Goal: Task Accomplishment & Management: Use online tool/utility

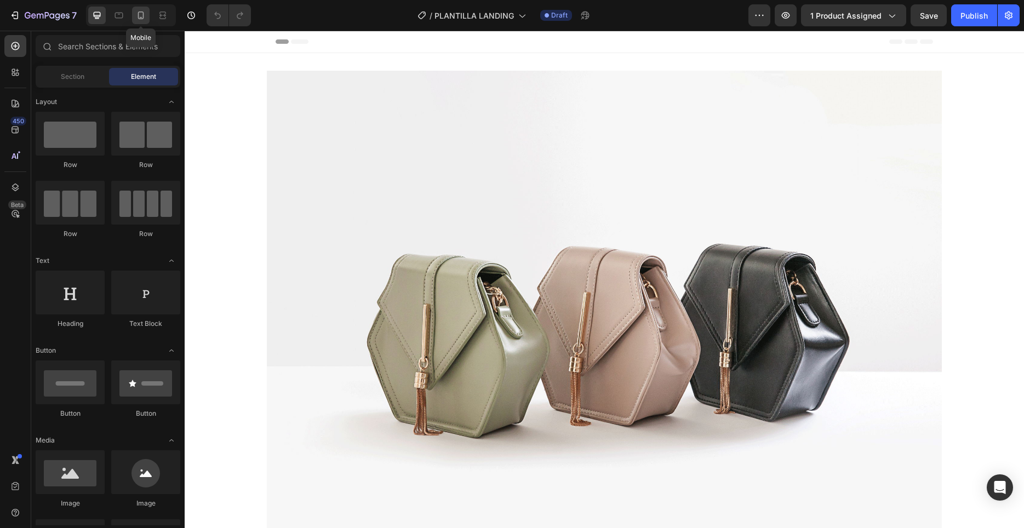
drag, startPoint x: 140, startPoint y: 18, endPoint x: 243, endPoint y: 198, distance: 208.3
click at [140, 18] on icon at bounding box center [141, 16] width 6 height 8
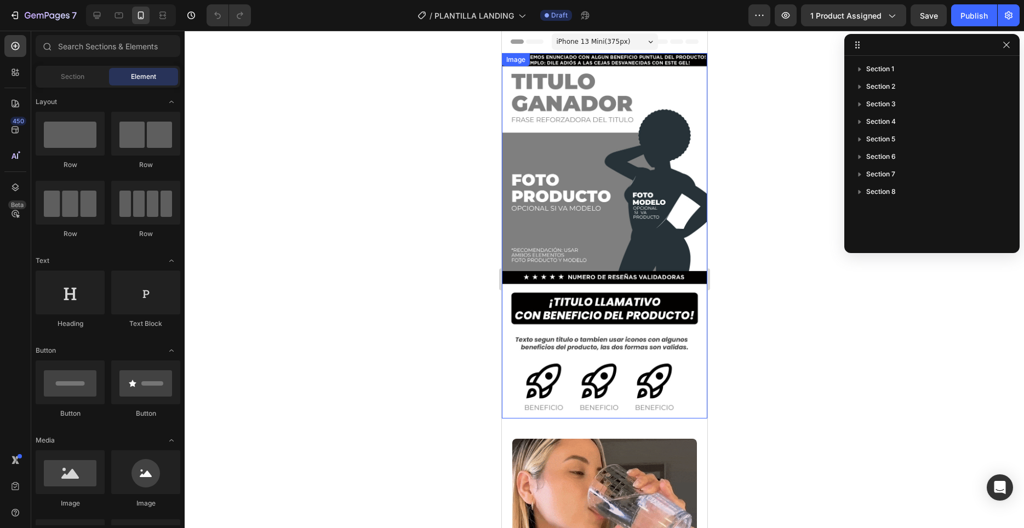
click at [613, 160] on img at bounding box center [603, 235] width 205 height 365
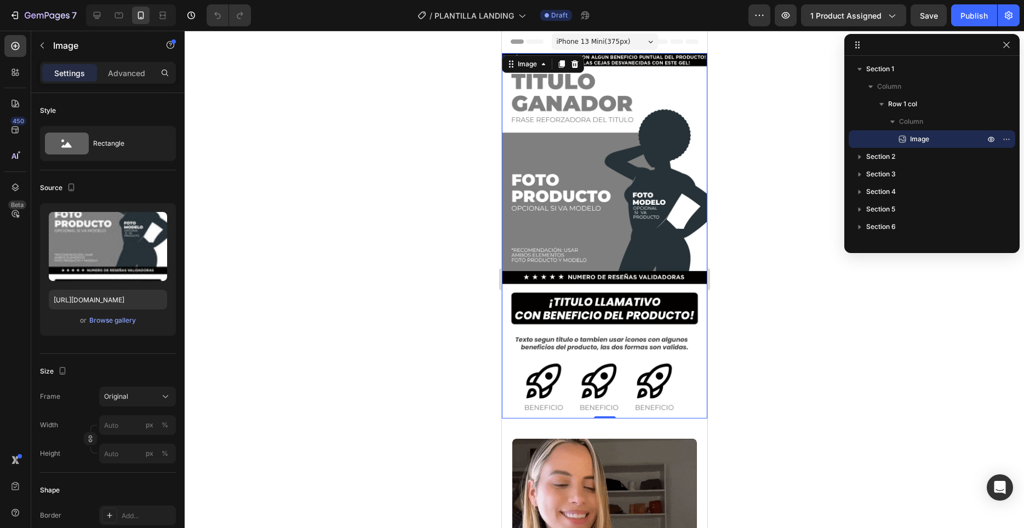
click at [621, 186] on img at bounding box center [603, 235] width 205 height 365
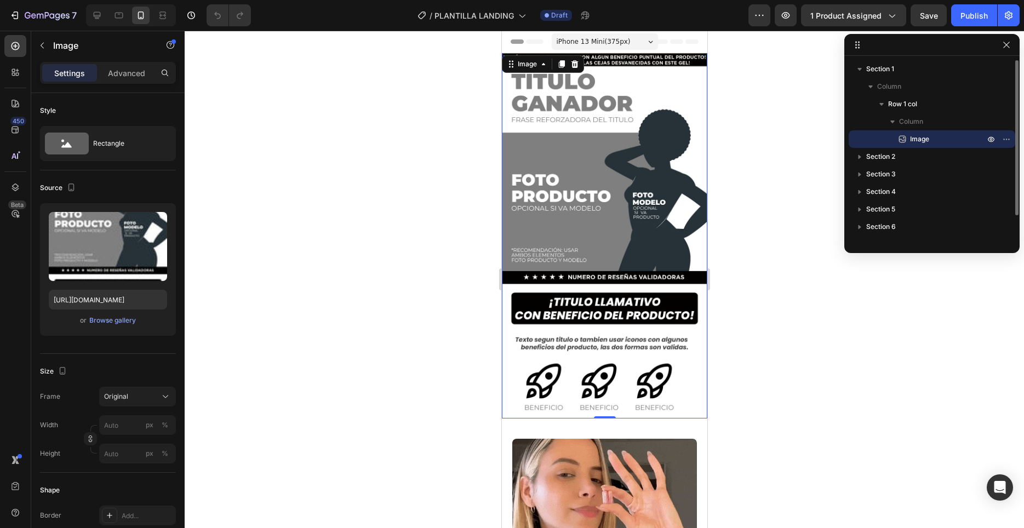
click at [929, 139] on p "Image" at bounding box center [935, 139] width 77 height 11
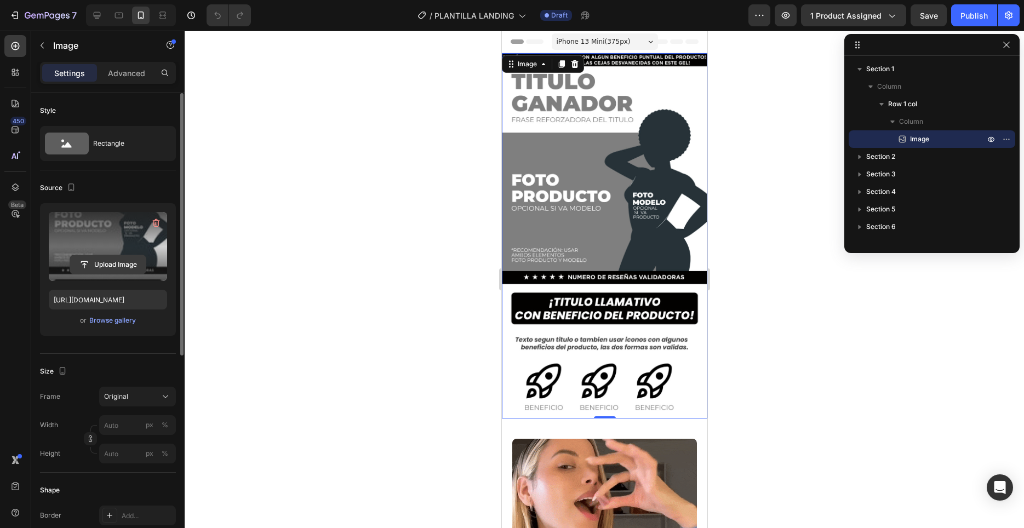
click at [111, 262] on input "file" at bounding box center [108, 264] width 76 height 19
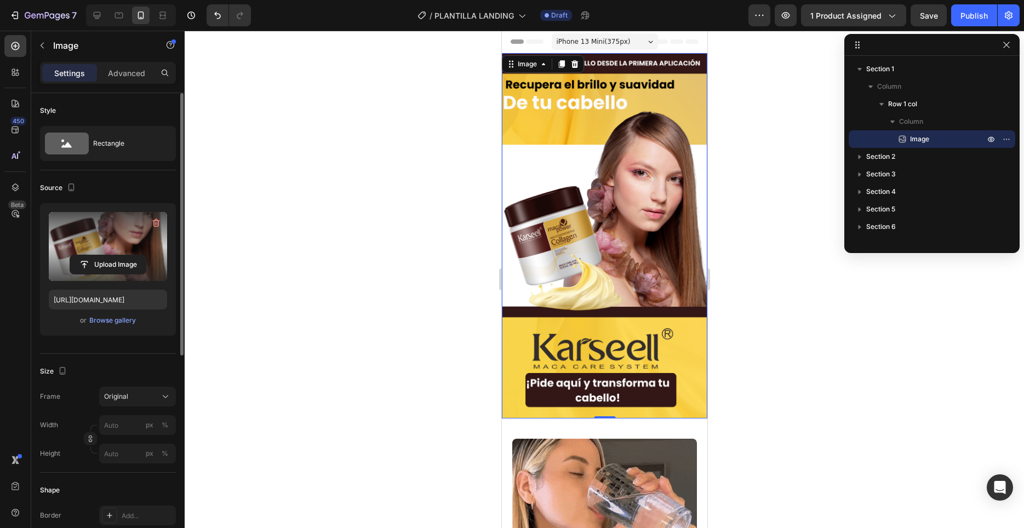
type input "[URL][DOMAIN_NAME]"
click at [751, 267] on div at bounding box center [604, 279] width 839 height 497
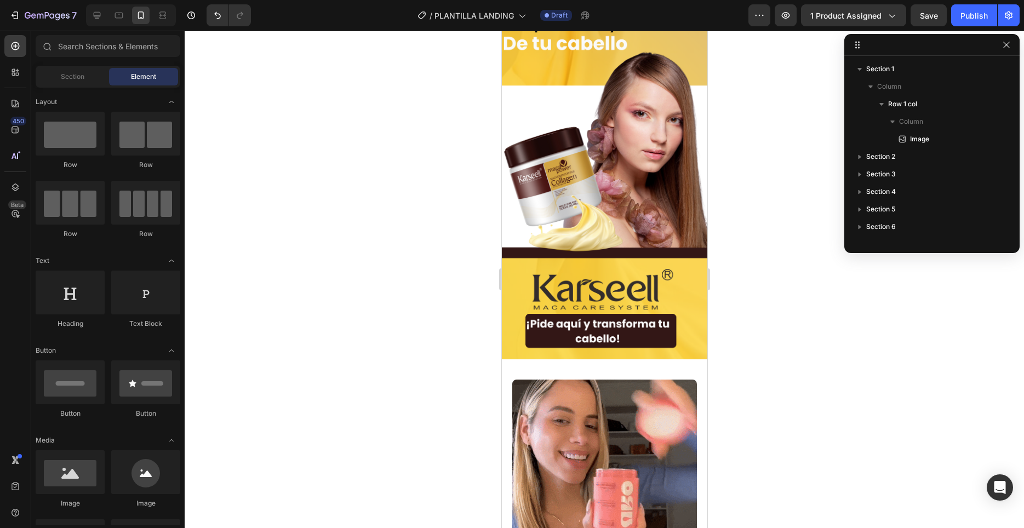
scroll to position [168, 0]
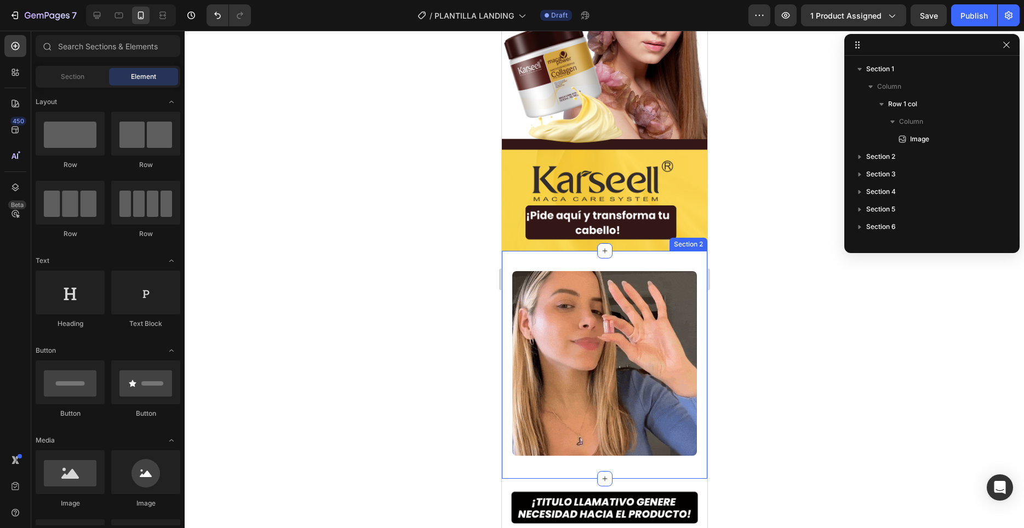
click at [676, 262] on div "Image Section 2" at bounding box center [603, 365] width 205 height 228
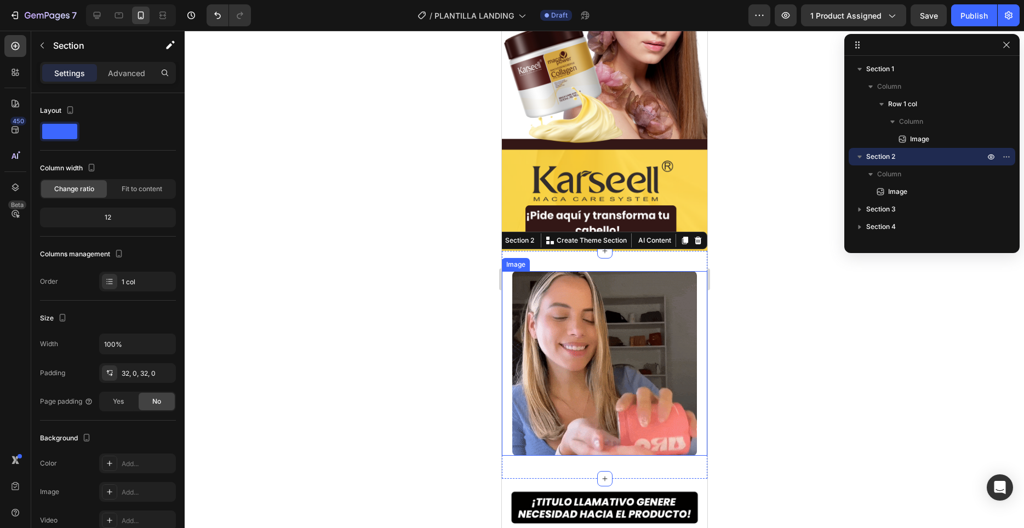
click at [625, 355] on img at bounding box center [604, 363] width 185 height 185
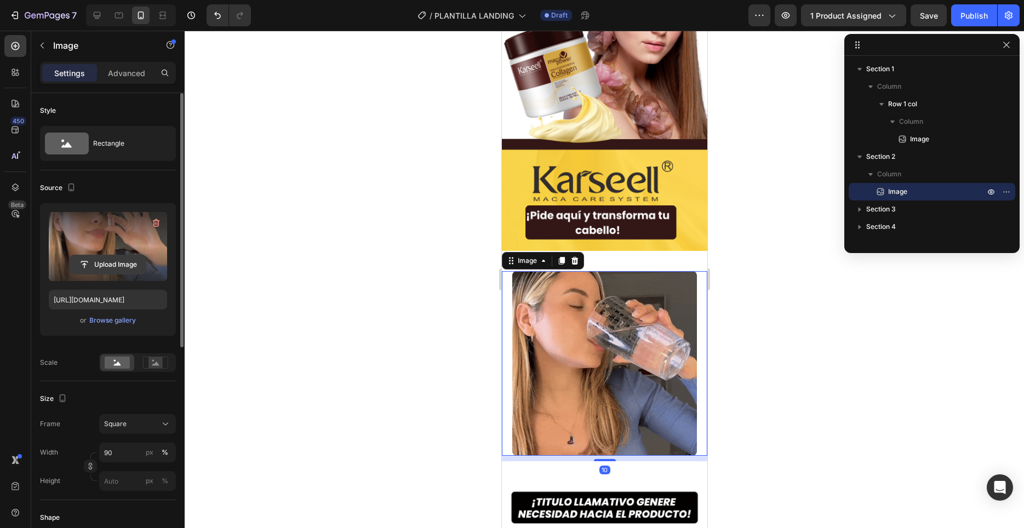
click at [107, 265] on input "file" at bounding box center [108, 264] width 76 height 19
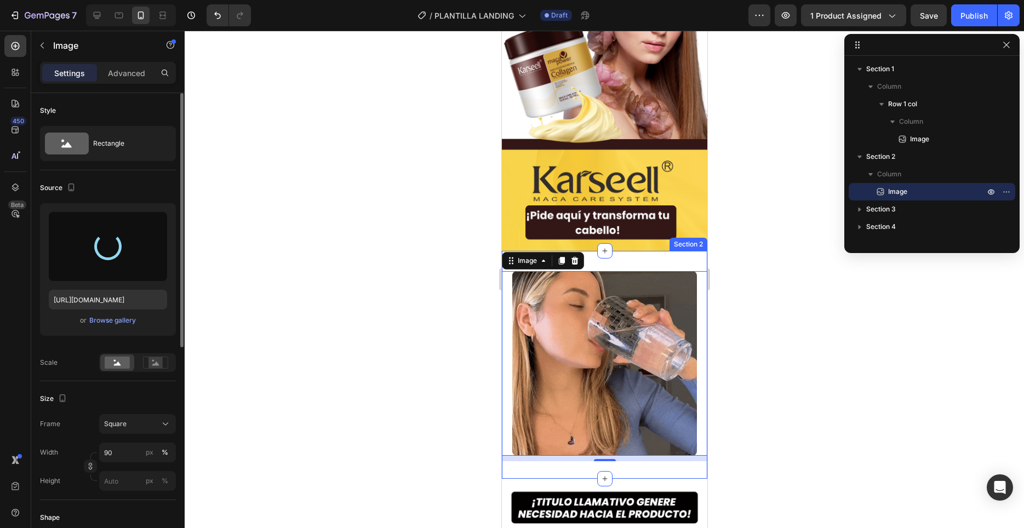
type input "[URL][DOMAIN_NAME]"
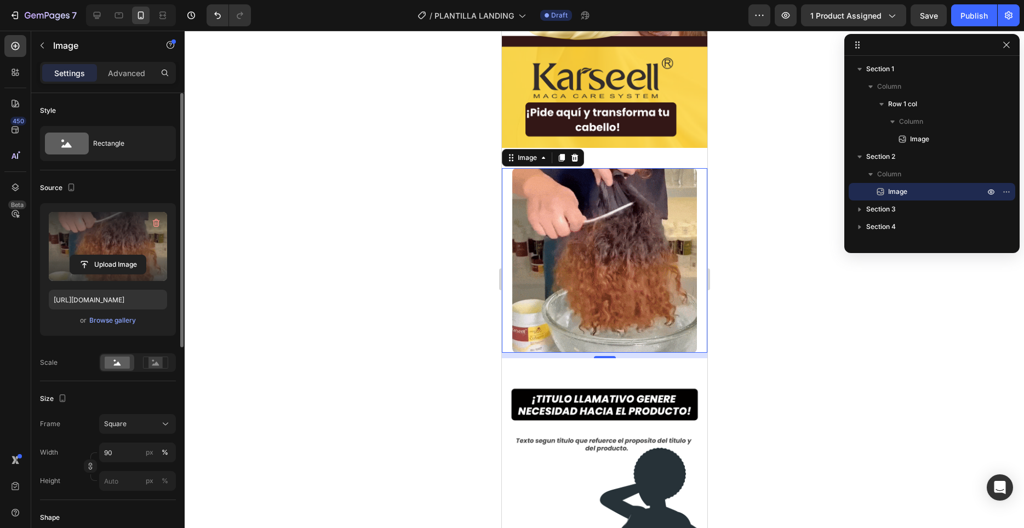
scroll to position [279, 0]
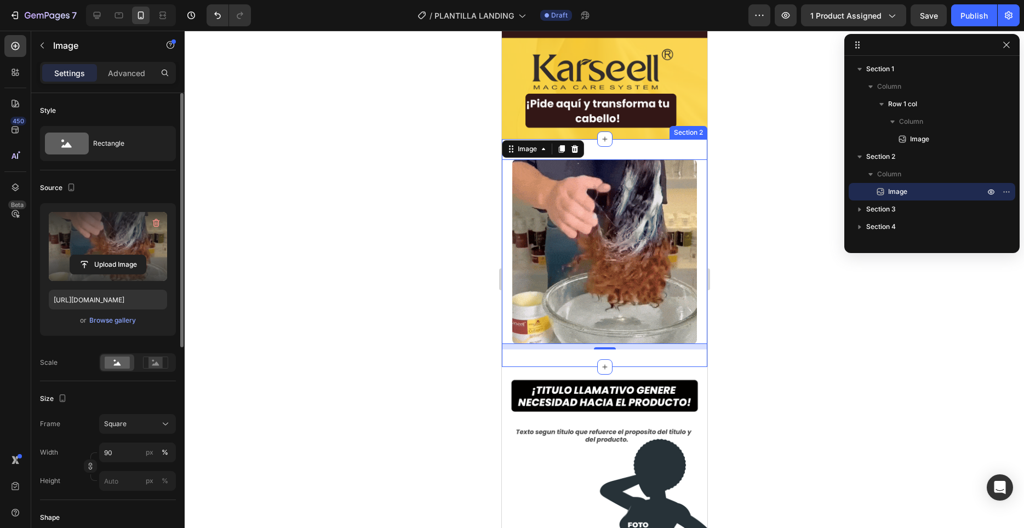
click at [639, 152] on div "Image 10 Section 2" at bounding box center [603, 253] width 205 height 228
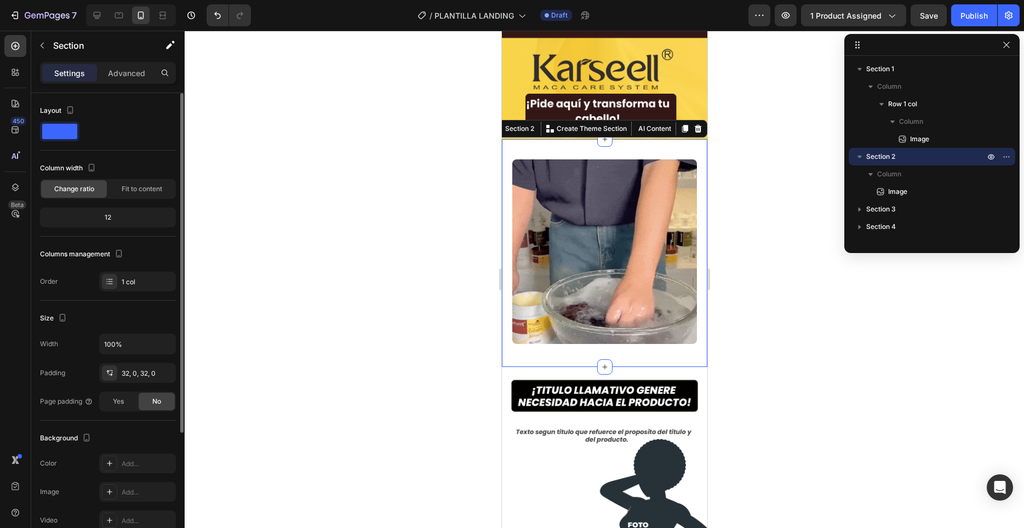
click at [530, 148] on div "Image Section 2 You can create reusable sections Create Theme Section AI Conten…" at bounding box center [603, 253] width 205 height 228
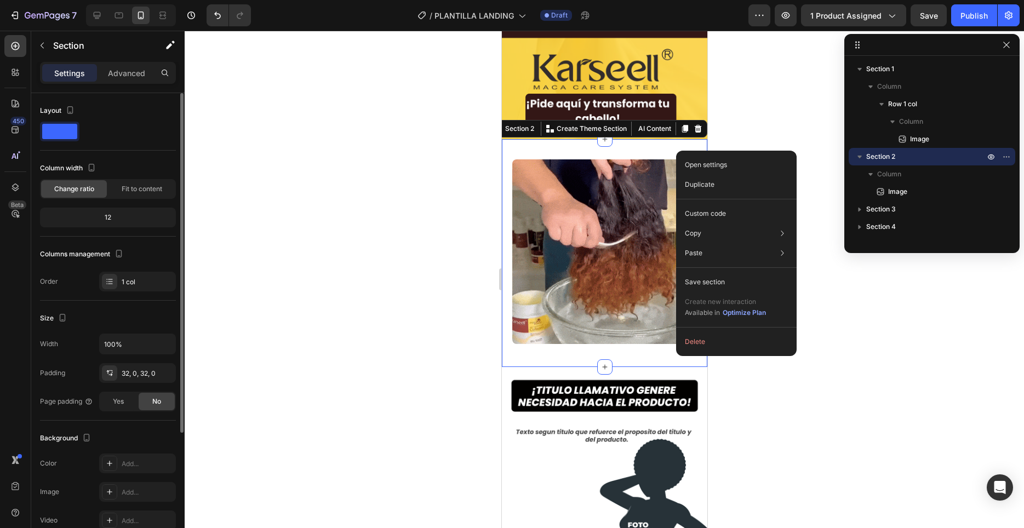
click at [658, 148] on div "Image Section 2 You can create reusable sections Create Theme Section AI Conten…" at bounding box center [603, 253] width 205 height 228
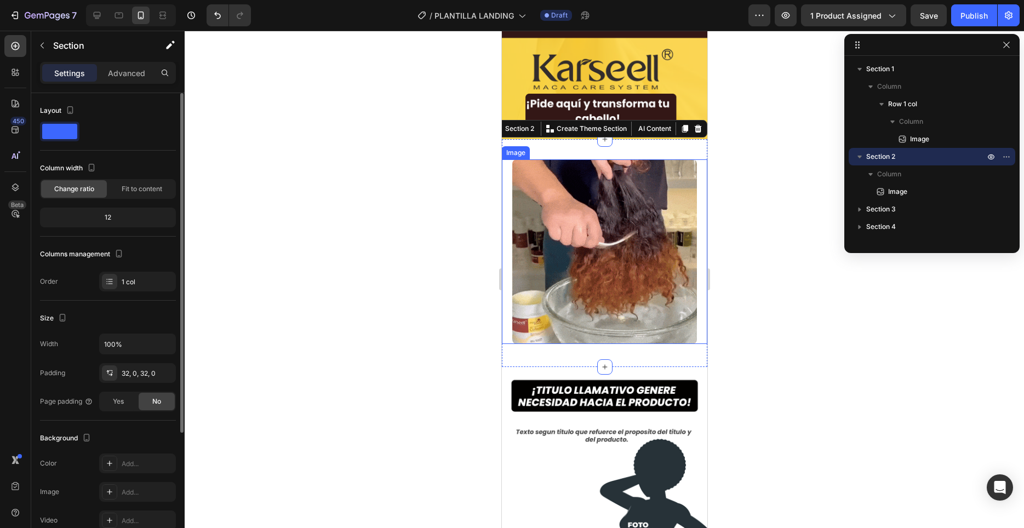
click at [632, 213] on img at bounding box center [604, 251] width 185 height 185
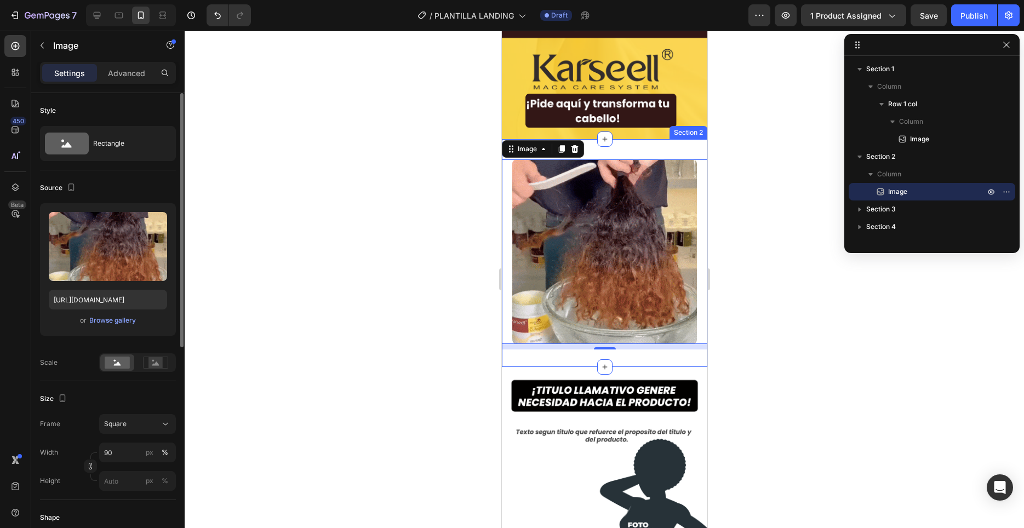
click at [659, 141] on div "Image 10 Section 2" at bounding box center [603, 253] width 205 height 228
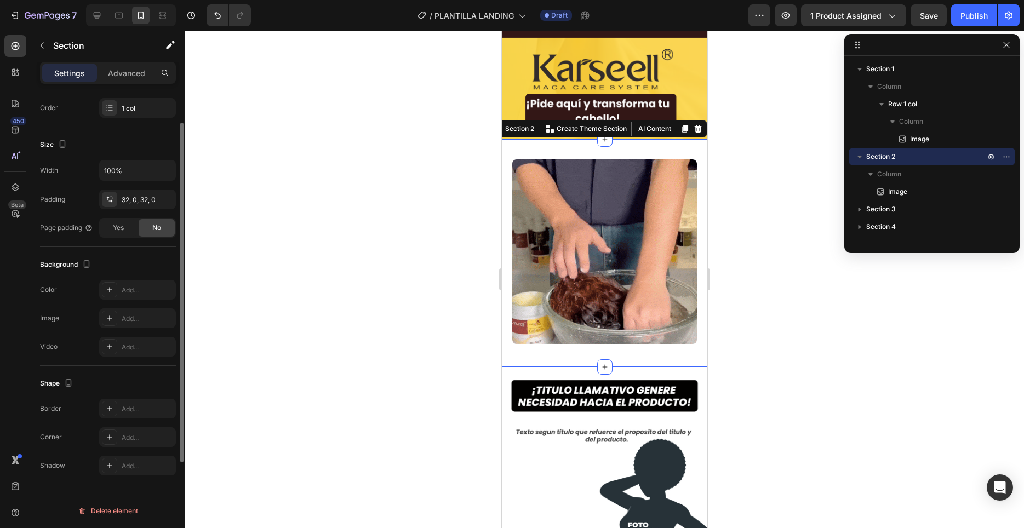
scroll to position [0, 0]
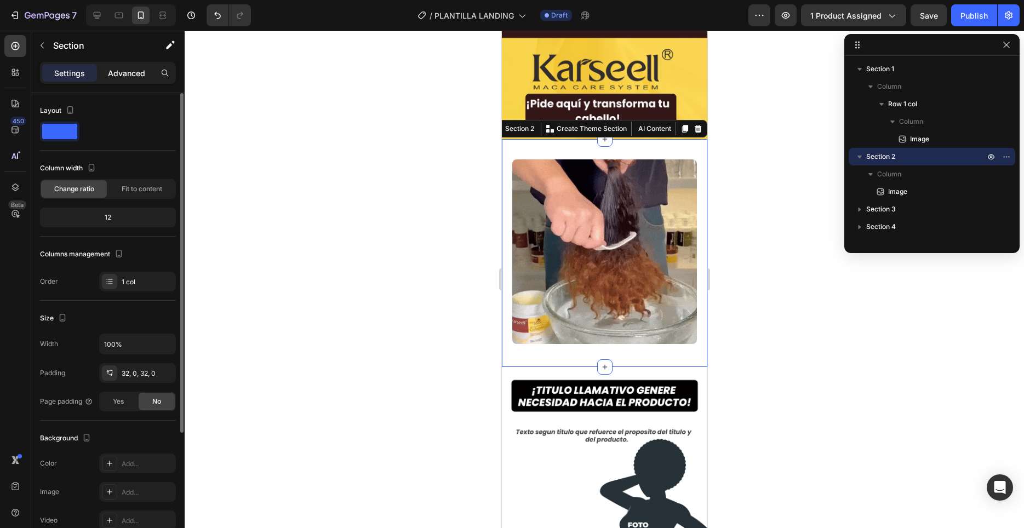
click at [116, 68] on p "Advanced" at bounding box center [126, 73] width 37 height 12
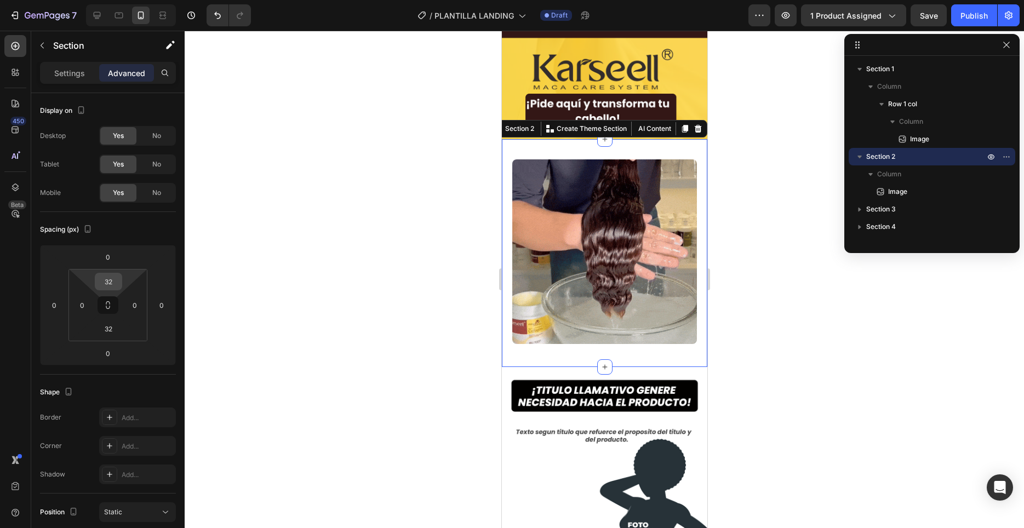
click at [100, 282] on input "32" at bounding box center [108, 281] width 22 height 16
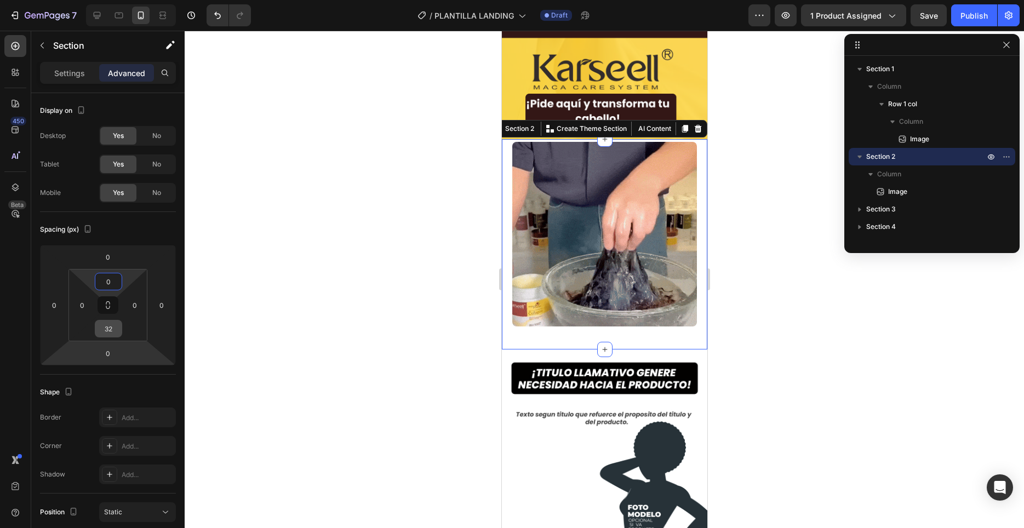
type input "0"
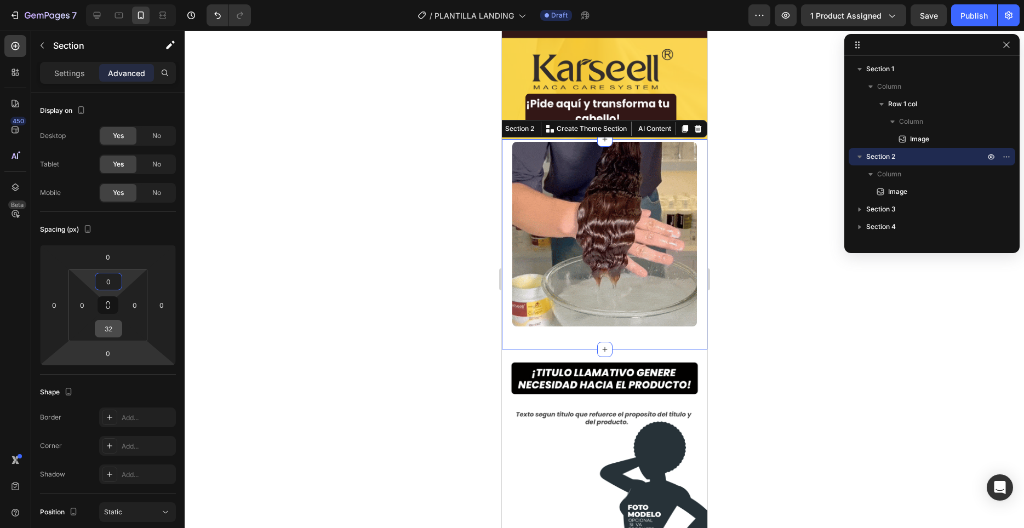
click at [113, 326] on input "32" at bounding box center [108, 328] width 22 height 16
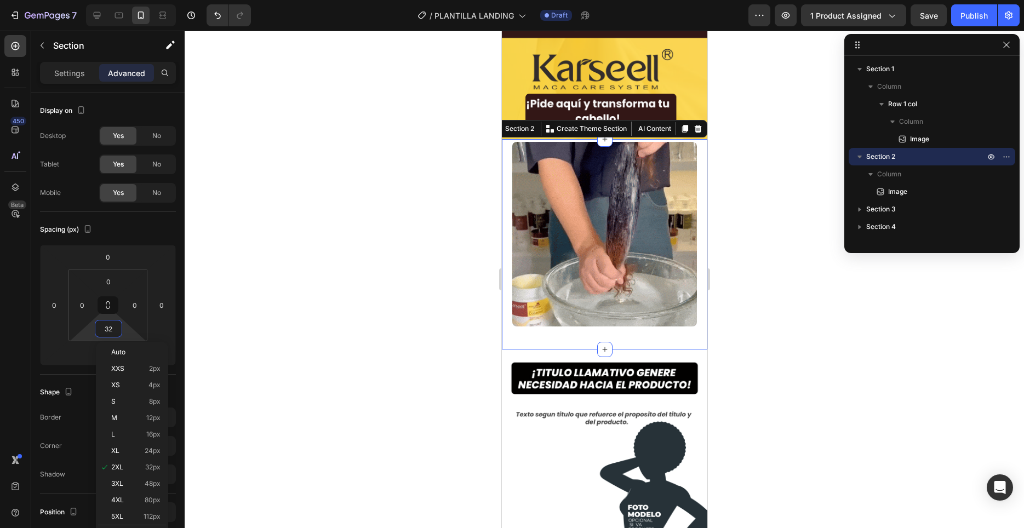
type input "0"
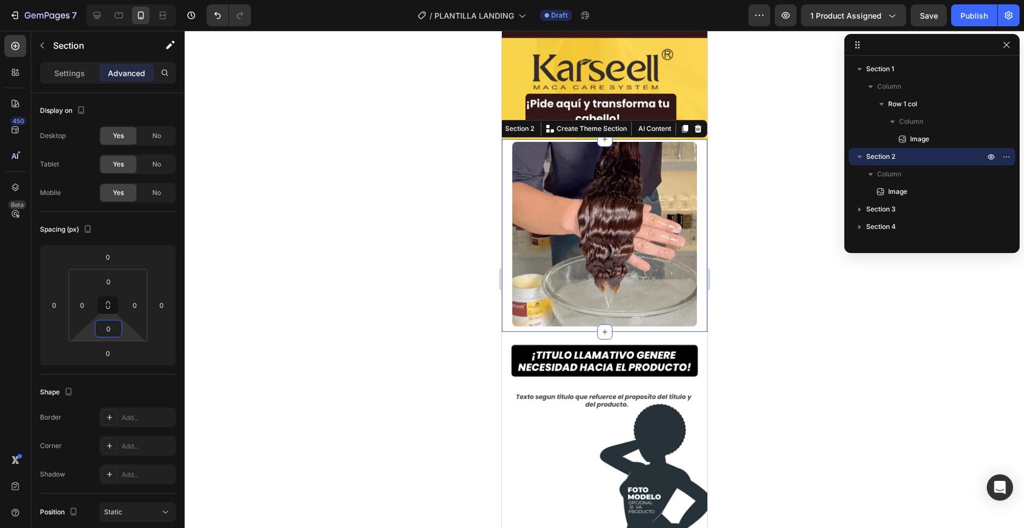
click at [220, 300] on div at bounding box center [604, 279] width 839 height 497
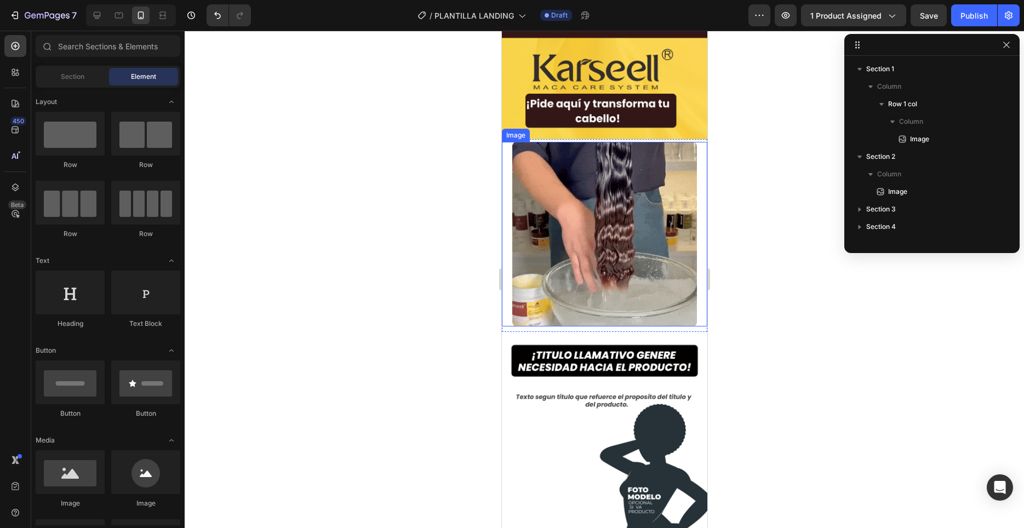
click at [554, 170] on img at bounding box center [604, 234] width 185 height 185
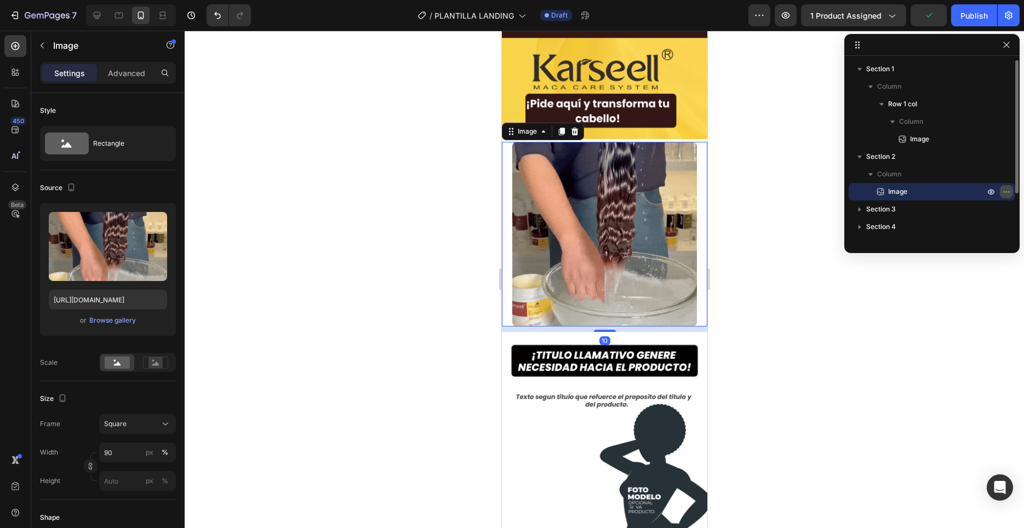
click at [1007, 189] on icon "button" at bounding box center [1006, 191] width 9 height 9
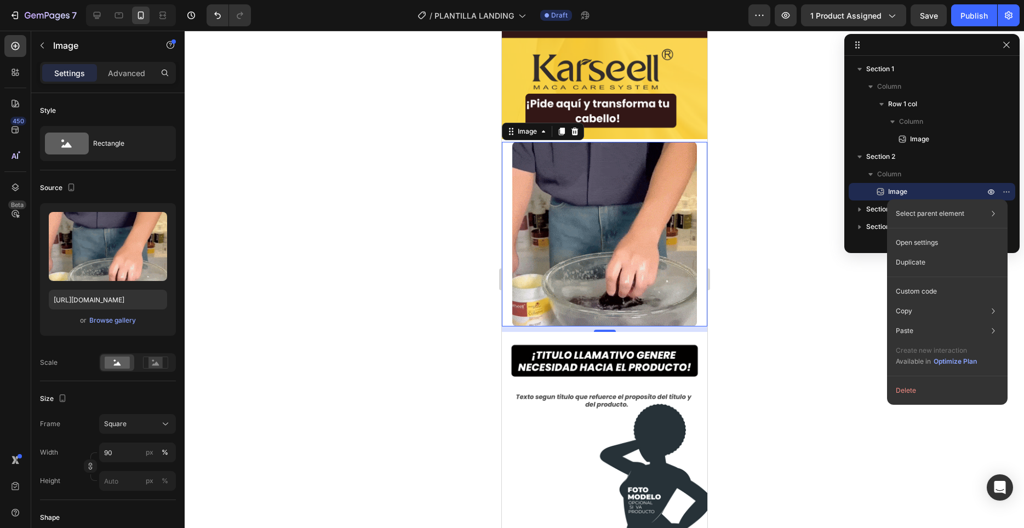
click at [700, 167] on div at bounding box center [603, 234] width 205 height 185
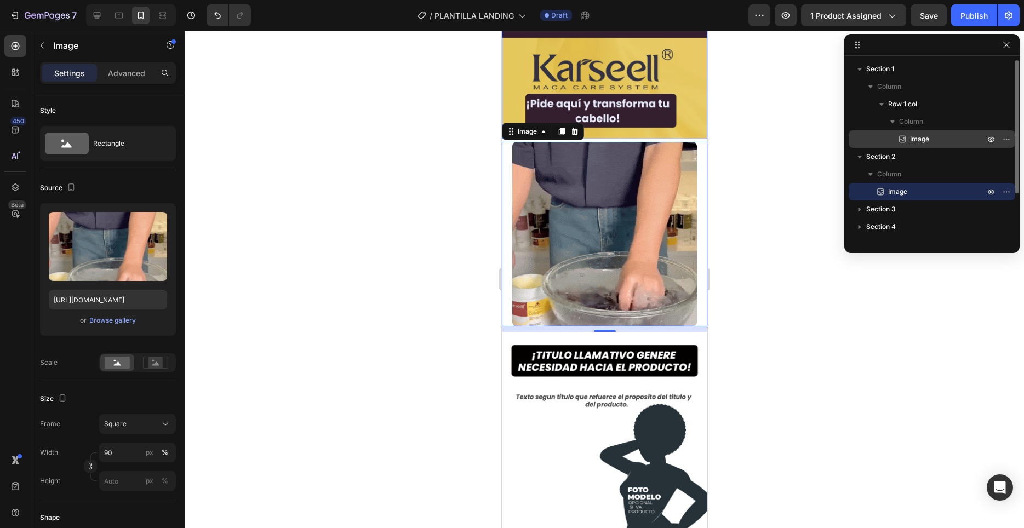
click at [914, 140] on span "Image" at bounding box center [919, 139] width 19 height 11
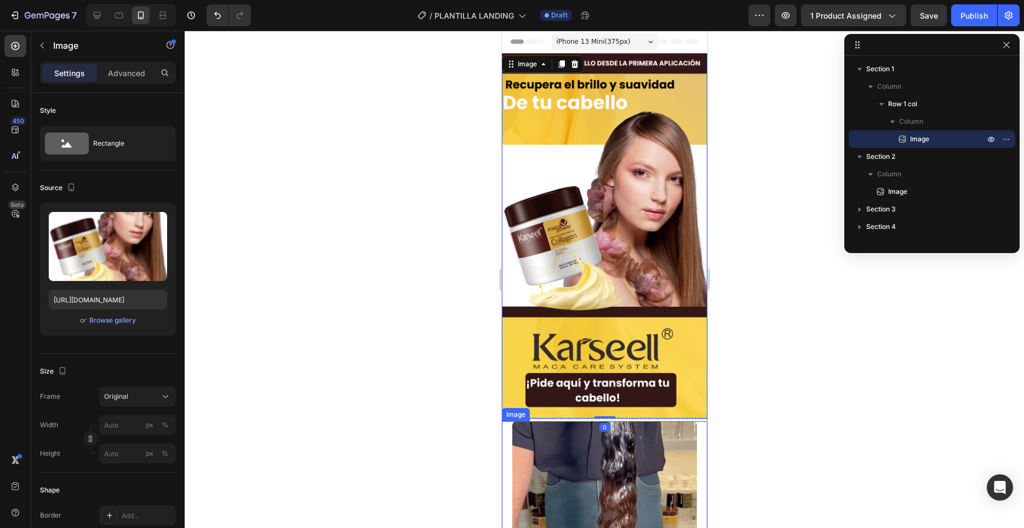
scroll to position [279, 0]
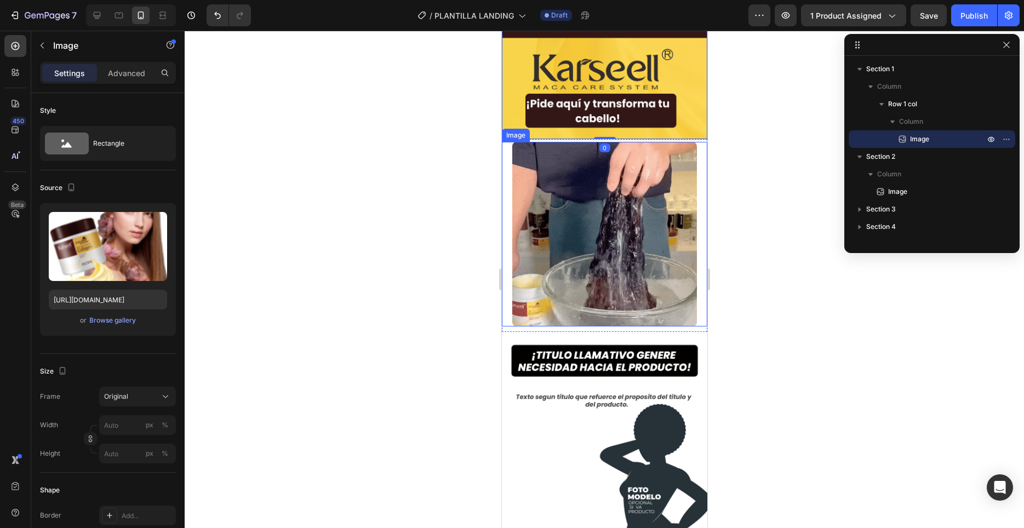
click at [508, 227] on div at bounding box center [603, 234] width 205 height 185
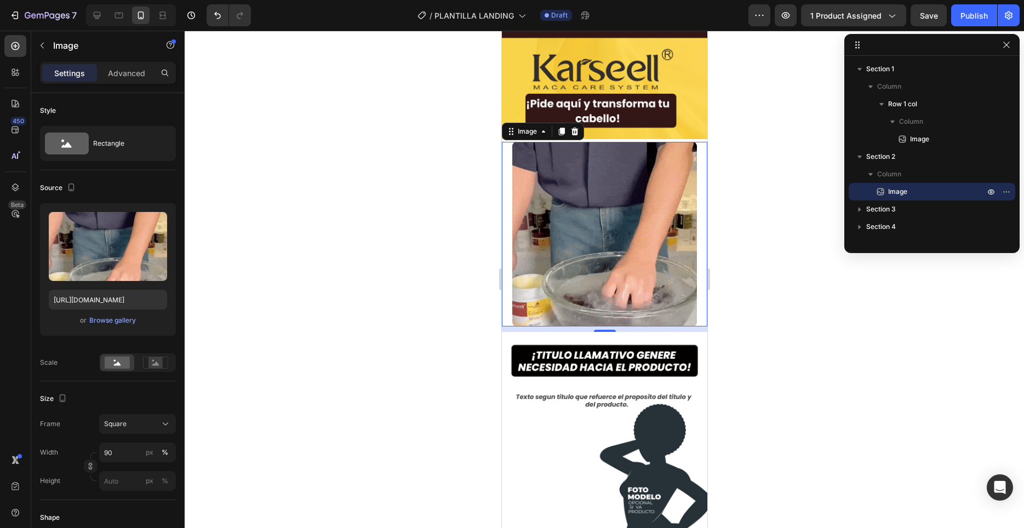
click at [604, 192] on img at bounding box center [604, 234] width 185 height 185
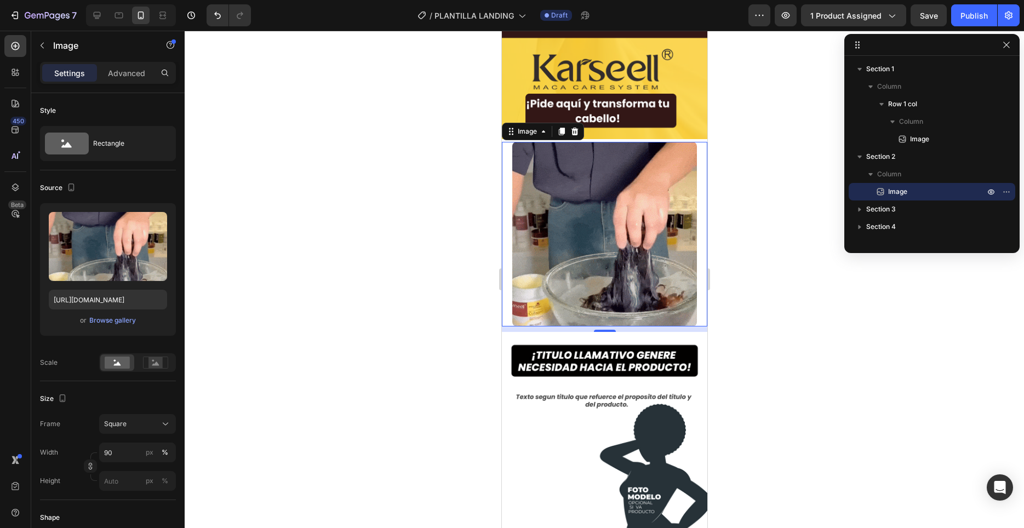
click at [133, 82] on div "Settings Advanced" at bounding box center [108, 73] width 136 height 22
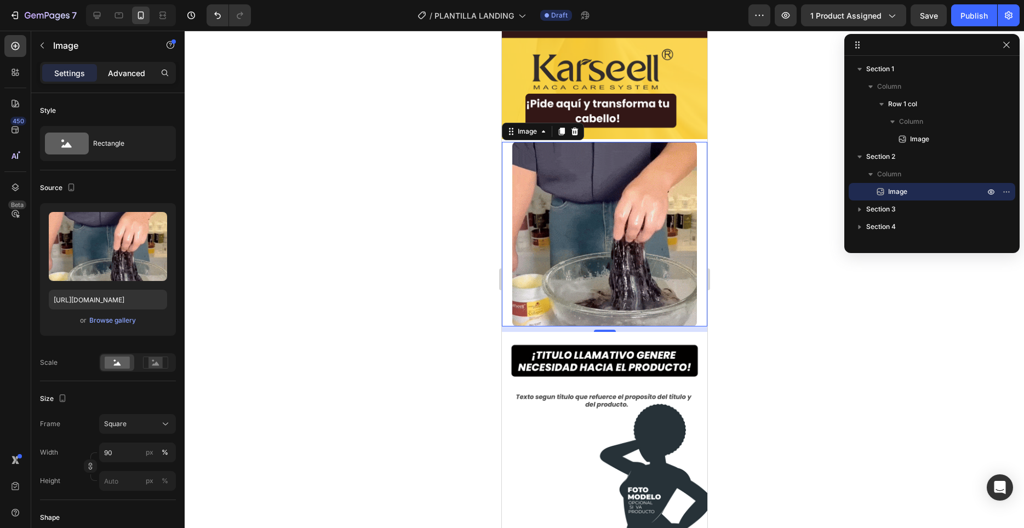
click at [133, 81] on div "Settings Advanced" at bounding box center [108, 73] width 136 height 22
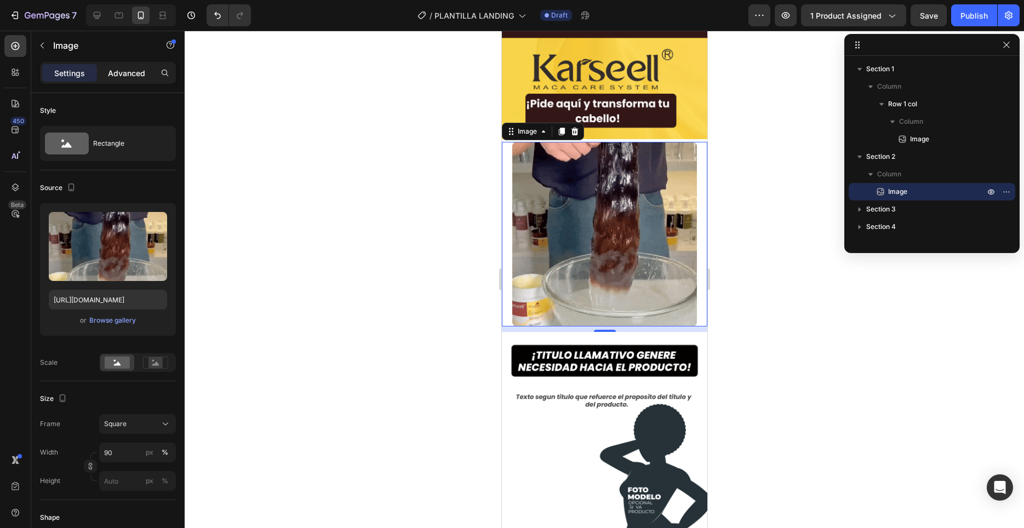
click at [132, 73] on p "Advanced" at bounding box center [126, 73] width 37 height 12
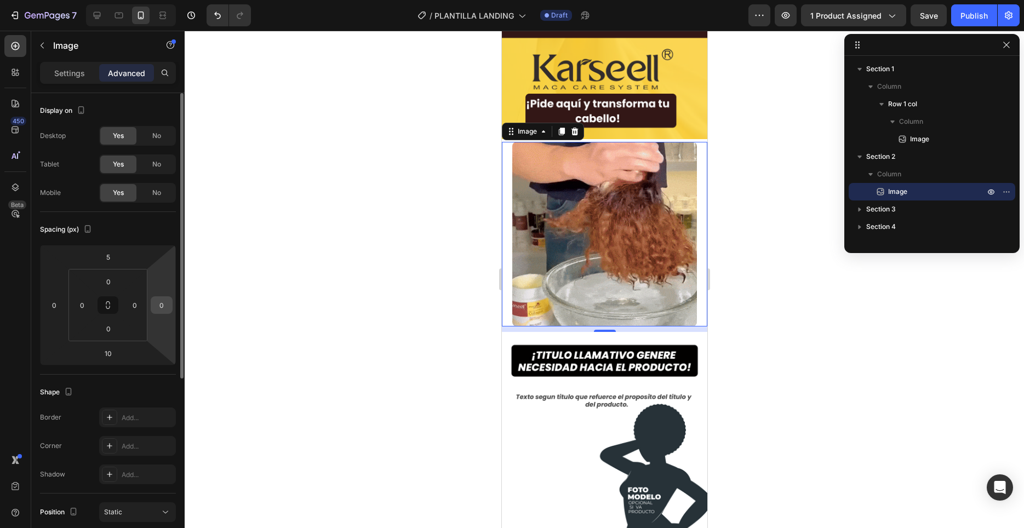
click at [166, 305] on input "0" at bounding box center [161, 305] width 16 height 16
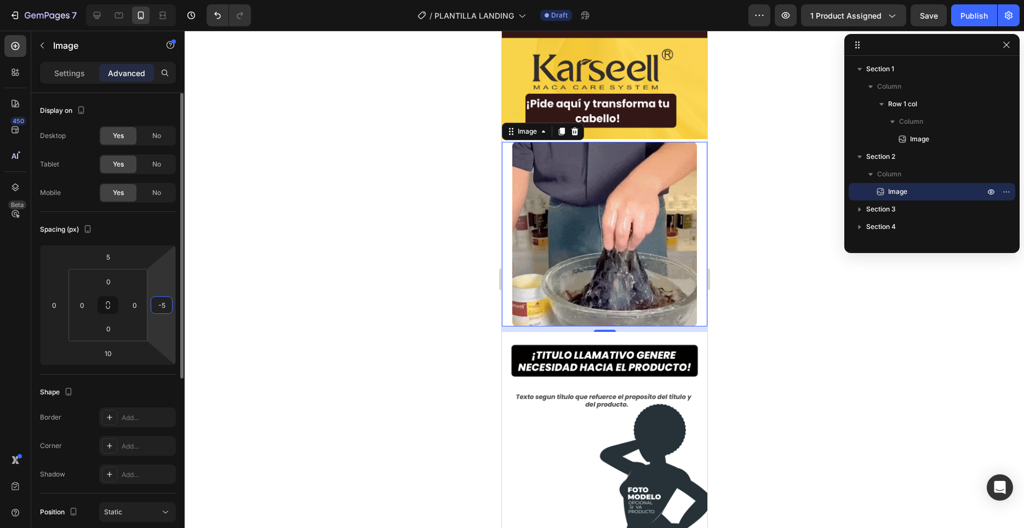
type input "-5"
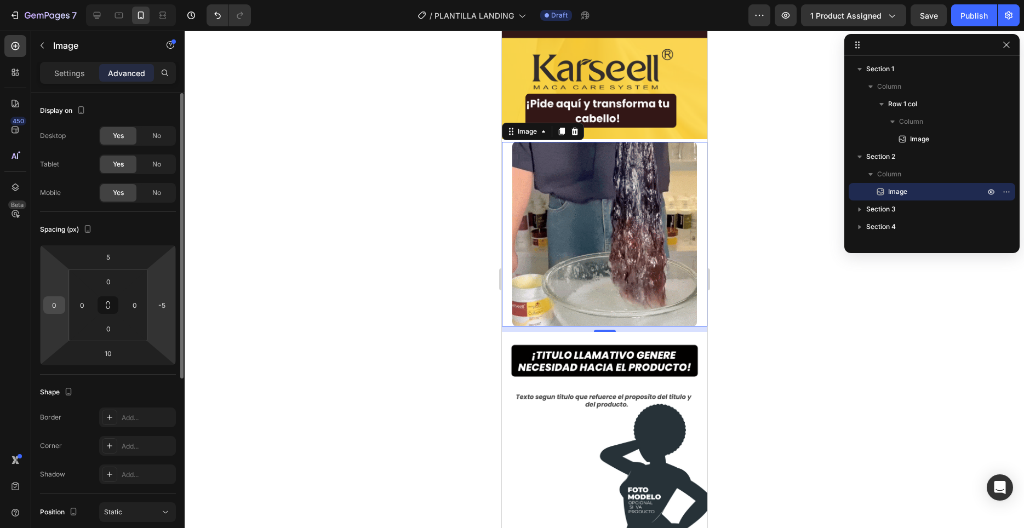
click at [55, 302] on input "0" at bounding box center [54, 305] width 16 height 16
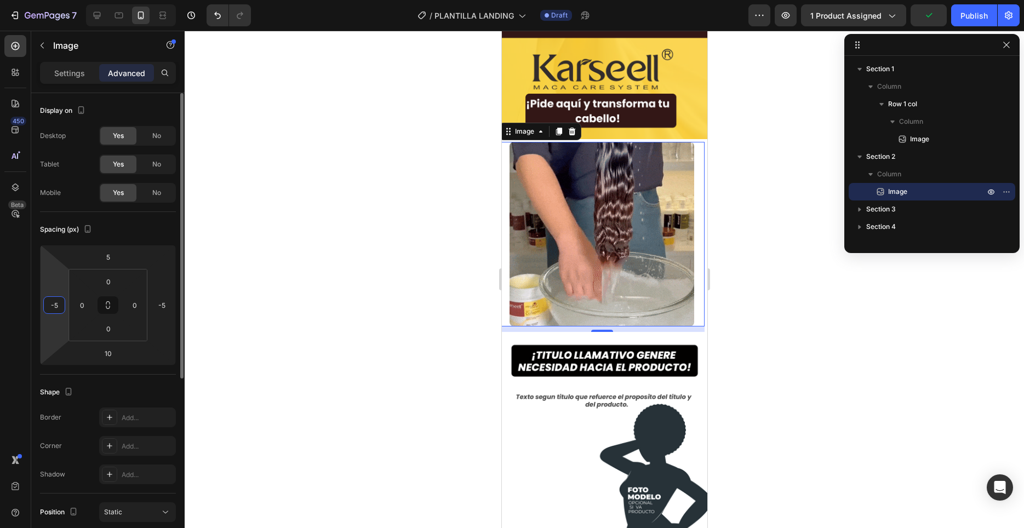
type input "-5"
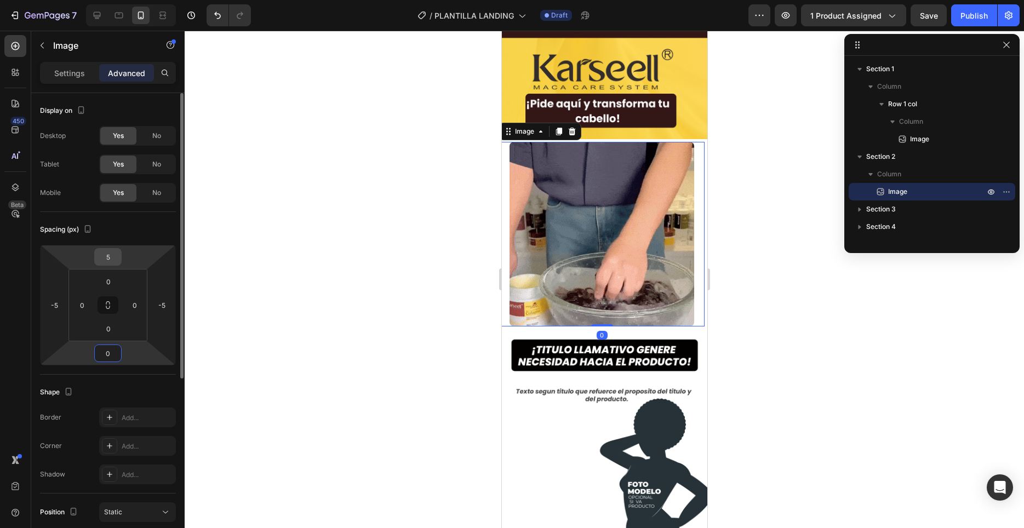
type input "0"
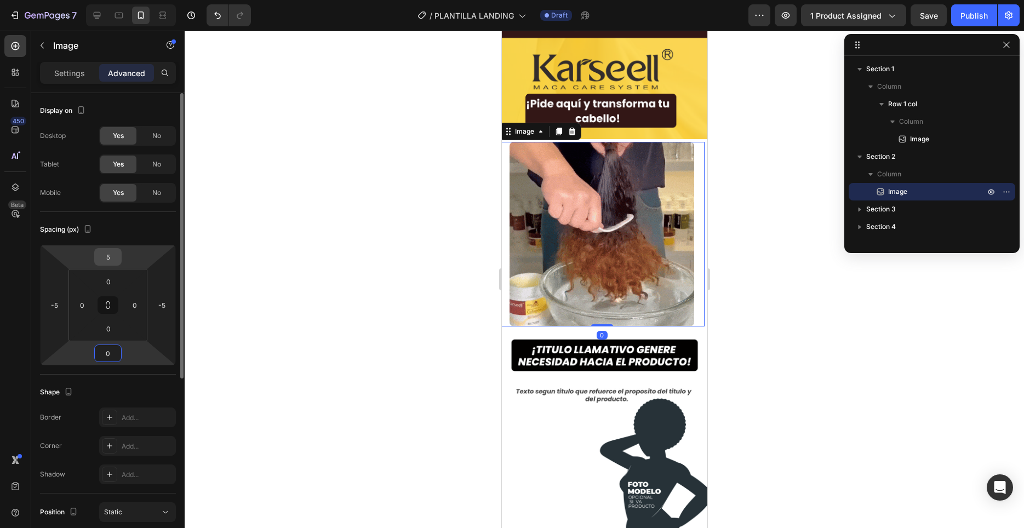
click at [106, 254] on input "5" at bounding box center [108, 257] width 22 height 16
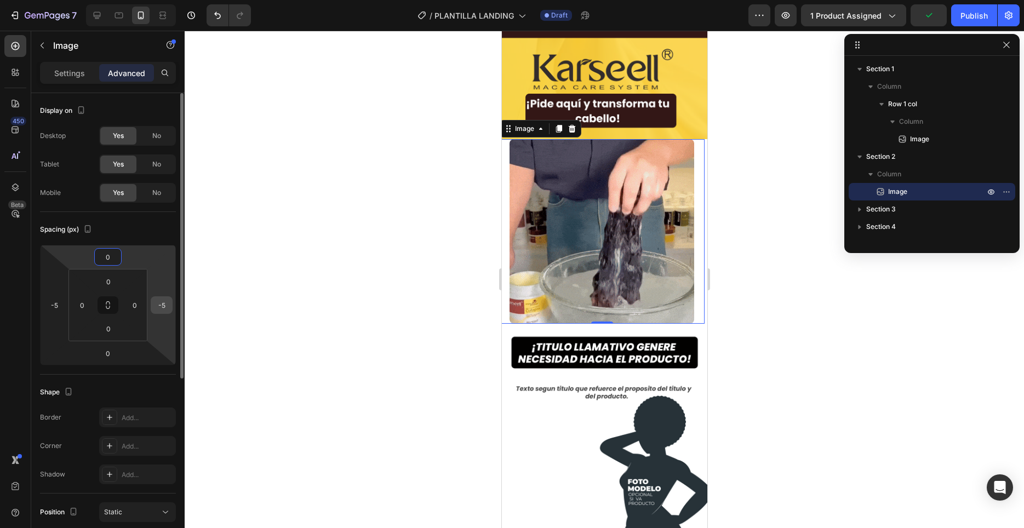
type input "0"
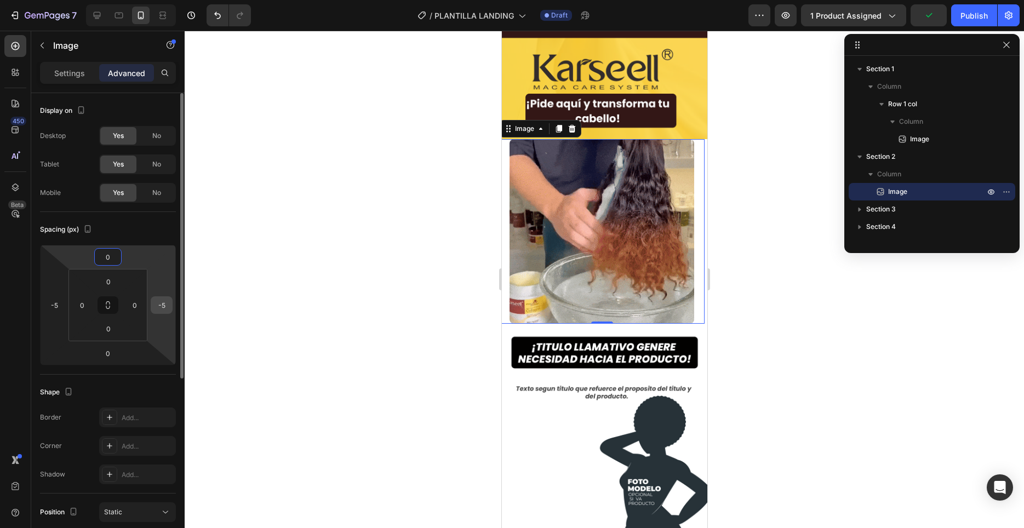
click at [168, 305] on input "-5" at bounding box center [161, 305] width 16 height 16
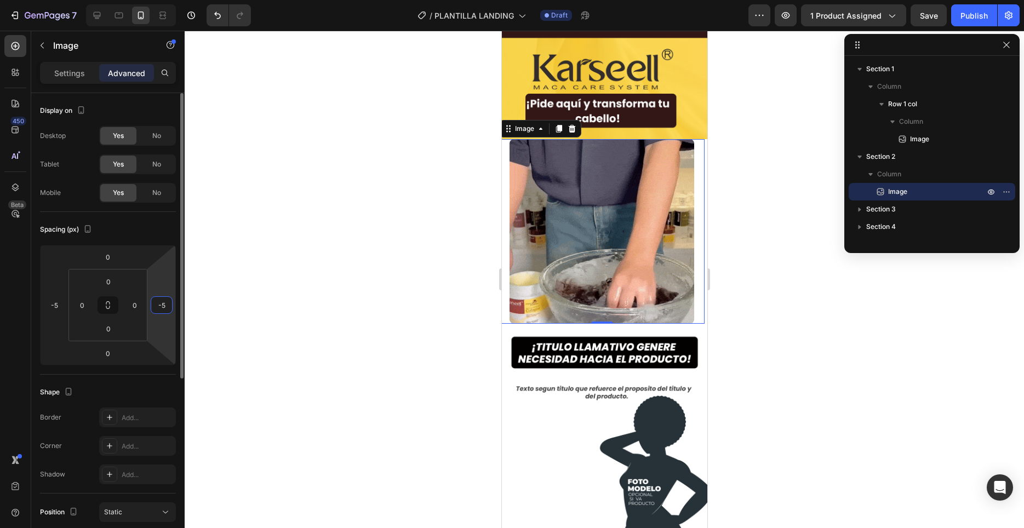
click at [168, 305] on input "-5" at bounding box center [161, 305] width 16 height 16
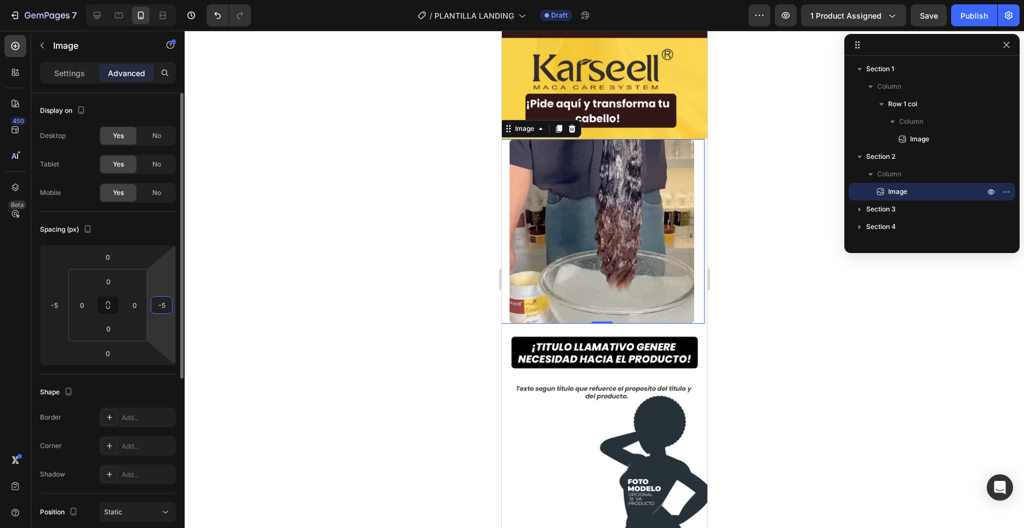
click at [168, 305] on input "-5" at bounding box center [161, 305] width 16 height 16
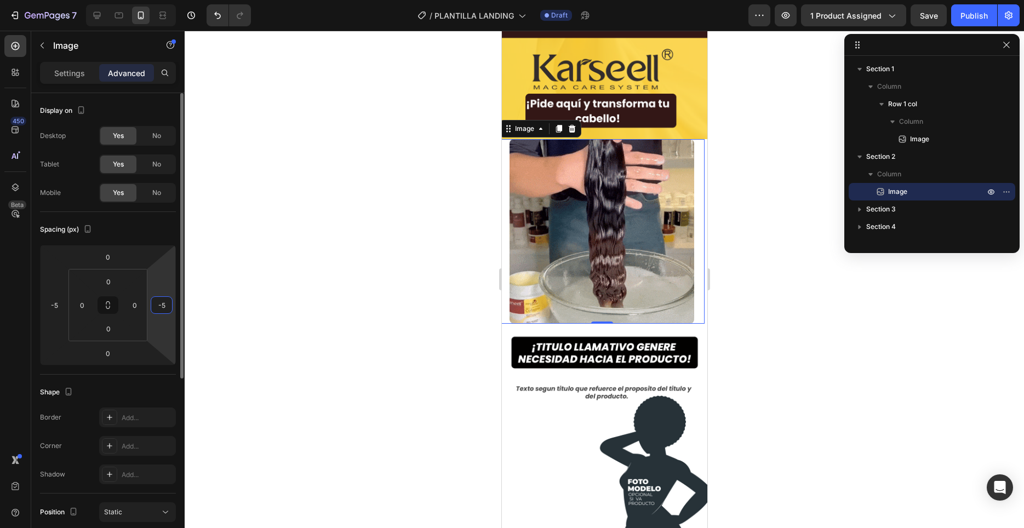
click at [168, 305] on input "-5" at bounding box center [161, 305] width 16 height 16
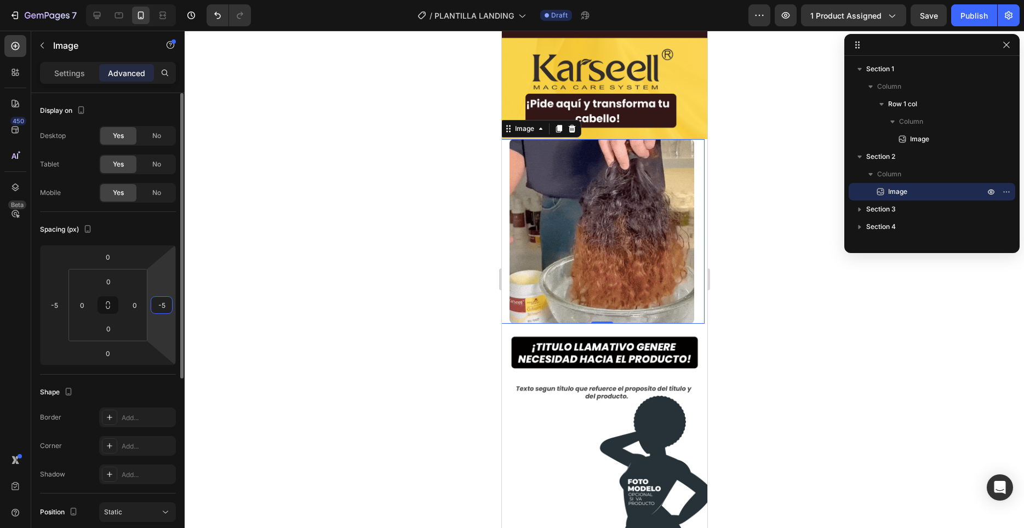
drag, startPoint x: 168, startPoint y: 305, endPoint x: 154, endPoint y: 305, distance: 13.7
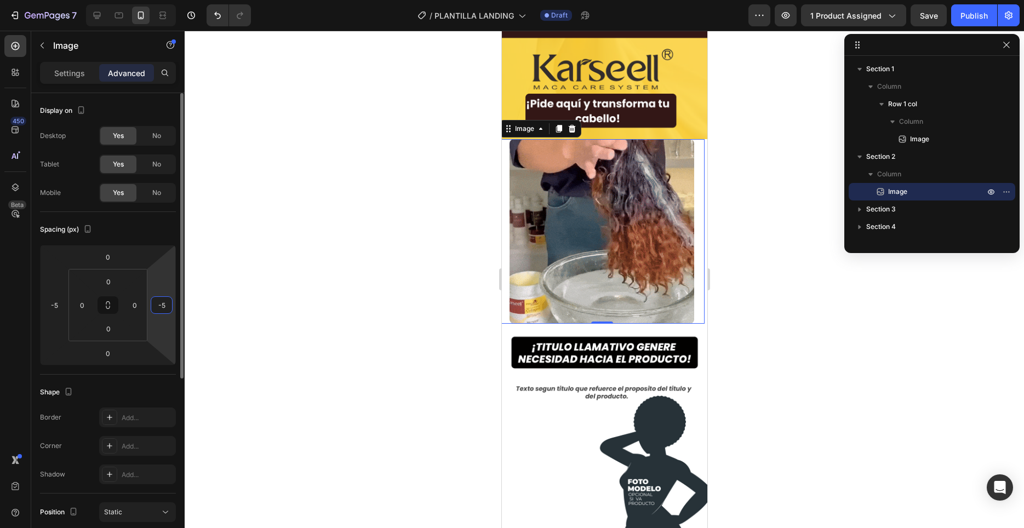
click at [154, 305] on input "-5" at bounding box center [161, 305] width 16 height 16
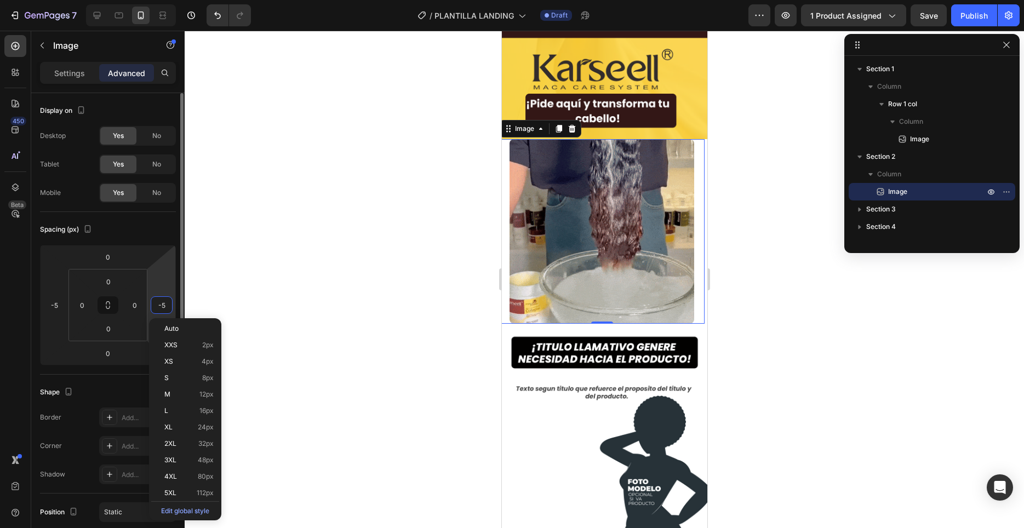
type input "0"
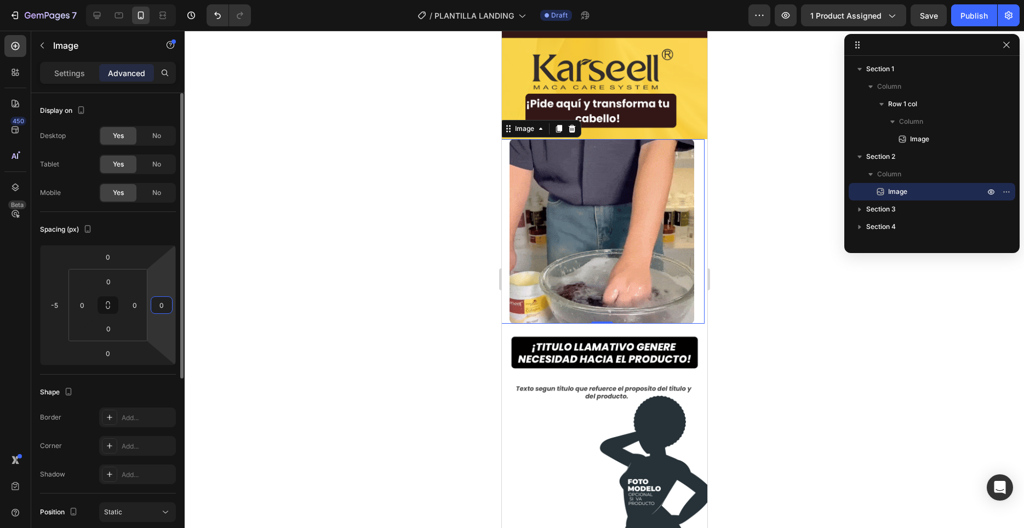
click at [154, 305] on input "0" at bounding box center [161, 305] width 16 height 16
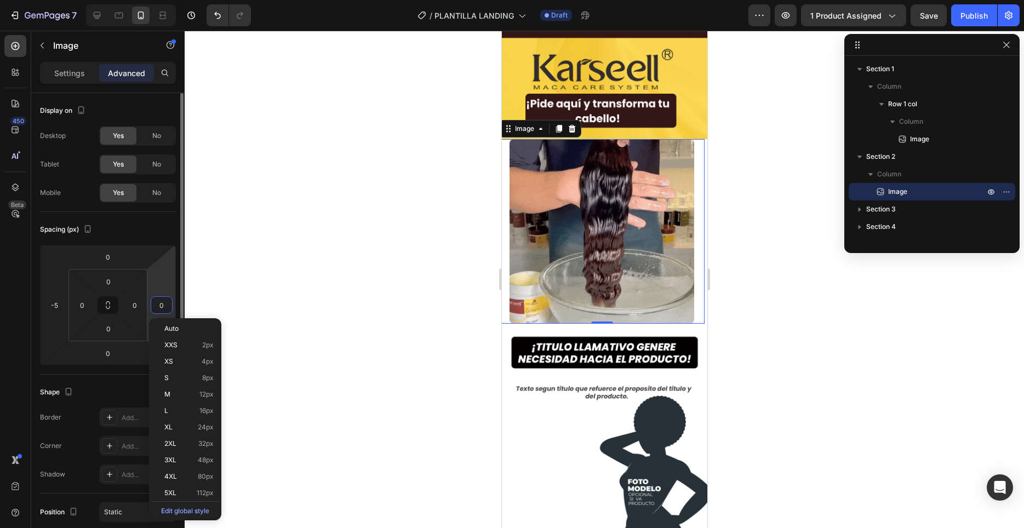
click at [163, 303] on input "0" at bounding box center [161, 305] width 16 height 16
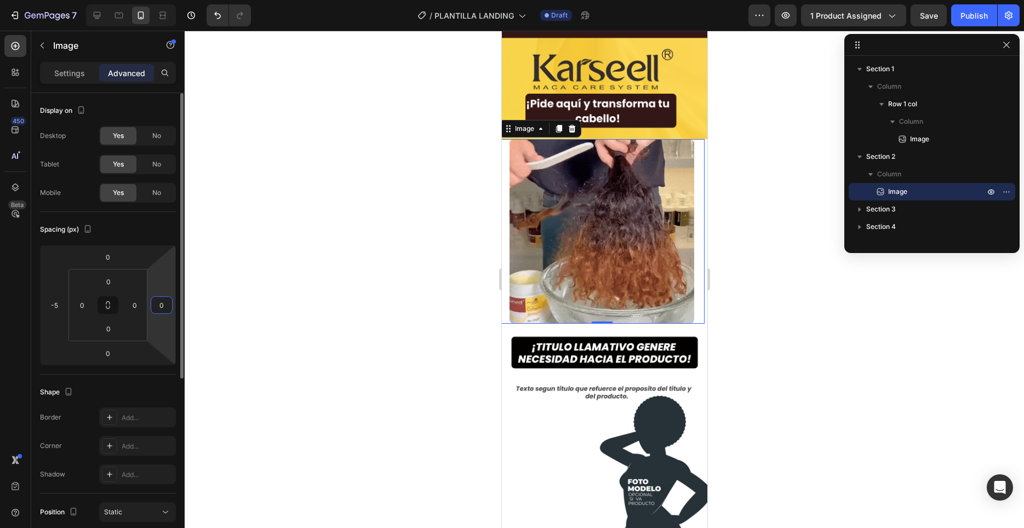
click at [163, 303] on input "0" at bounding box center [161, 305] width 16 height 16
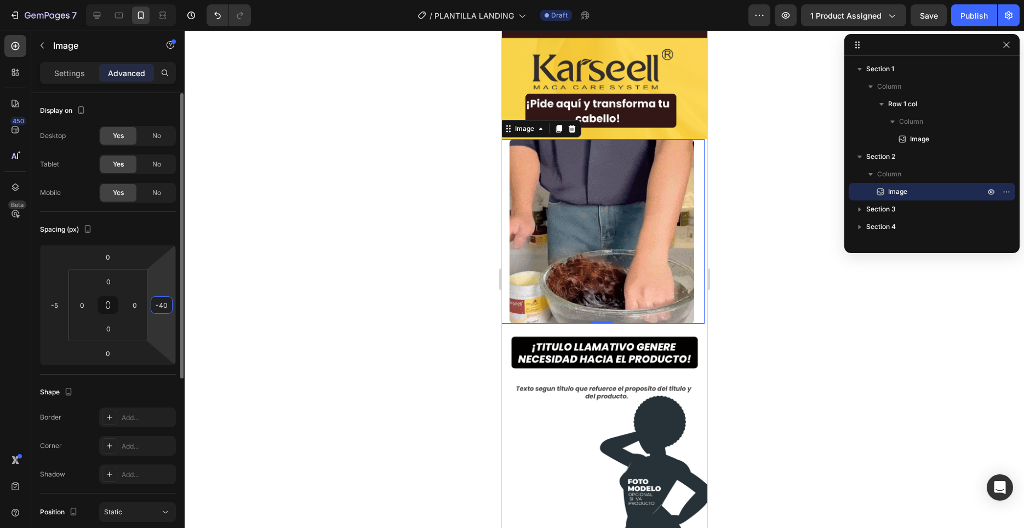
click at [167, 0] on html "7 / PLANTILLA LANDING Draft Preview 1 product assigned Save Publish 450 Beta Se…" at bounding box center [512, 0] width 1024 height 0
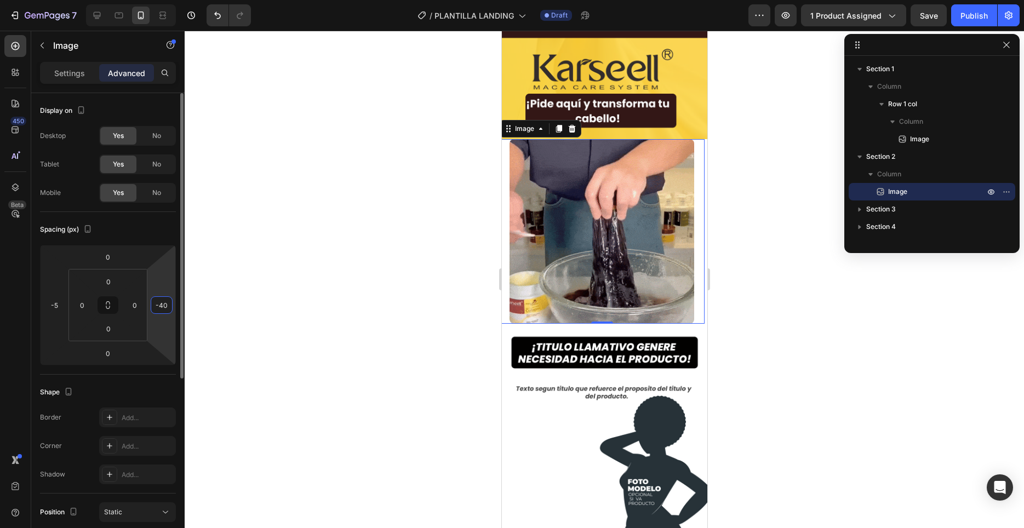
click at [165, 305] on input "-40" at bounding box center [161, 305] width 16 height 16
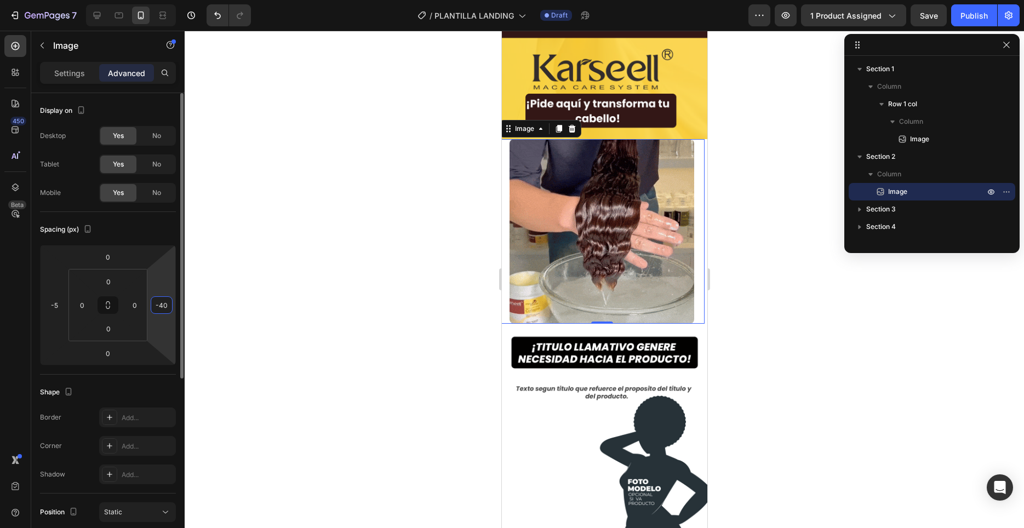
click at [165, 305] on input "-40" at bounding box center [161, 305] width 16 height 16
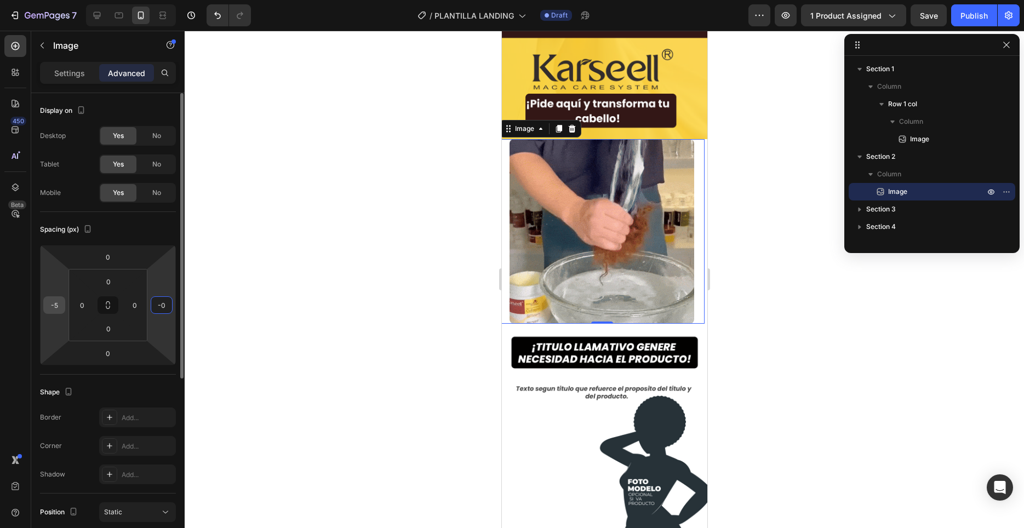
type input "0"
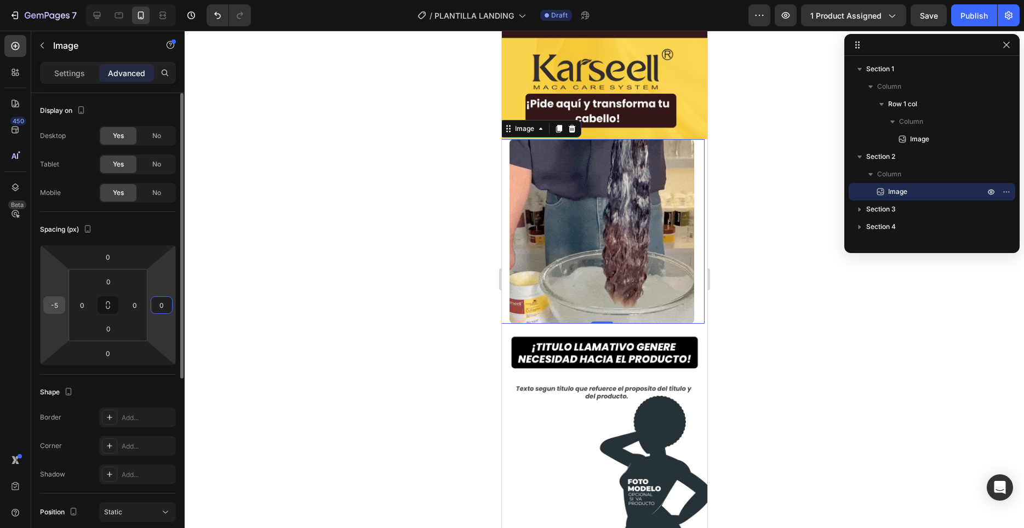
click at [59, 306] on input "-5" at bounding box center [54, 305] width 16 height 16
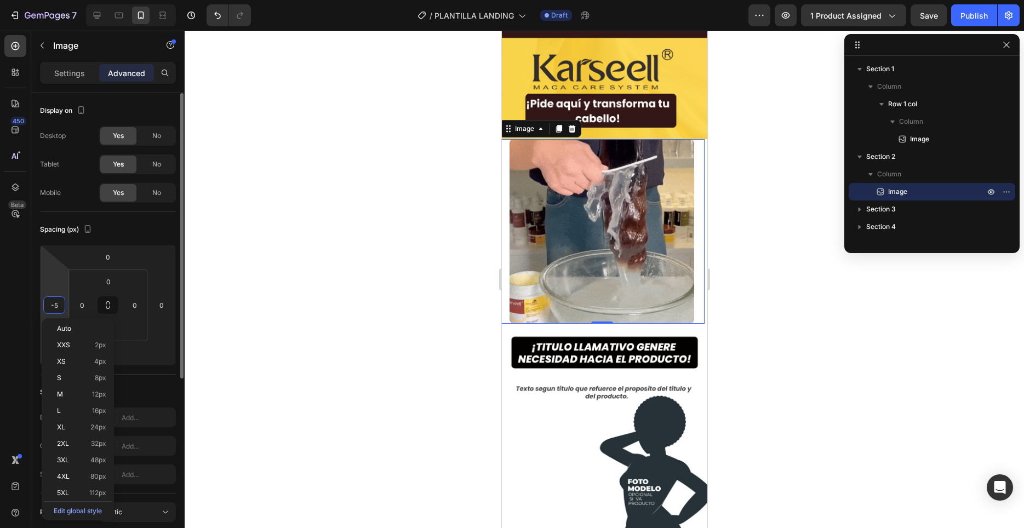
click at [59, 306] on input "-5" at bounding box center [54, 305] width 16 height 16
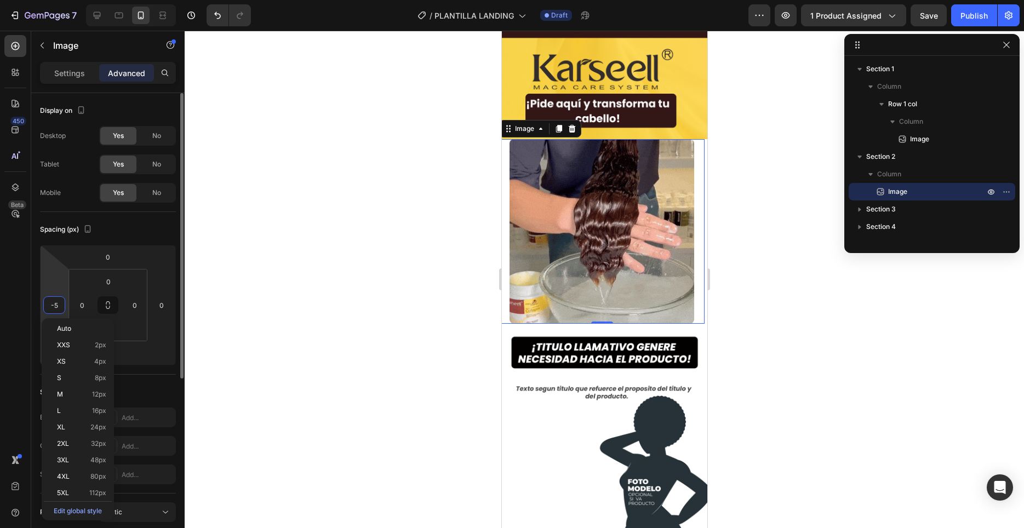
click at [53, 304] on input "-5" at bounding box center [54, 305] width 16 height 16
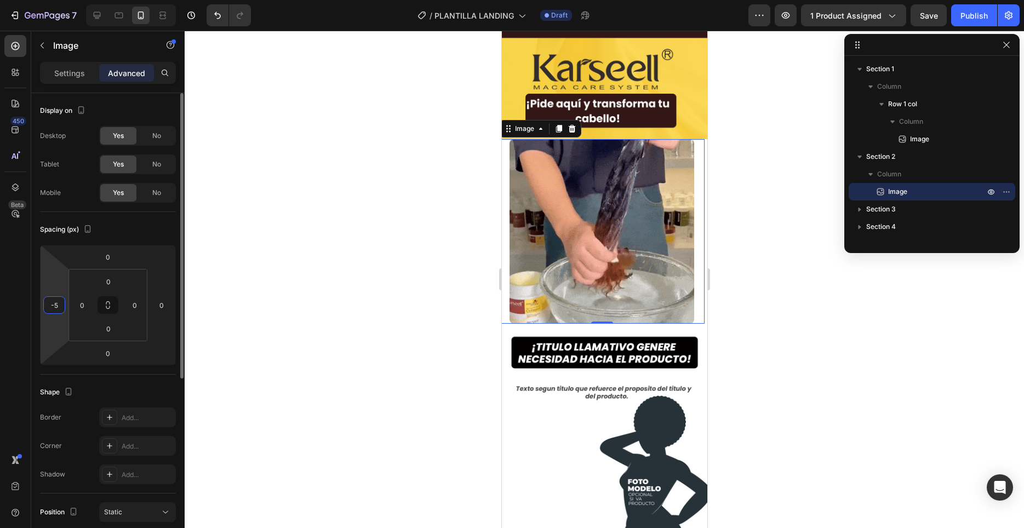
click at [53, 304] on input "-5" at bounding box center [54, 305] width 16 height 16
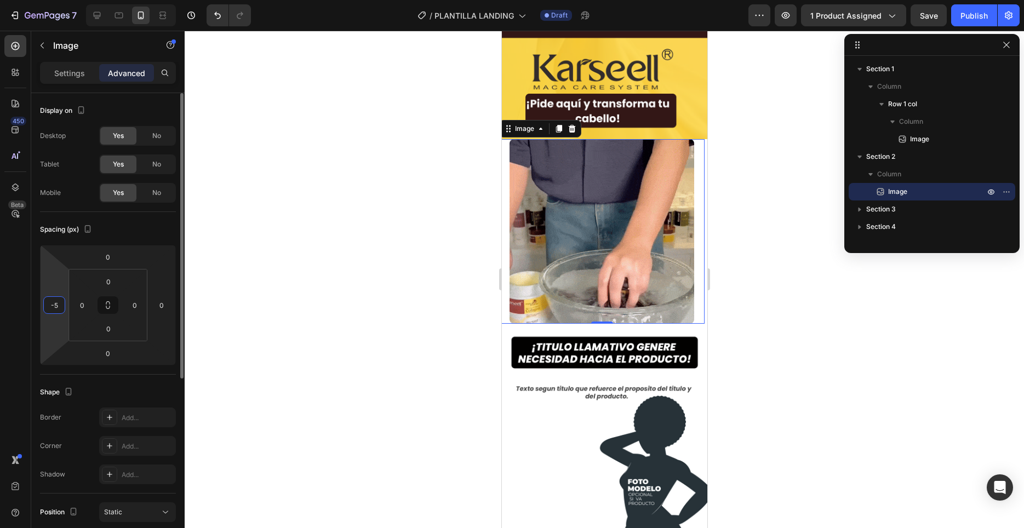
click at [51, 304] on input "-5" at bounding box center [54, 305] width 16 height 16
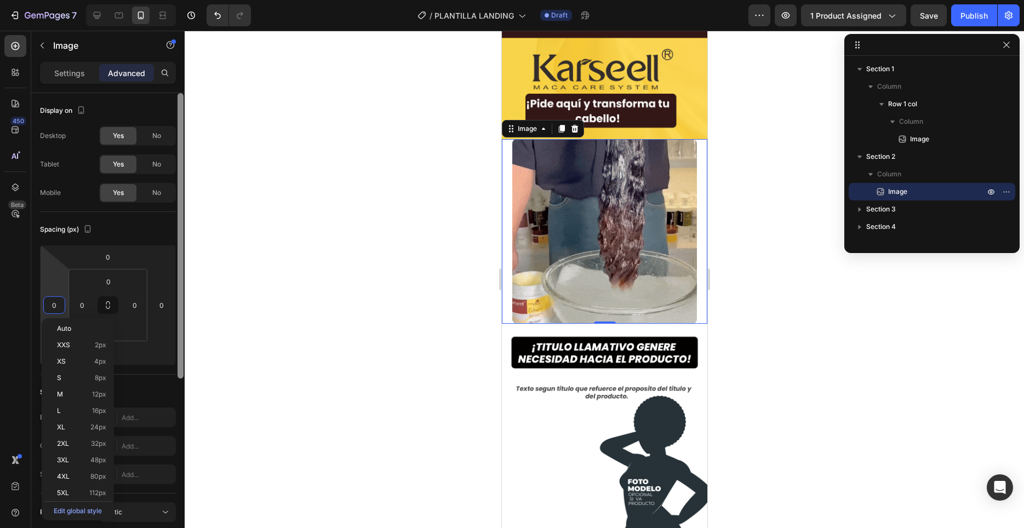
click at [182, 238] on div at bounding box center [180, 235] width 6 height 285
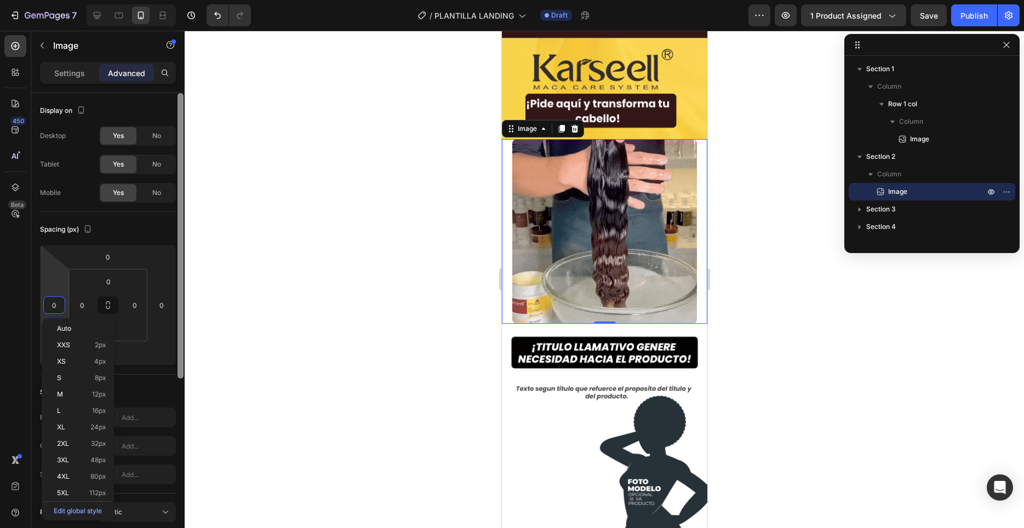
type input "0"
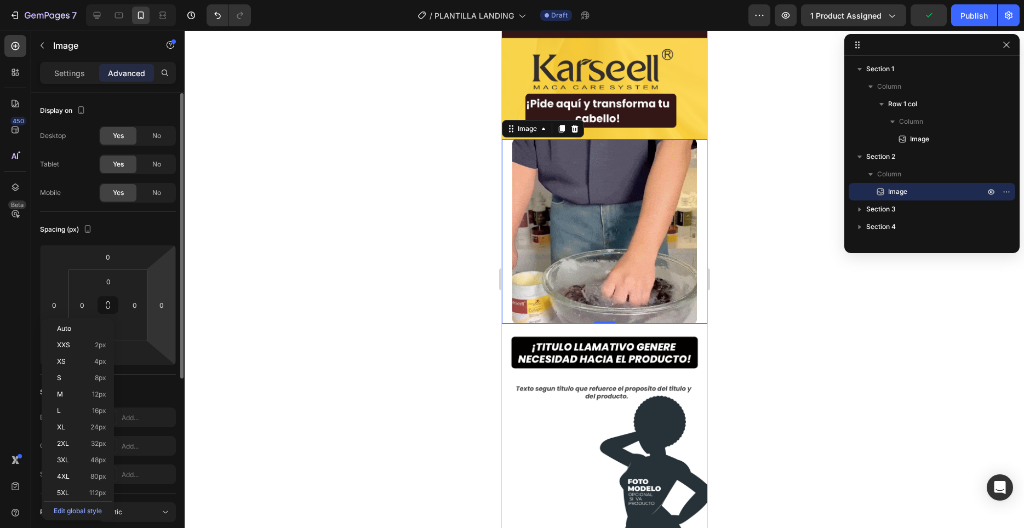
click at [170, 0] on html "7 / PLANTILLA LANDING Draft Preview 1 product assigned Publish 450 Beta Section…" at bounding box center [512, 0] width 1024 height 0
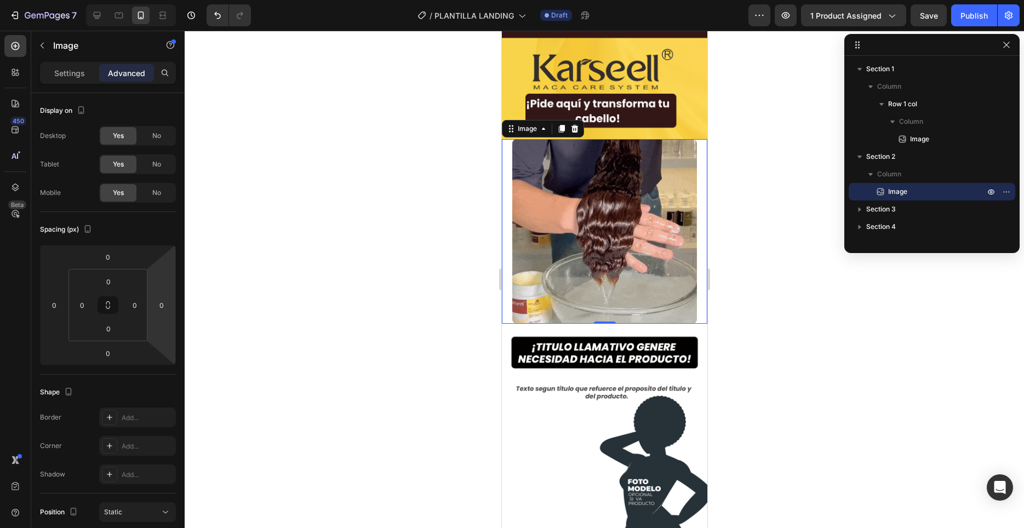
click at [604, 239] on img at bounding box center [604, 231] width 185 height 185
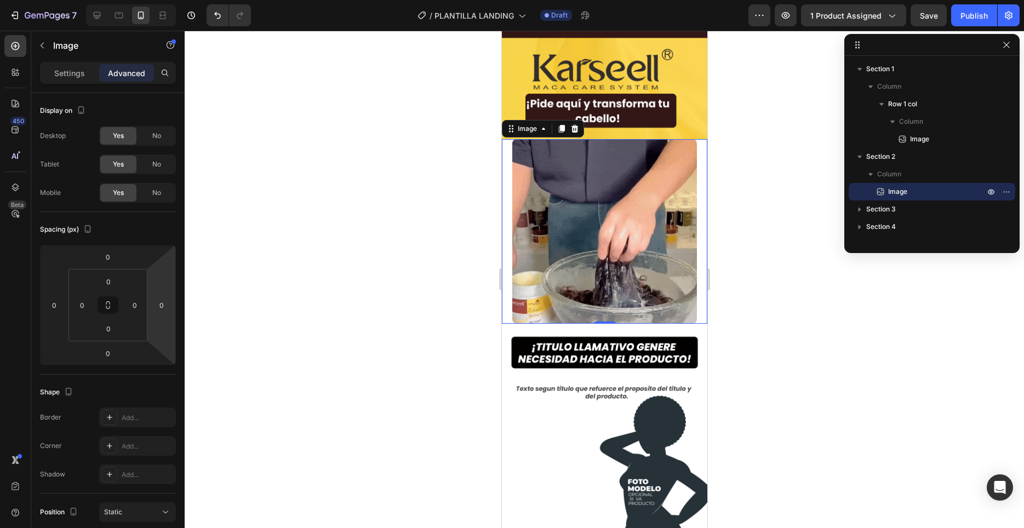
click at [776, 287] on div at bounding box center [604, 279] width 839 height 497
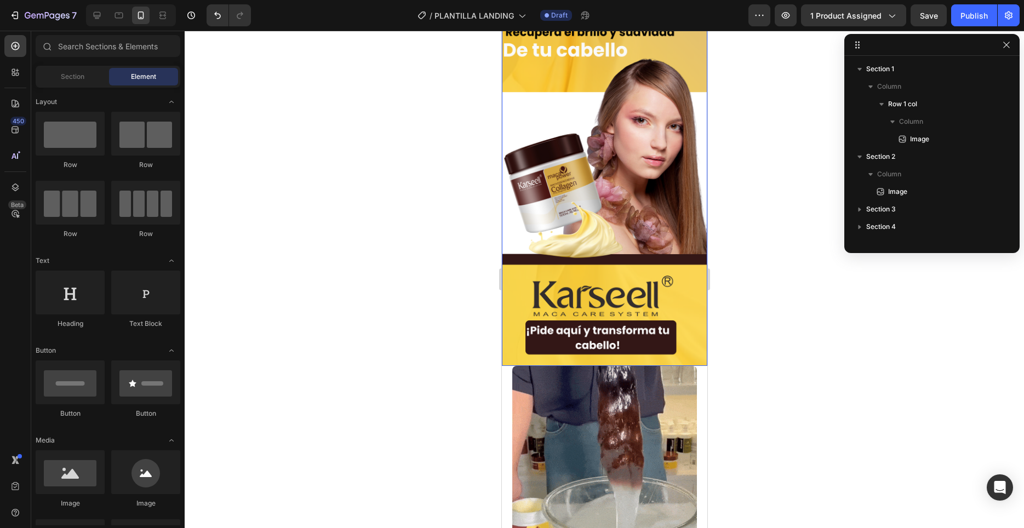
scroll to position [223, 0]
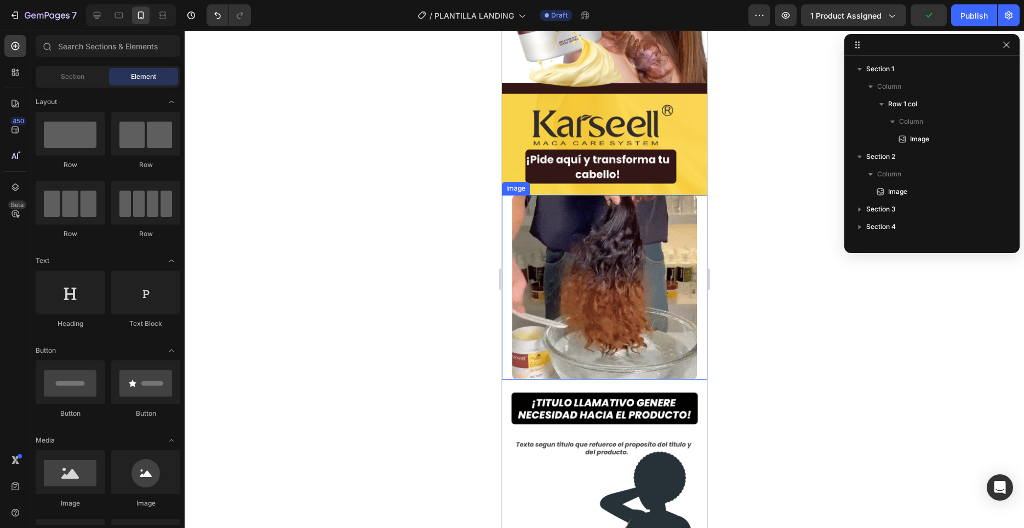
click at [507, 231] on div at bounding box center [603, 287] width 205 height 185
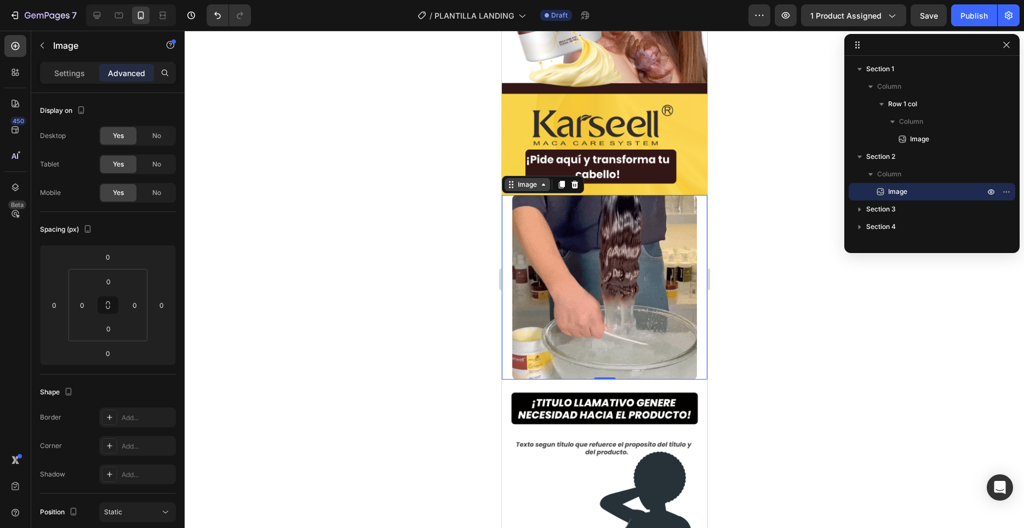
click at [541, 185] on icon at bounding box center [542, 184] width 9 height 9
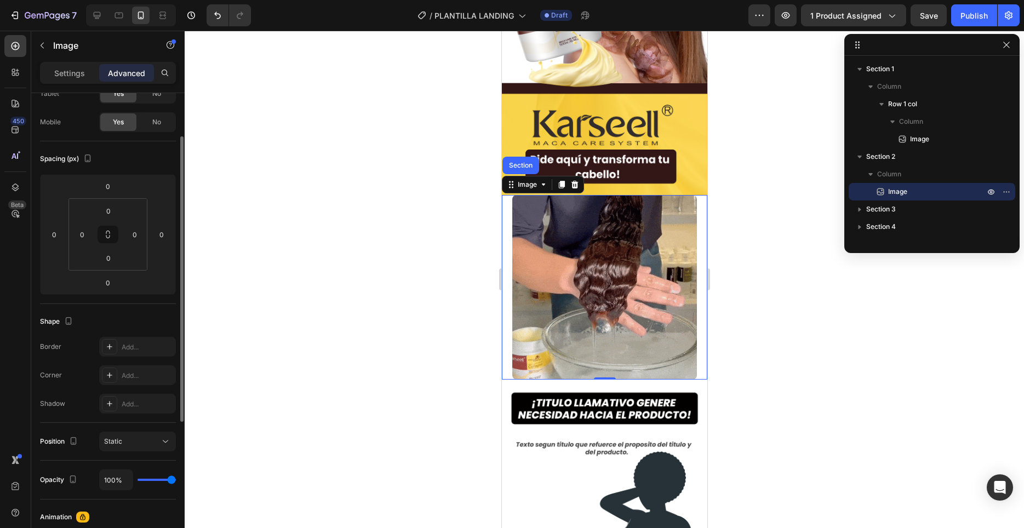
scroll to position [0, 0]
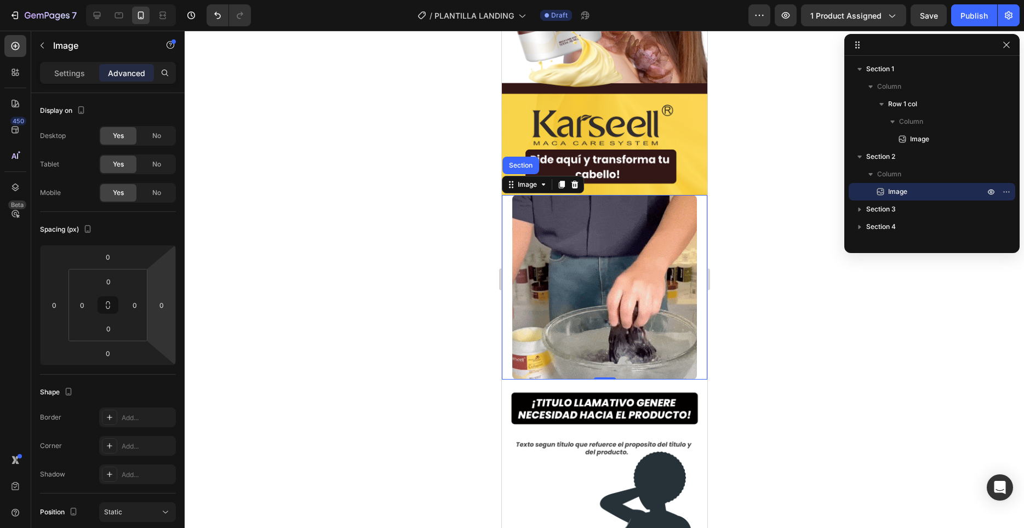
click at [787, 319] on div at bounding box center [604, 279] width 839 height 497
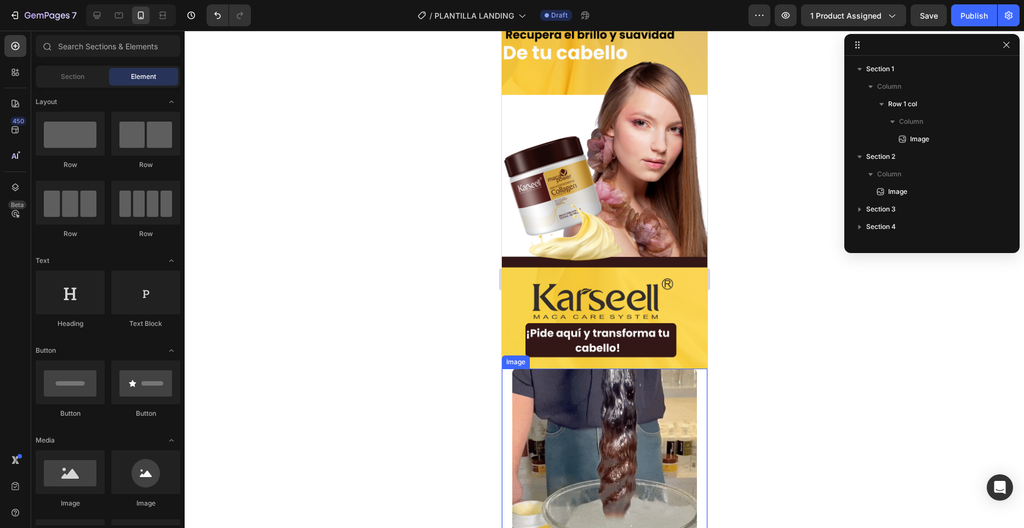
scroll to position [56, 0]
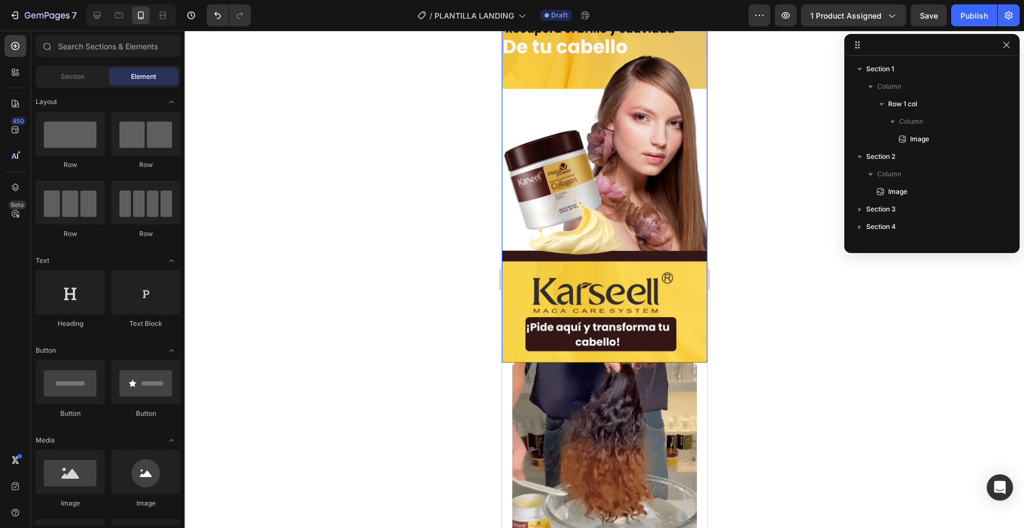
click at [617, 335] on img at bounding box center [603, 179] width 205 height 365
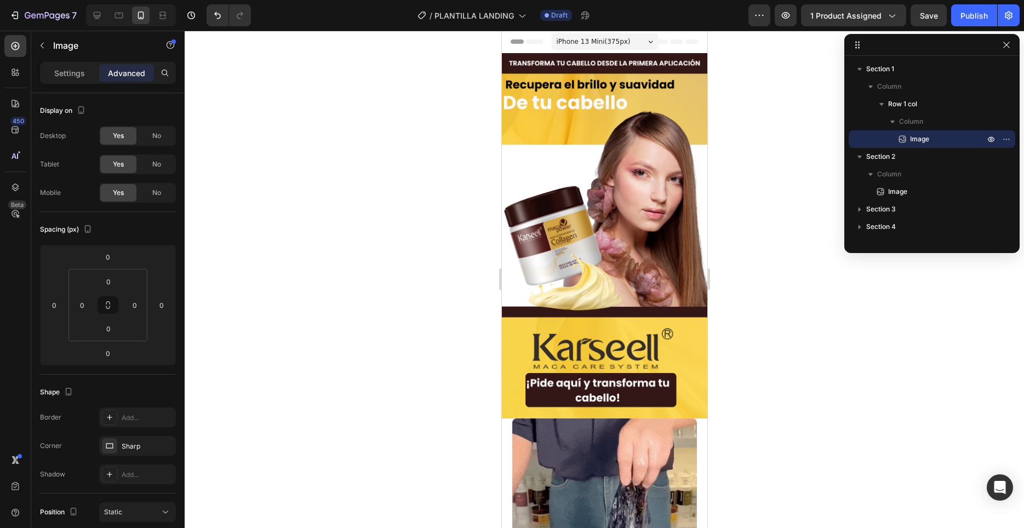
scroll to position [447, 0]
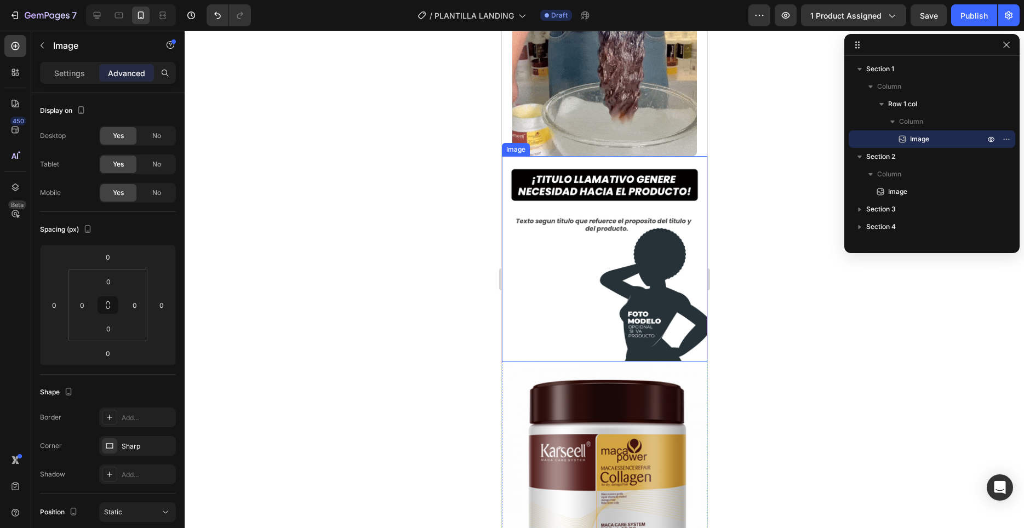
click at [623, 179] on img at bounding box center [603, 258] width 205 height 205
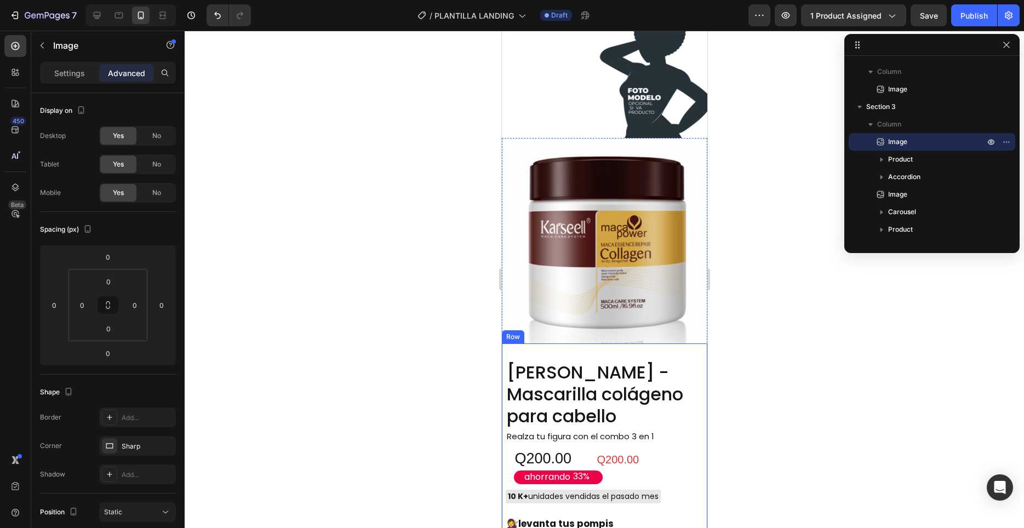
scroll to position [503, 0]
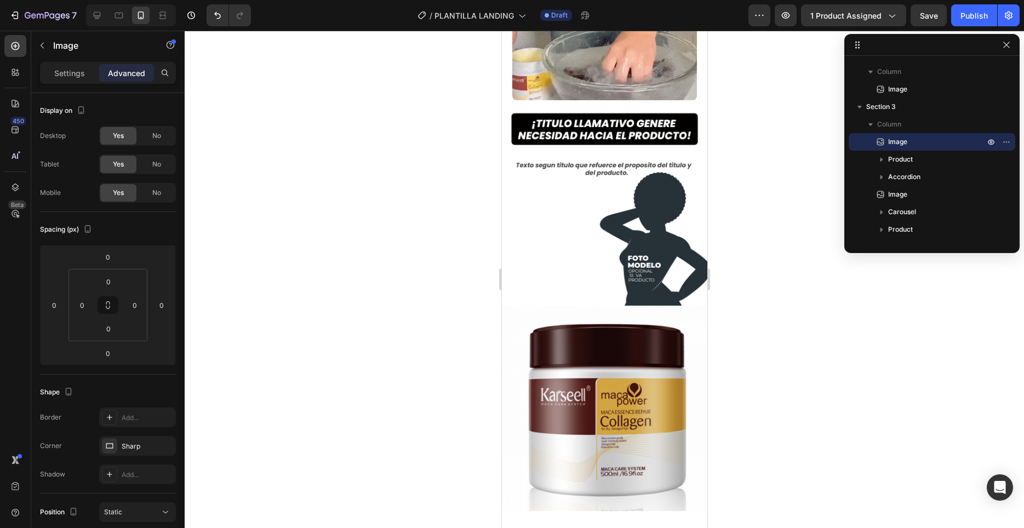
click at [596, 233] on img at bounding box center [603, 202] width 205 height 205
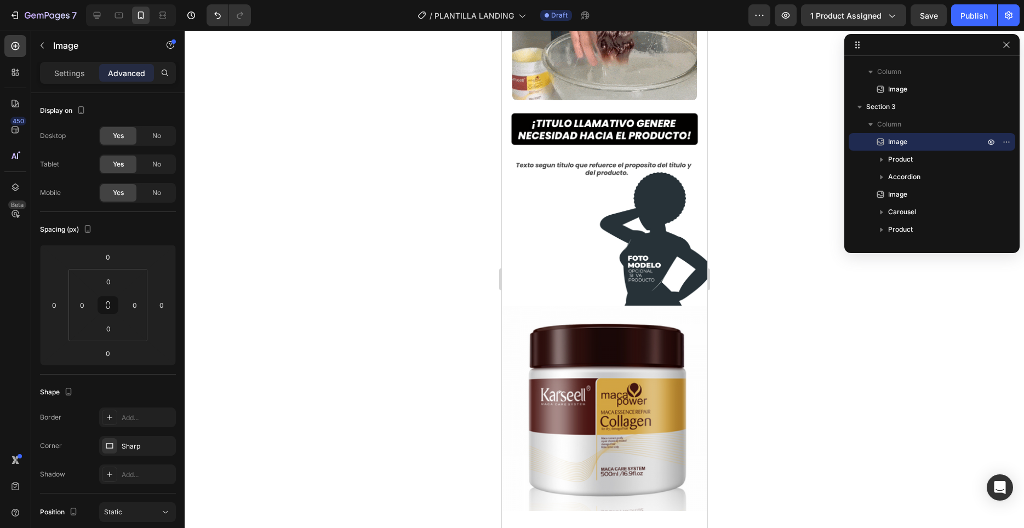
click at [594, 187] on img at bounding box center [603, 202] width 205 height 205
drag, startPoint x: 823, startPoint y: 286, endPoint x: 777, endPoint y: 278, distance: 46.2
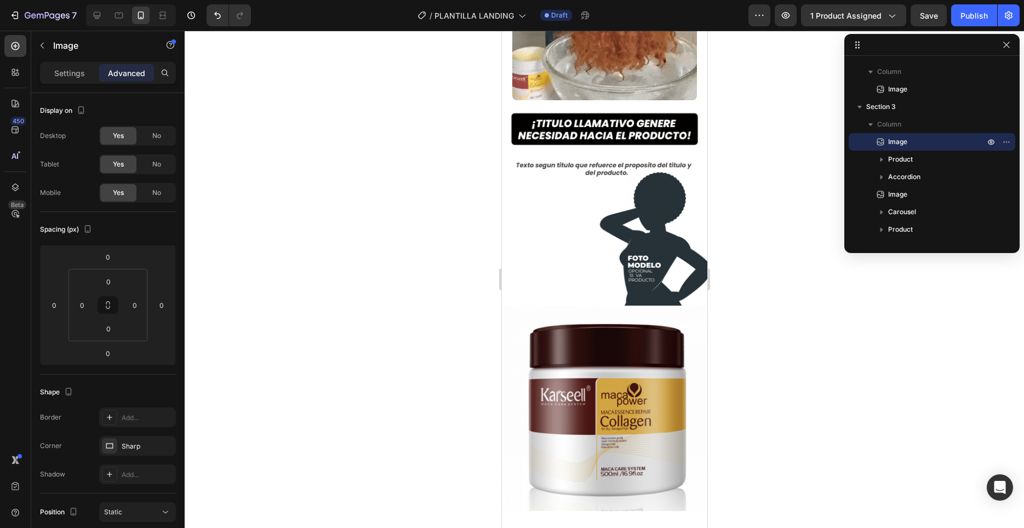
click at [823, 287] on div at bounding box center [604, 279] width 839 height 497
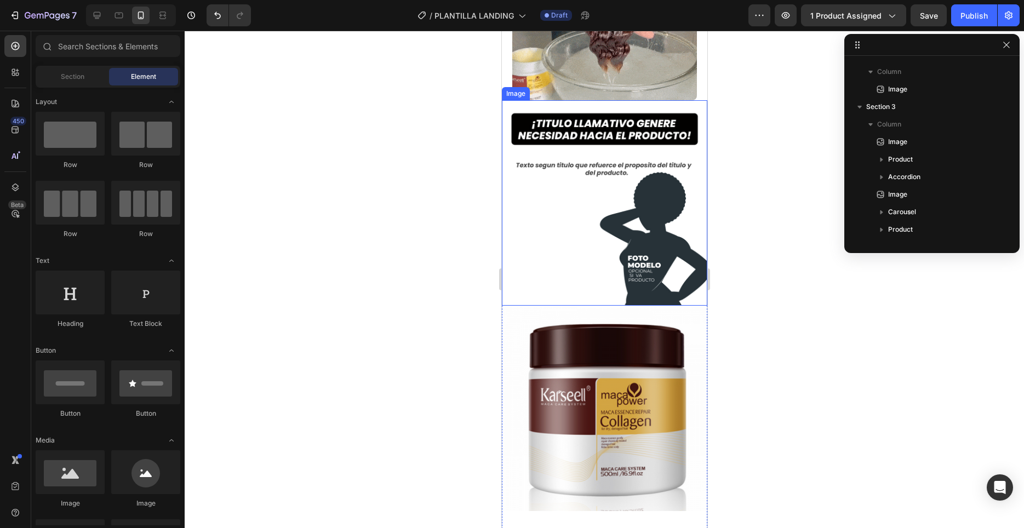
click at [640, 222] on img at bounding box center [603, 202] width 205 height 205
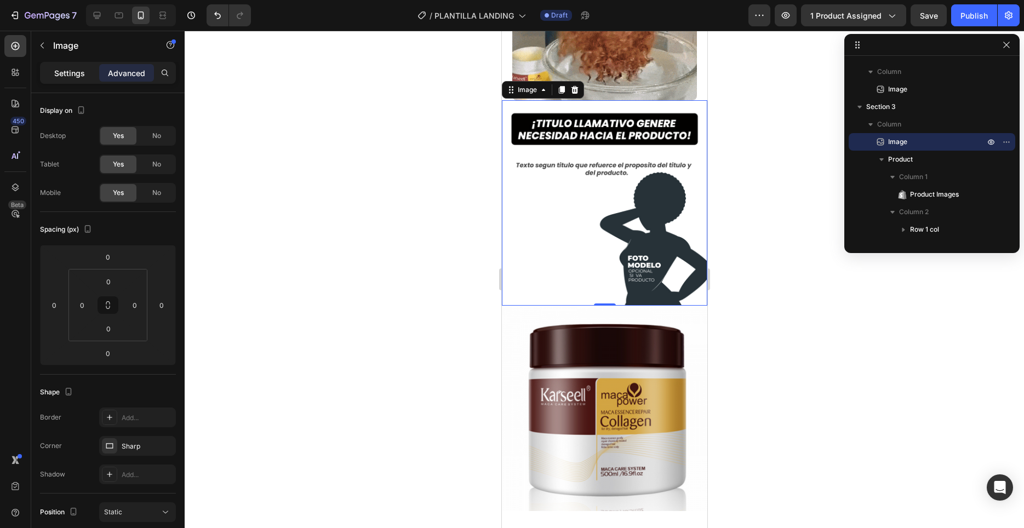
click at [73, 72] on p "Settings" at bounding box center [69, 73] width 31 height 12
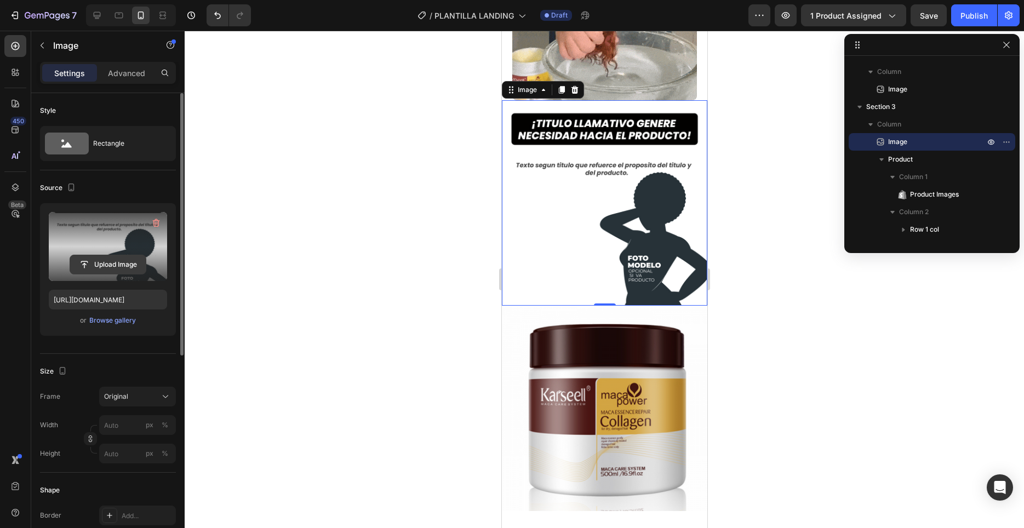
click at [108, 265] on input "file" at bounding box center [108, 264] width 76 height 19
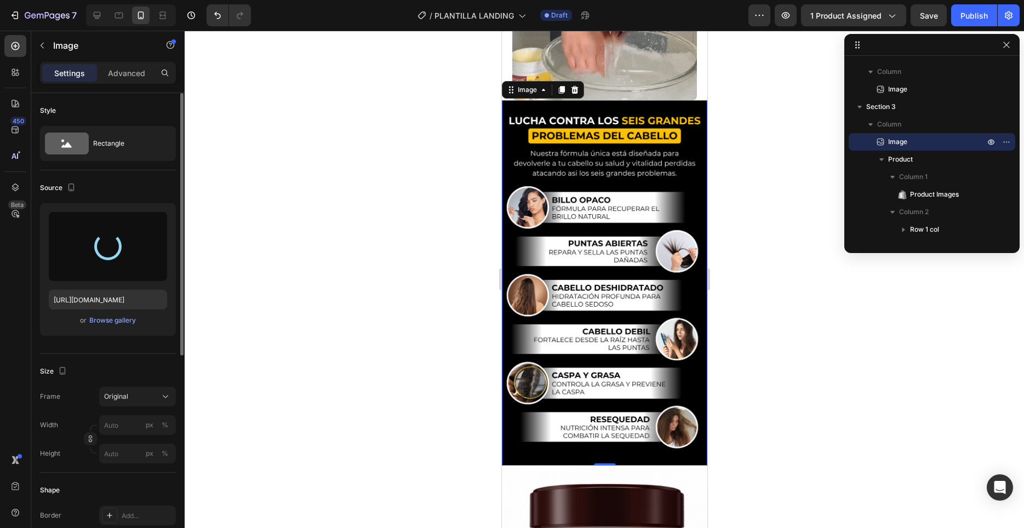
type input "[URL][DOMAIN_NAME]"
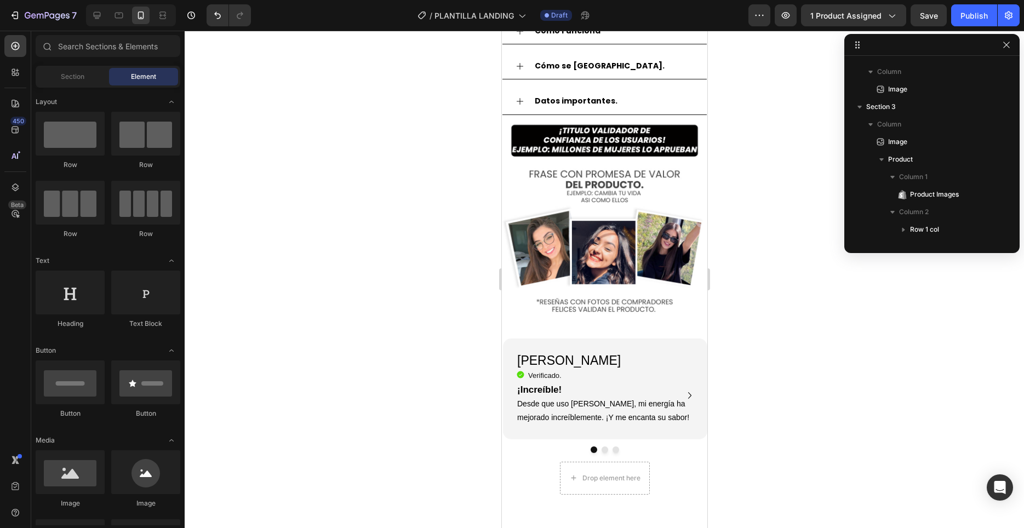
scroll to position [1484, 0]
click at [602, 241] on img at bounding box center [603, 223] width 205 height 215
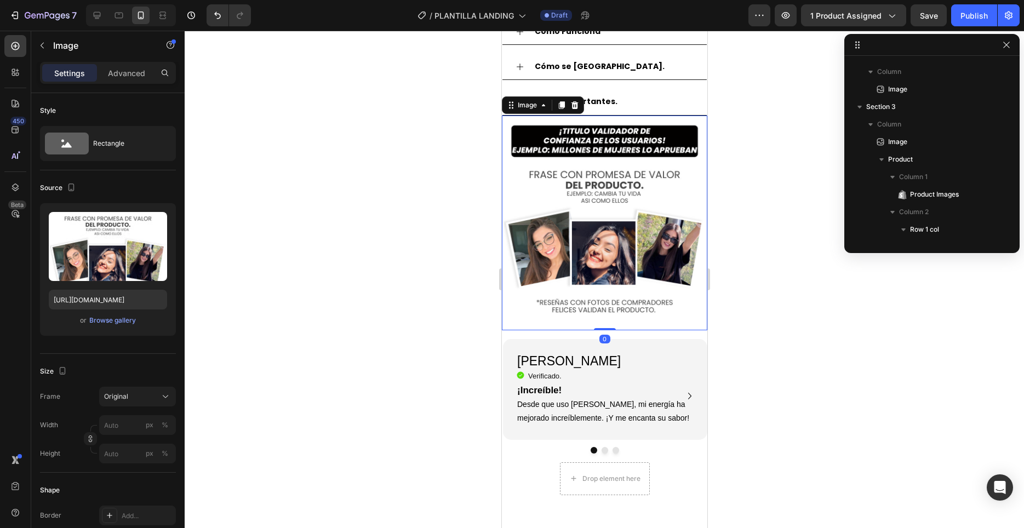
scroll to position [646, 0]
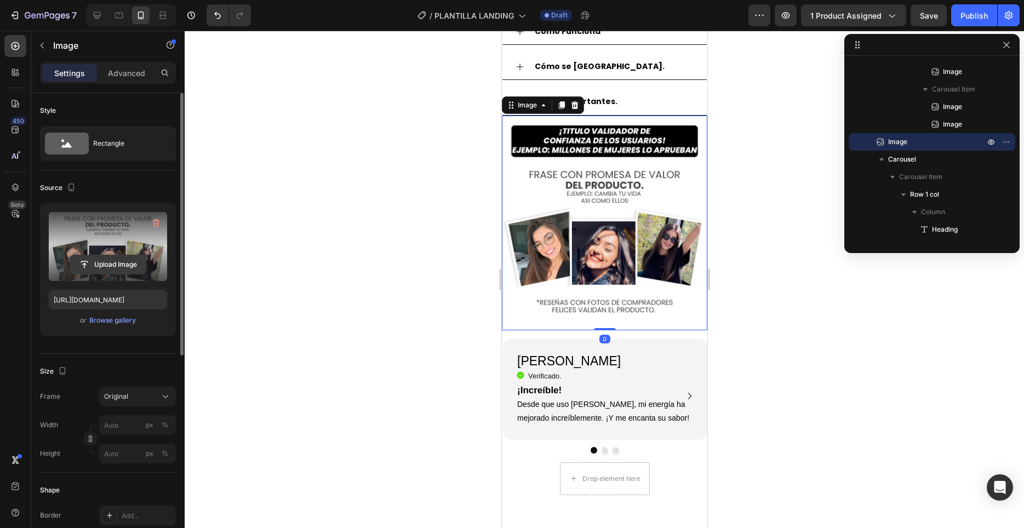
click at [119, 261] on input "file" at bounding box center [108, 264] width 76 height 19
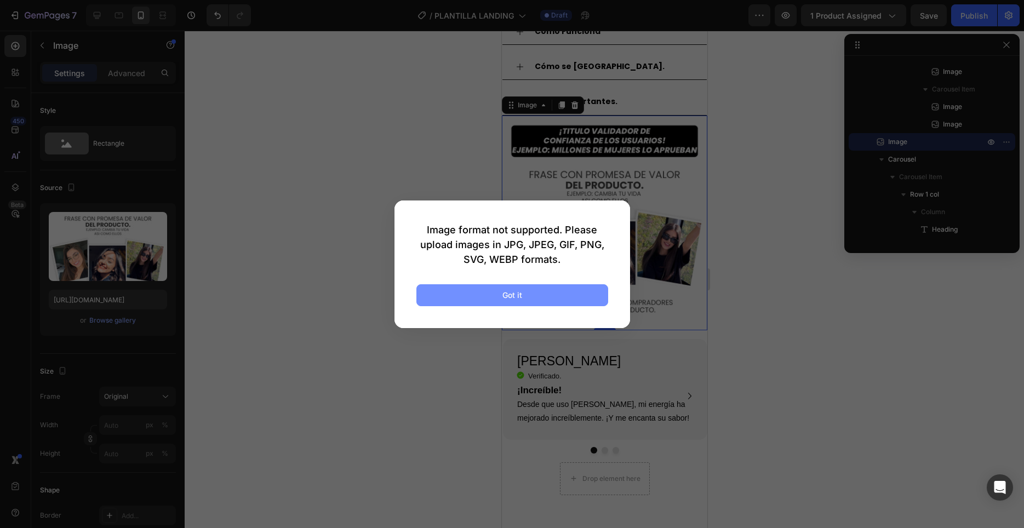
click at [530, 294] on button "Got it" at bounding box center [512, 295] width 192 height 22
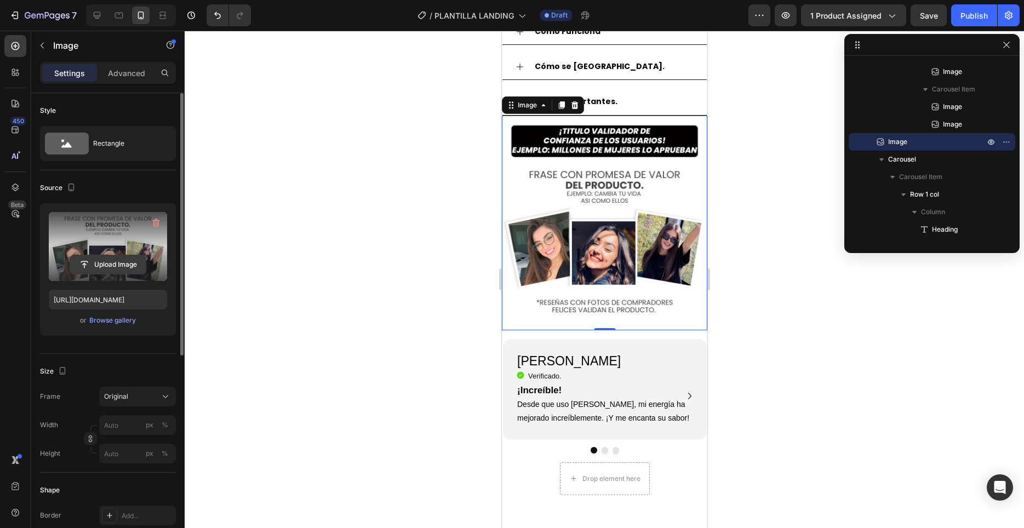
click at [110, 265] on input "file" at bounding box center [108, 264] width 76 height 19
type input "C:\fakepath\STRIKE LAN _4_.avif"
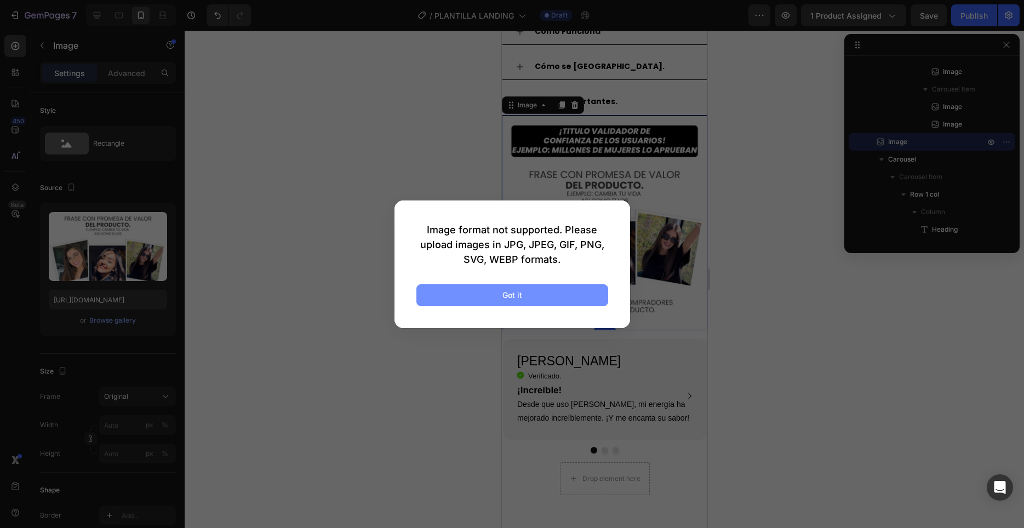
click at [510, 290] on div "Got it" at bounding box center [512, 295] width 20 height 12
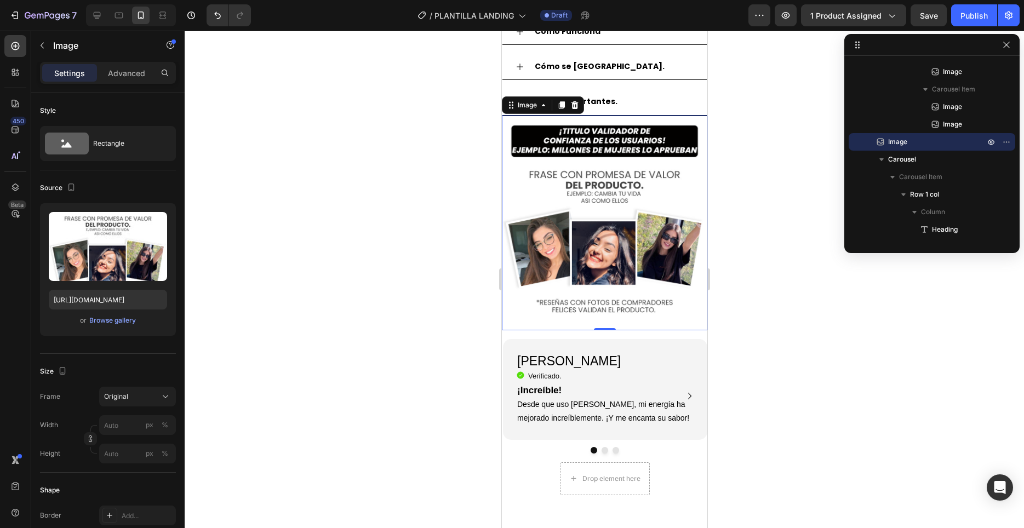
click at [558, 239] on img at bounding box center [603, 223] width 205 height 215
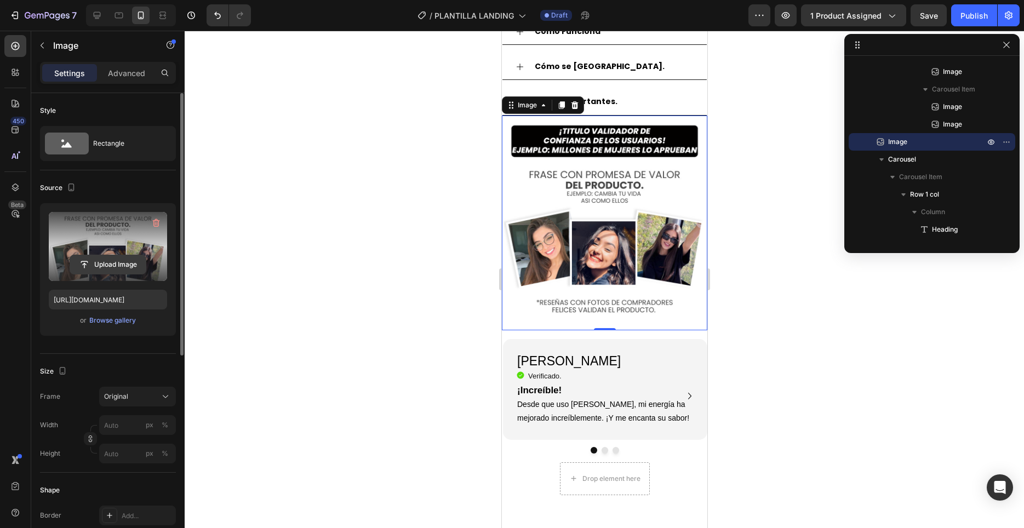
click at [109, 263] on input "file" at bounding box center [108, 264] width 76 height 19
click at [113, 265] on input "file" at bounding box center [108, 264] width 76 height 19
click at [104, 250] on label at bounding box center [108, 246] width 118 height 69
click at [104, 255] on input "file" at bounding box center [108, 264] width 76 height 19
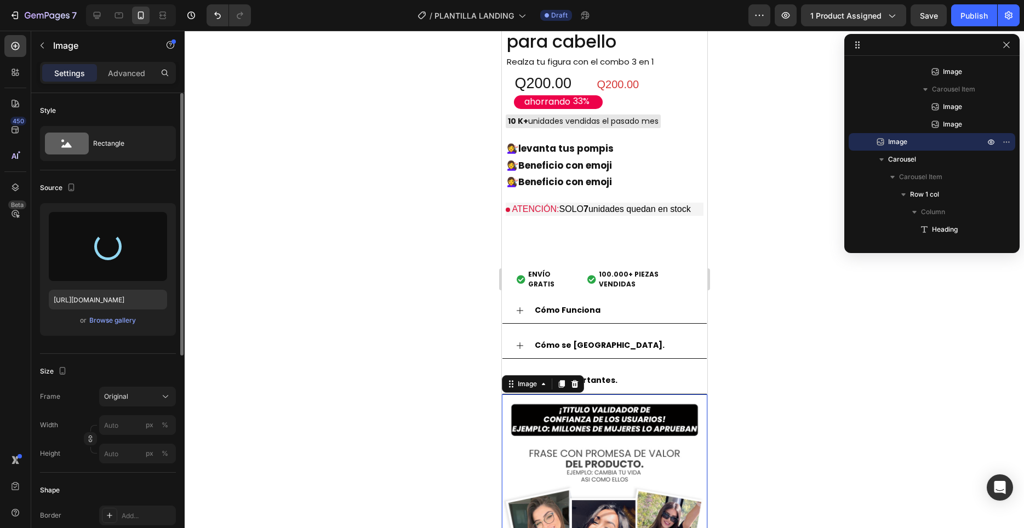
type input "[URL][DOMAIN_NAME]"
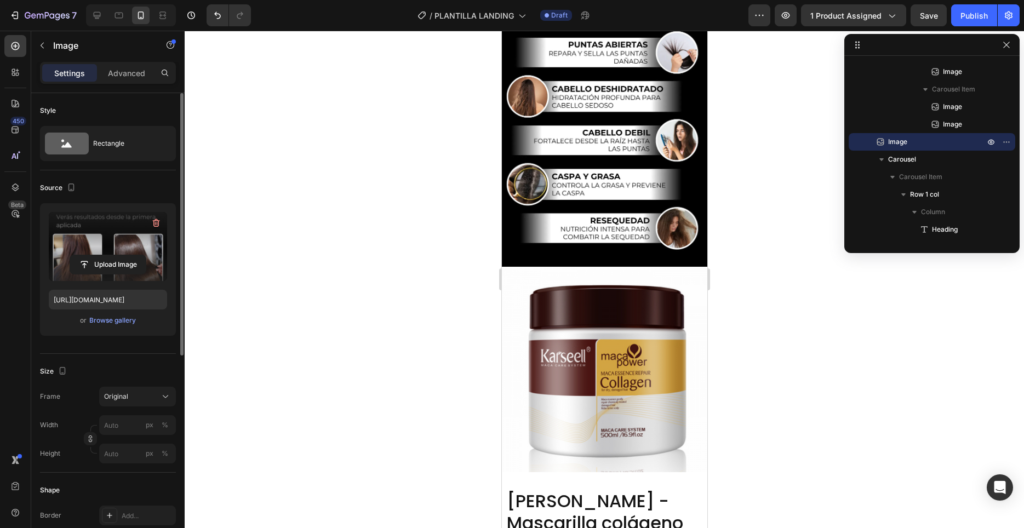
scroll to position [814, 0]
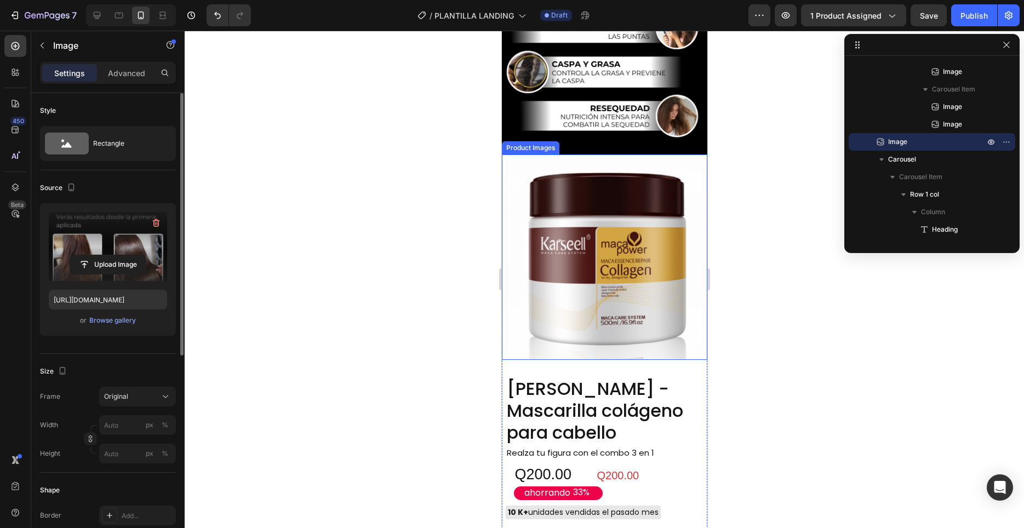
click at [623, 237] on img at bounding box center [603, 256] width 205 height 205
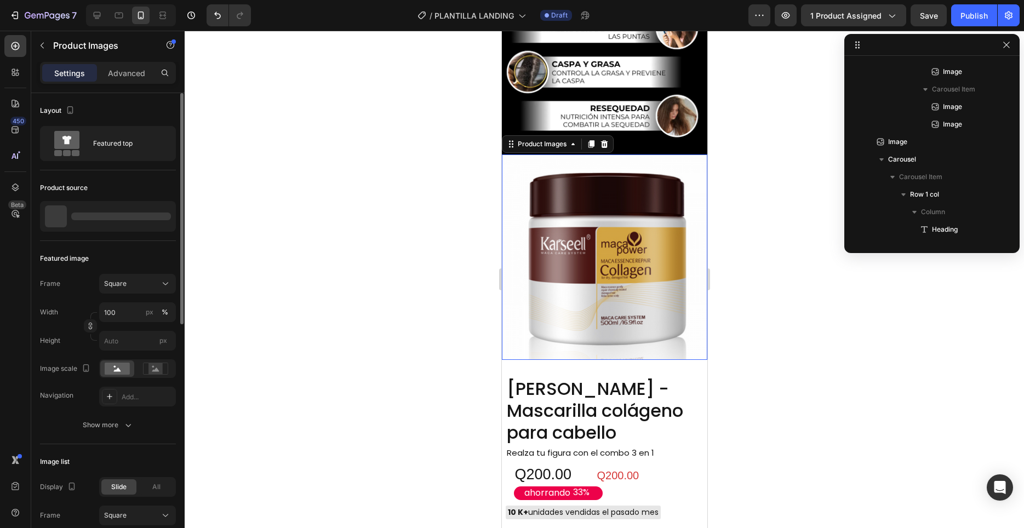
scroll to position [155, 0]
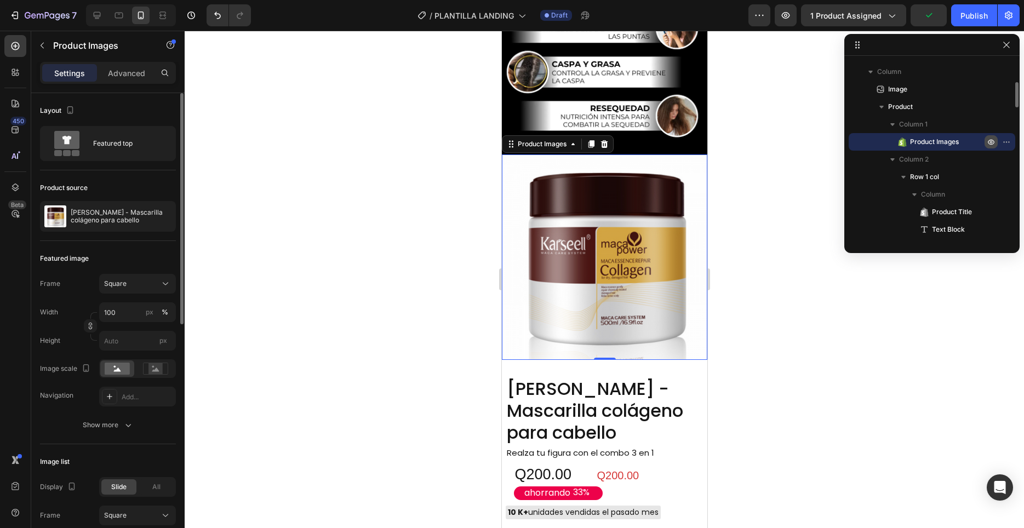
click at [993, 142] on icon "button" at bounding box center [990, 141] width 9 height 9
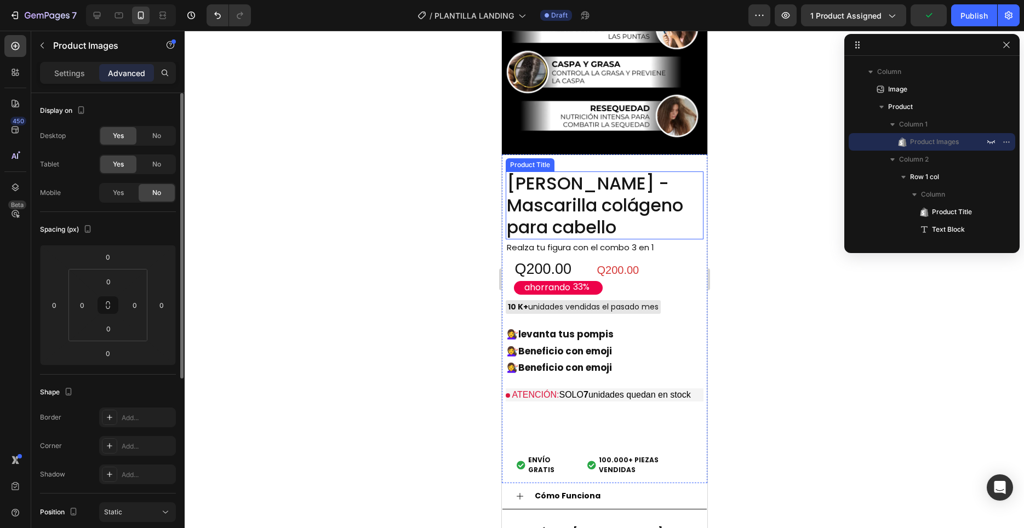
click at [638, 212] on h2 "[PERSON_NAME] - Mascarilla colágeno para cabello" at bounding box center [604, 205] width 198 height 68
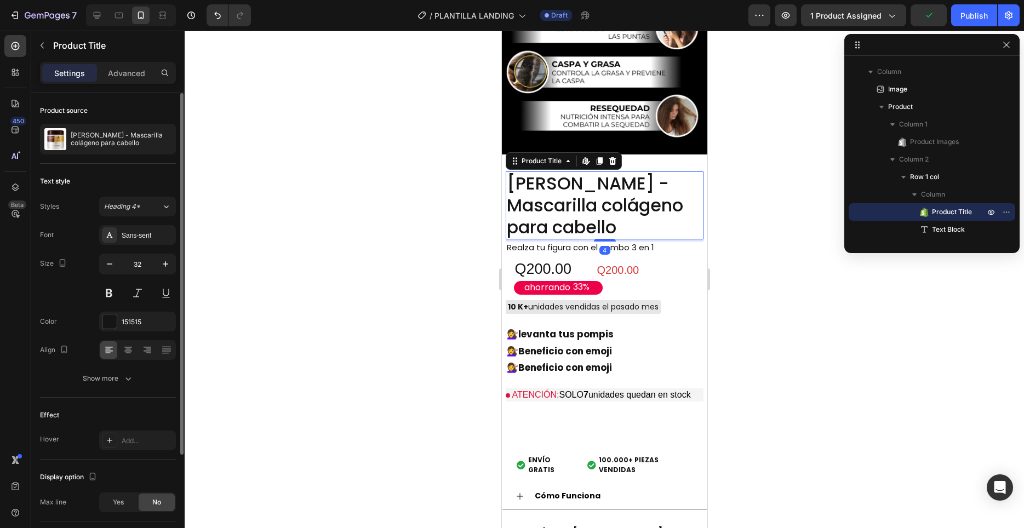
scroll to position [813, 0]
click at [674, 160] on div "[PERSON_NAME] - Mascarilla colágeno para cabello Product Title Edit content in …" at bounding box center [603, 319] width 205 height 329
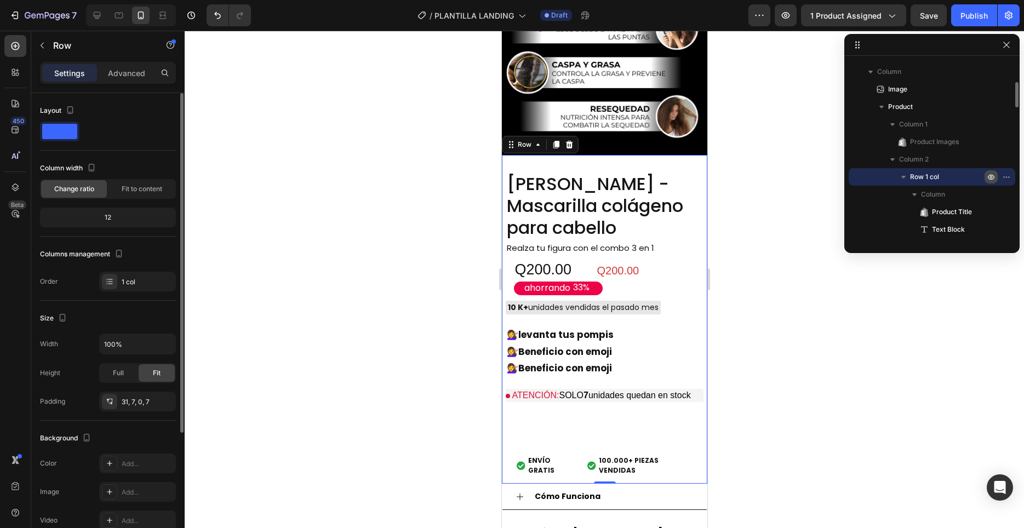
click at [1008, 177] on icon "button" at bounding box center [1008, 176] width 1 height 1
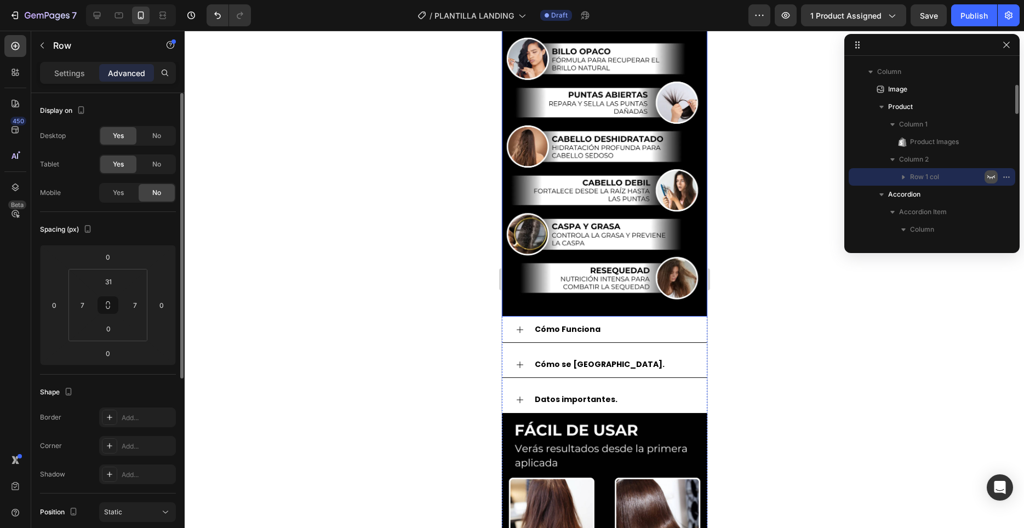
scroll to position [255, 0]
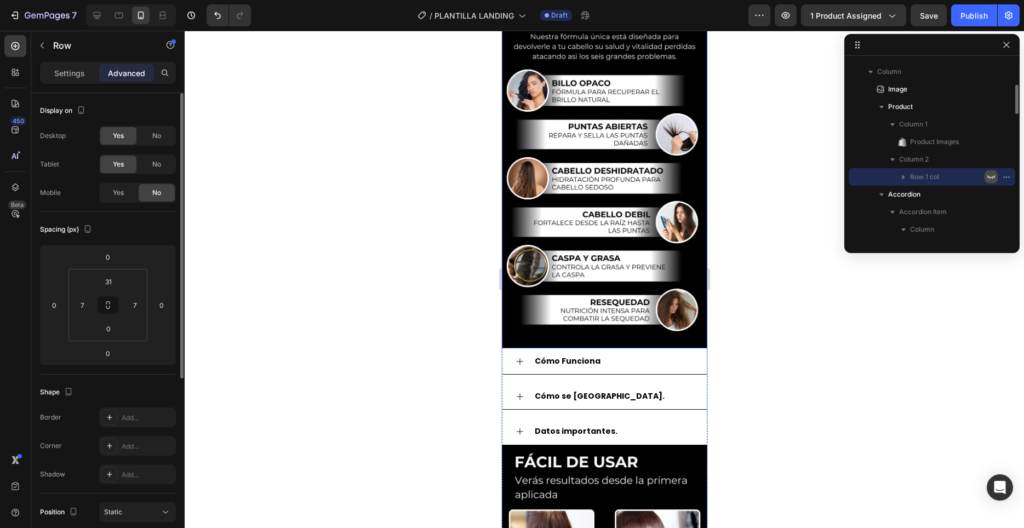
click at [627, 198] on img at bounding box center [603, 166] width 205 height 365
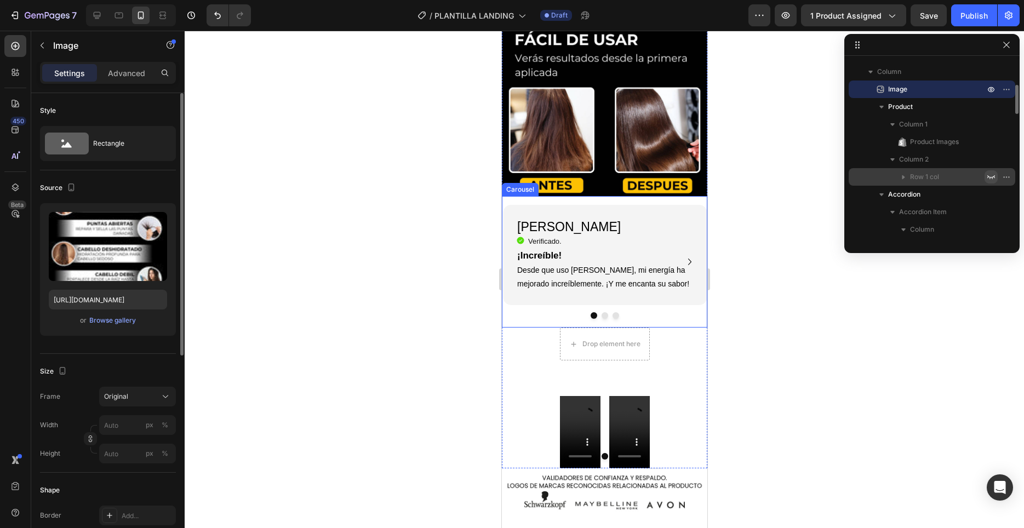
scroll to position [1117, 0]
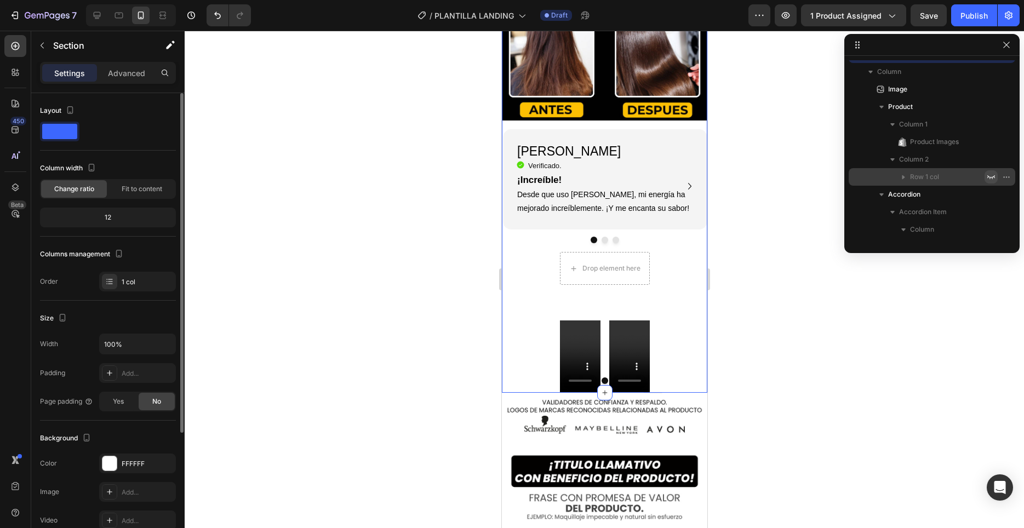
scroll to position [67, 0]
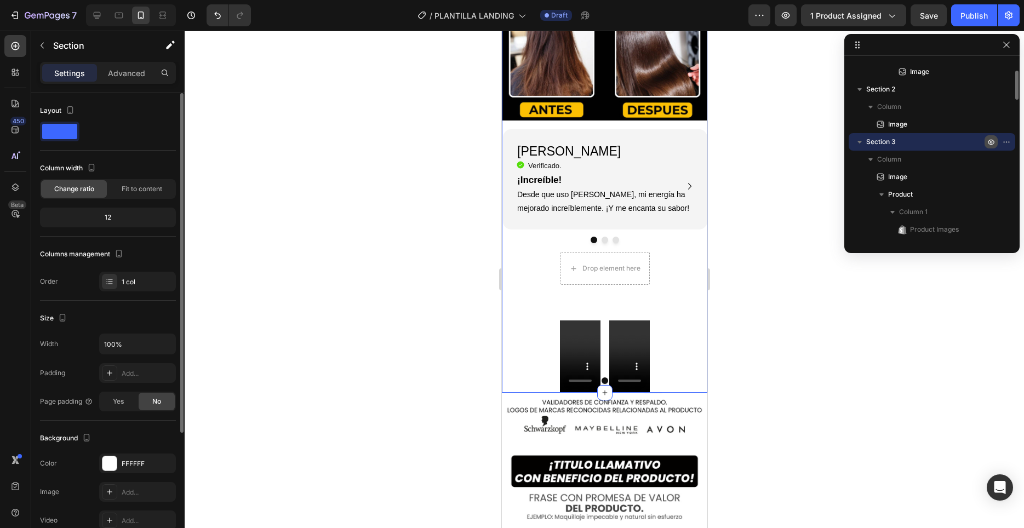
click at [988, 144] on icon "button" at bounding box center [990, 141] width 9 height 9
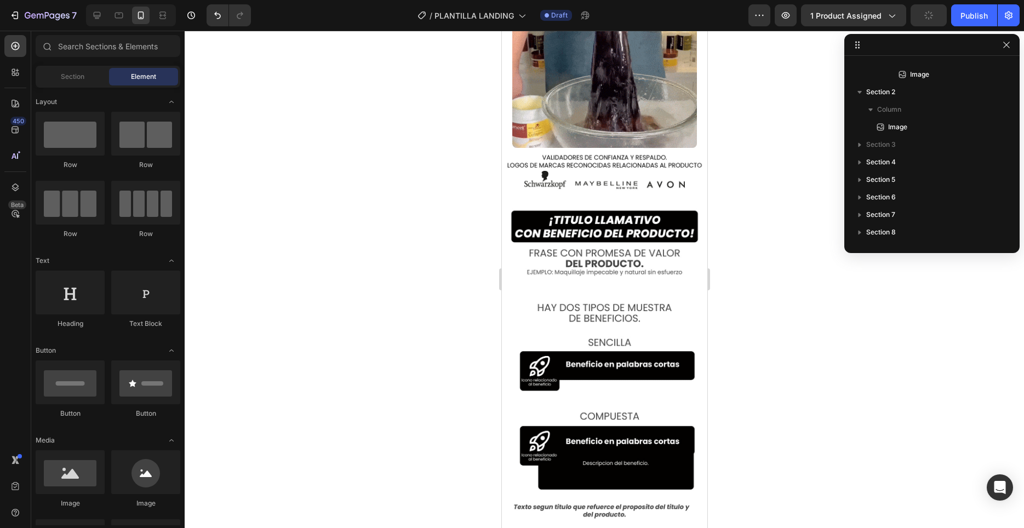
scroll to position [530, 0]
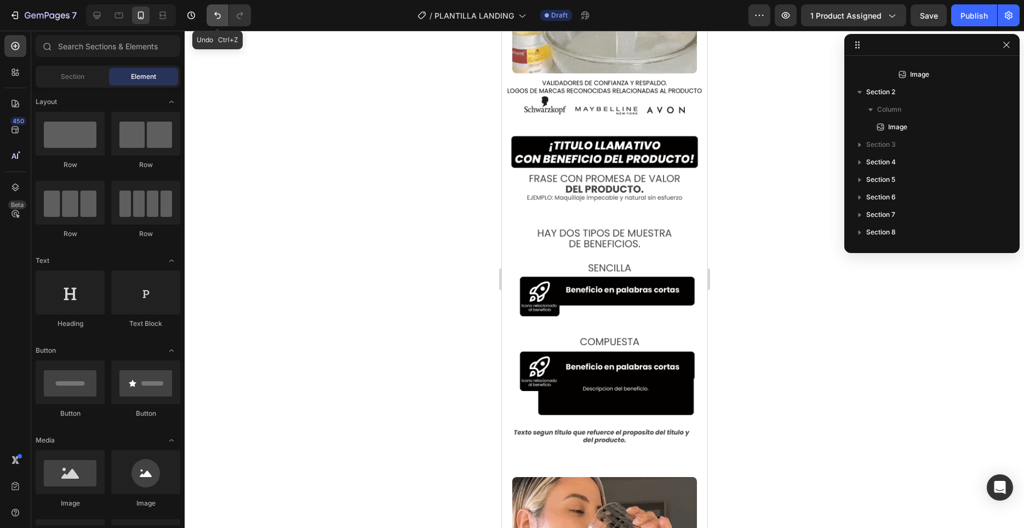
click at [219, 21] on button "Undo/Redo" at bounding box center [217, 15] width 22 height 22
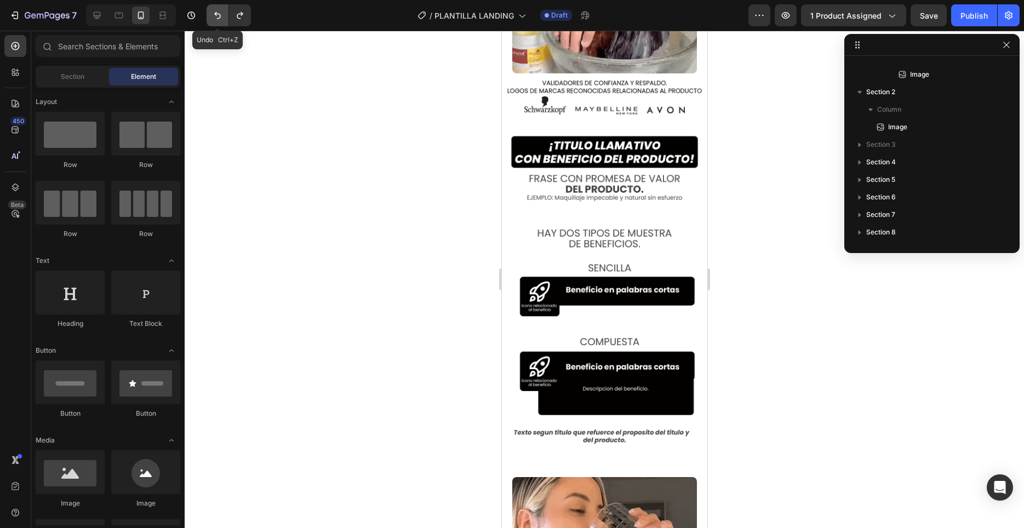
click at [216, 19] on icon "Undo/Redo" at bounding box center [217, 15] width 11 height 11
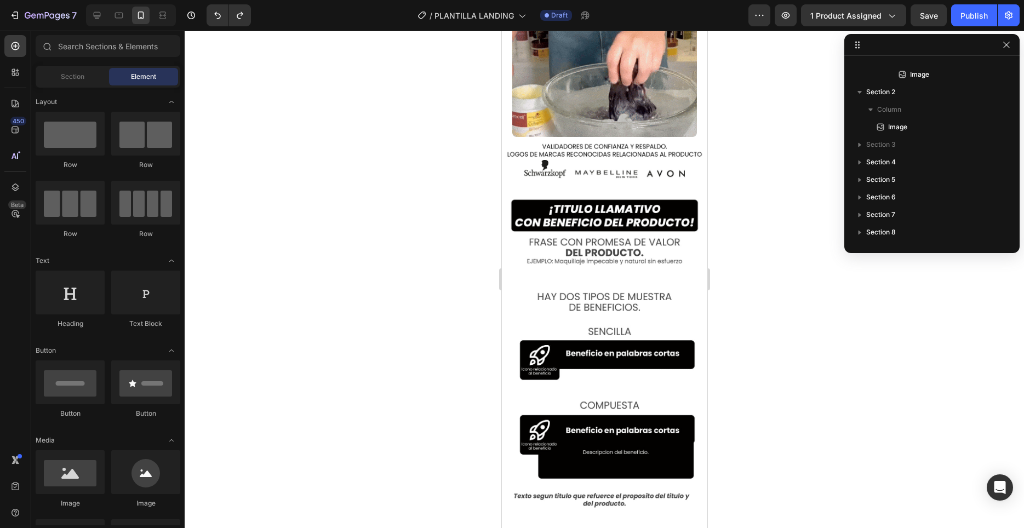
scroll to position [553, 0]
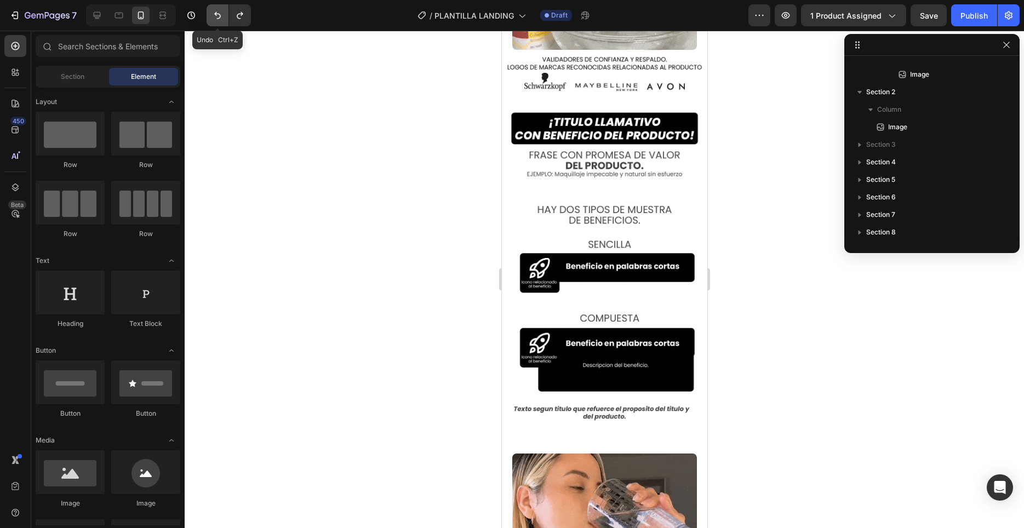
click at [220, 23] on button "Undo/Redo" at bounding box center [217, 15] width 22 height 22
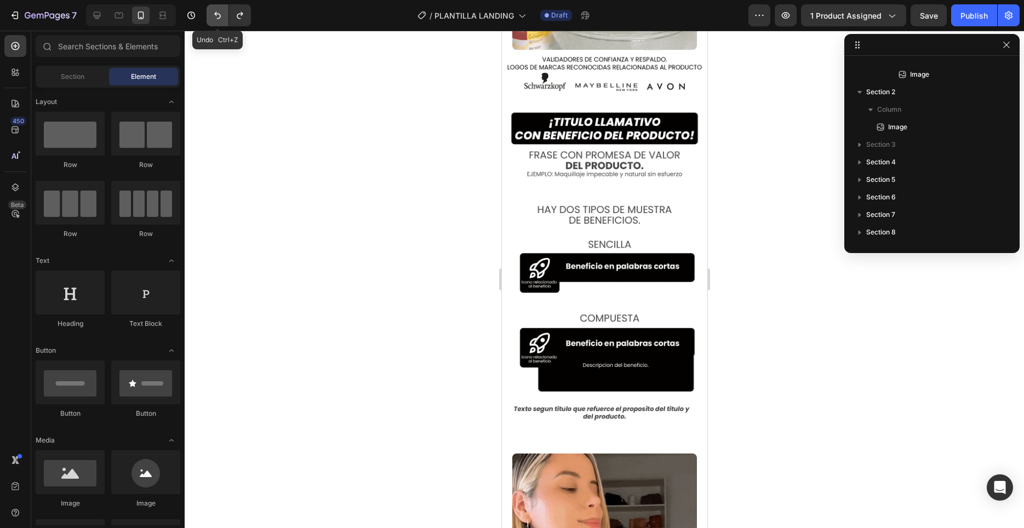
click at [220, 14] on icon "Undo/Redo" at bounding box center [217, 15] width 11 height 11
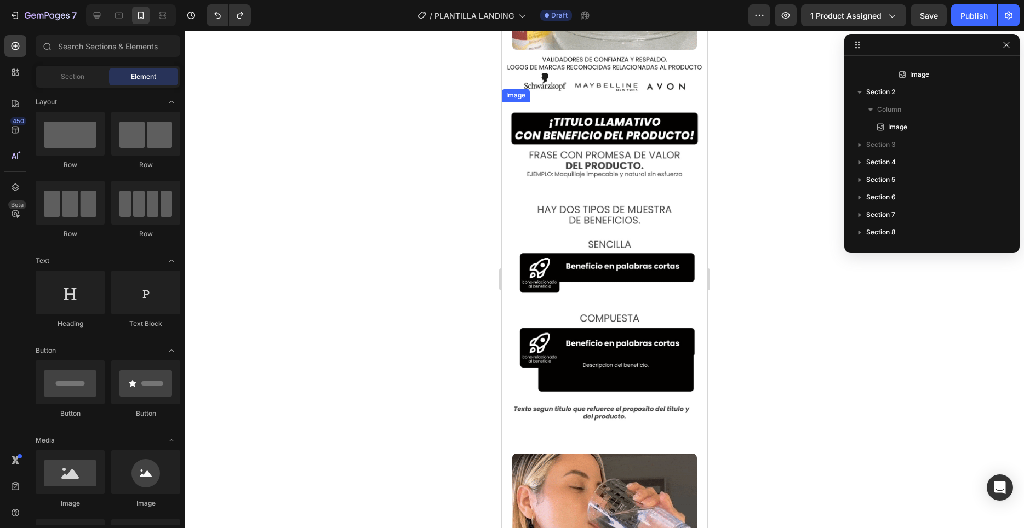
click at [599, 264] on img at bounding box center [603, 267] width 205 height 331
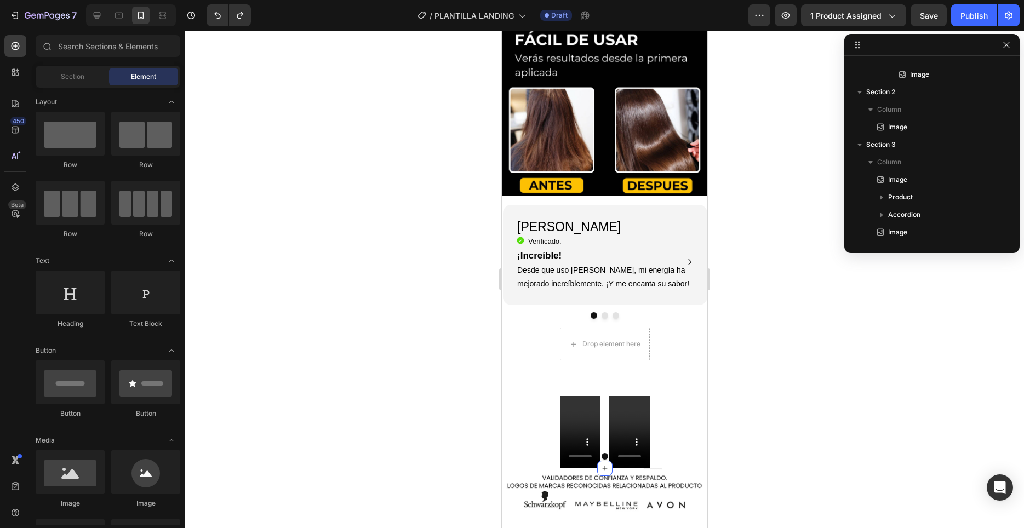
scroll to position [1050, 0]
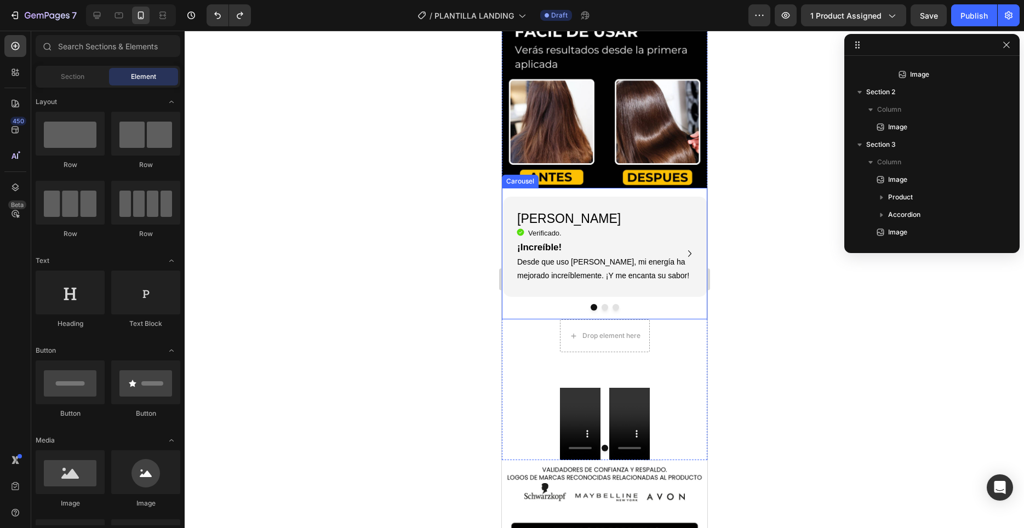
click at [545, 193] on div "[PERSON_NAME] Heading Icon Verificado. Heading Icon List ¡Increíble! Desde que …" at bounding box center [603, 254] width 205 height 132
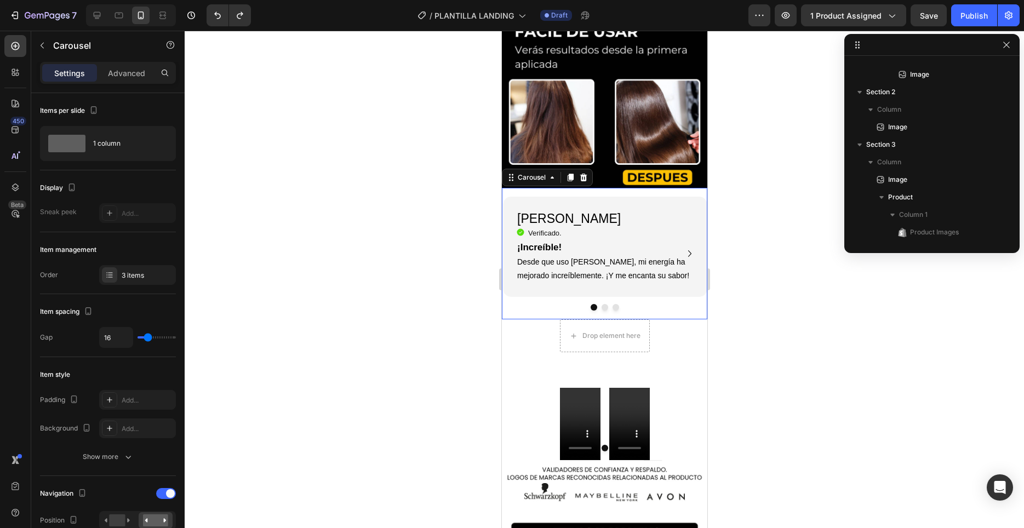
scroll to position [400, 0]
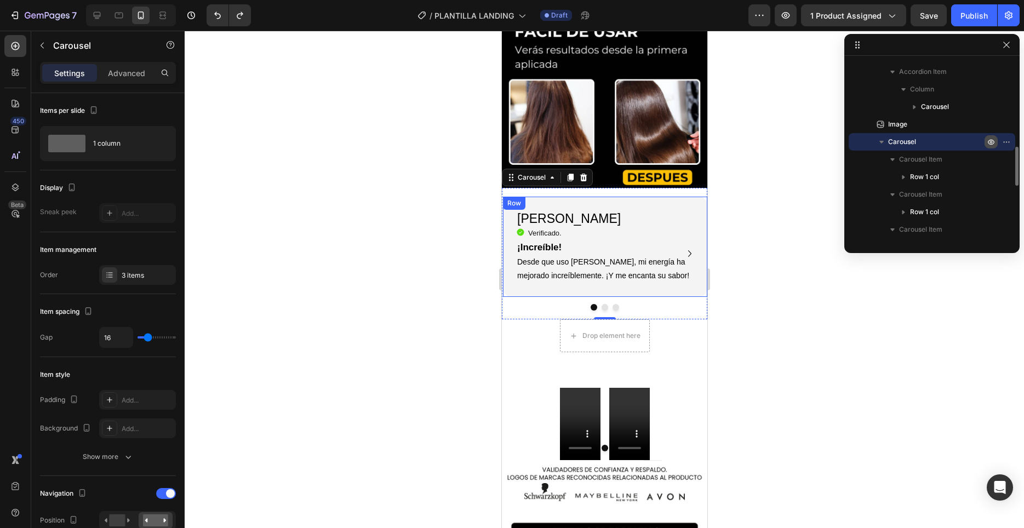
click at [990, 139] on icon "button" at bounding box center [990, 141] width 9 height 9
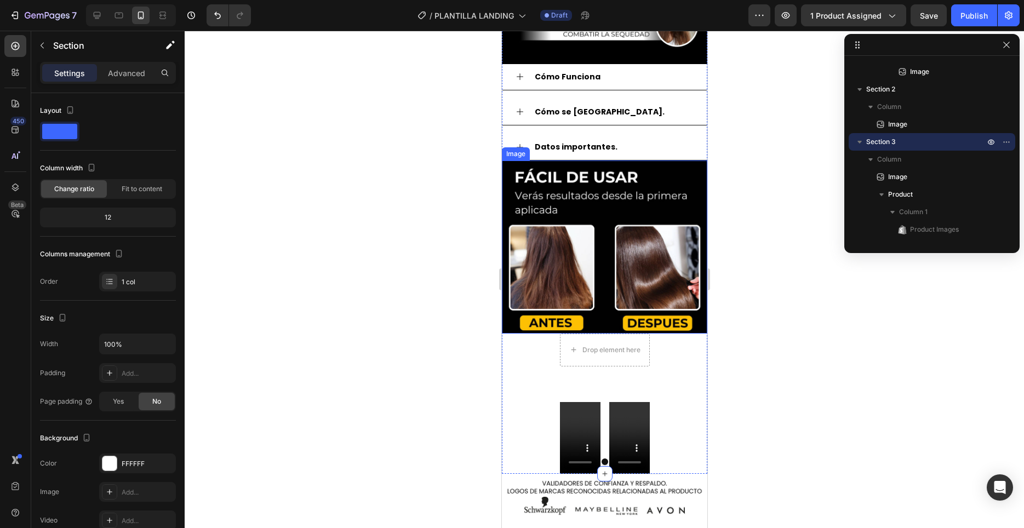
scroll to position [938, 0]
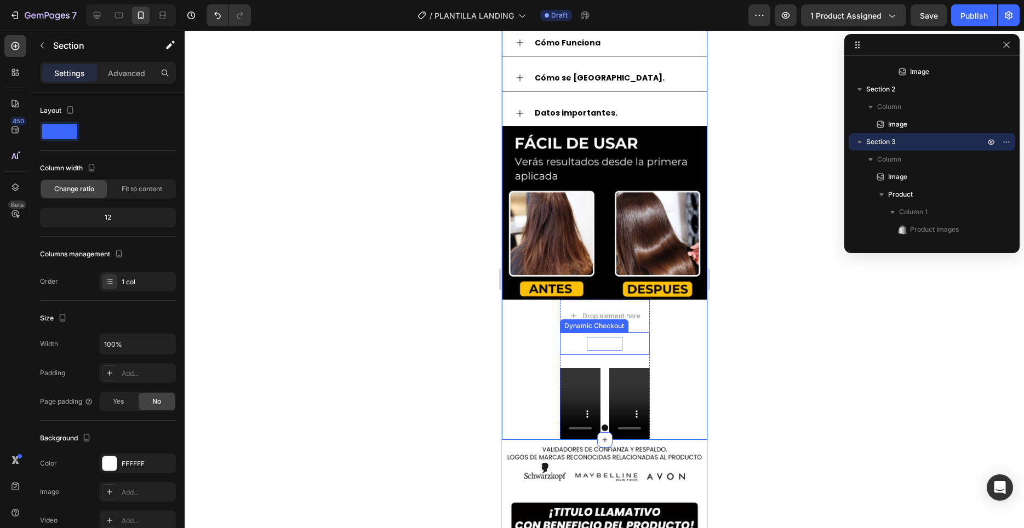
click at [607, 339] on div "Buy it now" at bounding box center [604, 344] width 36 height 14
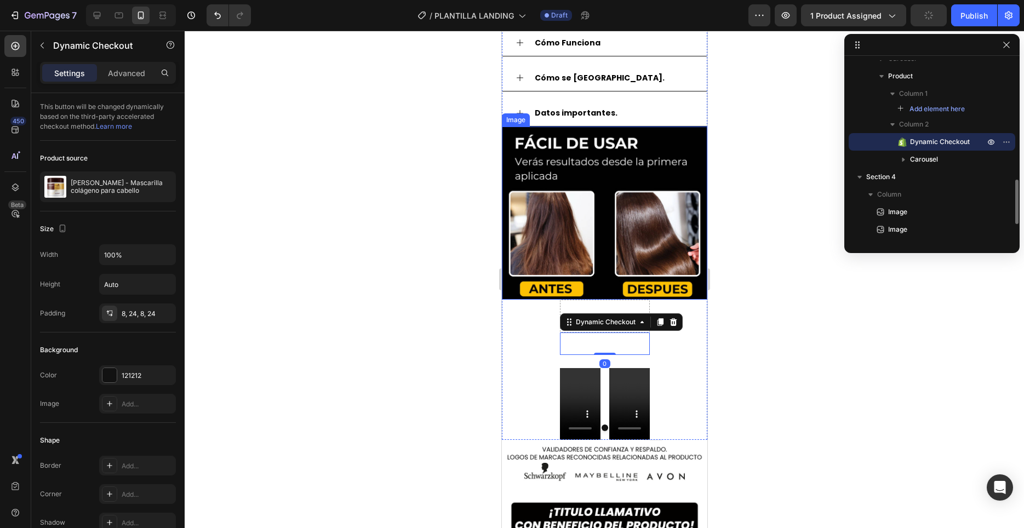
click at [633, 297] on img at bounding box center [603, 213] width 205 height 173
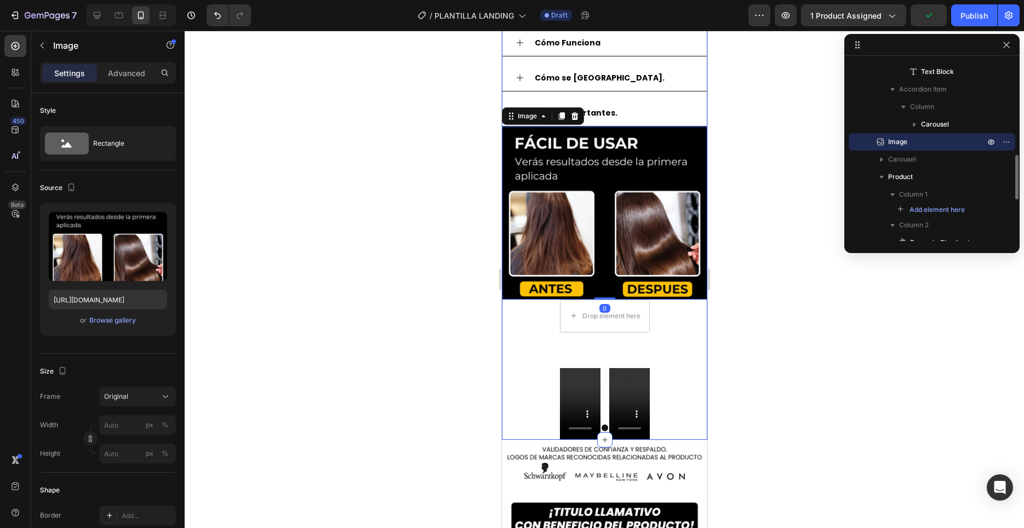
click at [676, 328] on div "Image Product Images [PERSON_NAME] - Mascarilla colágeno para cabello Product T…" at bounding box center [603, 52] width 205 height 775
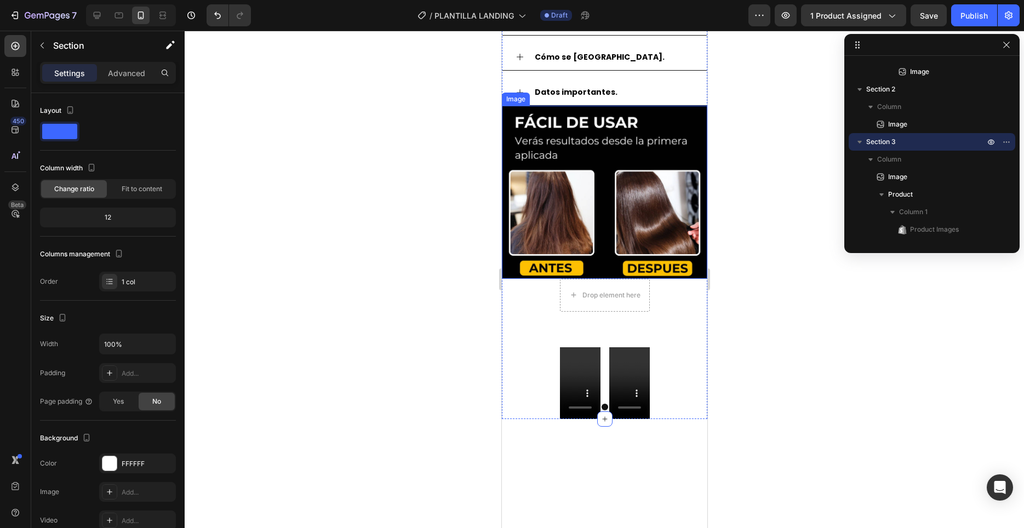
scroll to position [994, 0]
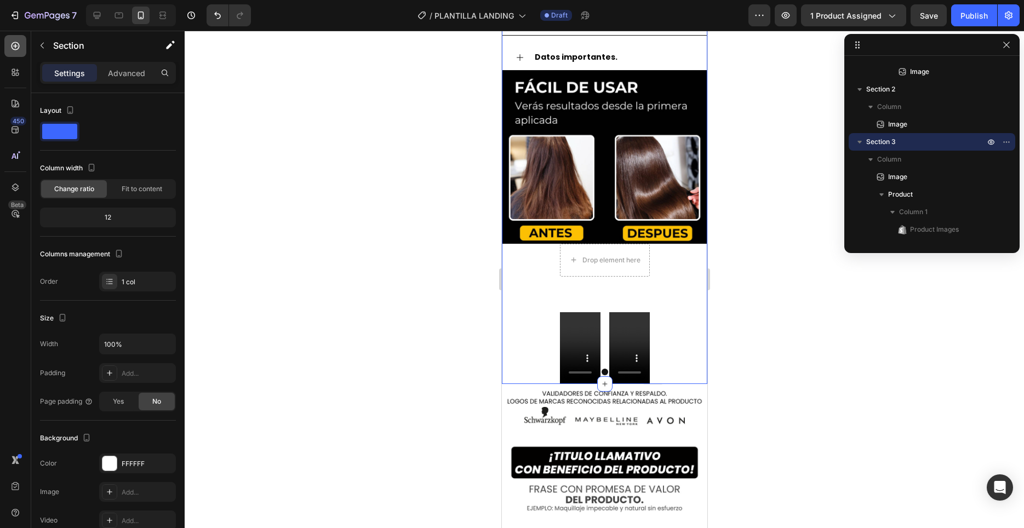
click at [12, 48] on icon at bounding box center [15, 46] width 11 height 11
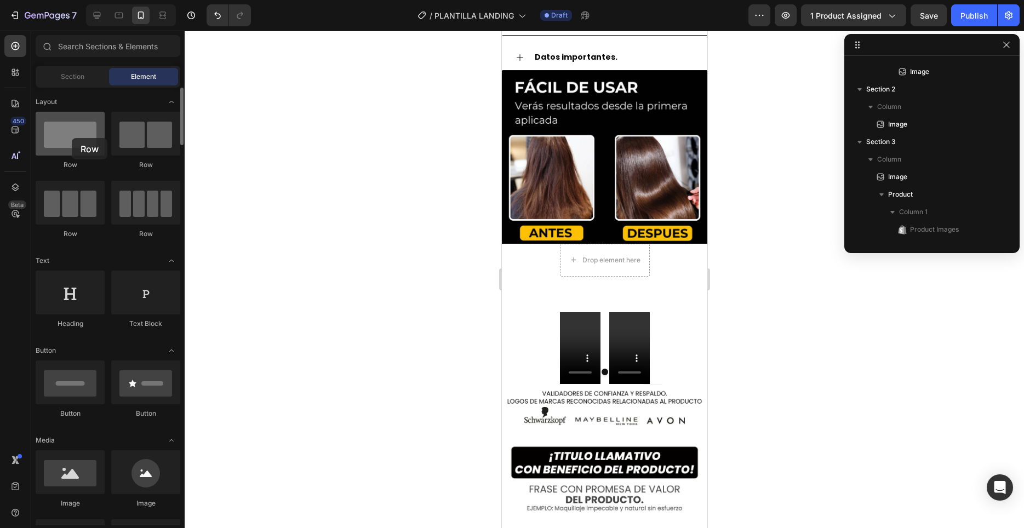
click at [72, 138] on div at bounding box center [70, 134] width 69 height 44
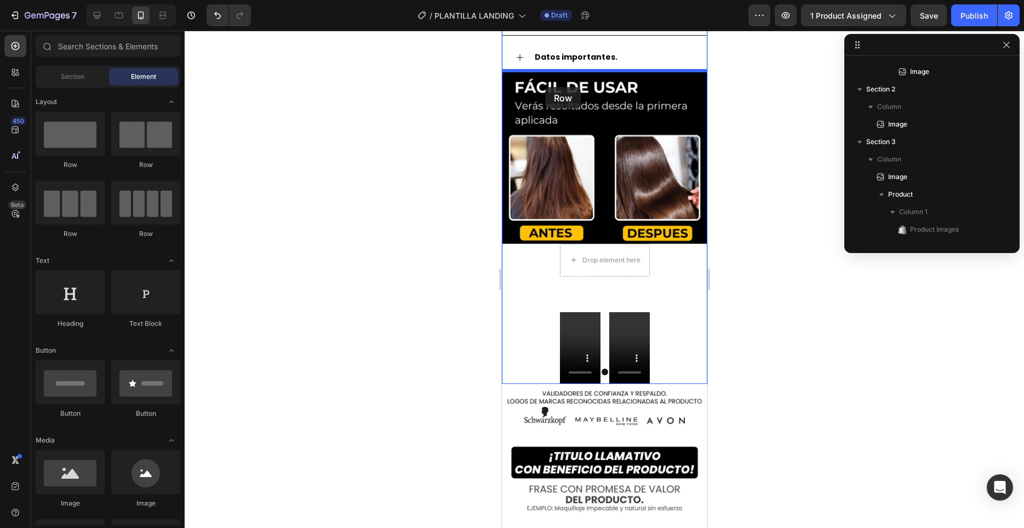
drag, startPoint x: 585, startPoint y: 163, endPoint x: 544, endPoint y: 87, distance: 86.2
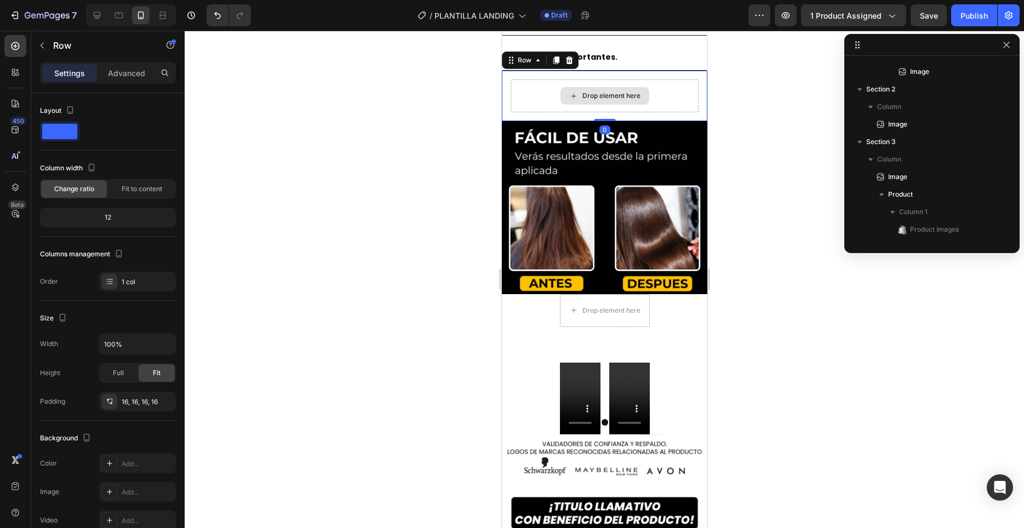
scroll to position [488, 0]
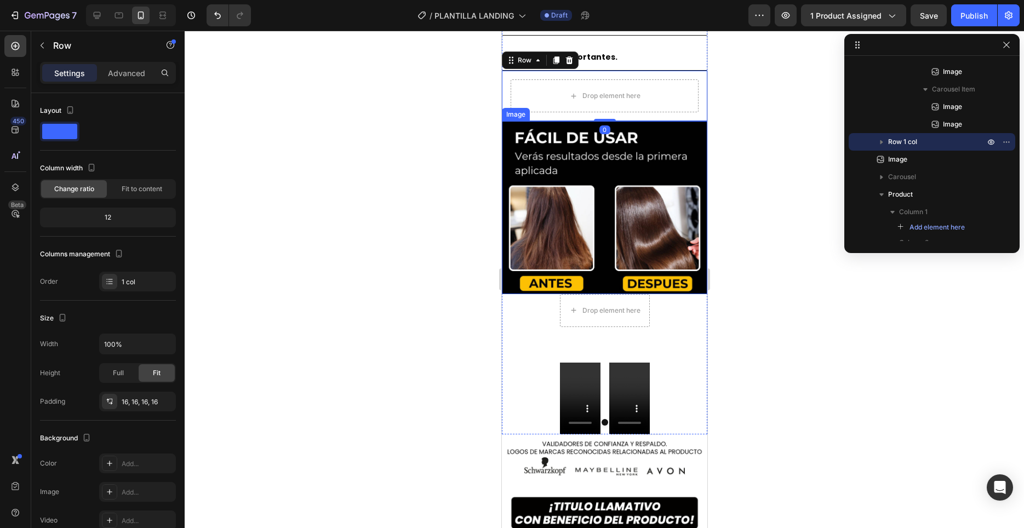
click at [599, 179] on img at bounding box center [603, 207] width 205 height 173
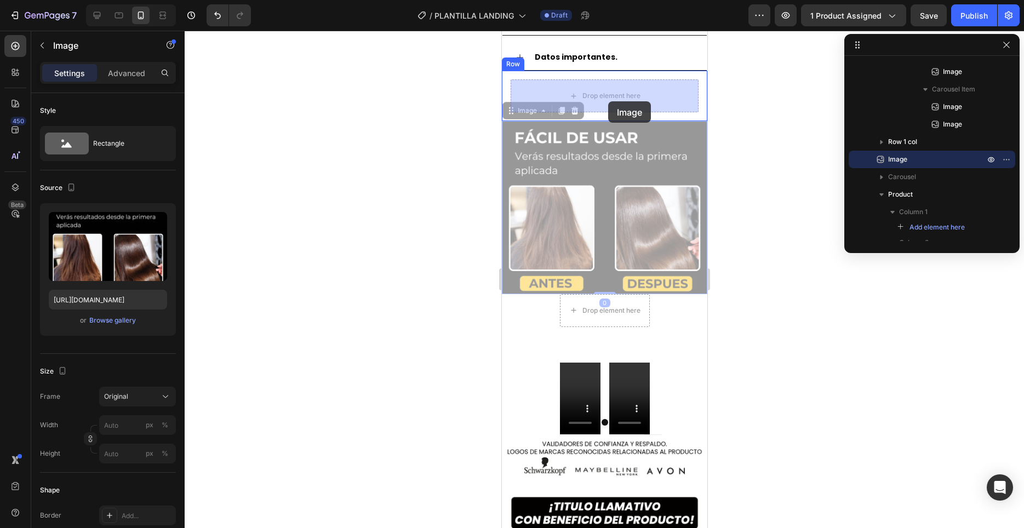
drag, startPoint x: 601, startPoint y: 183, endPoint x: 607, endPoint y: 101, distance: 81.8
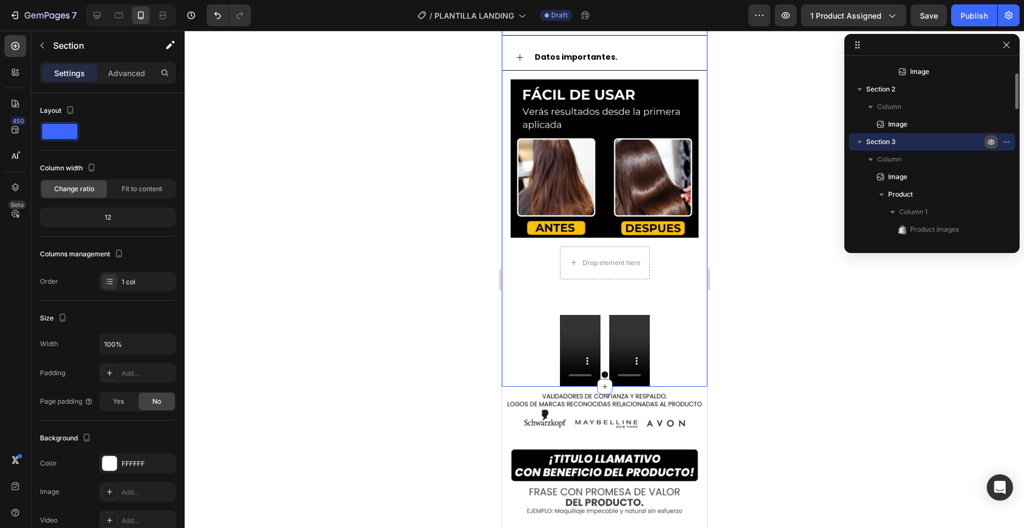
click at [986, 141] on button "button" at bounding box center [990, 141] width 13 height 13
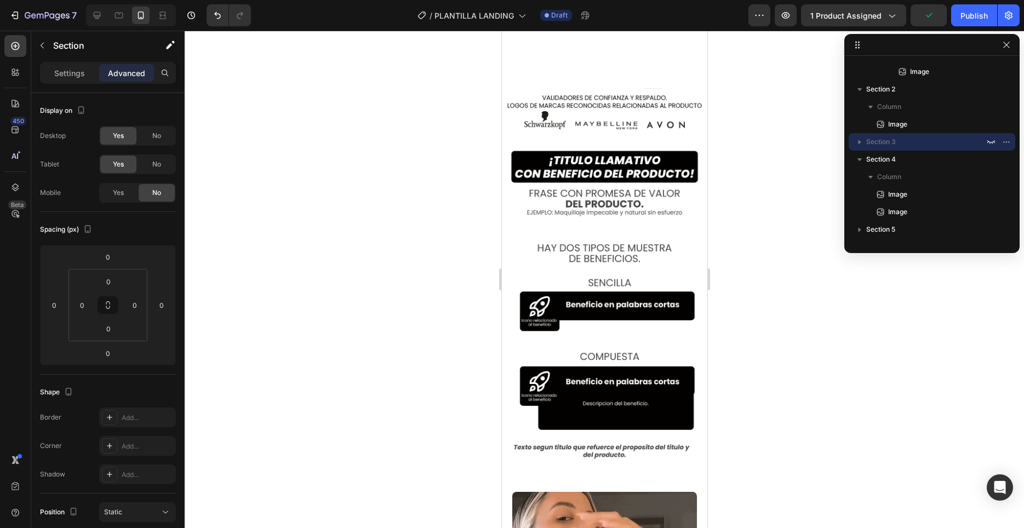
scroll to position [492, 0]
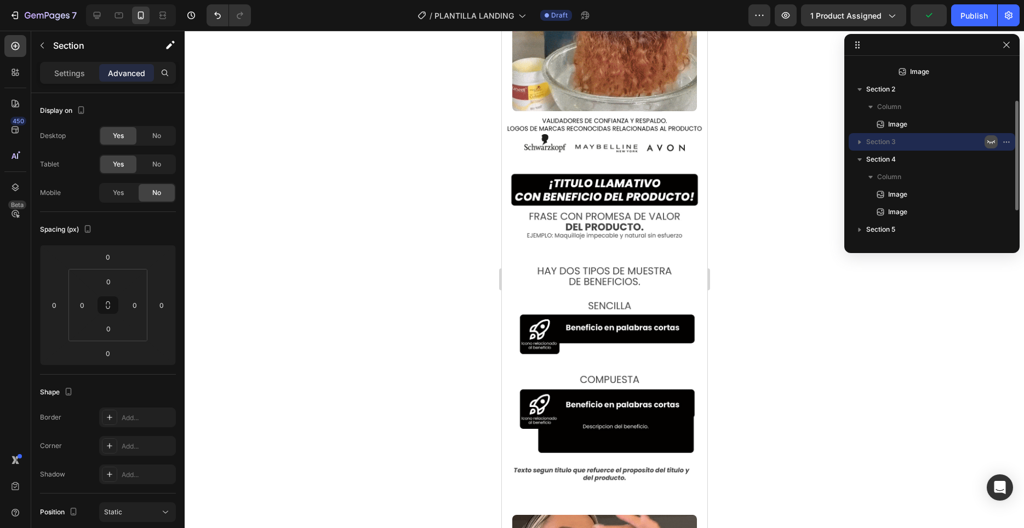
click at [989, 143] on icon "button" at bounding box center [990, 141] width 9 height 9
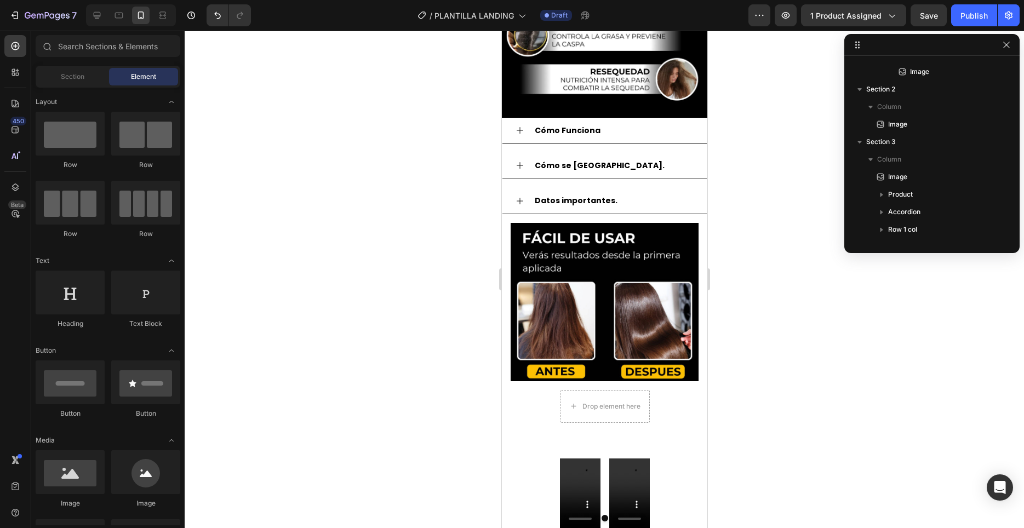
scroll to position [916, 0]
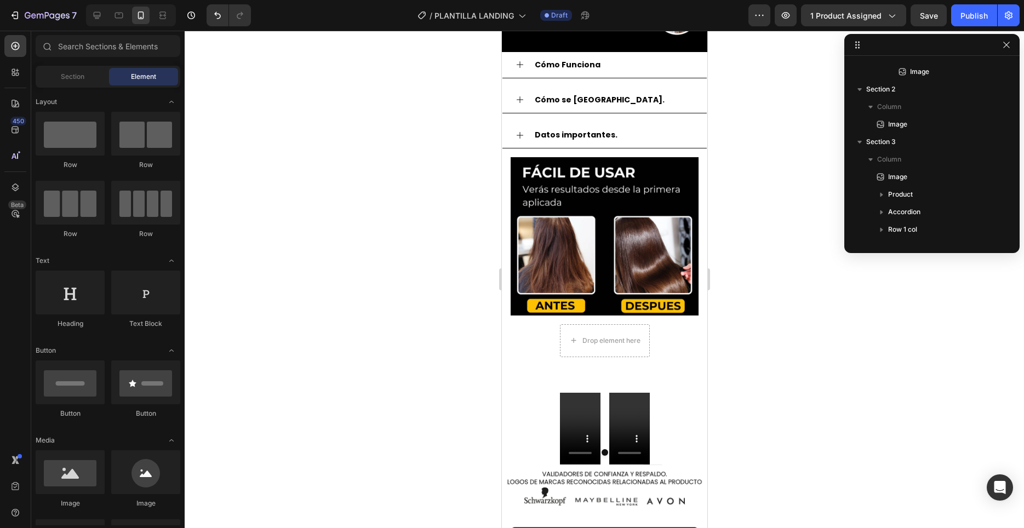
drag, startPoint x: 704, startPoint y: 154, endPoint x: 1212, endPoint y: 251, distance: 517.3
click at [618, 185] on img at bounding box center [604, 236] width 188 height 158
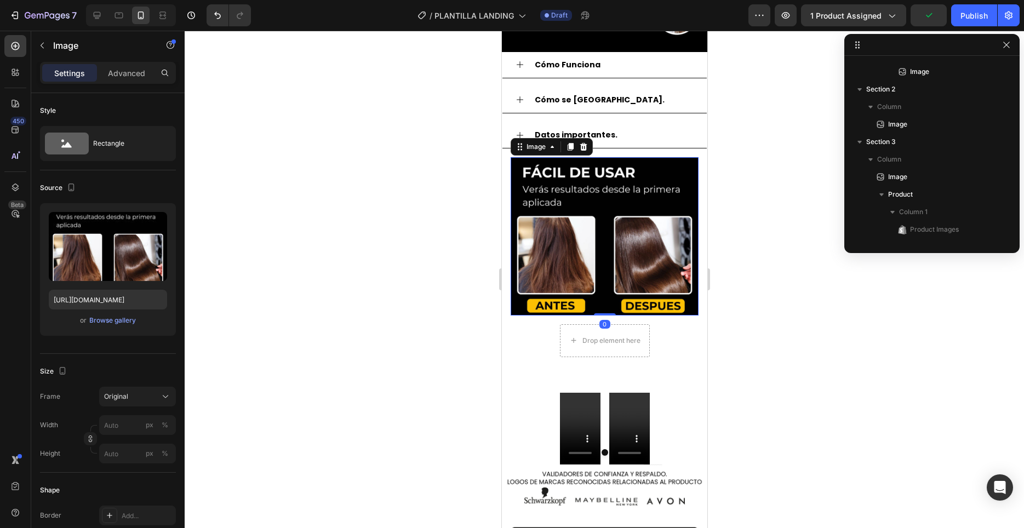
scroll to position [418, 0]
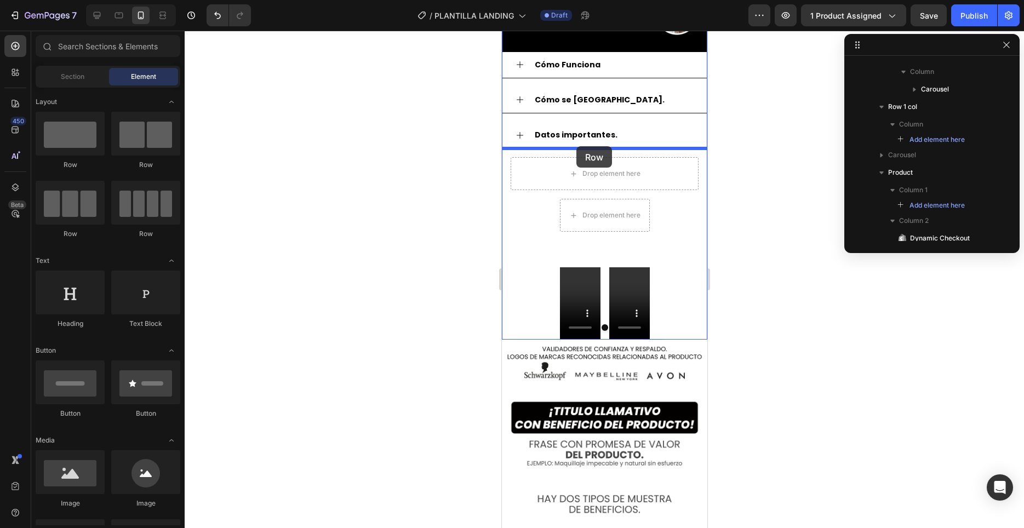
drag, startPoint x: 558, startPoint y: 168, endPoint x: 576, endPoint y: 146, distance: 28.0
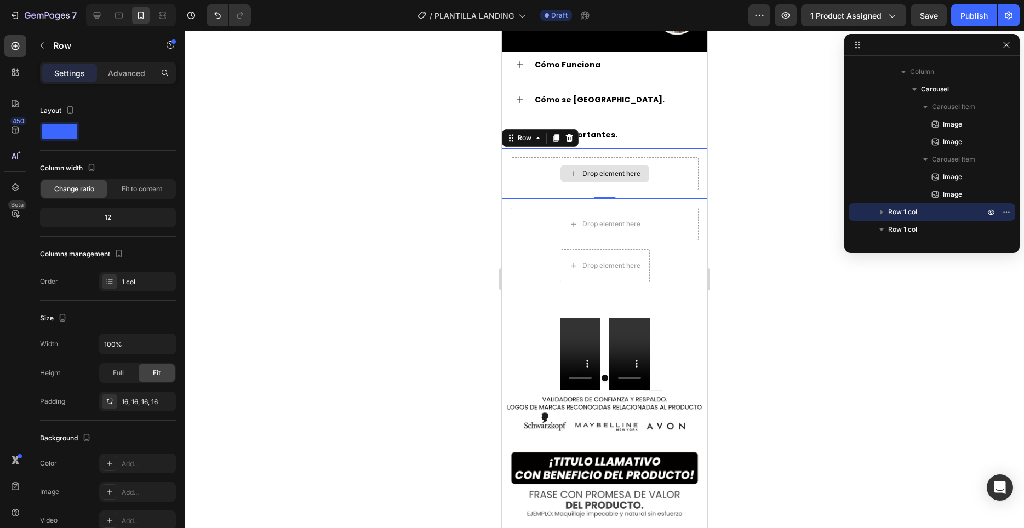
click at [628, 175] on div "Drop element here" at bounding box center [611, 173] width 58 height 9
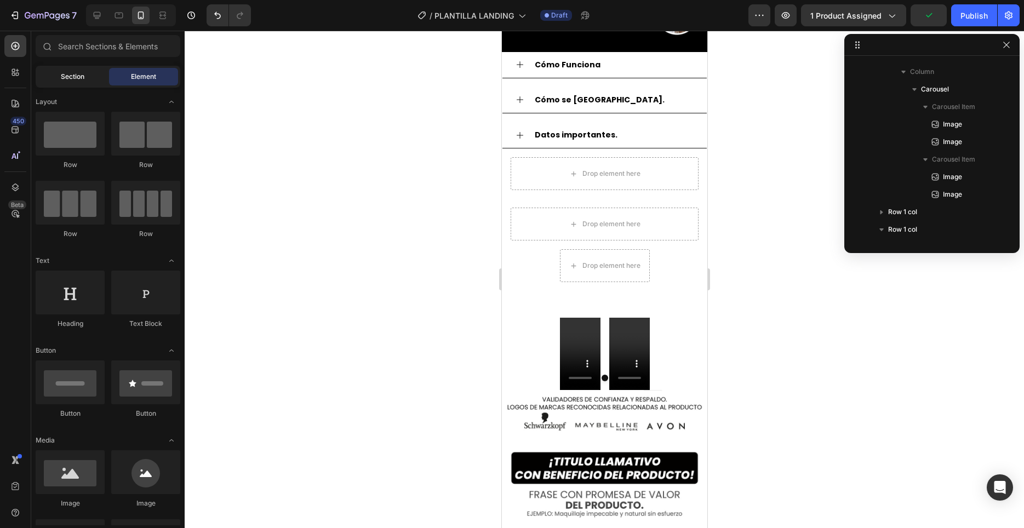
click at [77, 78] on span "Section" at bounding box center [73, 77] width 24 height 10
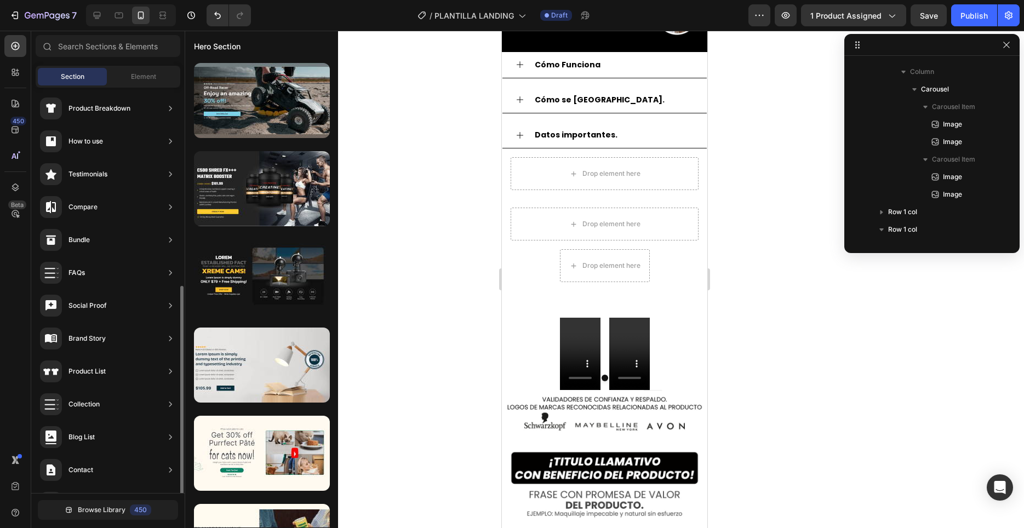
scroll to position [230, 0]
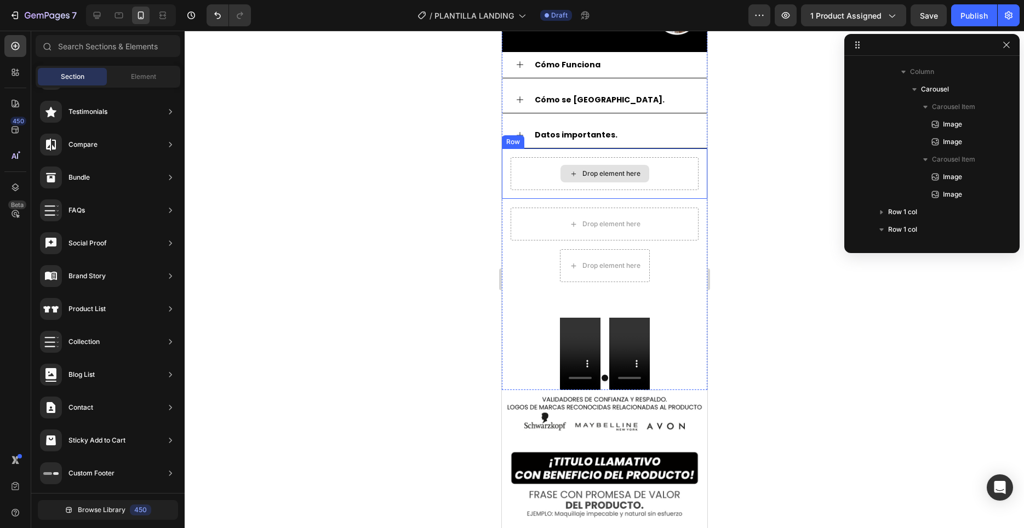
click at [631, 177] on div "Drop element here" at bounding box center [611, 173] width 58 height 9
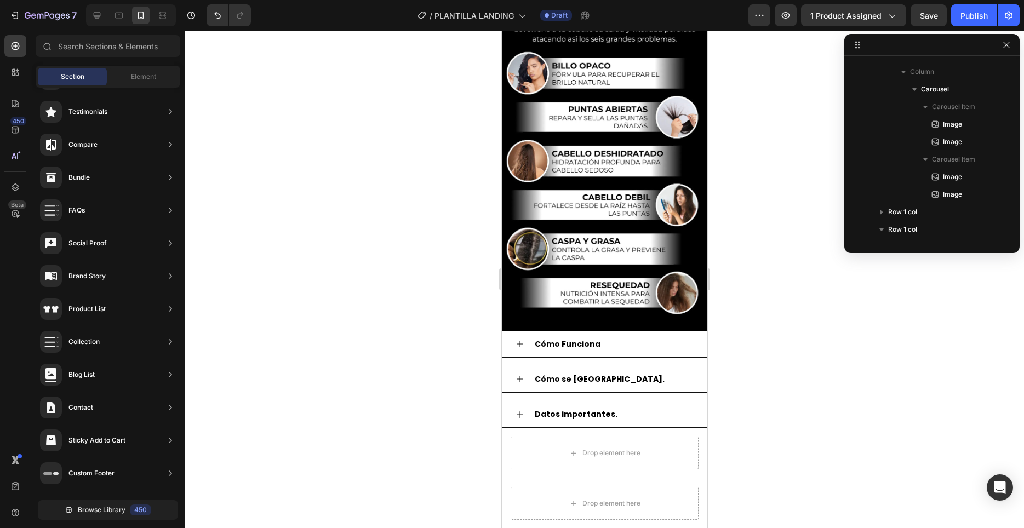
scroll to position [860, 0]
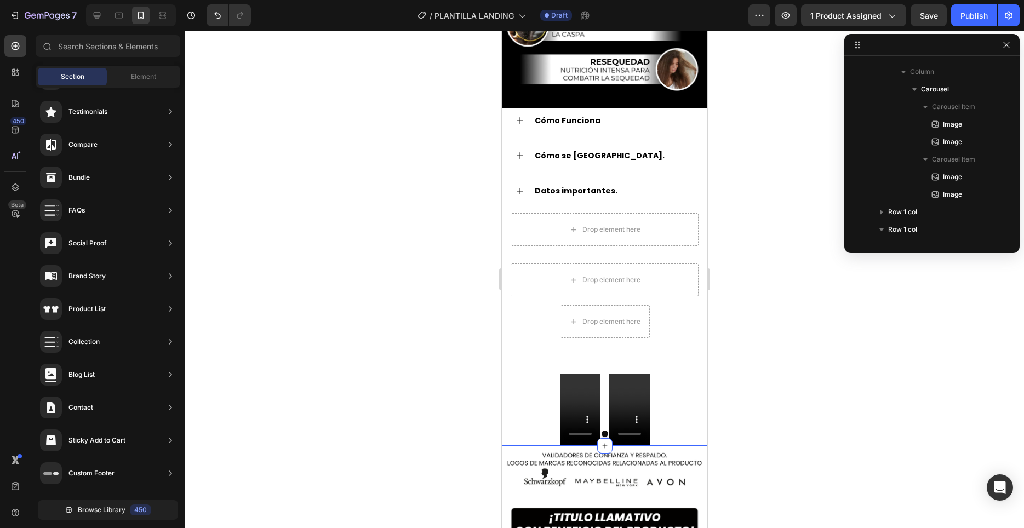
click at [681, 376] on div "Image Product Images [PERSON_NAME] - Mascarilla colágeno para cabello Product T…" at bounding box center [603, 94] width 205 height 703
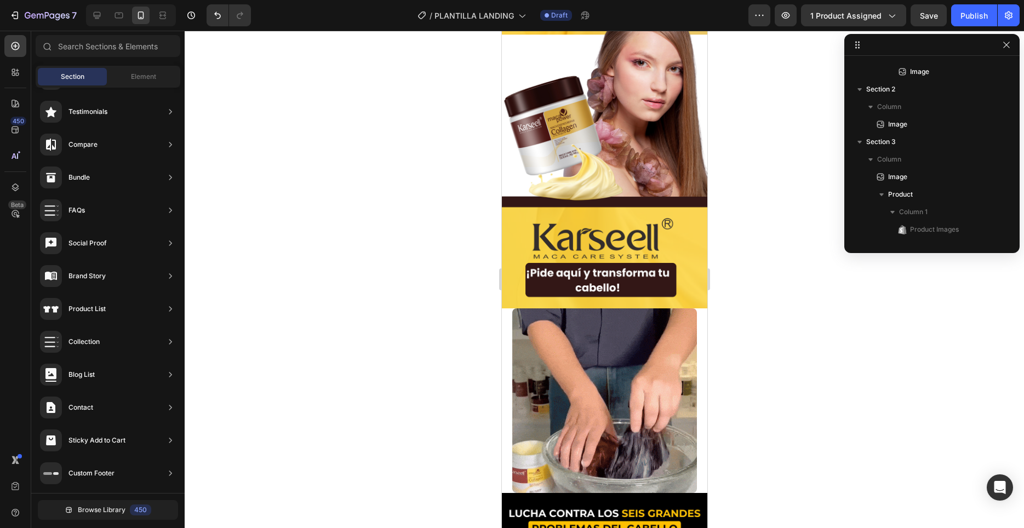
scroll to position [95, 0]
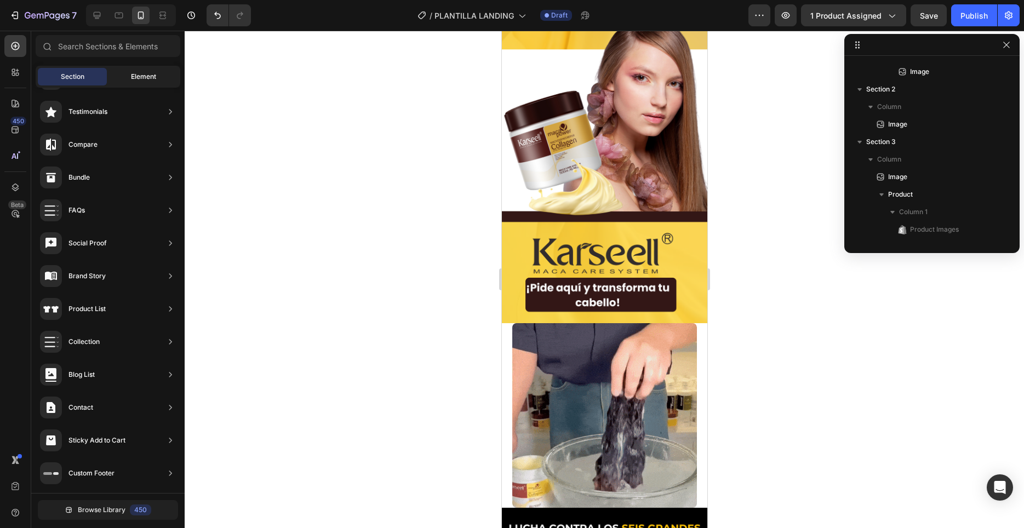
click at [144, 76] on span "Element" at bounding box center [143, 77] width 25 height 10
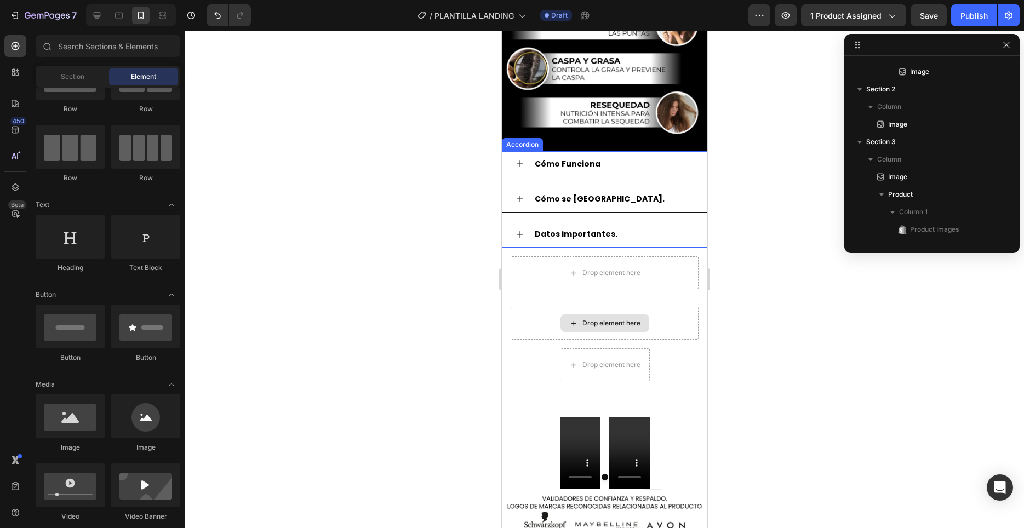
scroll to position [822, 0]
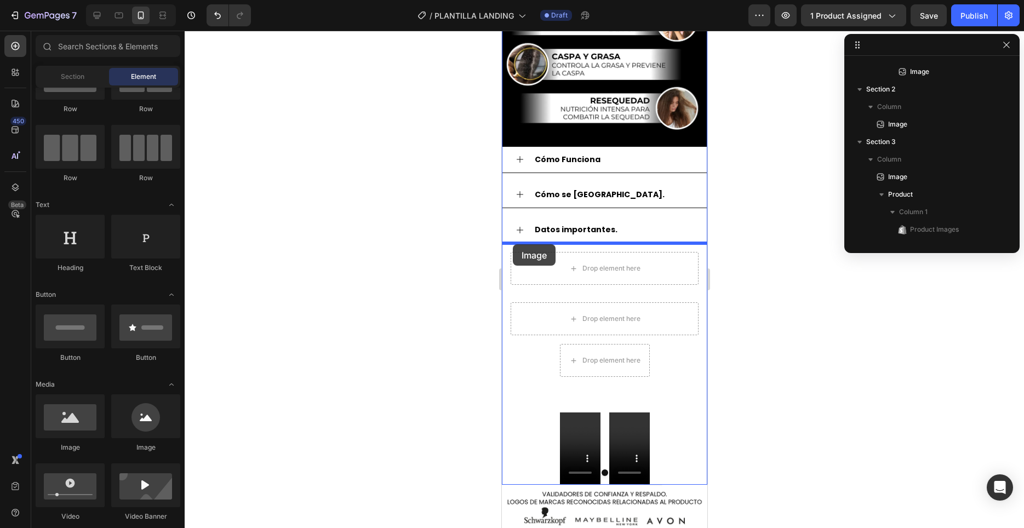
drag, startPoint x: 573, startPoint y: 456, endPoint x: 512, endPoint y: 244, distance: 220.7
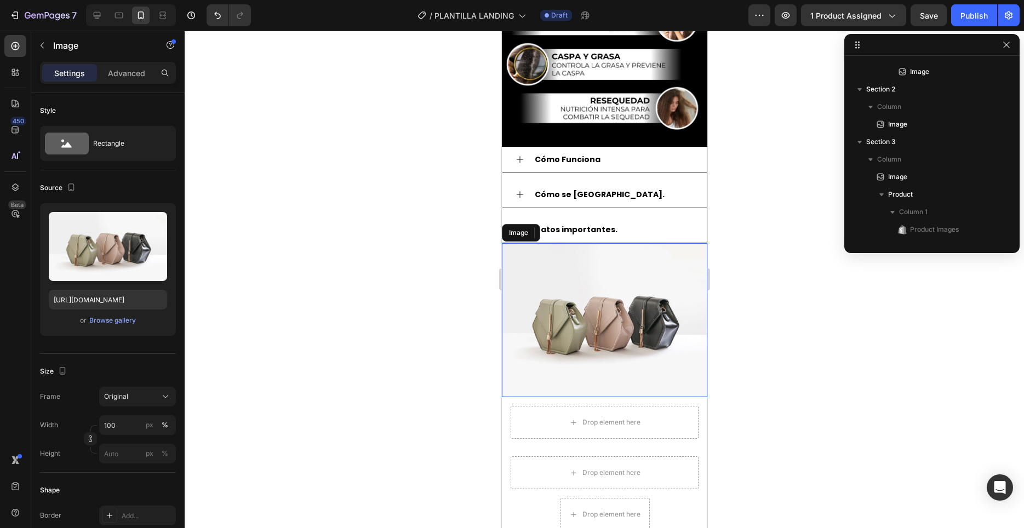
scroll to position [488, 0]
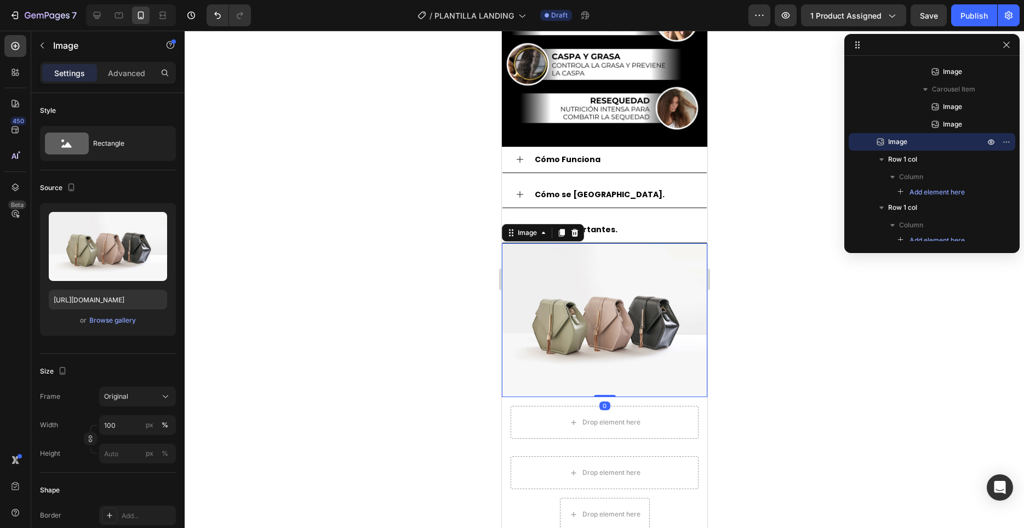
click at [581, 296] on img at bounding box center [603, 320] width 205 height 154
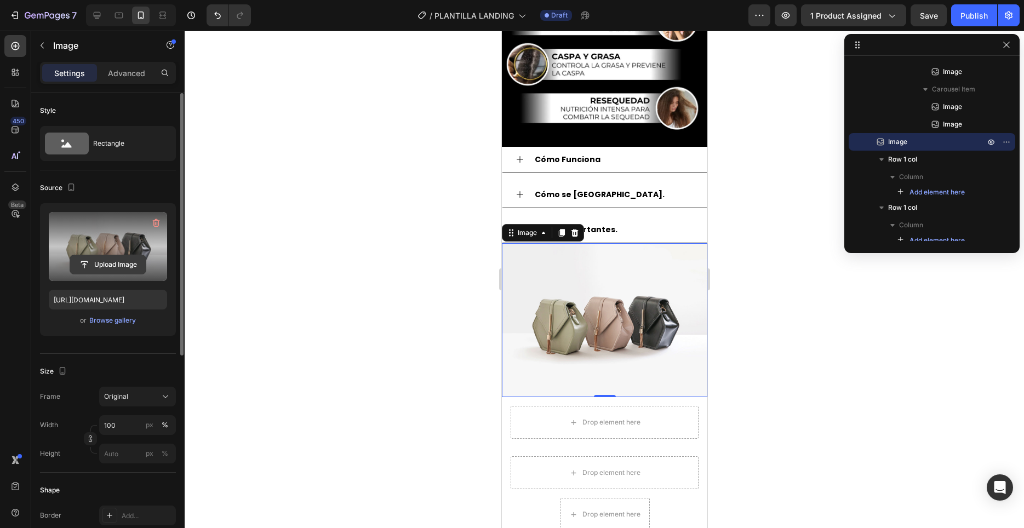
click at [107, 257] on input "file" at bounding box center [108, 264] width 76 height 19
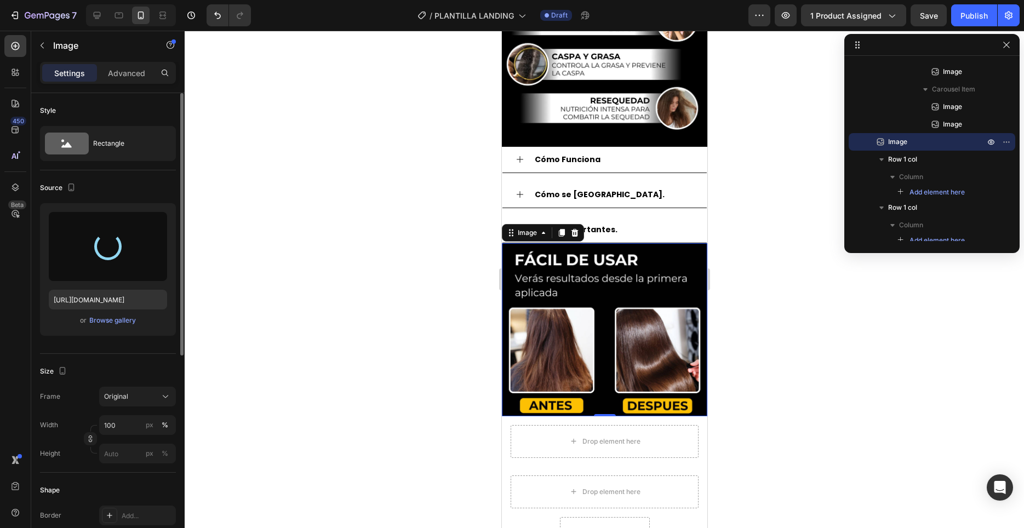
type input "[URL][DOMAIN_NAME]"
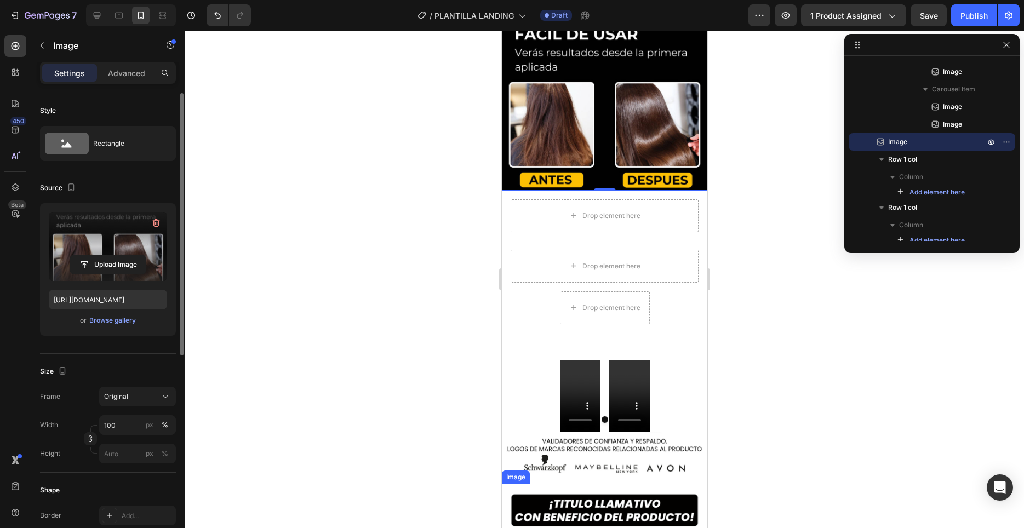
scroll to position [1045, 0]
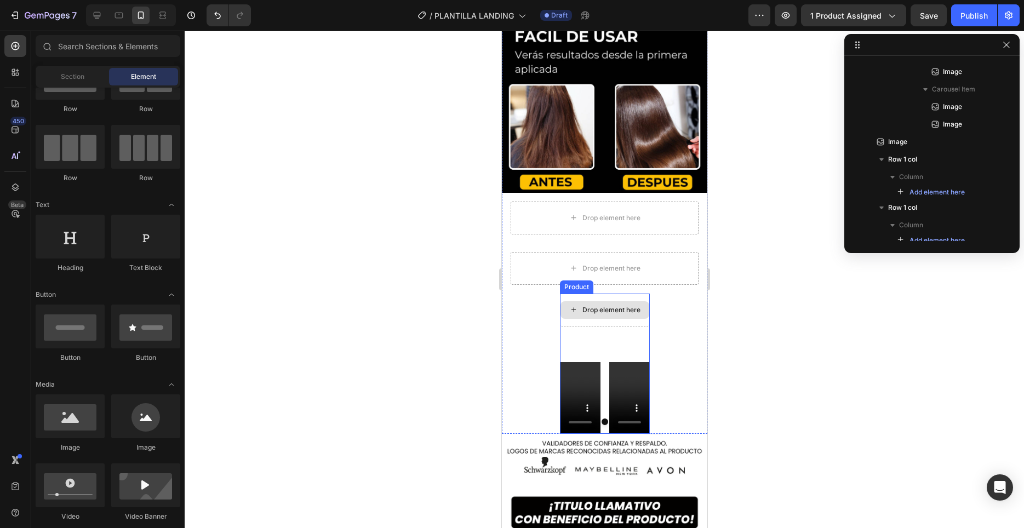
click at [613, 308] on div "Drop element here" at bounding box center [611, 310] width 58 height 9
click at [603, 296] on div "Drop element here" at bounding box center [604, 310] width 90 height 33
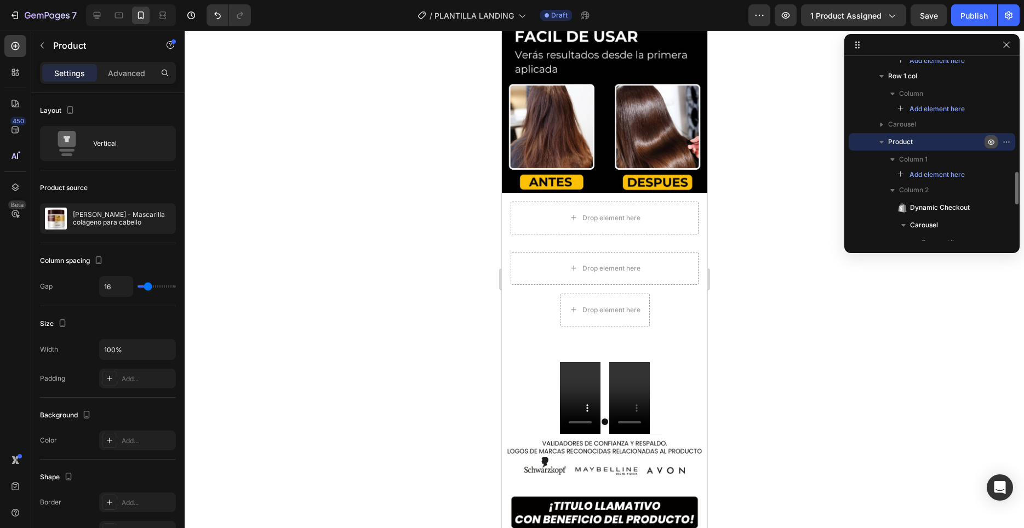
click at [991, 142] on icon "button" at bounding box center [990, 141] width 9 height 9
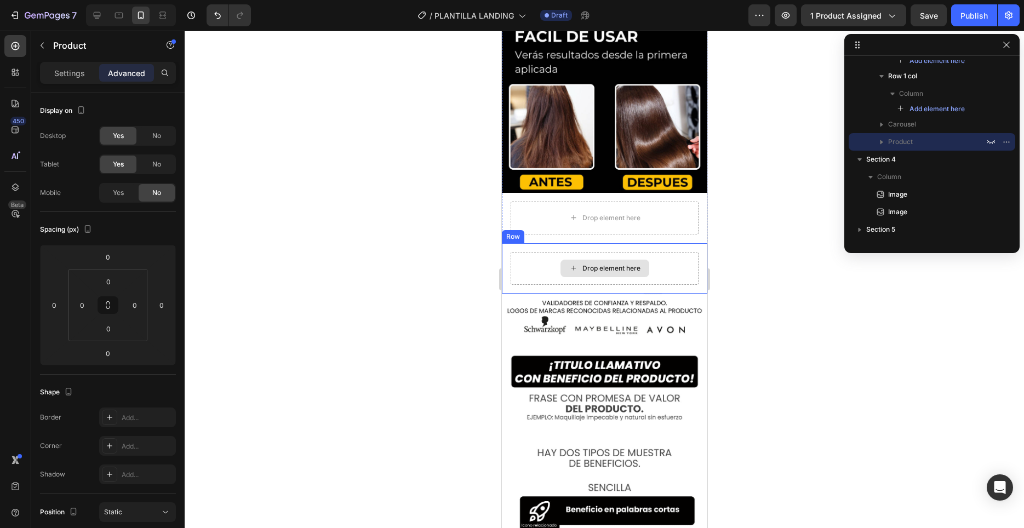
click at [657, 272] on div "Drop element here" at bounding box center [604, 268] width 188 height 33
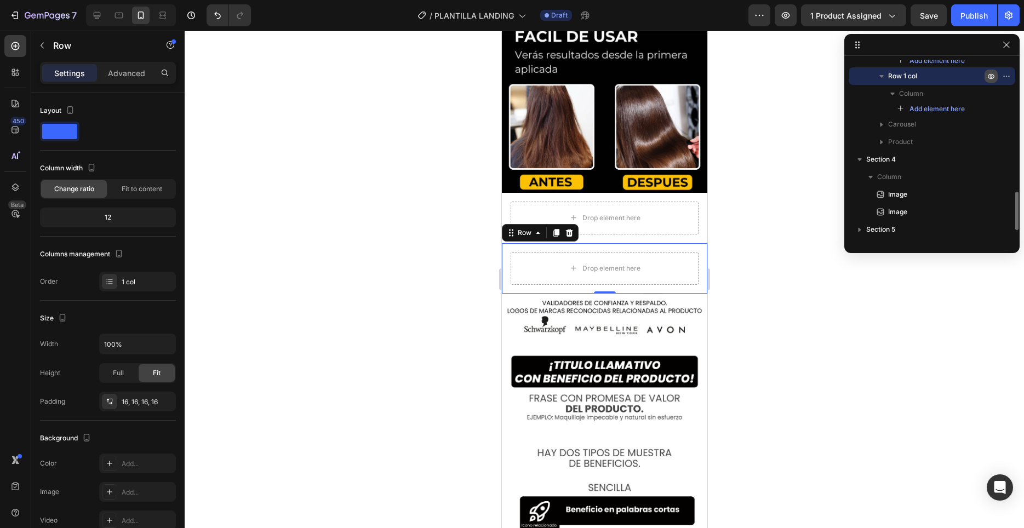
click at [988, 76] on icon "button" at bounding box center [990, 76] width 9 height 9
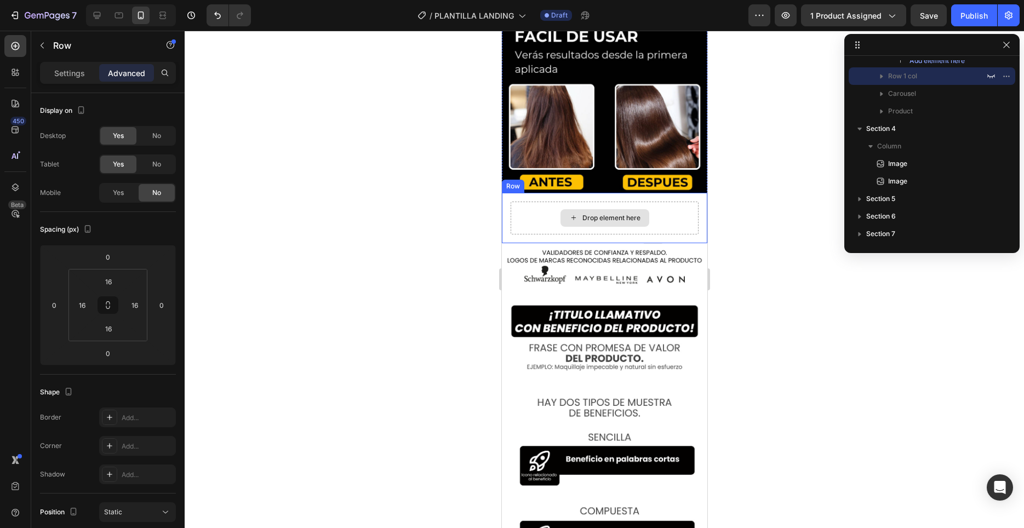
click at [652, 221] on div "Drop element here" at bounding box center [604, 218] width 188 height 33
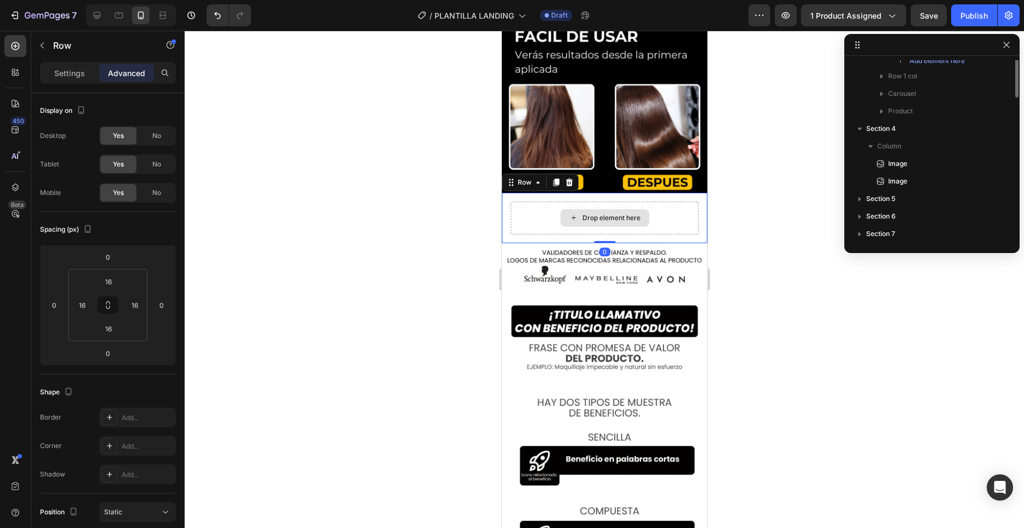
scroll to position [506, 0]
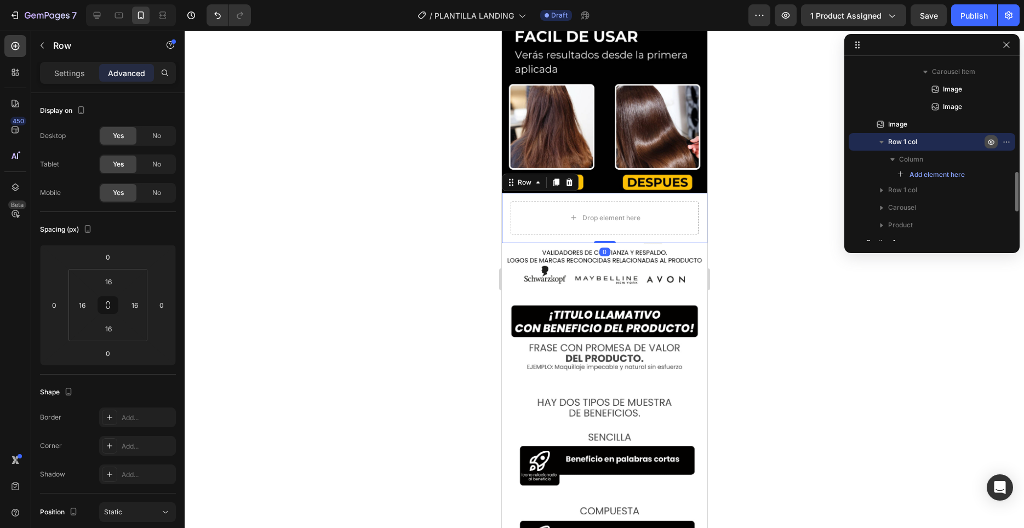
click at [987, 142] on icon "button" at bounding box center [990, 141] width 9 height 9
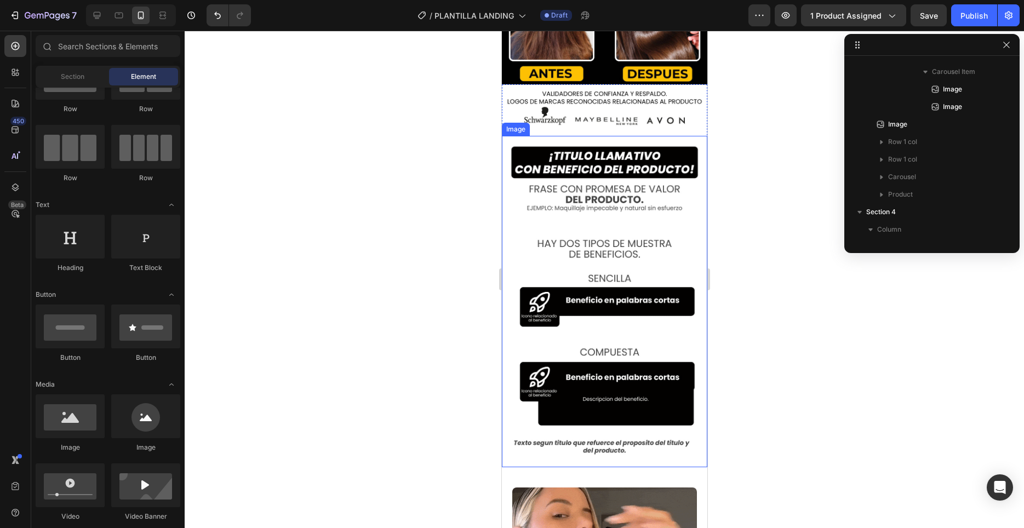
scroll to position [1158, 0]
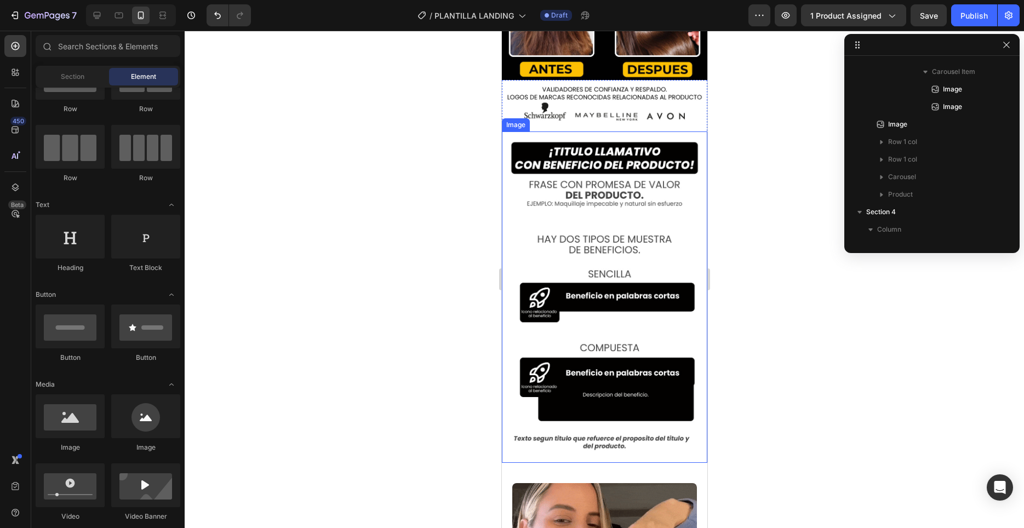
click at [609, 207] on img at bounding box center [603, 296] width 205 height 331
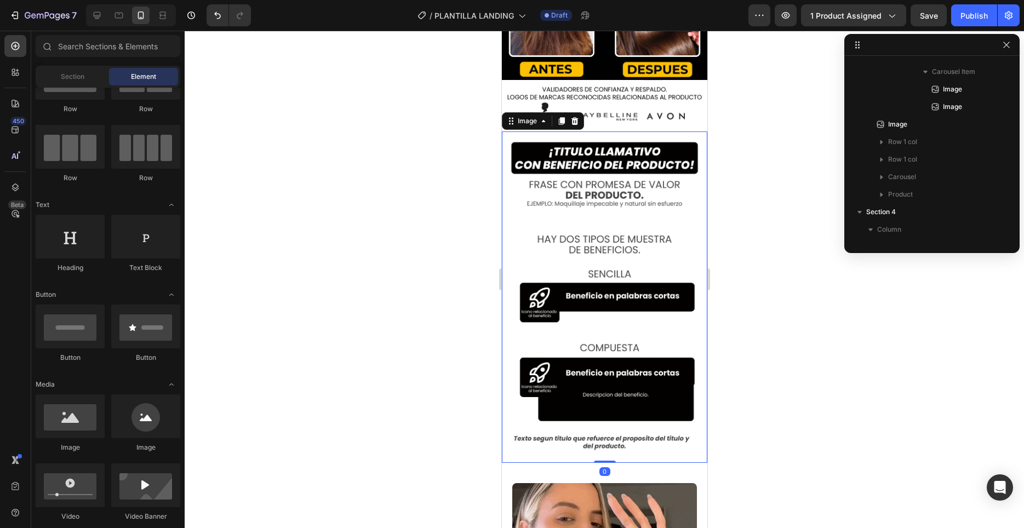
scroll to position [608, 0]
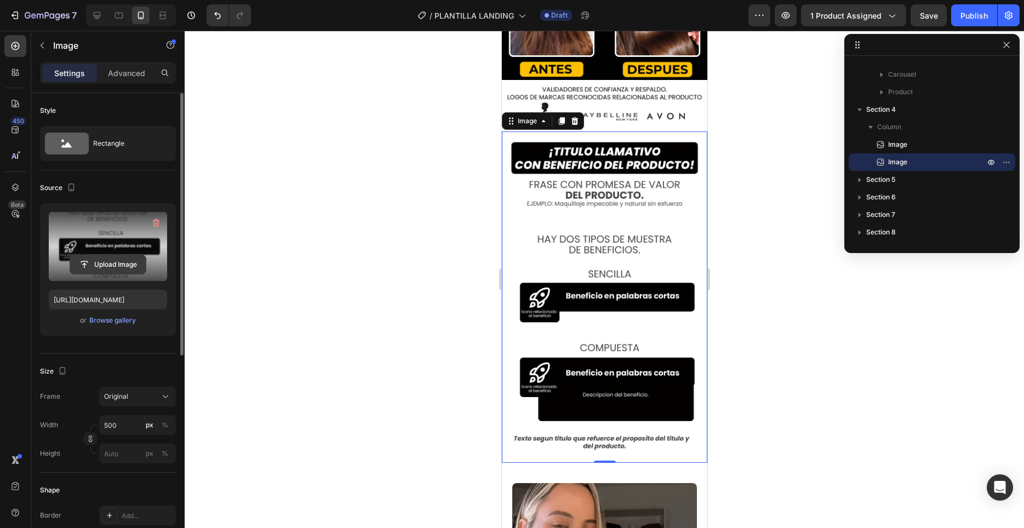
click at [107, 259] on input "file" at bounding box center [108, 264] width 76 height 19
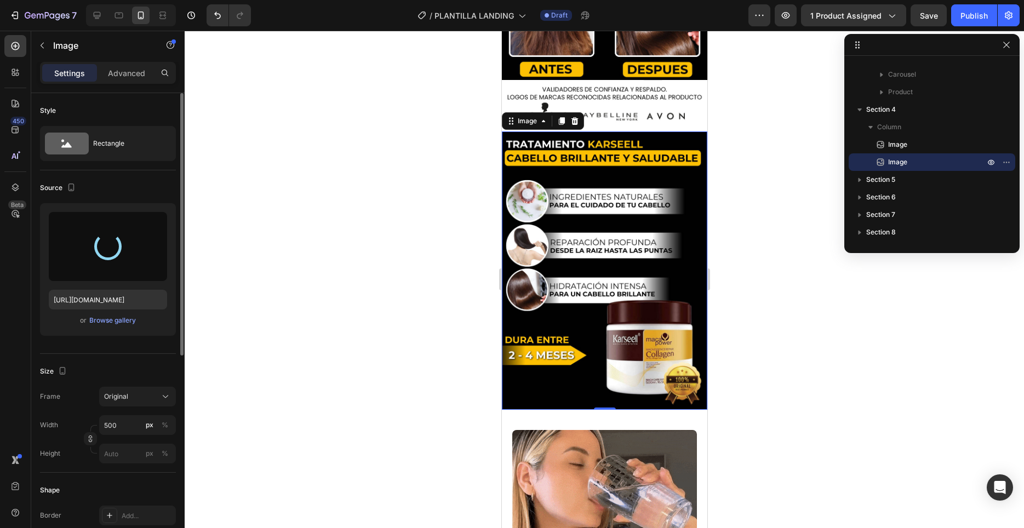
type input "[URL][DOMAIN_NAME]"
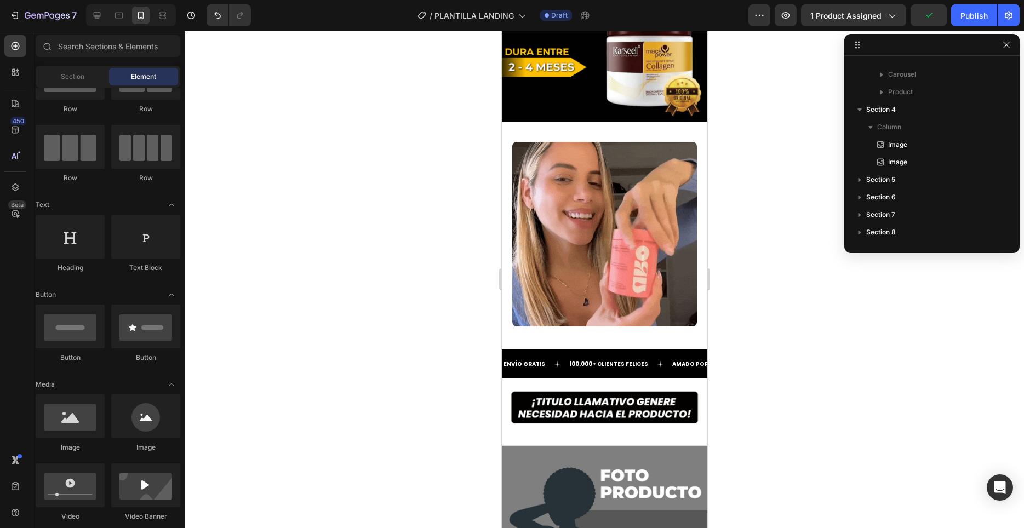
scroll to position [1422, 0]
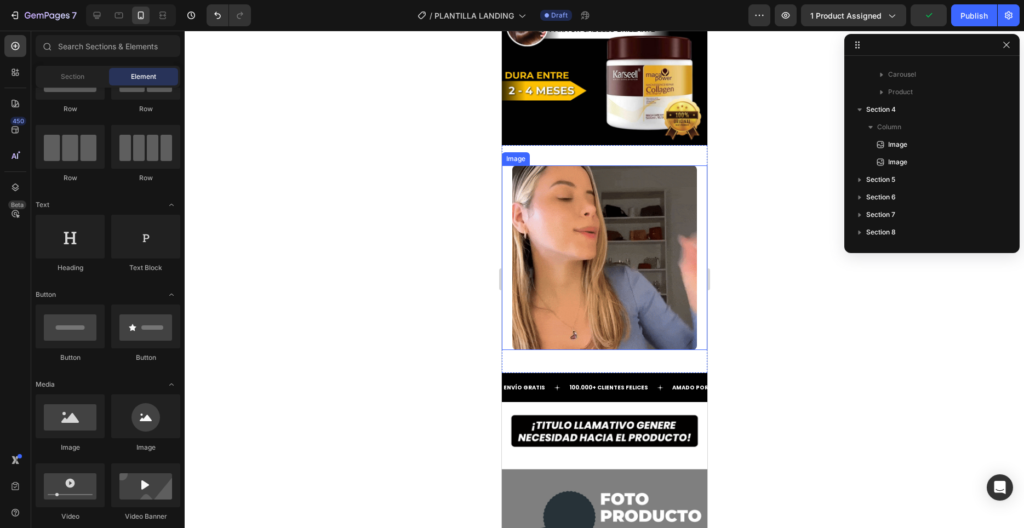
click at [635, 248] on img at bounding box center [604, 257] width 185 height 185
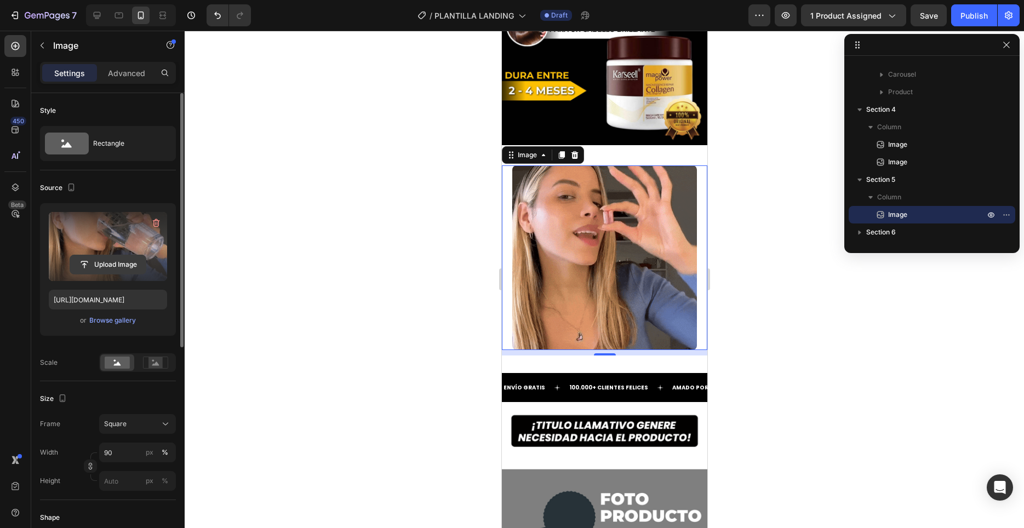
click at [124, 262] on input "file" at bounding box center [108, 264] width 76 height 19
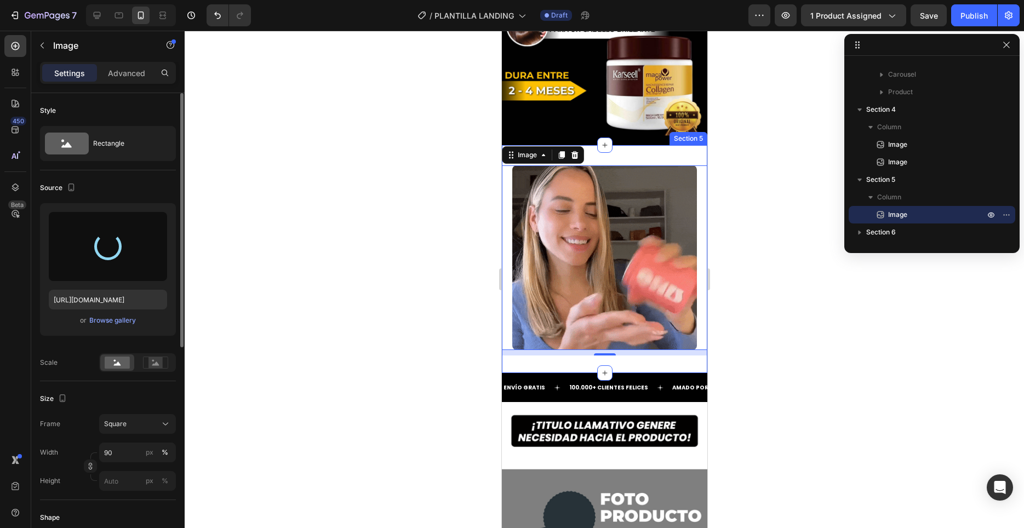
click at [661, 153] on div "Image 10 Section 5" at bounding box center [603, 259] width 205 height 228
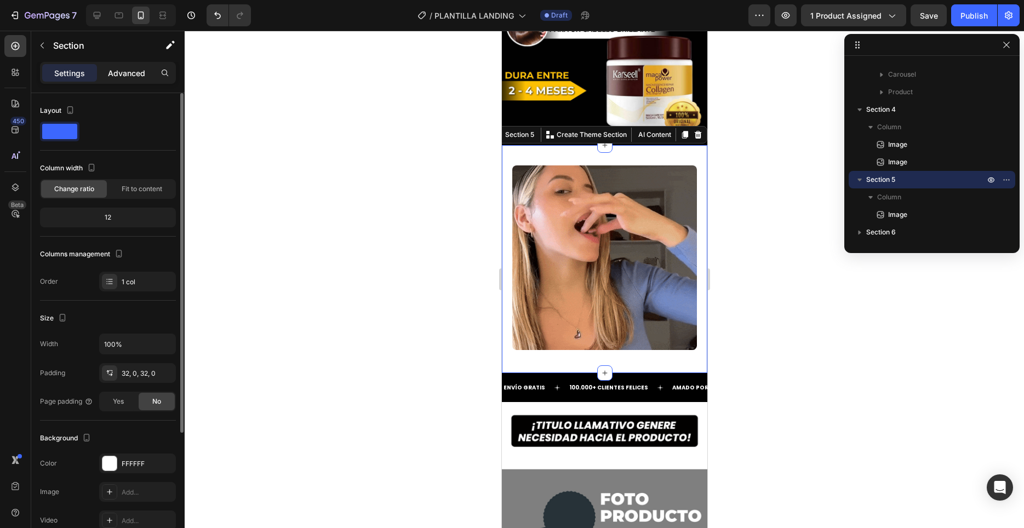
click at [136, 80] on div "Advanced" at bounding box center [126, 73] width 55 height 18
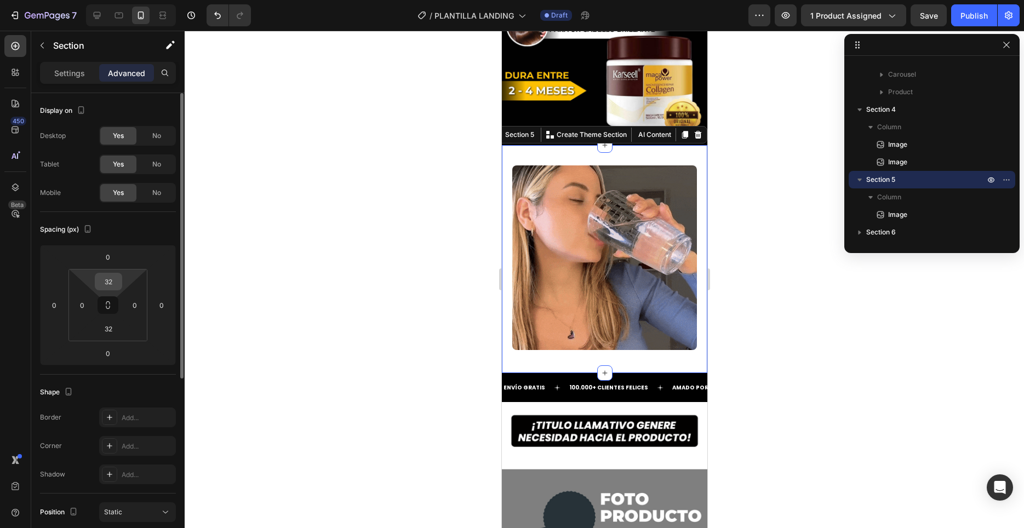
click at [111, 285] on input "32" at bounding box center [108, 281] width 22 height 16
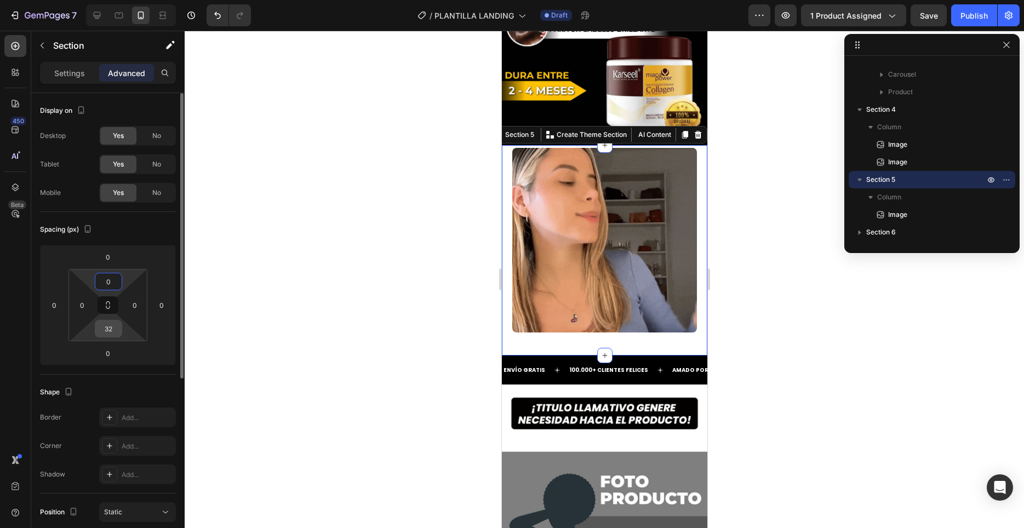
type input "0"
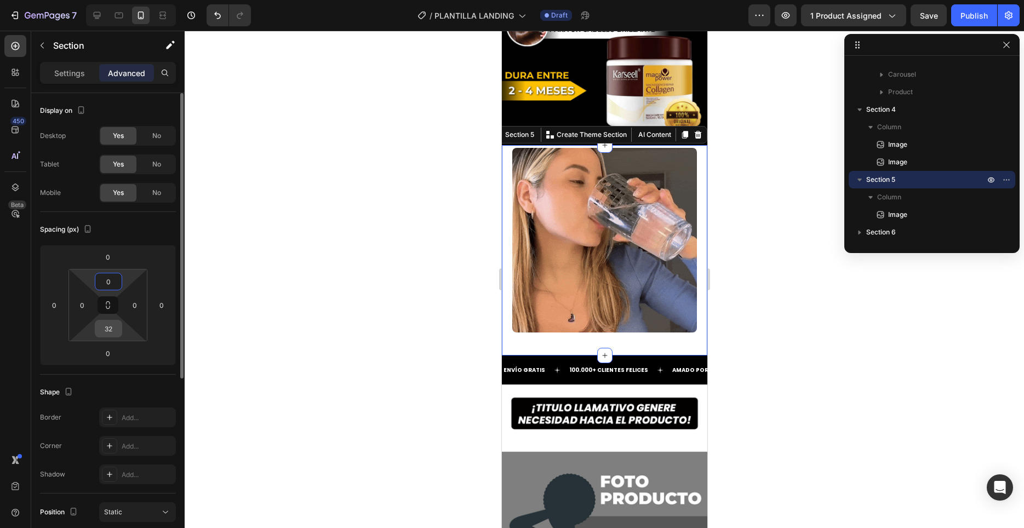
click at [104, 330] on input "32" at bounding box center [108, 328] width 22 height 16
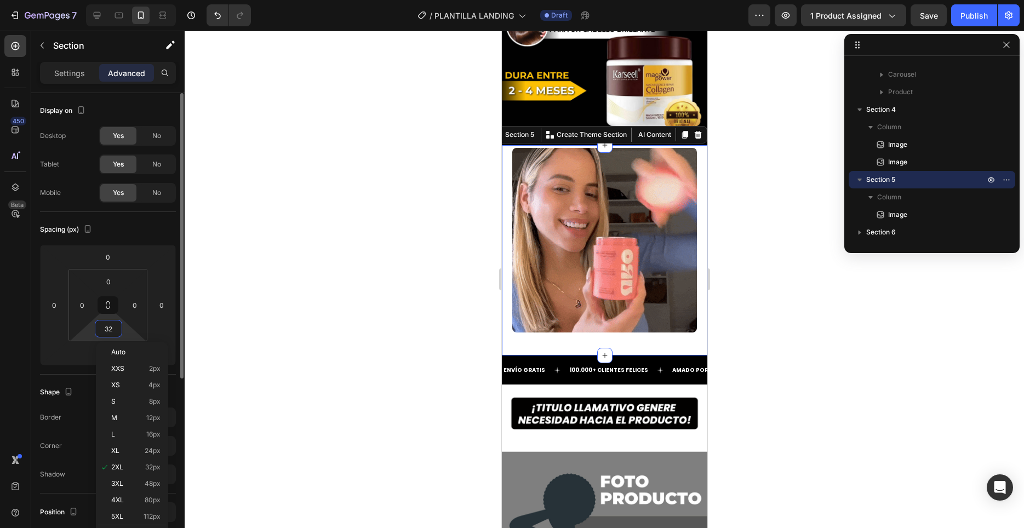
type input "0"
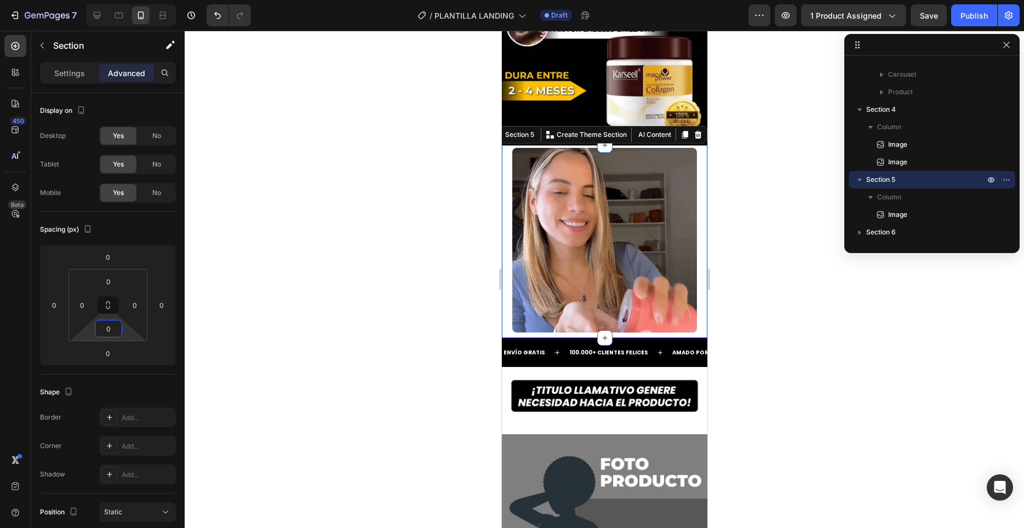
click at [784, 309] on div at bounding box center [604, 279] width 839 height 497
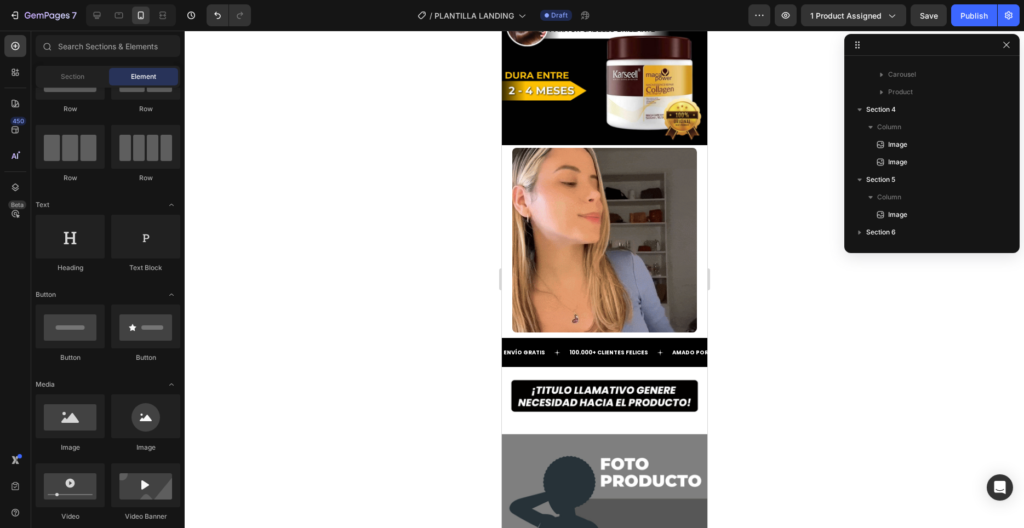
scroll to position [56, 0]
click at [73, 75] on span "Section" at bounding box center [73, 77] width 24 height 10
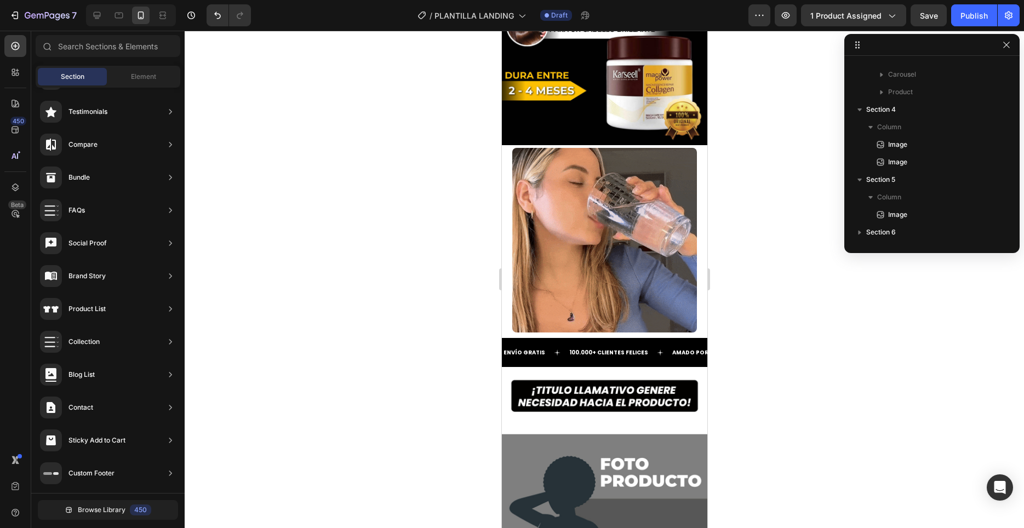
scroll to position [230, 0]
click at [149, 70] on div "Element" at bounding box center [143, 77] width 69 height 18
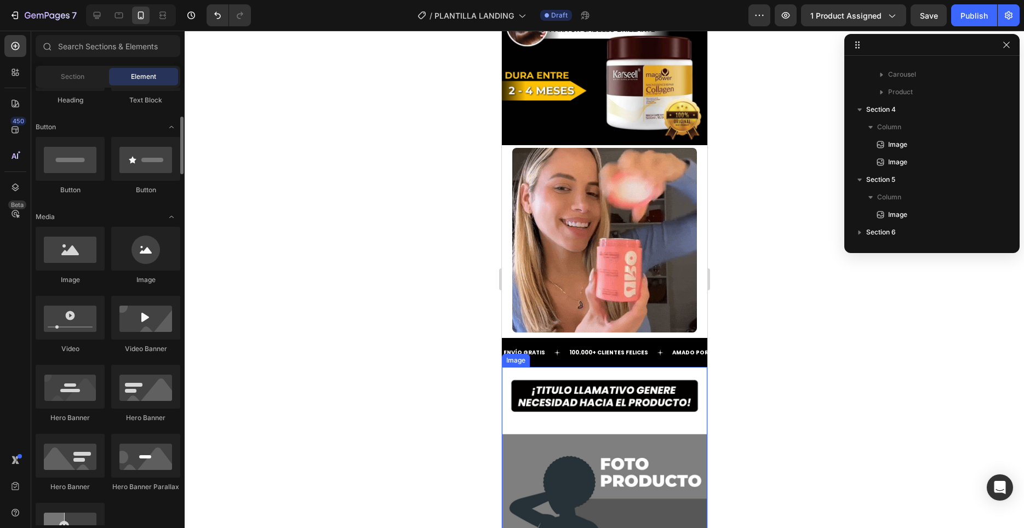
scroll to position [0, 0]
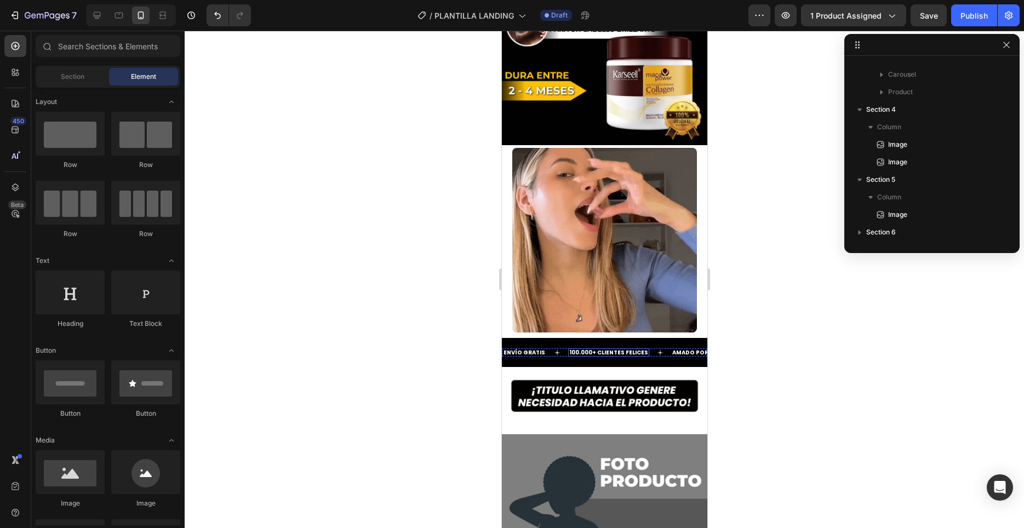
click at [574, 351] on strong "100.000+ CLIENTES FELICES" at bounding box center [608, 352] width 79 height 8
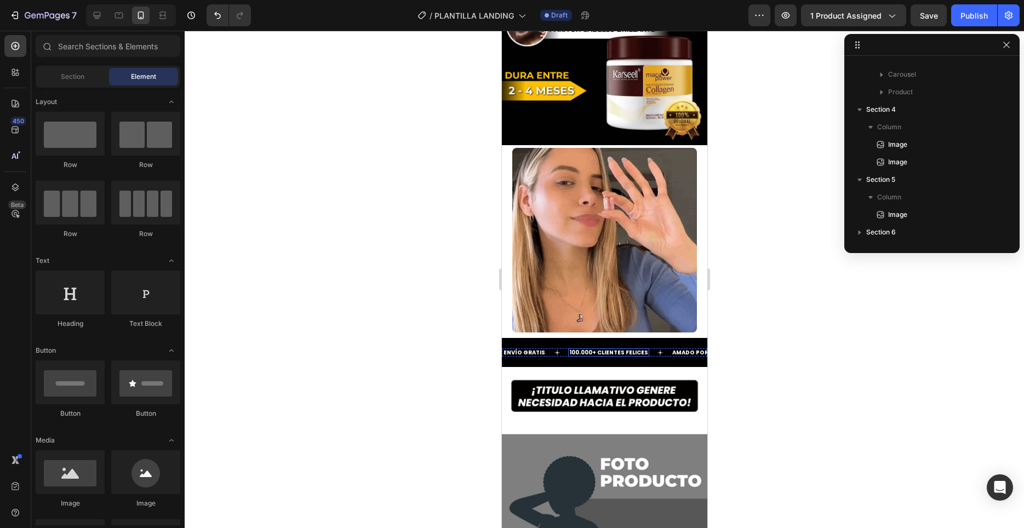
click at [574, 351] on strong "100.000+ CLIENTES FELICES" at bounding box center [608, 352] width 79 height 8
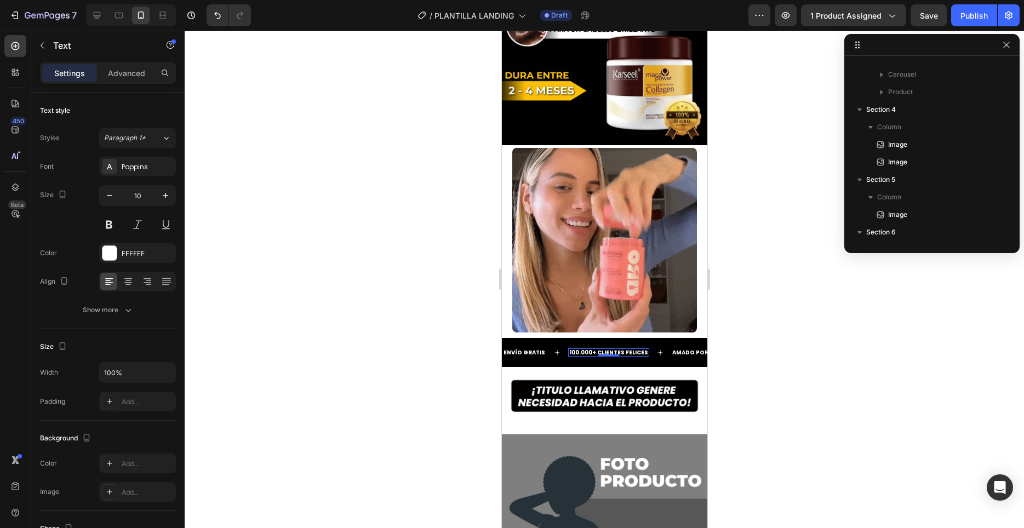
scroll to position [783, 0]
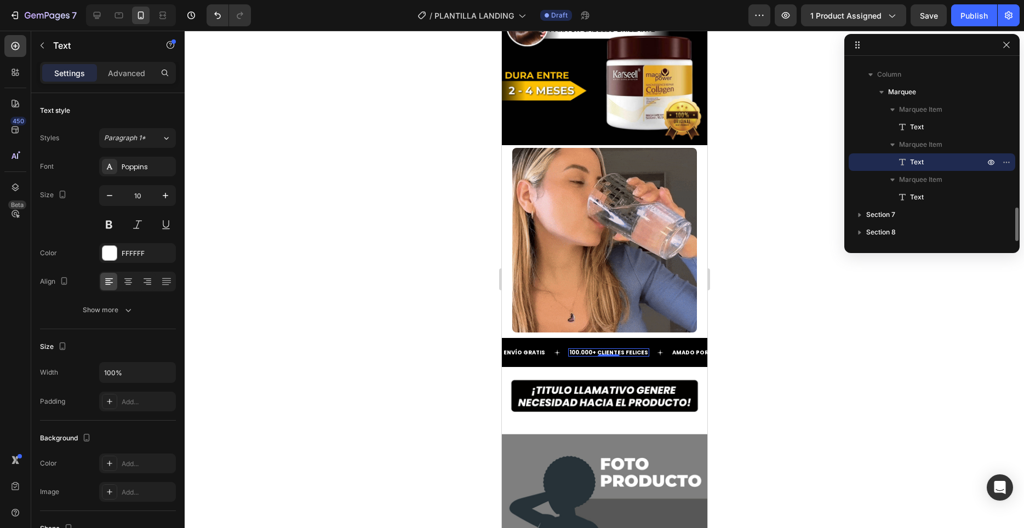
click at [574, 351] on strong "100.000+ CLIENTES FELICES" at bounding box center [608, 352] width 79 height 8
click at [535, 361] on div "ENVÍO GRATIS Text 100.000+ CLIENTES FELICES Text 0 AMADO POR TODOS Text ENVÍO G…" at bounding box center [603, 352] width 205 height 29
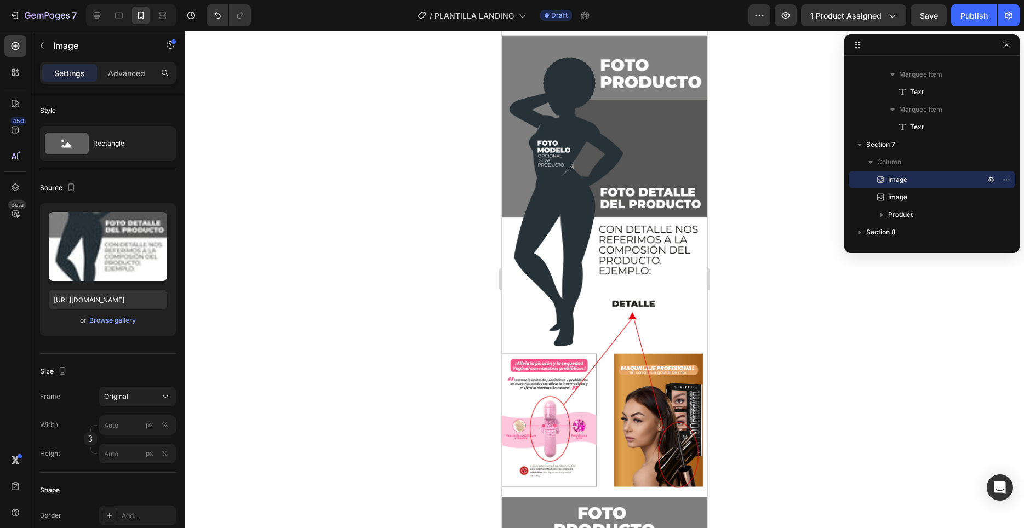
scroll to position [1199, 0]
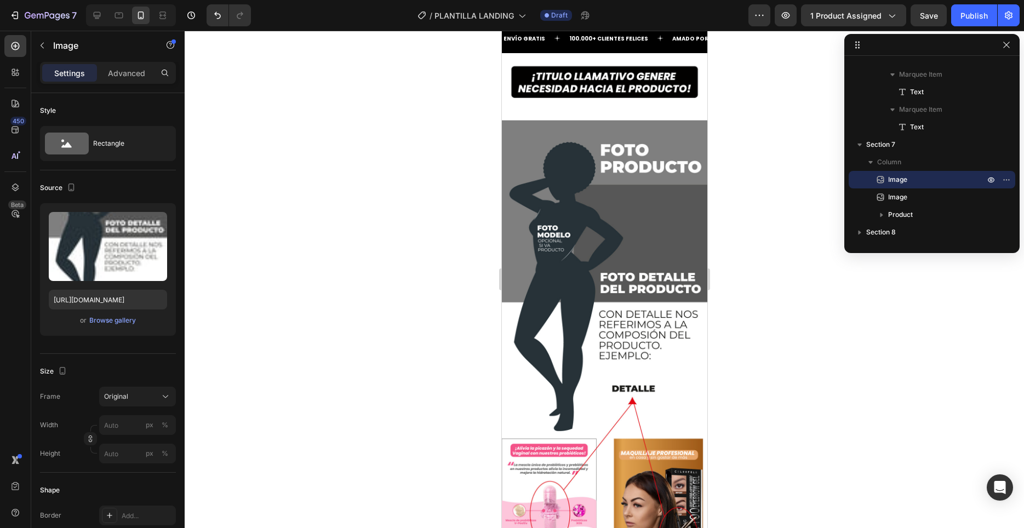
drag, startPoint x: 700, startPoint y: 309, endPoint x: 701, endPoint y: 296, distance: 13.2
click at [701, 296] on html "iPhone 13 Mini ( 375 px) iPhone 13 Mini iPhone 13 Pro iPhone 11 Pro Max iPhone …" at bounding box center [603, 225] width 205 height 2786
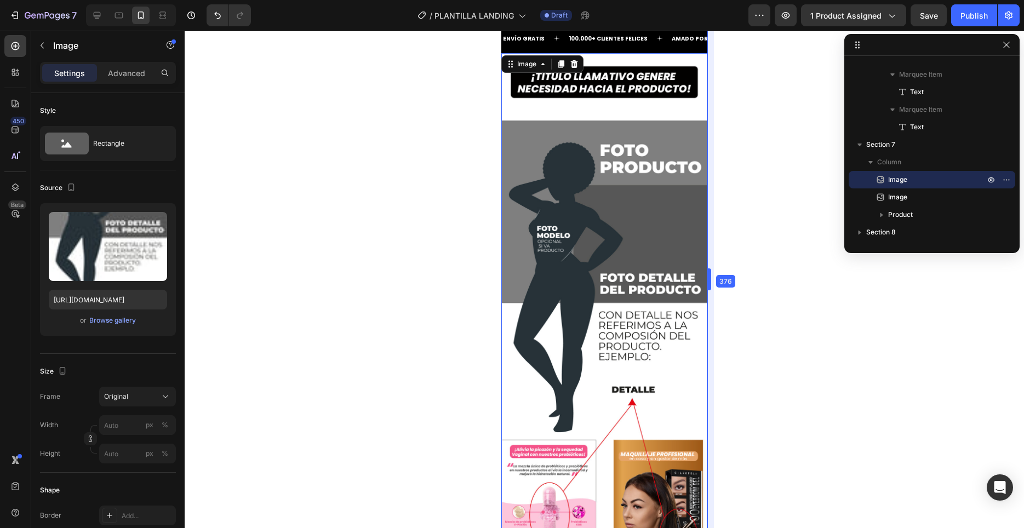
drag, startPoint x: 708, startPoint y: 308, endPoint x: 713, endPoint y: 255, distance: 52.9
click at [713, 0] on body "7 / PLANTILLA LANDING Draft Preview 1 product assigned Save Publish 450 Beta Se…" at bounding box center [512, 0] width 1024 height 0
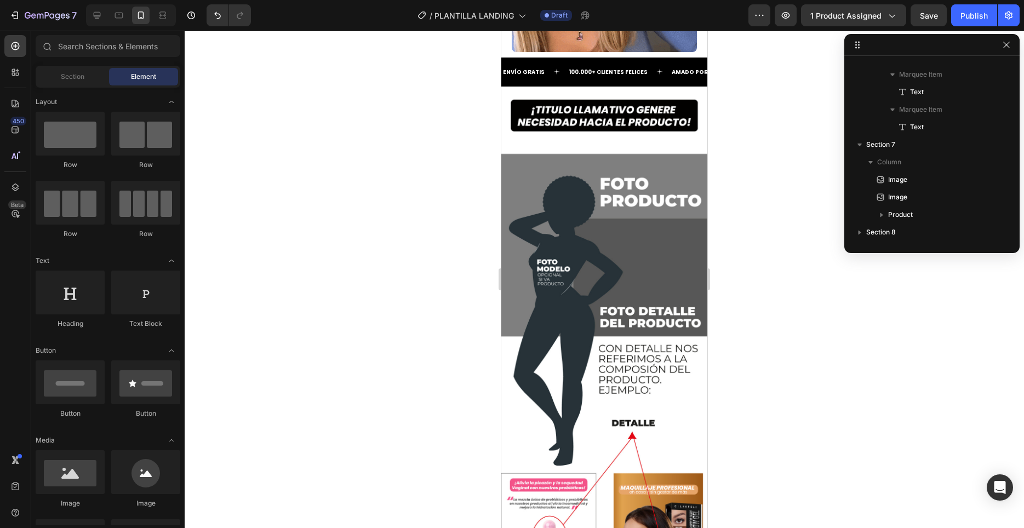
scroll to position [1195, 0]
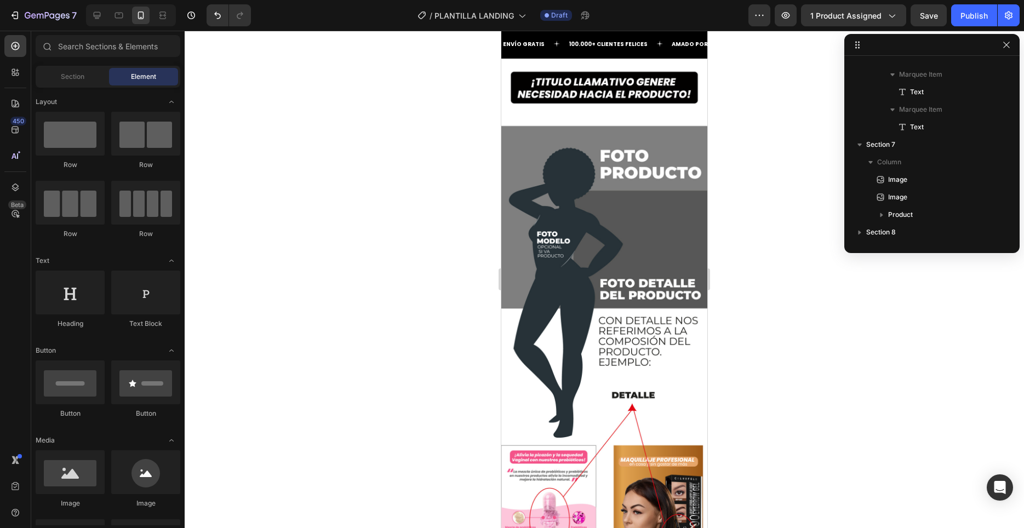
drag, startPoint x: 704, startPoint y: 274, endPoint x: 1209, endPoint y: 290, distance: 504.7
click at [596, 127] on img at bounding box center [604, 324] width 206 height 530
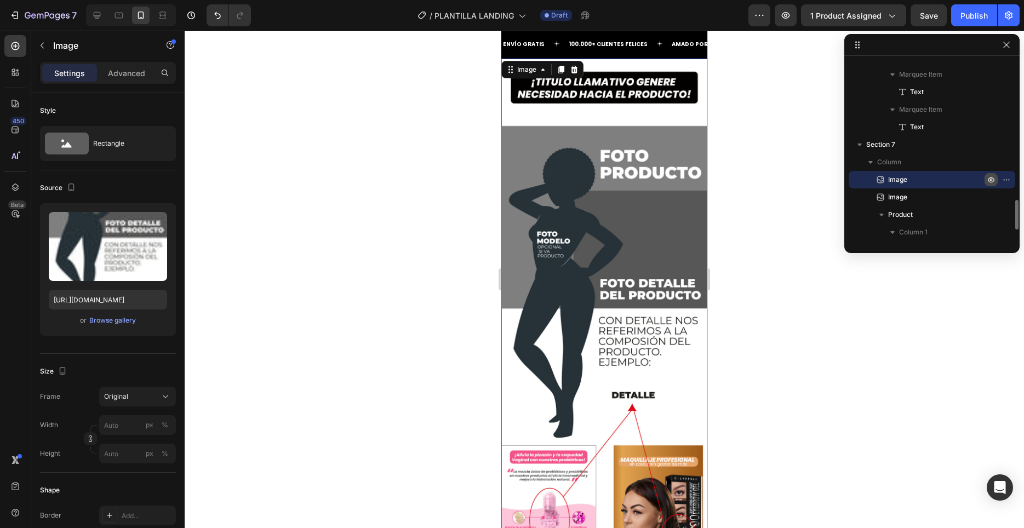
click at [990, 177] on icon "button" at bounding box center [990, 179] width 9 height 9
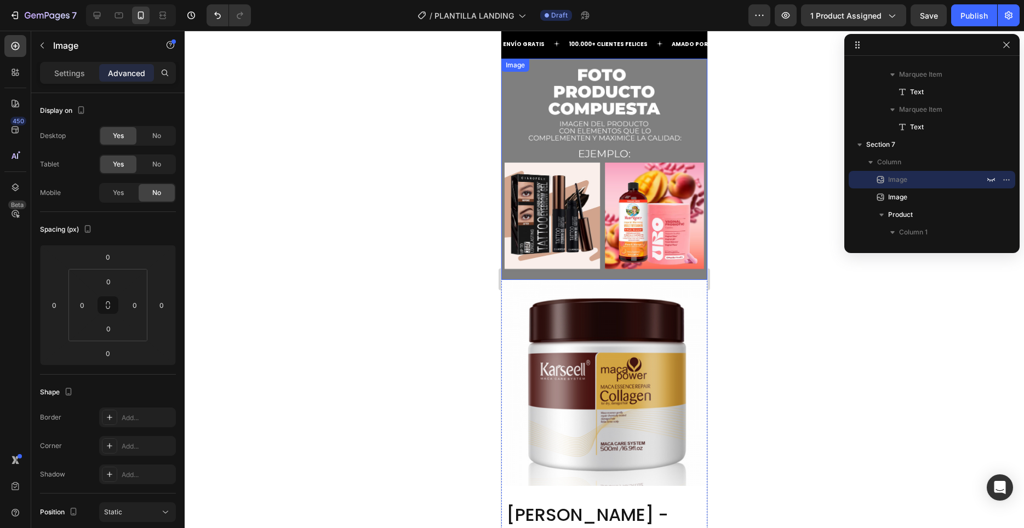
click at [644, 155] on img at bounding box center [604, 169] width 206 height 221
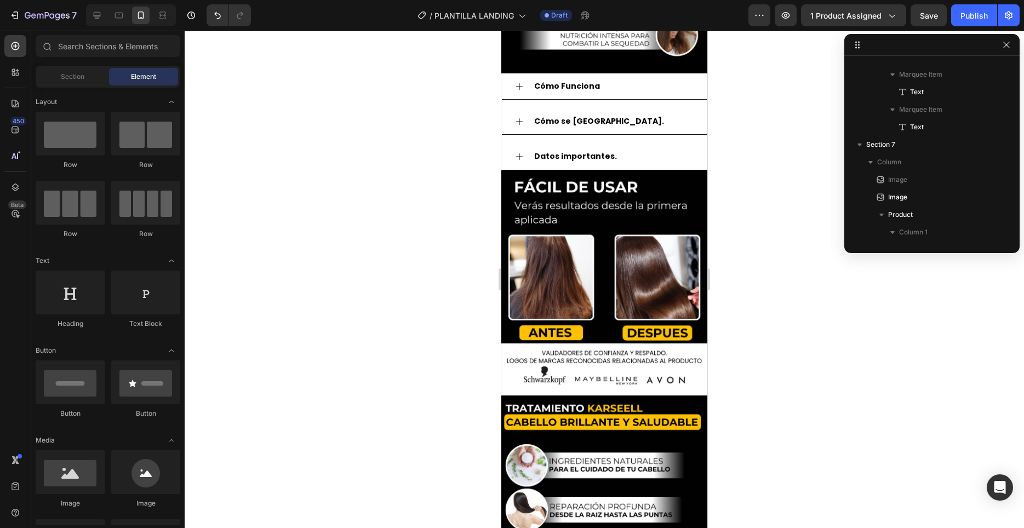
scroll to position [866, 0]
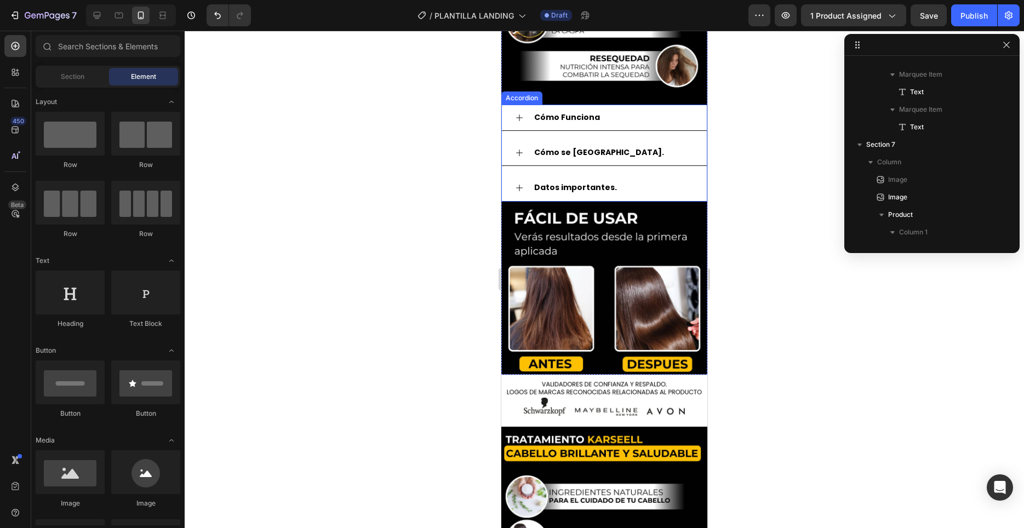
click at [519, 118] on icon at bounding box center [519, 117] width 7 height 7
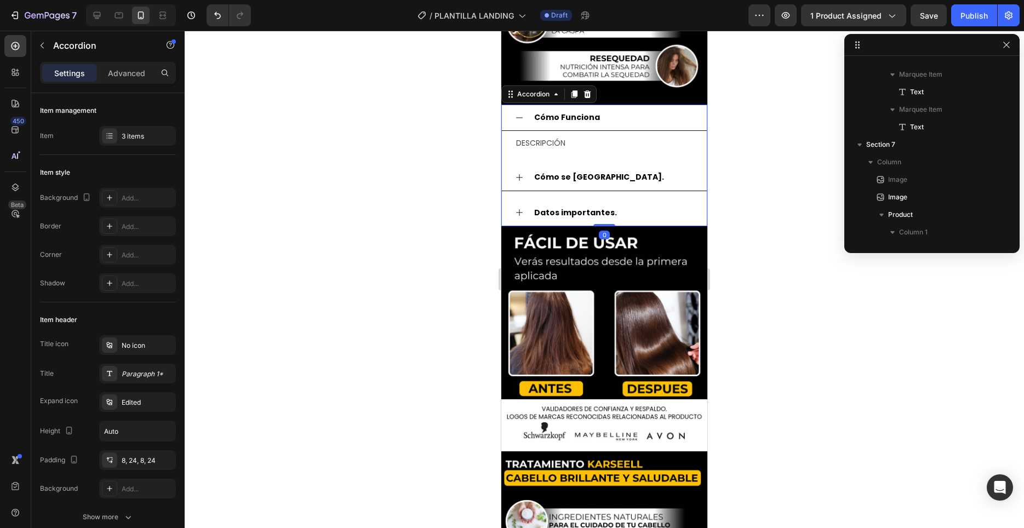
scroll to position [208, 0]
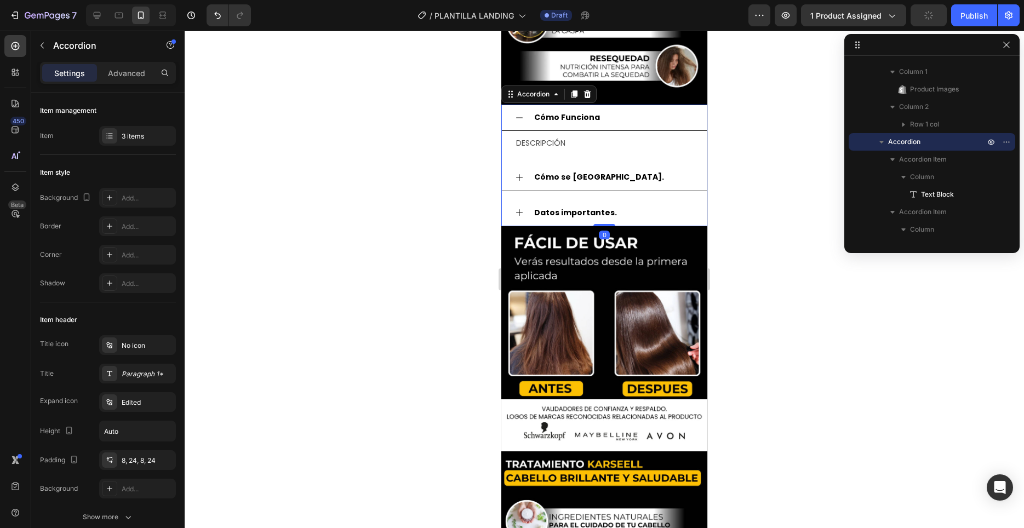
click at [519, 118] on icon at bounding box center [519, 117] width 9 height 9
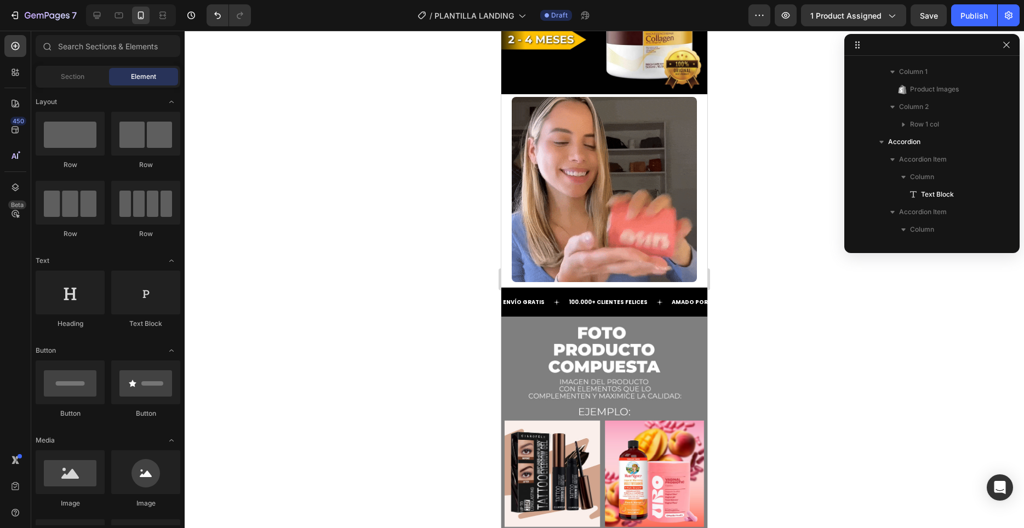
scroll to position [1493, 0]
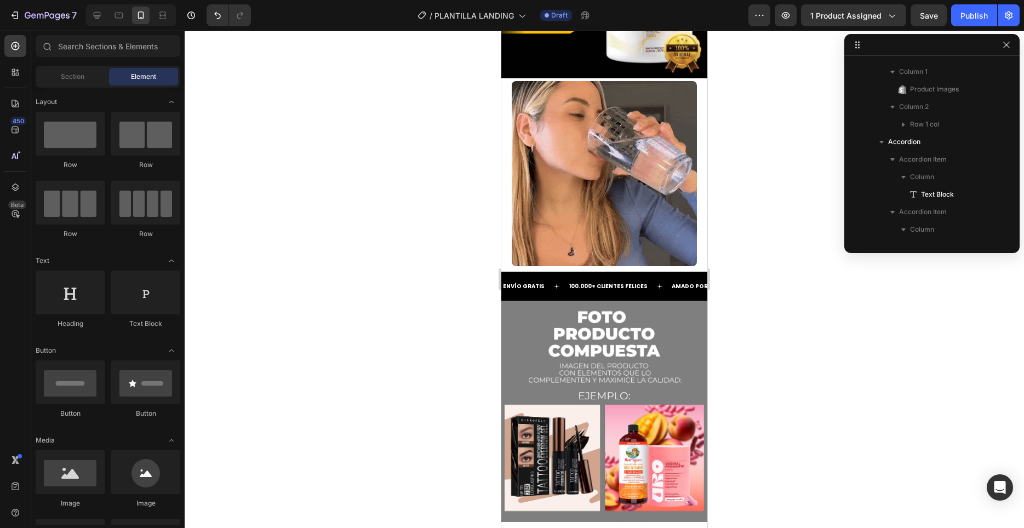
click at [600, 215] on img at bounding box center [604, 173] width 185 height 185
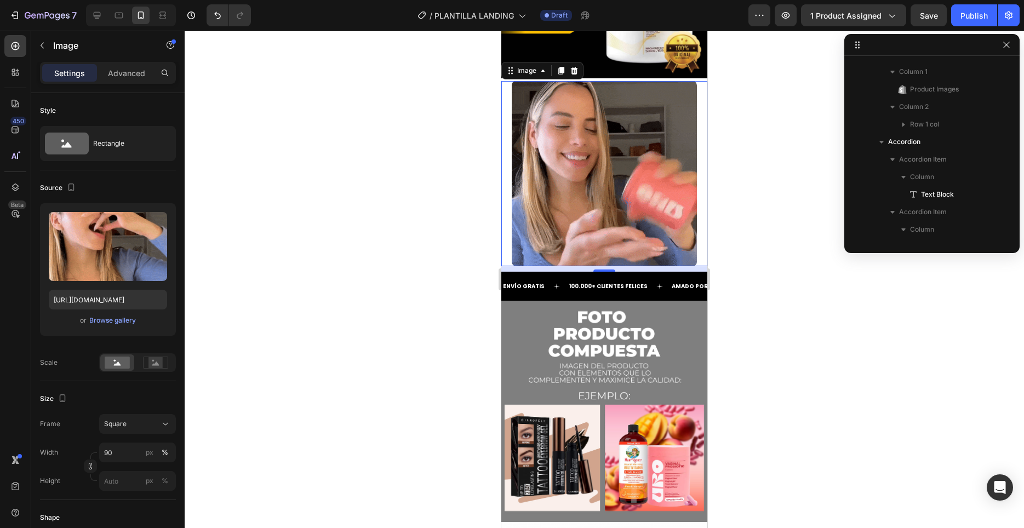
scroll to position [681, 0]
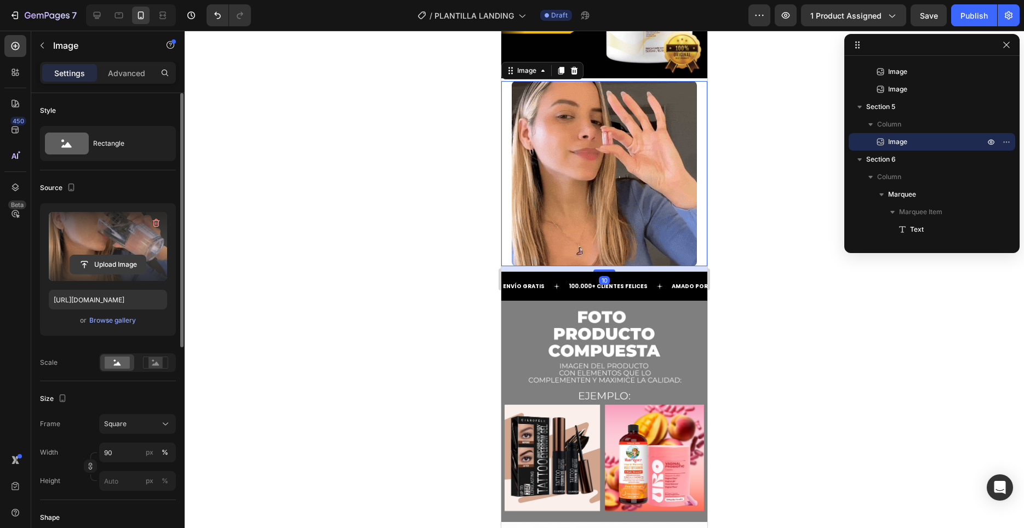
click at [109, 259] on input "file" at bounding box center [108, 264] width 76 height 19
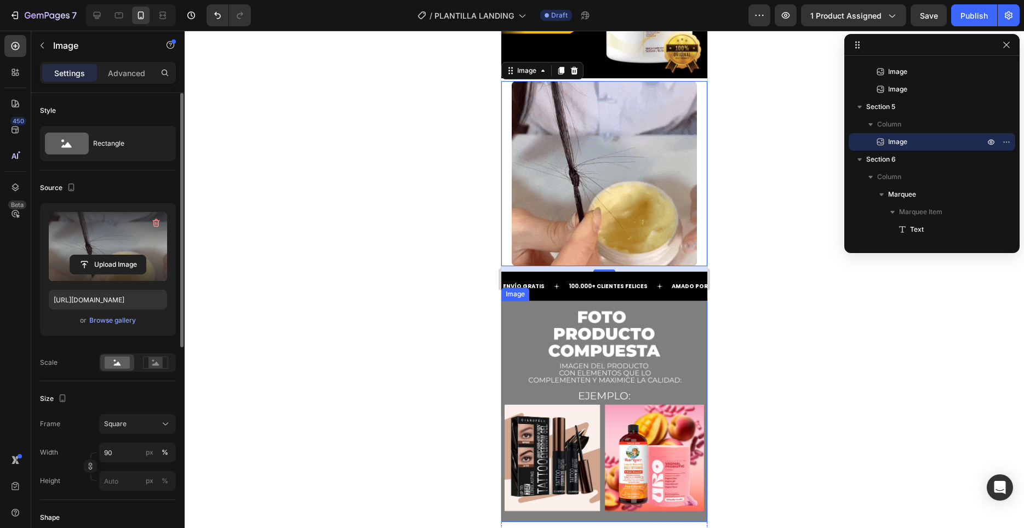
type input "[URL][DOMAIN_NAME]"
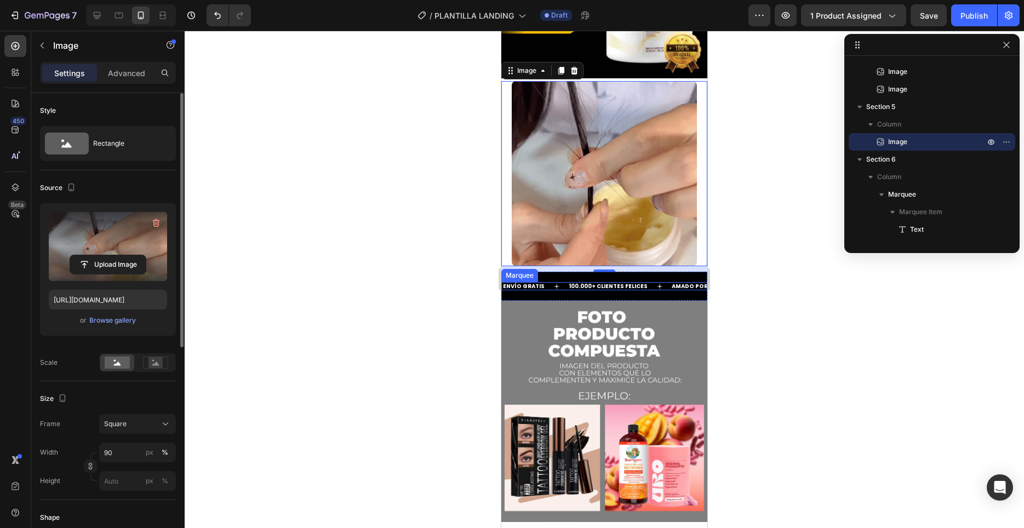
click at [639, 288] on div "100.000+ CLIENTES FELICES Text" at bounding box center [618, 286] width 103 height 8
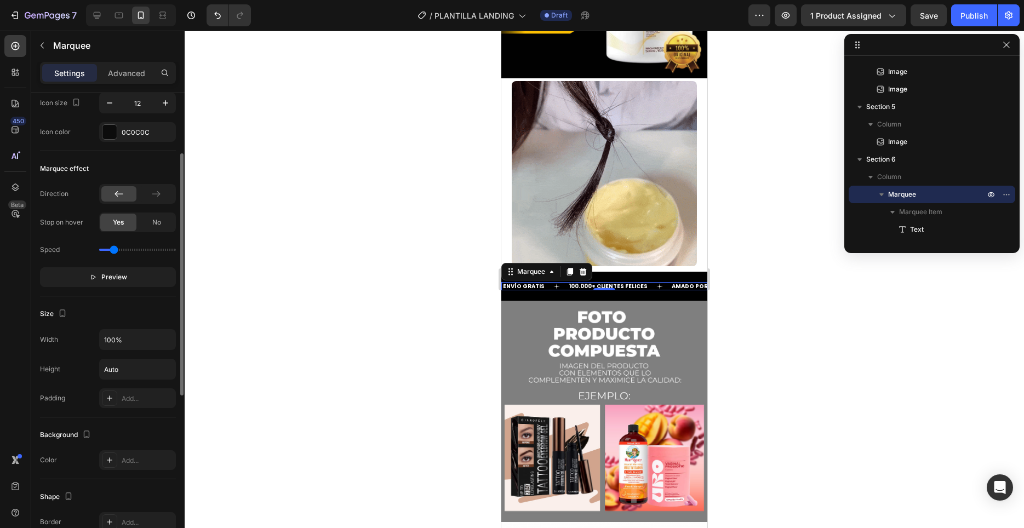
scroll to position [335, 0]
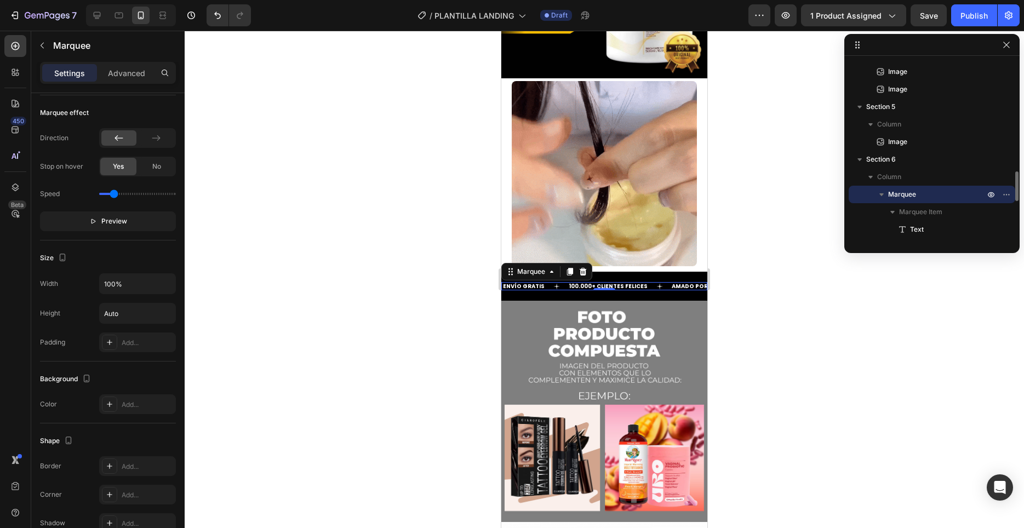
click at [880, 193] on icon "button" at bounding box center [881, 194] width 4 height 3
click at [880, 193] on icon "button" at bounding box center [881, 195] width 3 height 4
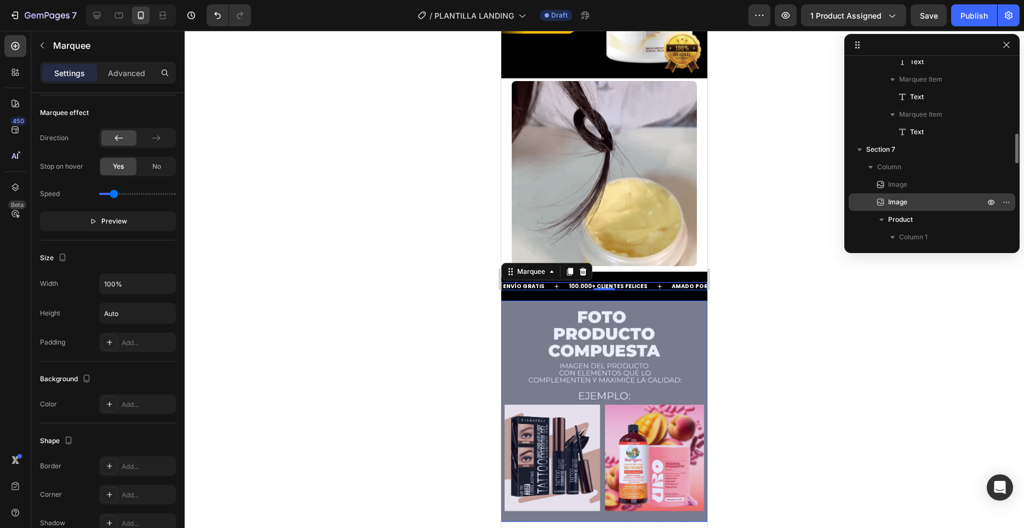
scroll to position [793, 0]
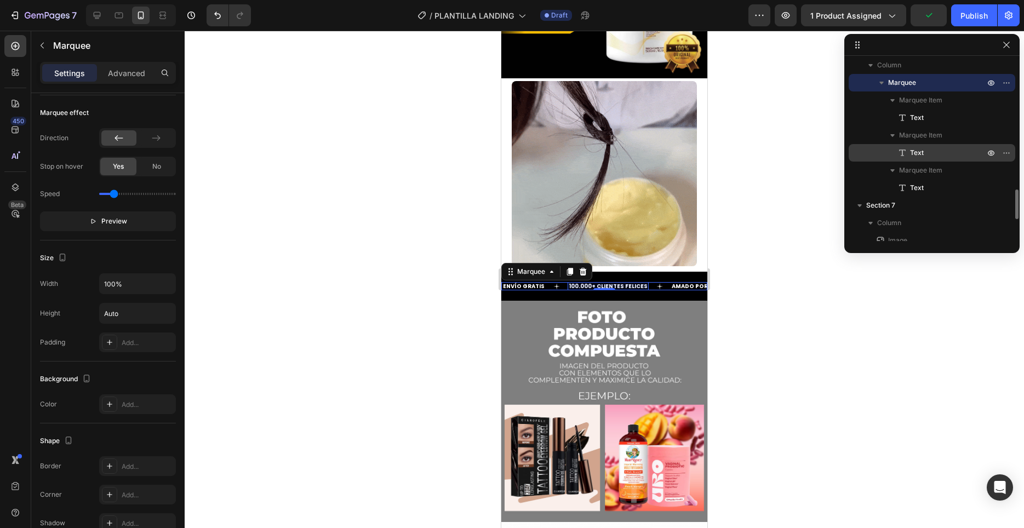
click at [922, 154] on span "Text" at bounding box center [917, 152] width 14 height 11
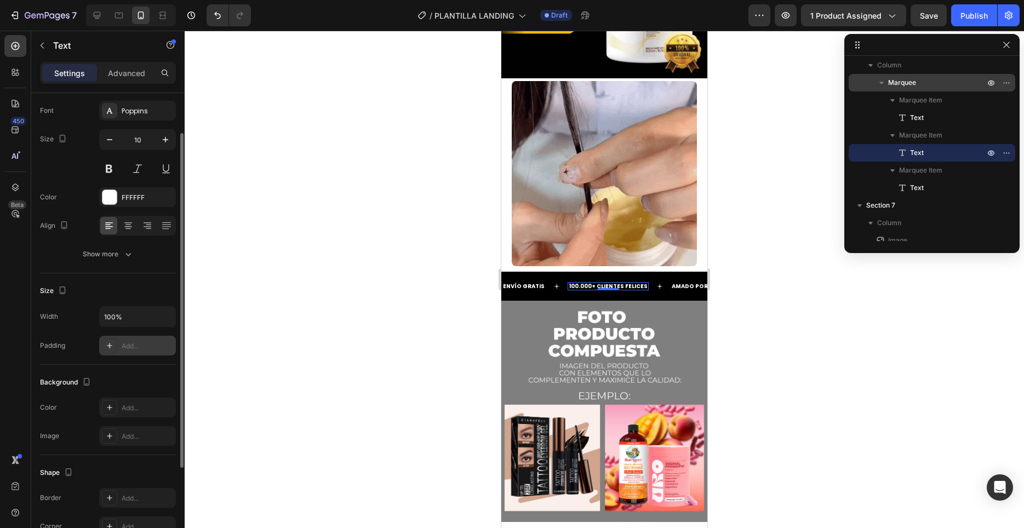
scroll to position [0, 0]
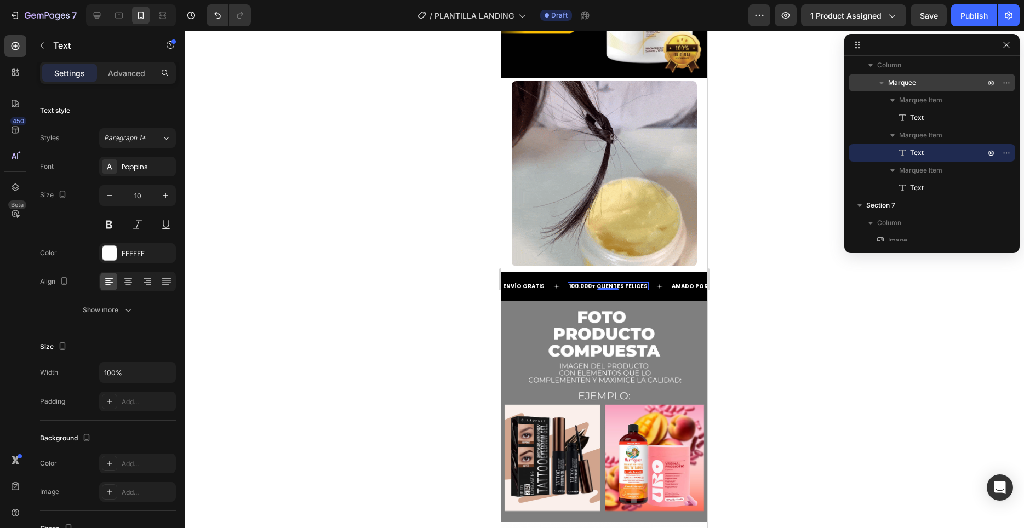
click at [575, 286] on strong "100.000+ CLIENTES FELICES" at bounding box center [608, 286] width 79 height 8
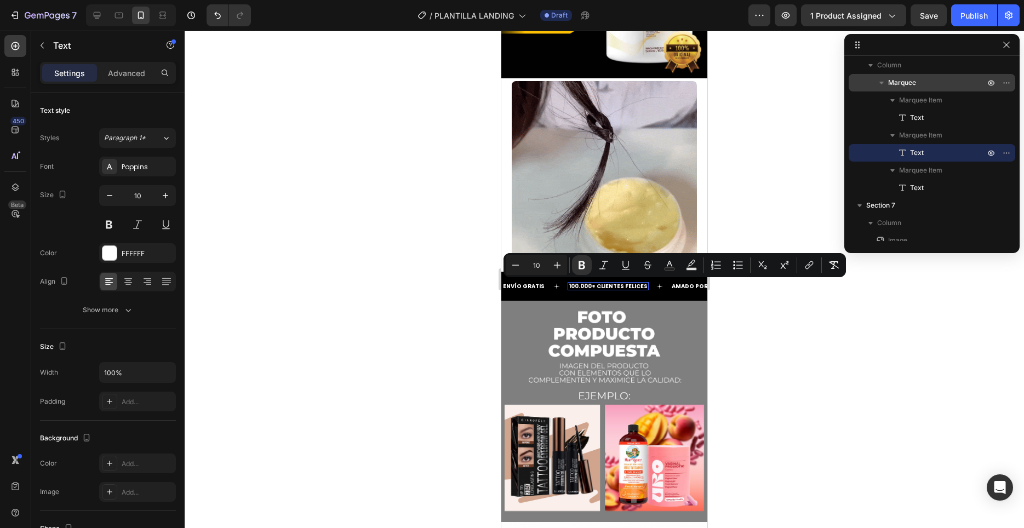
click at [584, 283] on strong "100.000+ CLIENTES FELICES" at bounding box center [608, 286] width 79 height 8
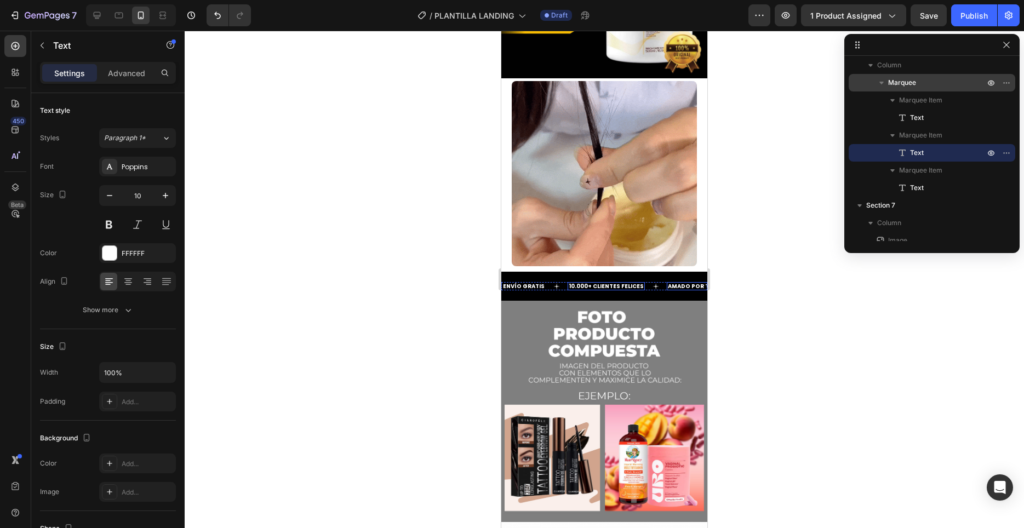
click at [679, 286] on p "AMADO POR TODOS" at bounding box center [697, 286] width 59 height 6
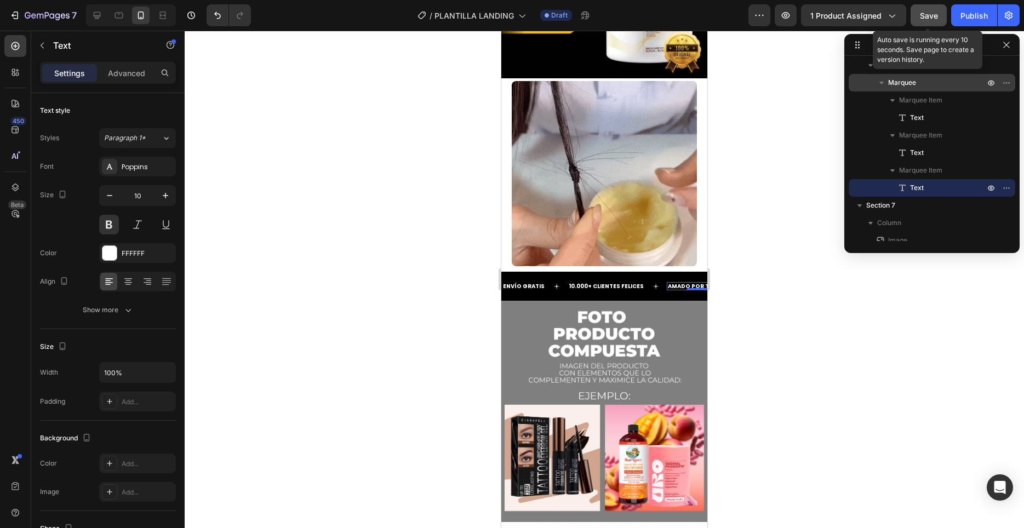
click at [927, 15] on span "Save" at bounding box center [929, 15] width 18 height 9
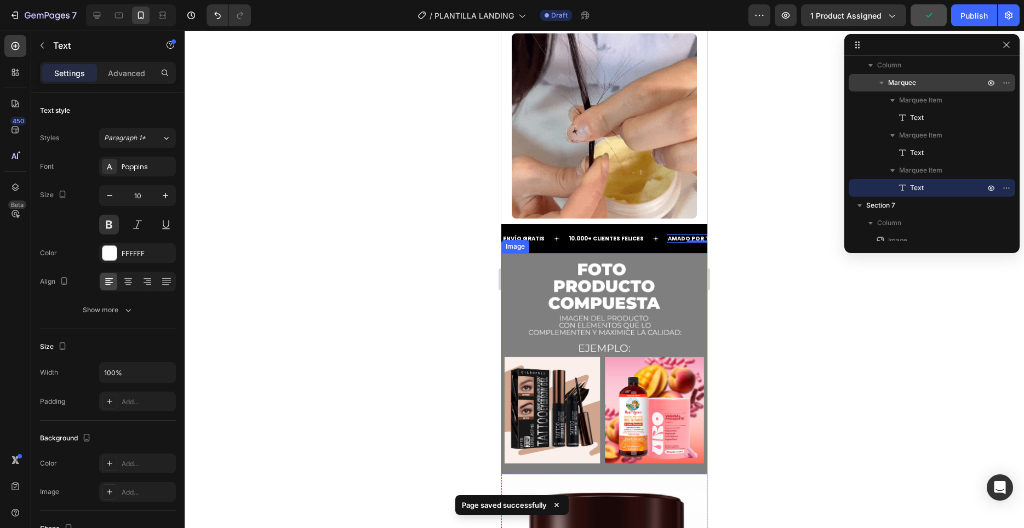
scroll to position [1548, 0]
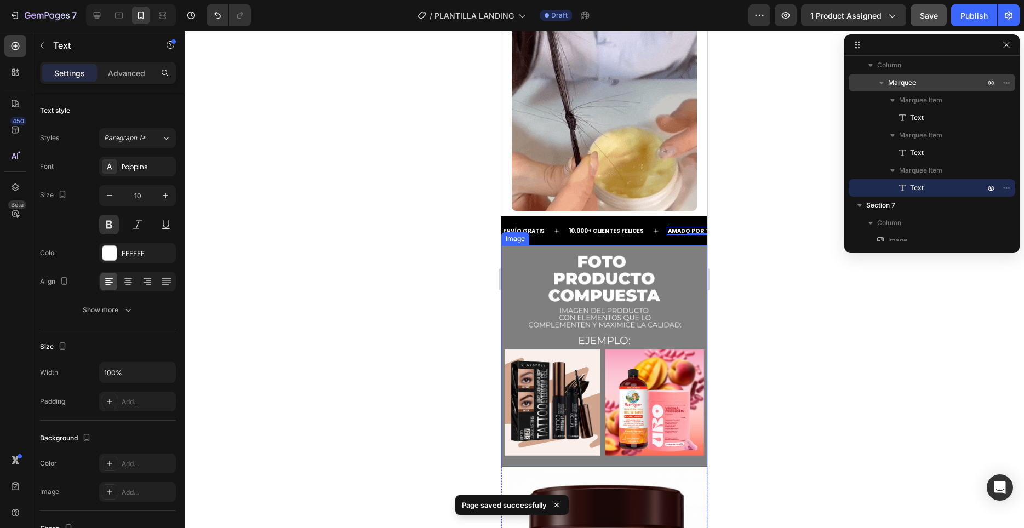
click at [641, 311] on img at bounding box center [604, 355] width 206 height 221
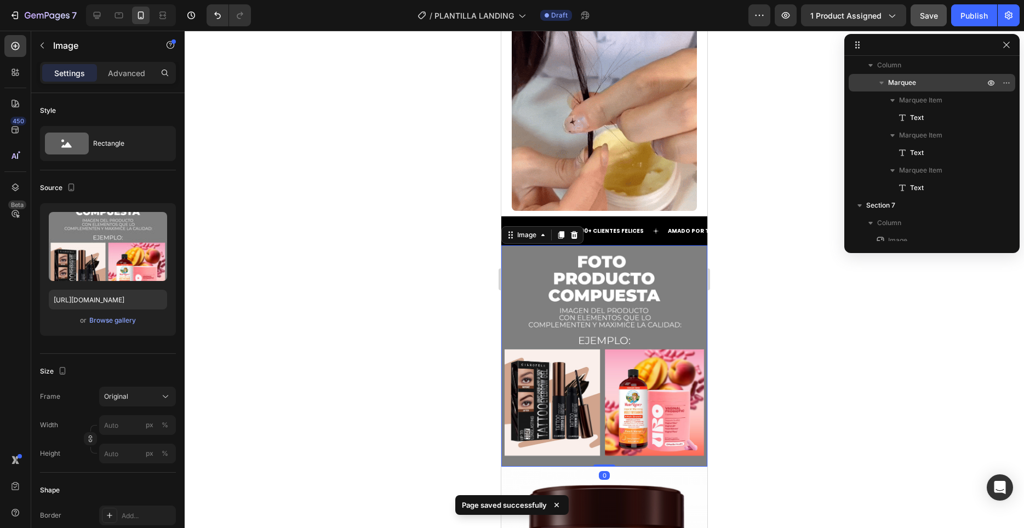
scroll to position [909, 0]
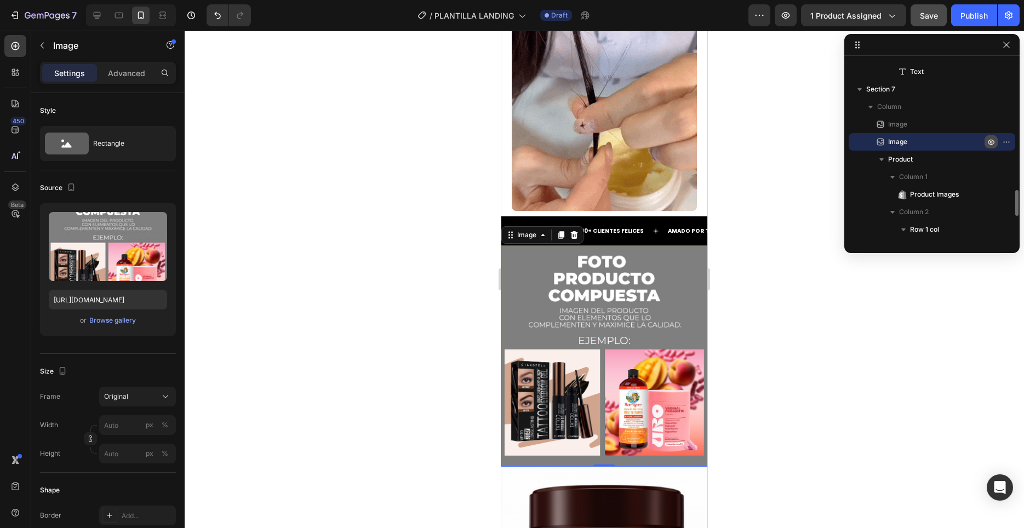
click at [1008, 141] on icon "button" at bounding box center [1008, 141] width 1 height 1
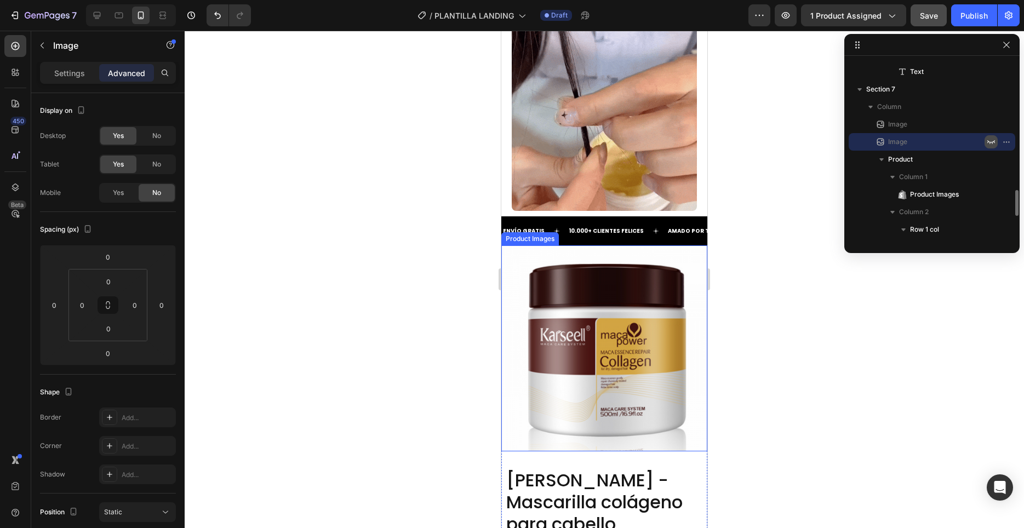
click at [629, 335] on img at bounding box center [604, 348] width 206 height 206
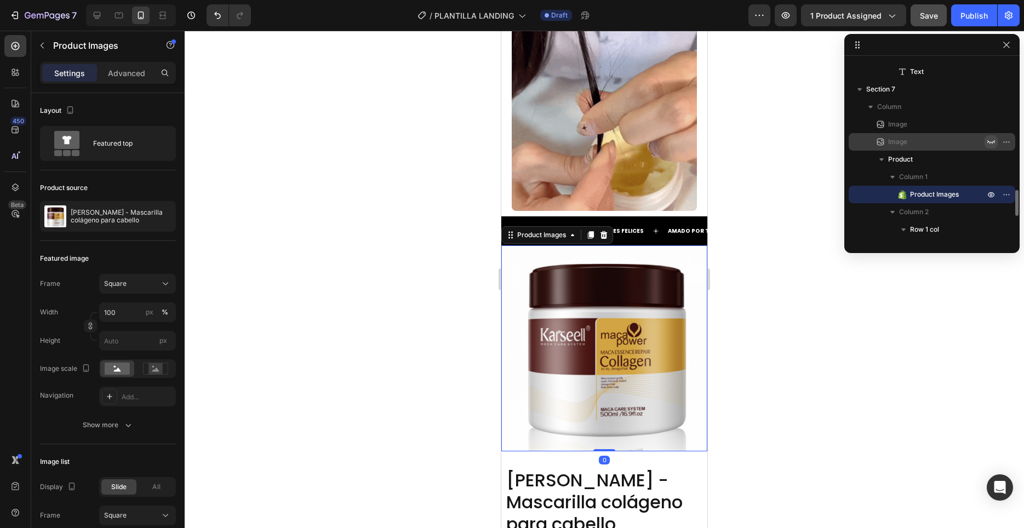
scroll to position [1549, 0]
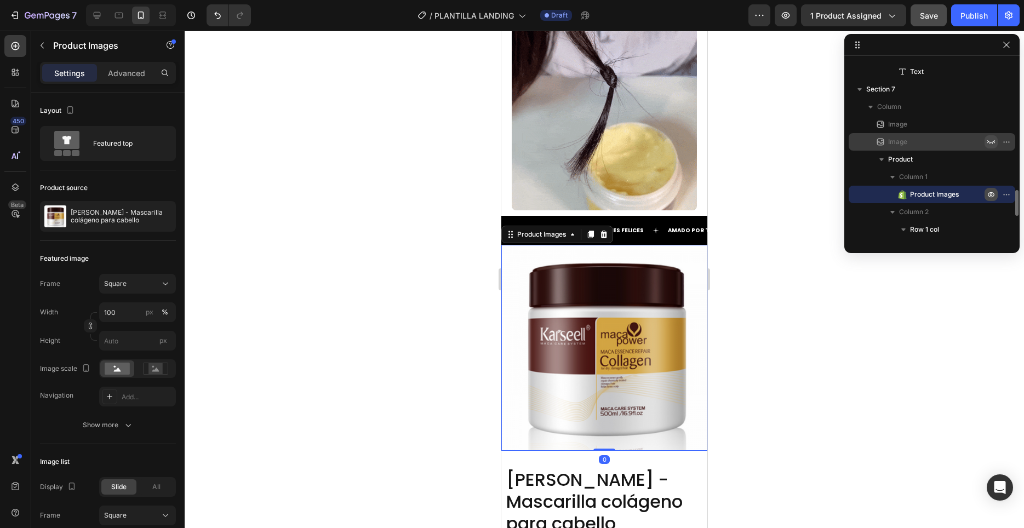
click at [994, 193] on icon "button" at bounding box center [990, 194] width 9 height 9
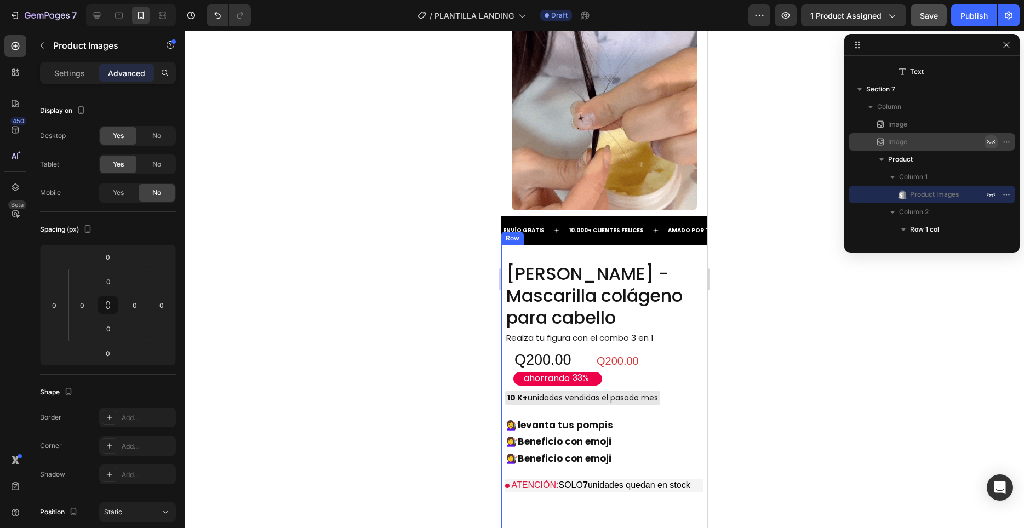
click at [655, 251] on div "[PERSON_NAME] - Mascarilla colágeno para cabello Product Title Realza tu figura…" at bounding box center [604, 409] width 206 height 329
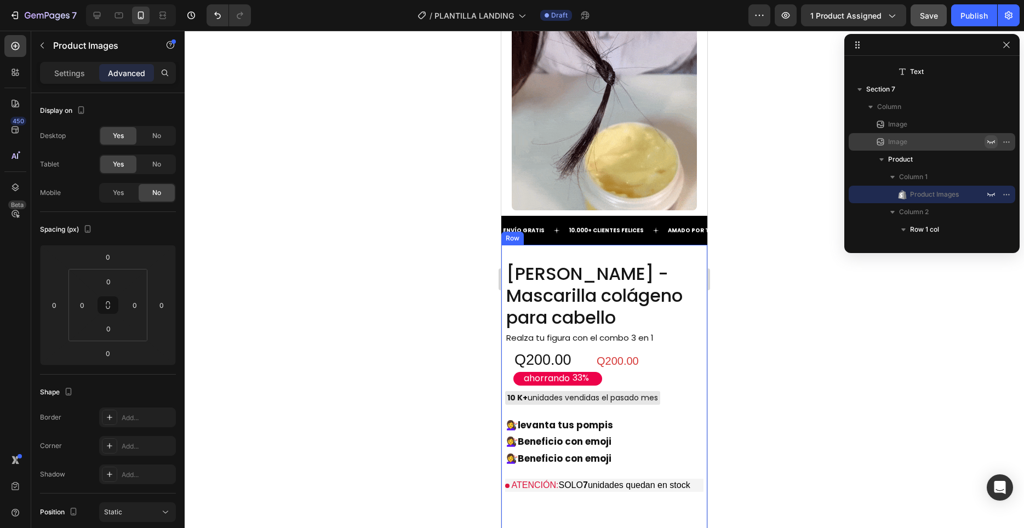
scroll to position [1548, 0]
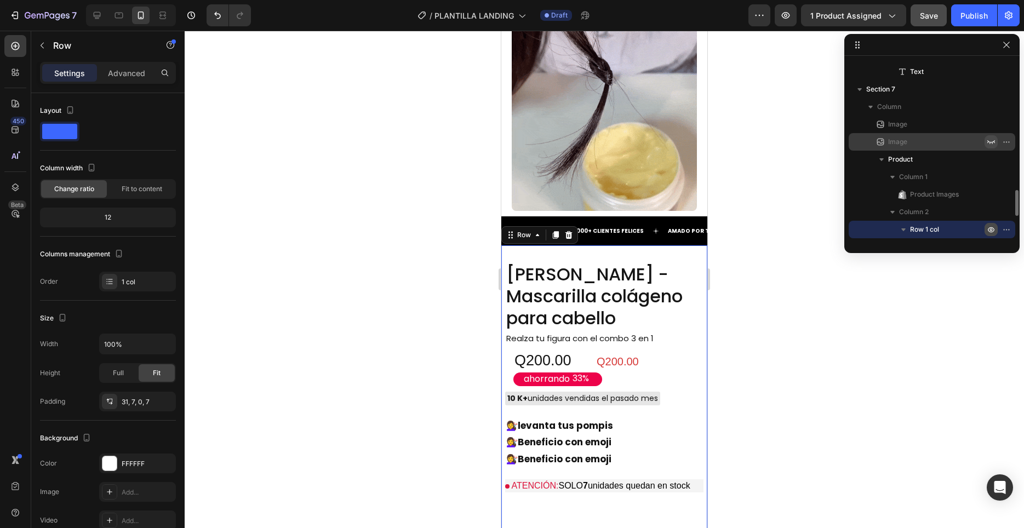
click at [989, 231] on icon "button" at bounding box center [990, 229] width 9 height 9
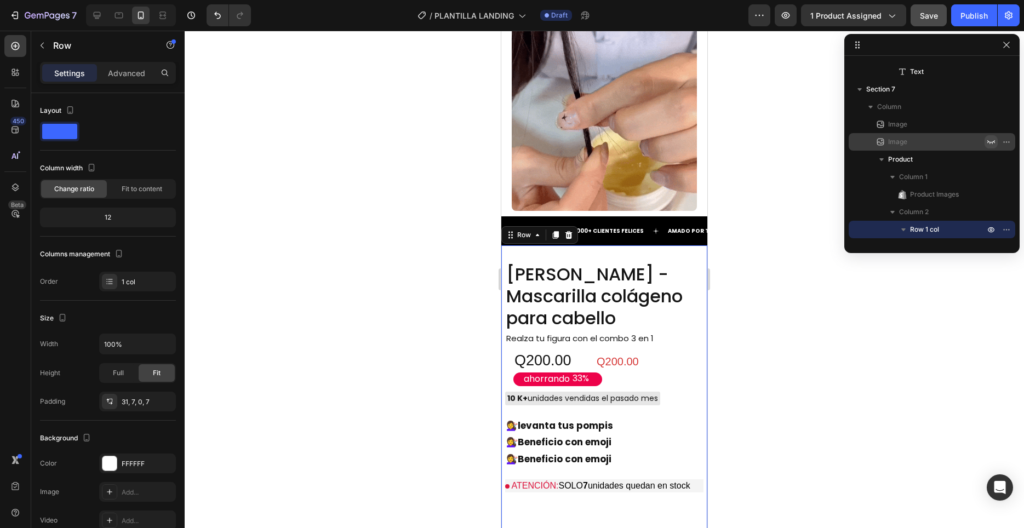
scroll to position [1546, 0]
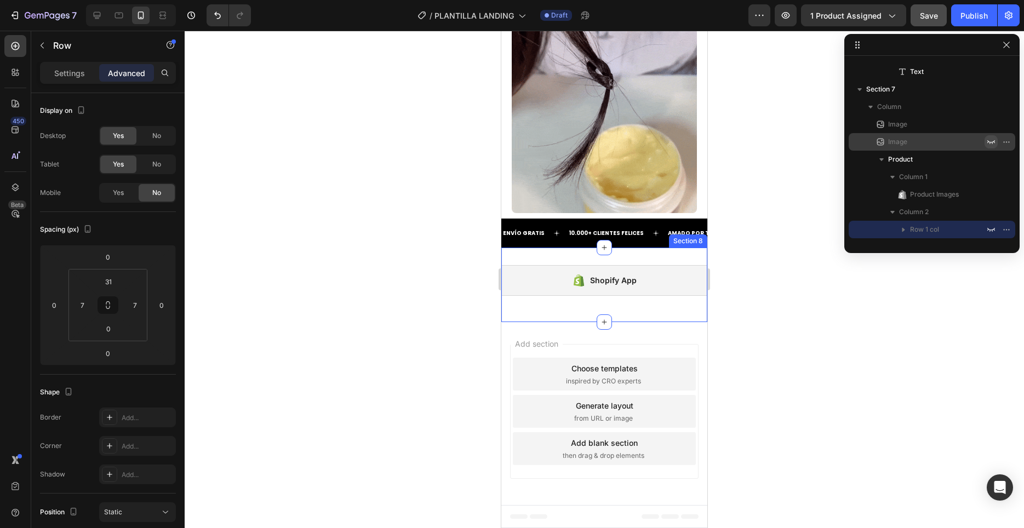
click at [674, 259] on div "Shopify App Shopify App Section 8" at bounding box center [604, 285] width 206 height 74
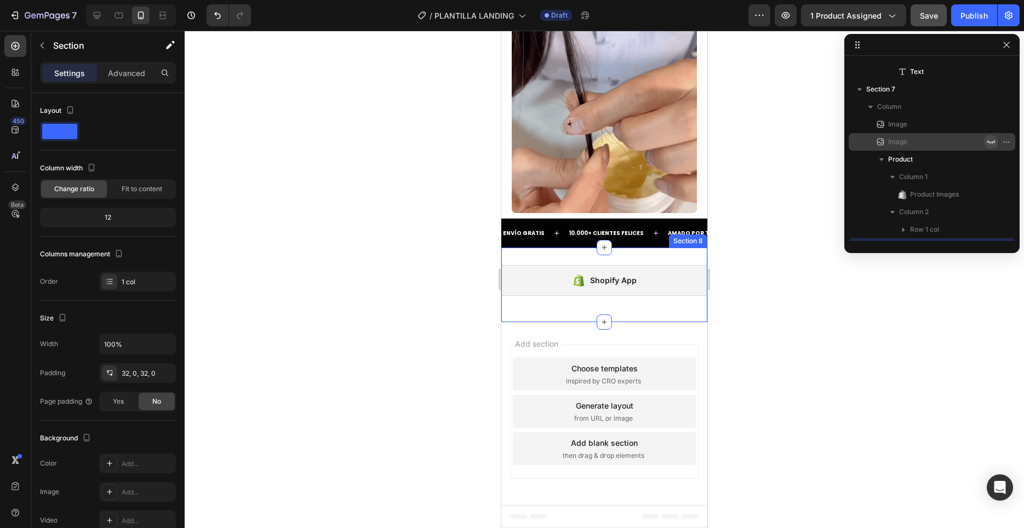
scroll to position [959, 0]
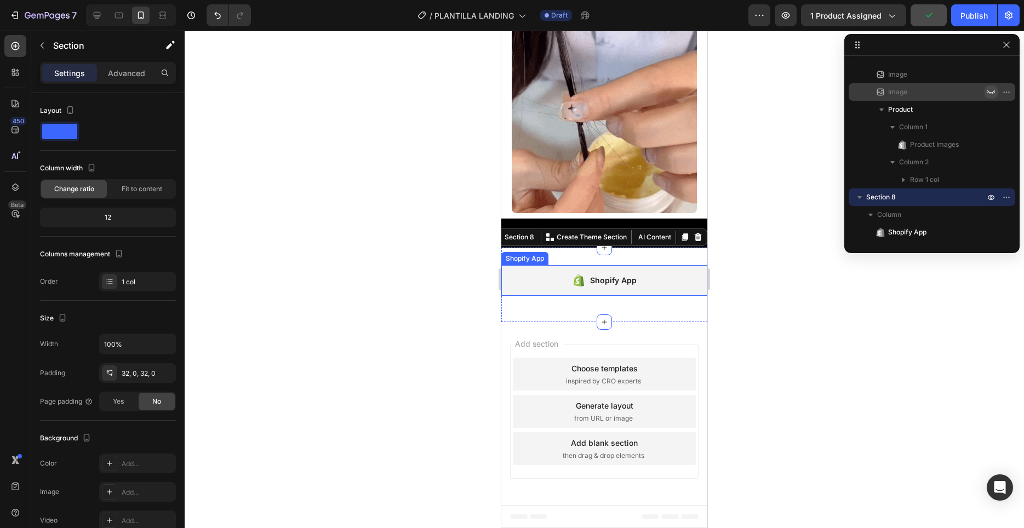
click at [624, 279] on div "Shopify App" at bounding box center [613, 280] width 47 height 13
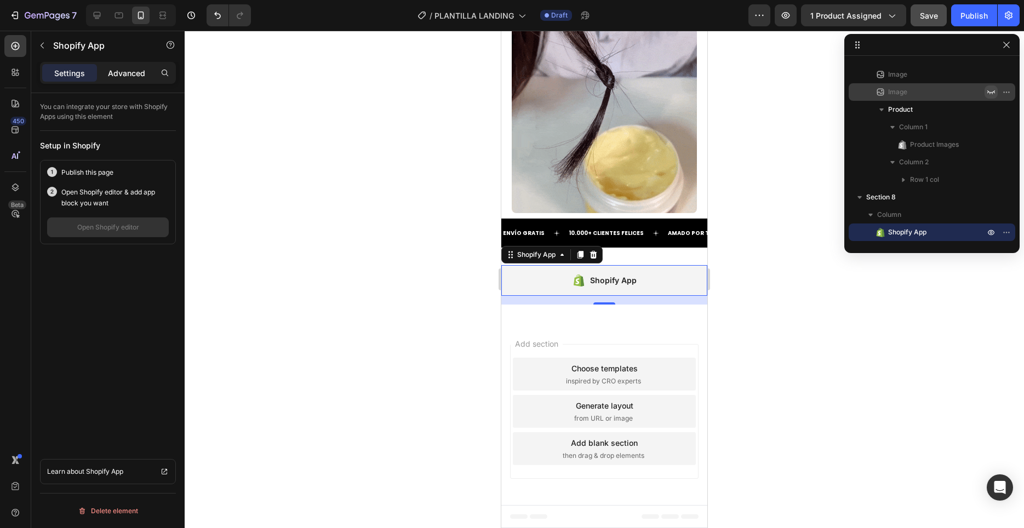
click at [122, 69] on p "Advanced" at bounding box center [126, 73] width 37 height 12
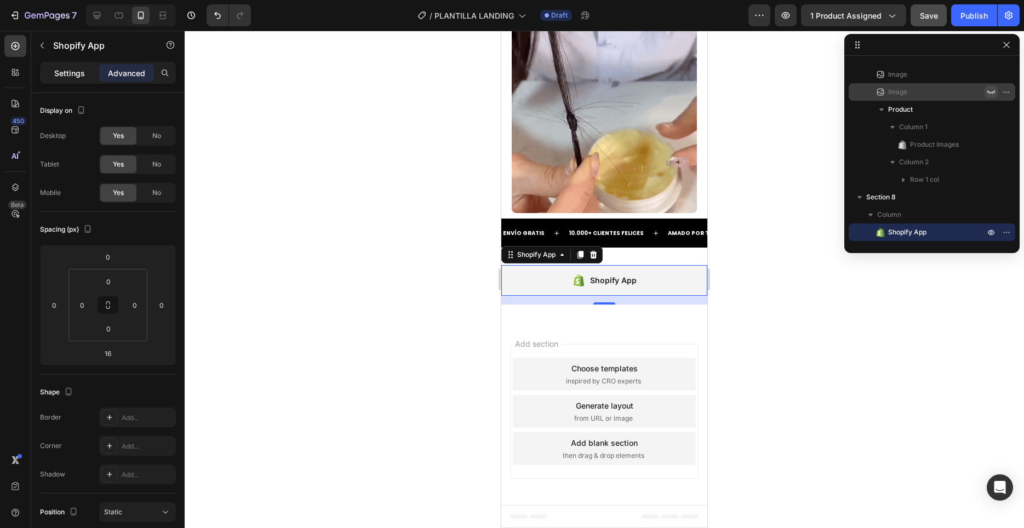
click at [84, 70] on p "Settings" at bounding box center [69, 73] width 31 height 12
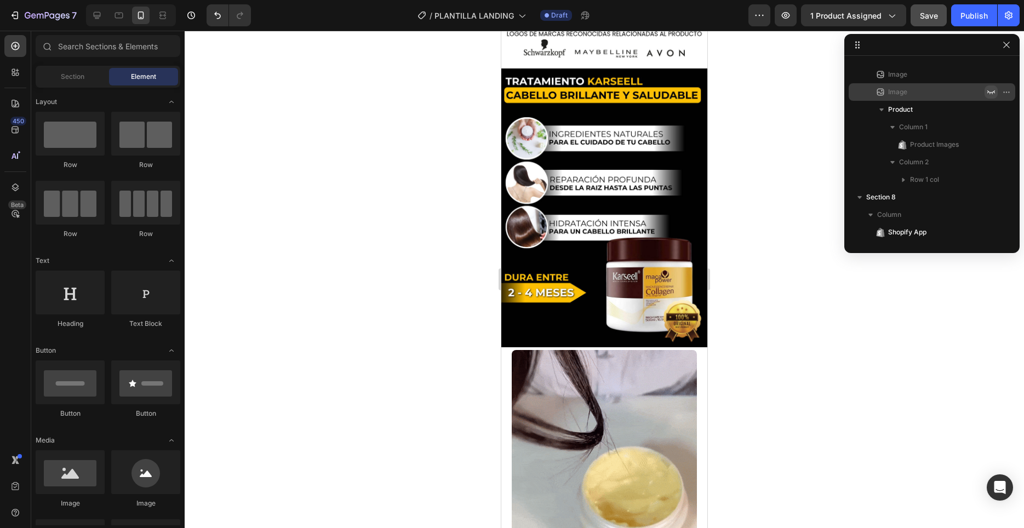
scroll to position [685, 0]
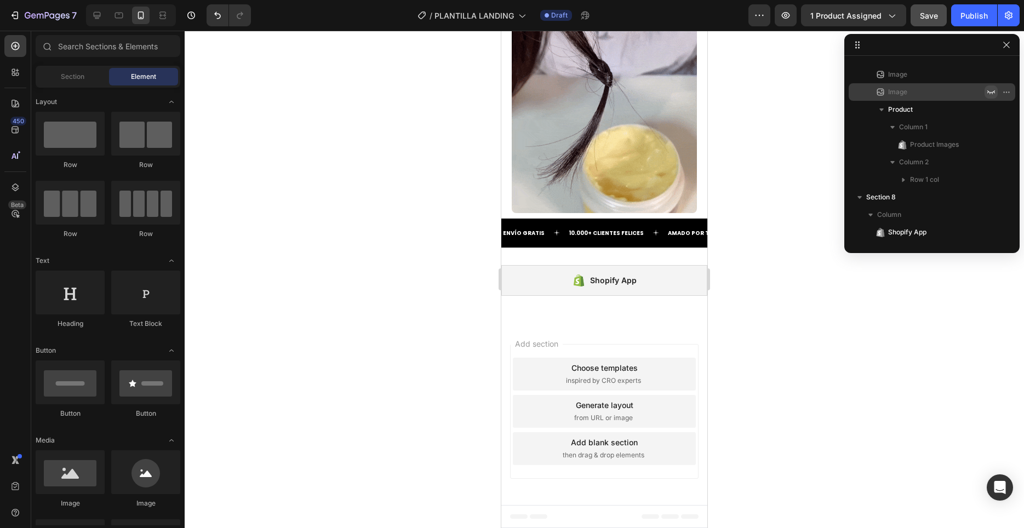
click at [650, 493] on div "Add section Choose templates inspired by CRO experts Generate layout from URL o…" at bounding box center [604, 413] width 206 height 183
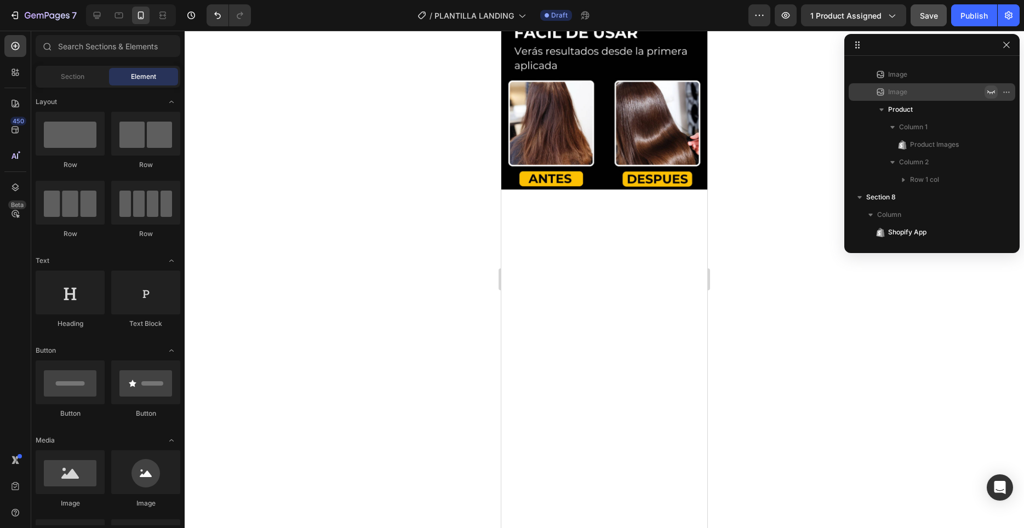
scroll to position [0, 0]
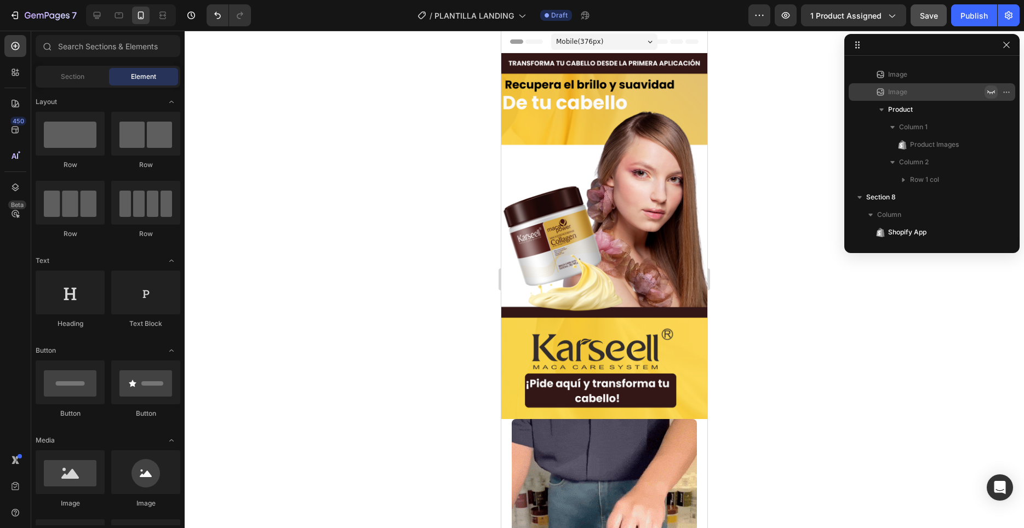
click at [632, 38] on div "Mobile ( 376 px)" at bounding box center [604, 41] width 106 height 16
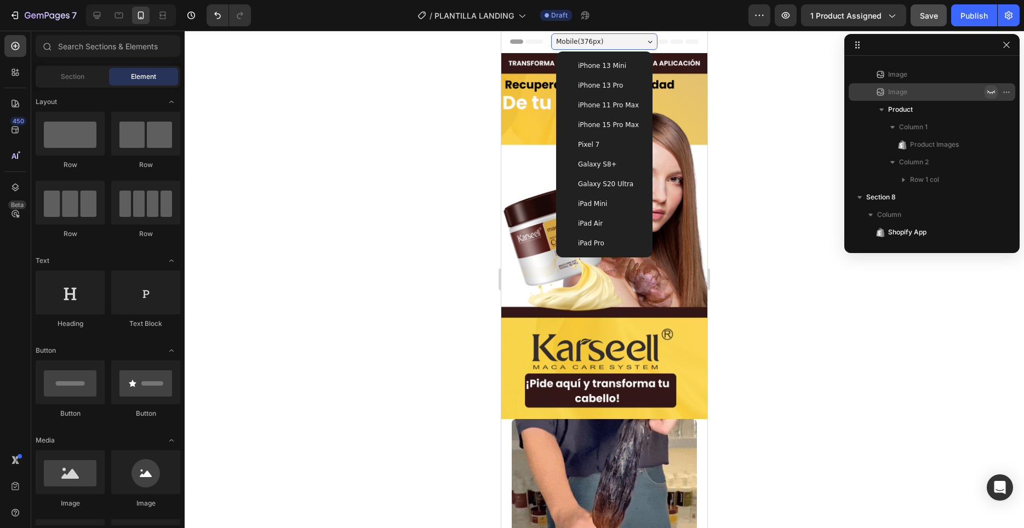
click at [627, 105] on span "iPhone 11 Pro Max" at bounding box center [608, 105] width 61 height 11
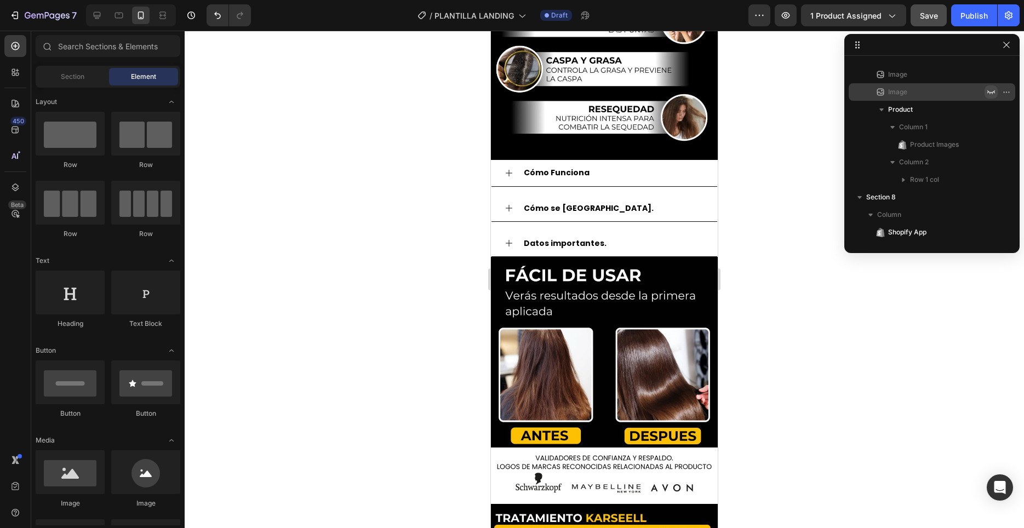
scroll to position [492, 0]
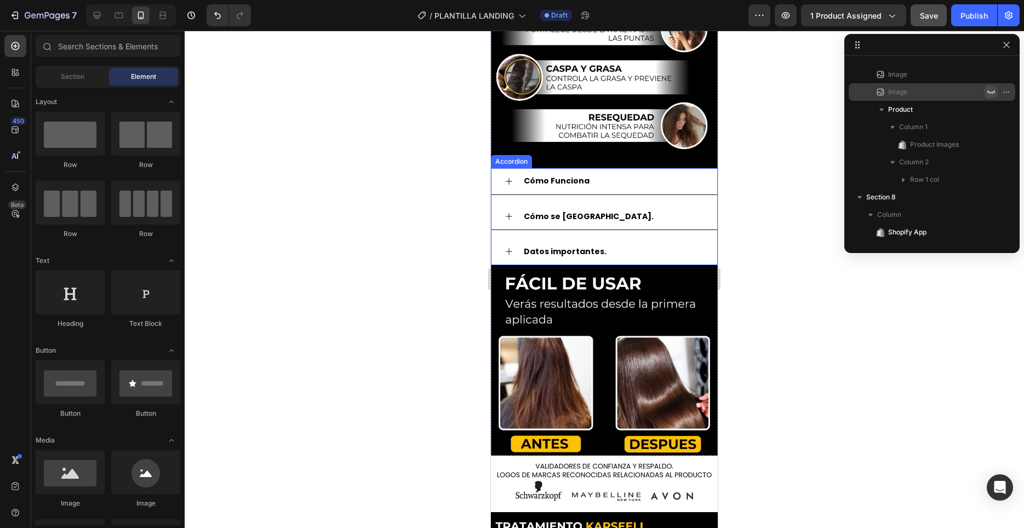
click at [510, 184] on icon at bounding box center [508, 181] width 9 height 9
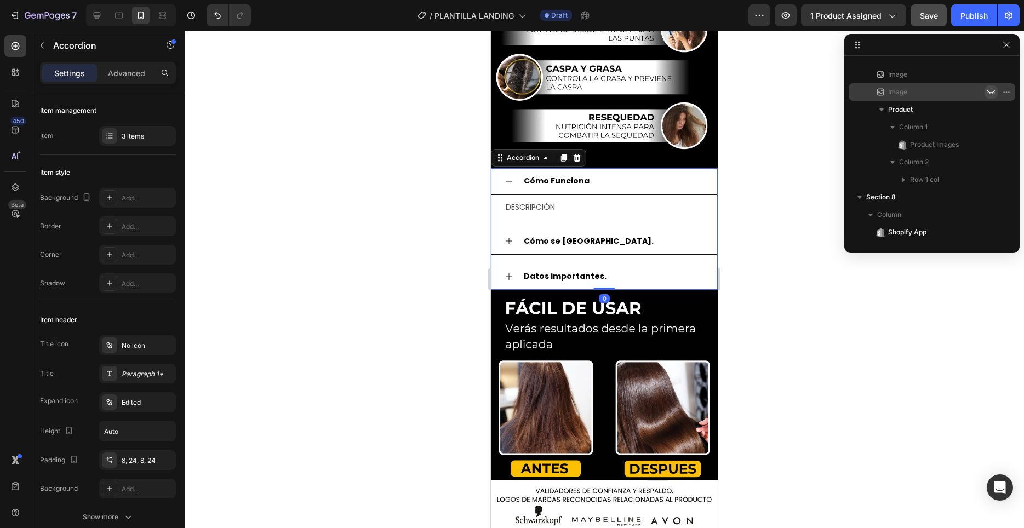
scroll to position [208, 0]
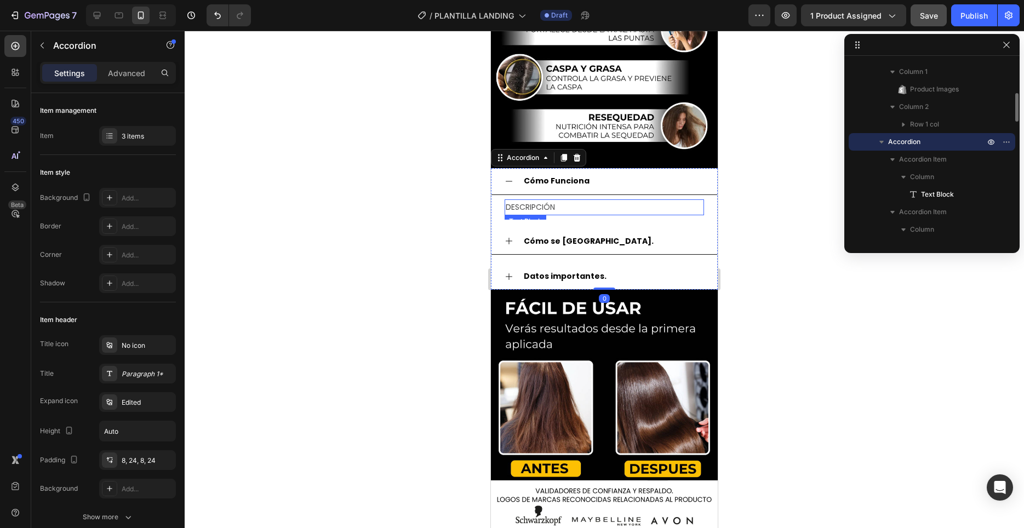
click at [571, 211] on p "DESCRIPCIÓN" at bounding box center [604, 207] width 197 height 14
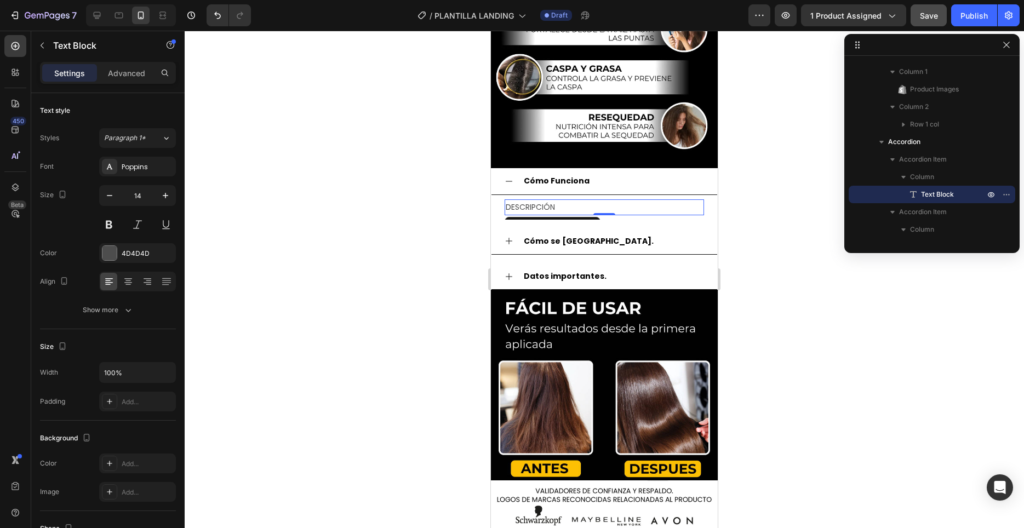
click at [564, 202] on p "DESCRIPCIÓN" at bounding box center [604, 207] width 197 height 14
click at [561, 207] on p "DESCRIPCIÓN" at bounding box center [604, 207] width 197 height 14
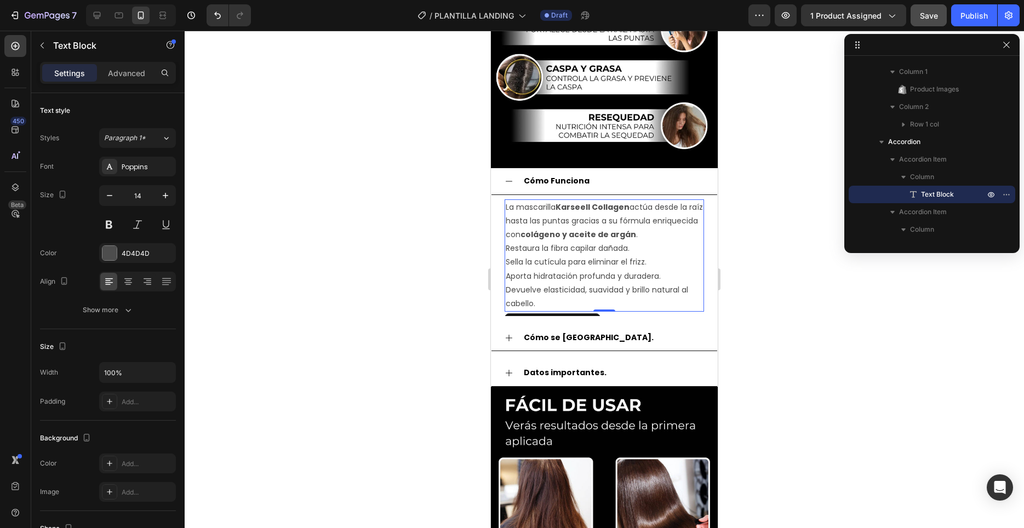
click at [760, 255] on div at bounding box center [604, 279] width 839 height 497
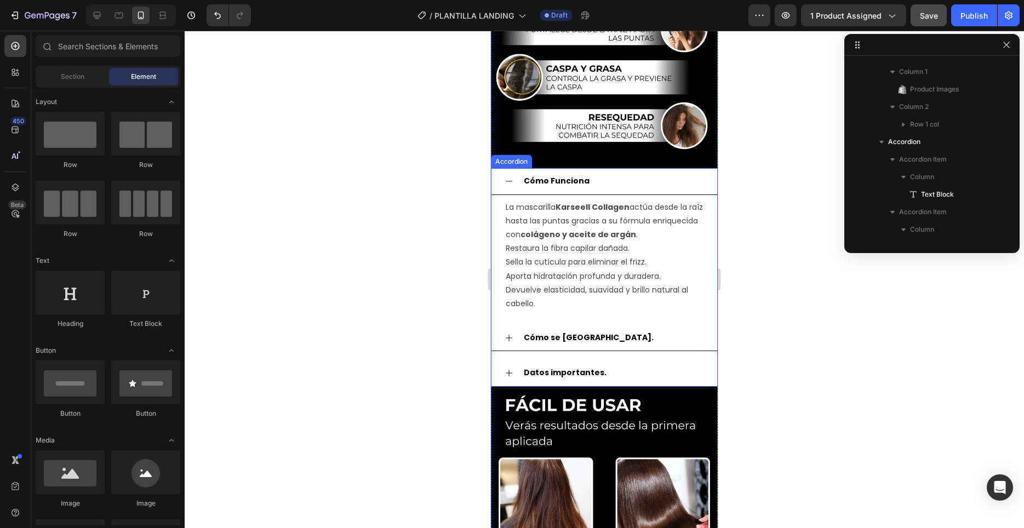
click at [600, 337] on div "Cómo se [GEOGRAPHIC_DATA]." at bounding box center [613, 337] width 182 height 17
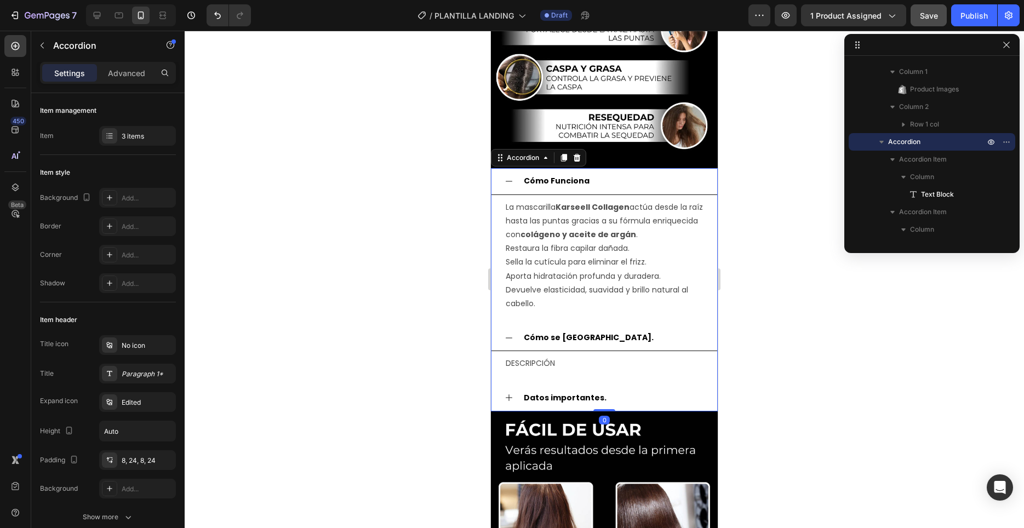
click at [507, 177] on icon at bounding box center [508, 181] width 9 height 9
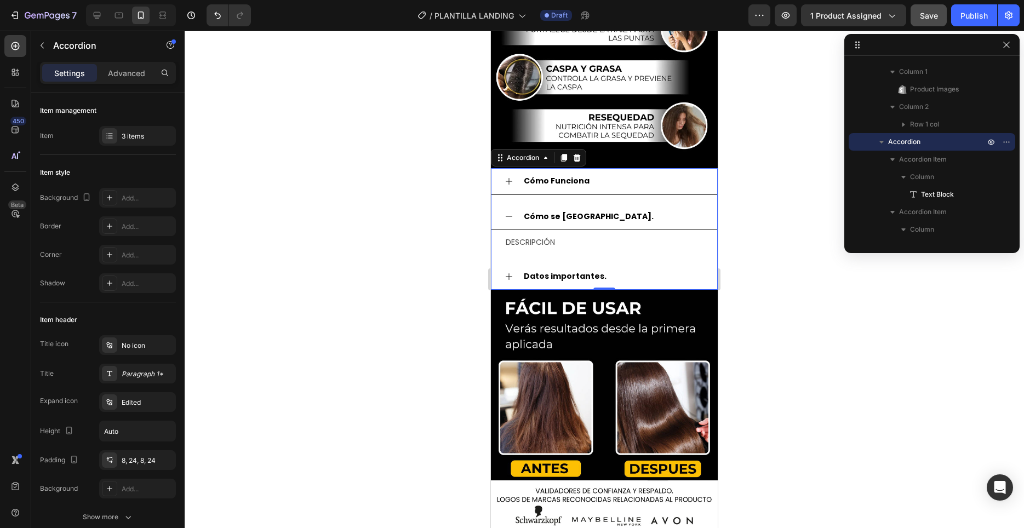
click at [544, 214] on strong "Cómo se [GEOGRAPHIC_DATA]." at bounding box center [589, 216] width 130 height 11
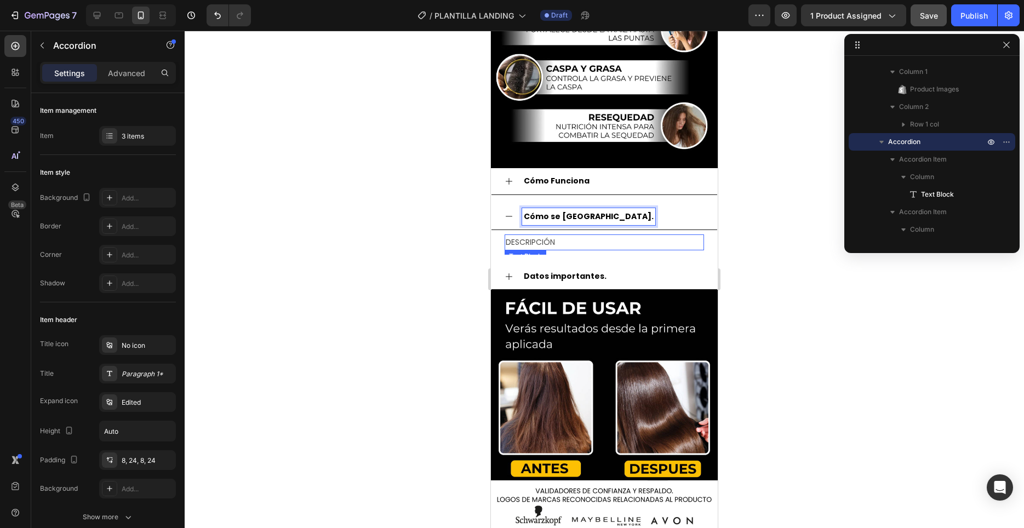
click at [535, 240] on p "DESCRIPCIÓN" at bounding box center [604, 243] width 197 height 14
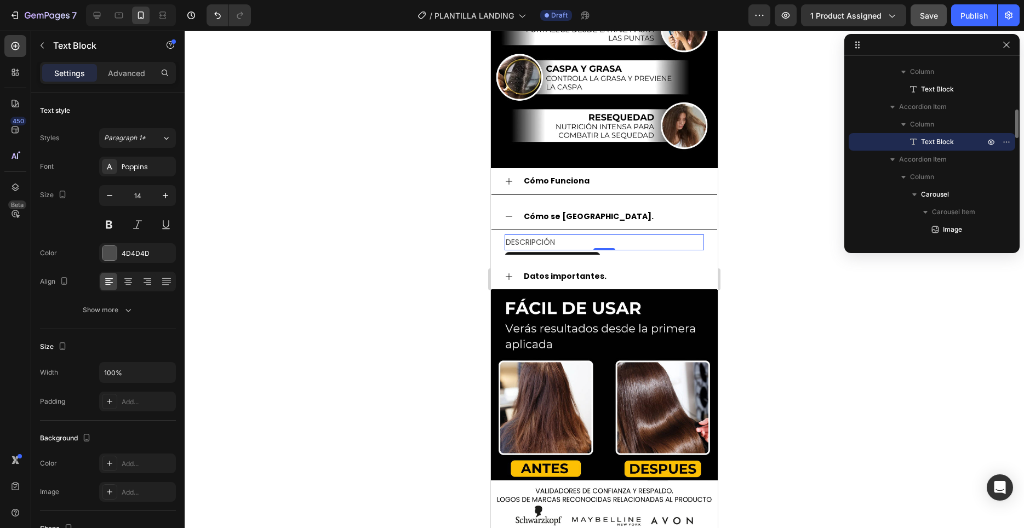
click at [538, 243] on p "DESCRIPCIÓN" at bounding box center [604, 243] width 197 height 14
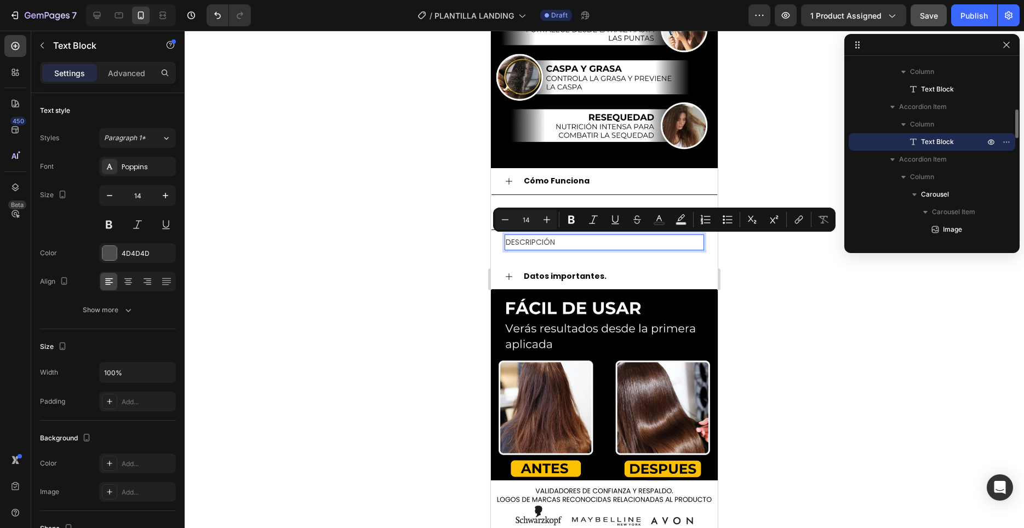
click at [538, 243] on p "DESCRIPCIÓN" at bounding box center [604, 243] width 197 height 14
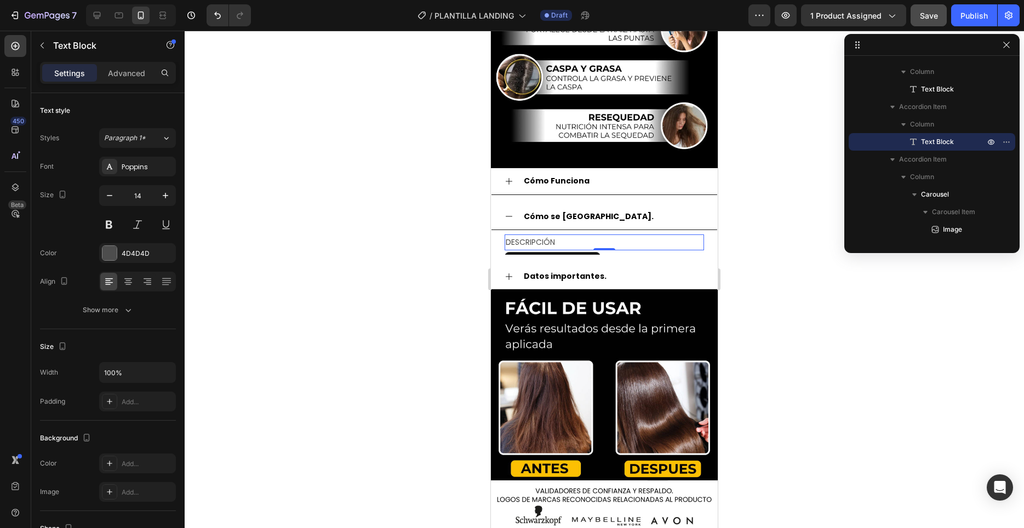
click at [565, 241] on p "DESCRIPCIÓN" at bounding box center [604, 243] width 197 height 14
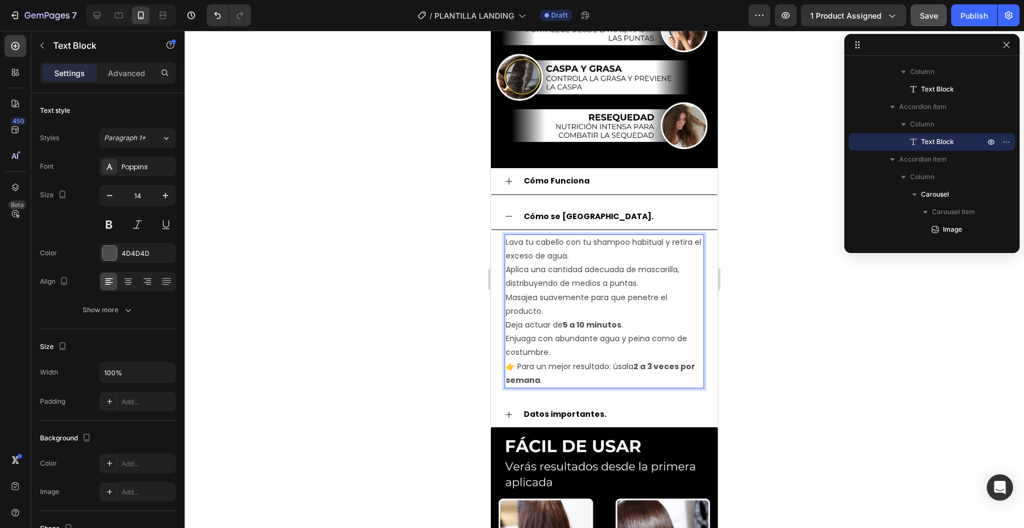
click at [732, 317] on div at bounding box center [604, 279] width 839 height 497
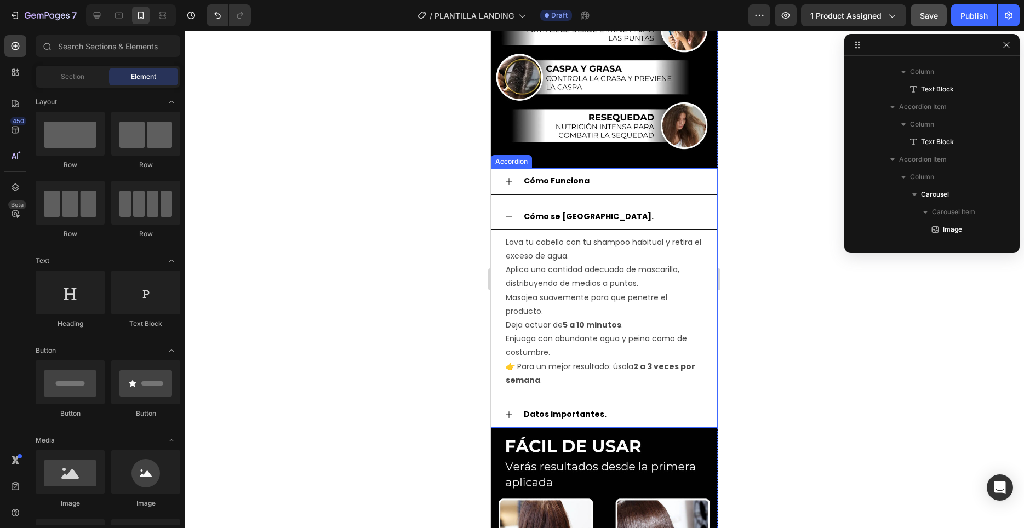
click at [507, 220] on icon at bounding box center [508, 216] width 9 height 9
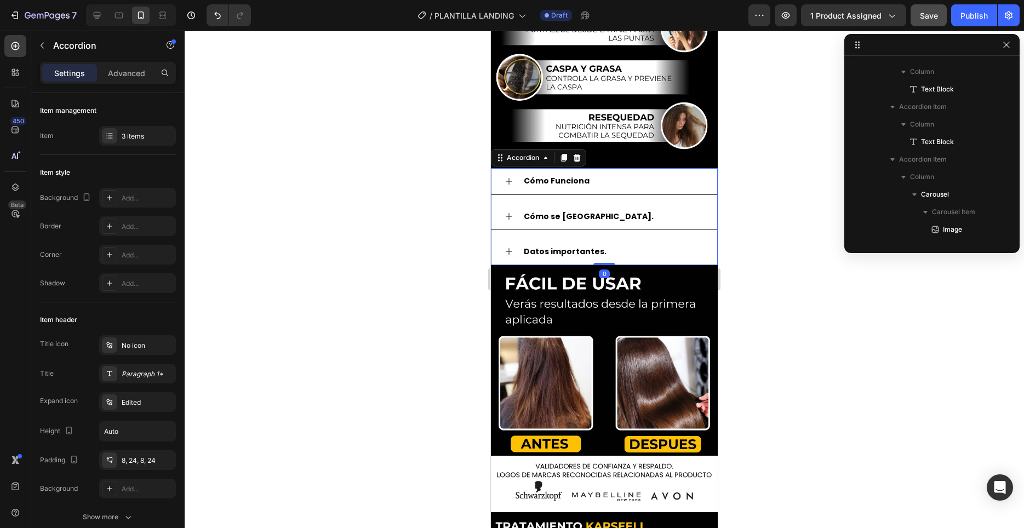
scroll to position [208, 0]
click at [505, 249] on icon at bounding box center [508, 251] width 9 height 9
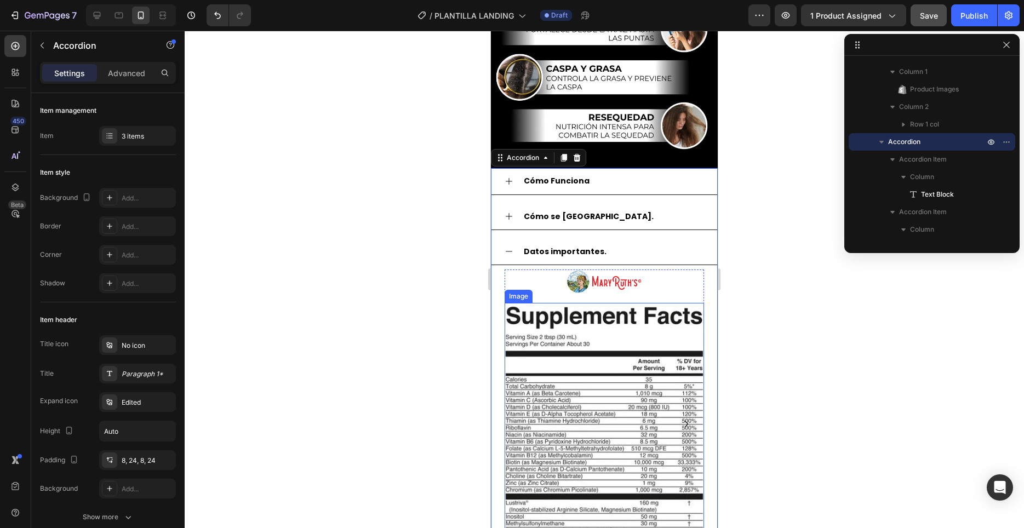
click at [603, 363] on img at bounding box center [603, 441] width 199 height 276
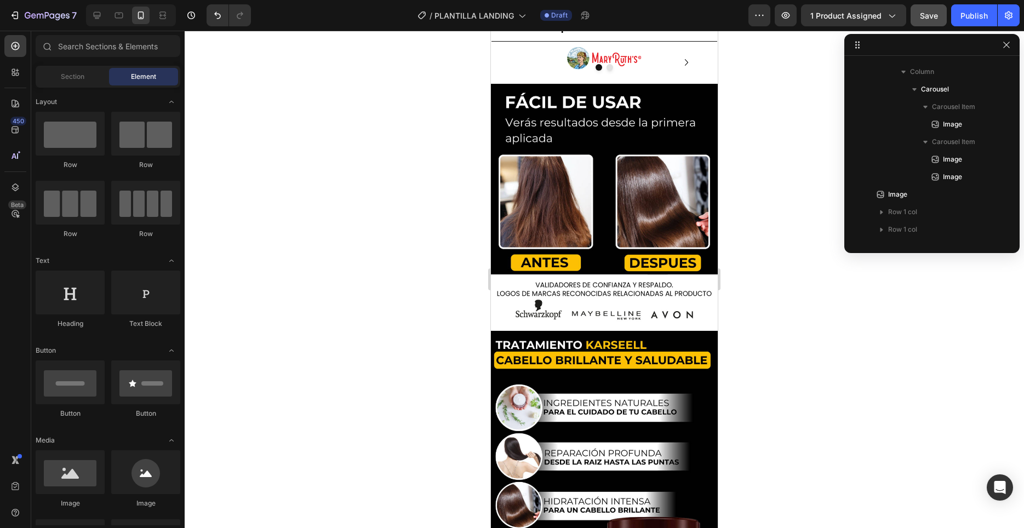
scroll to position [492, 0]
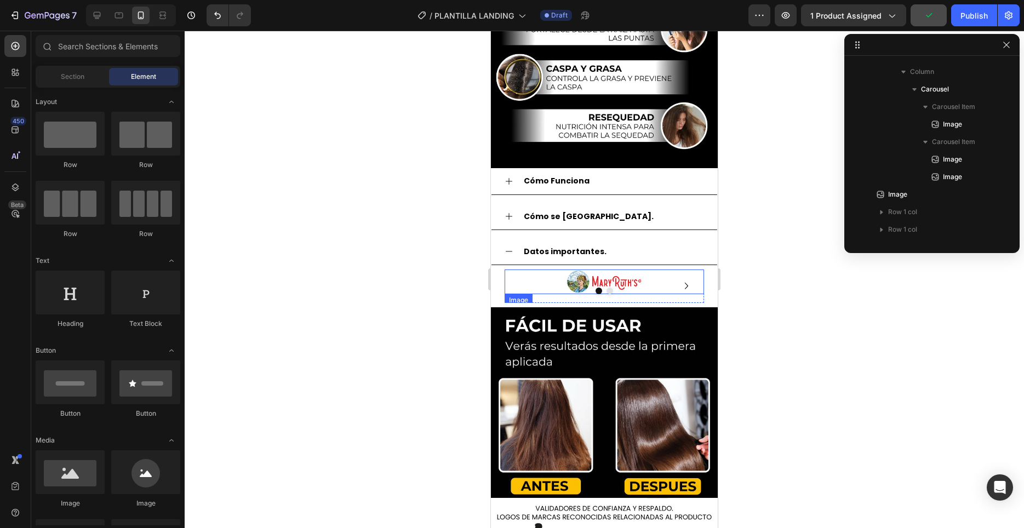
click at [627, 281] on img at bounding box center [604, 281] width 77 height 25
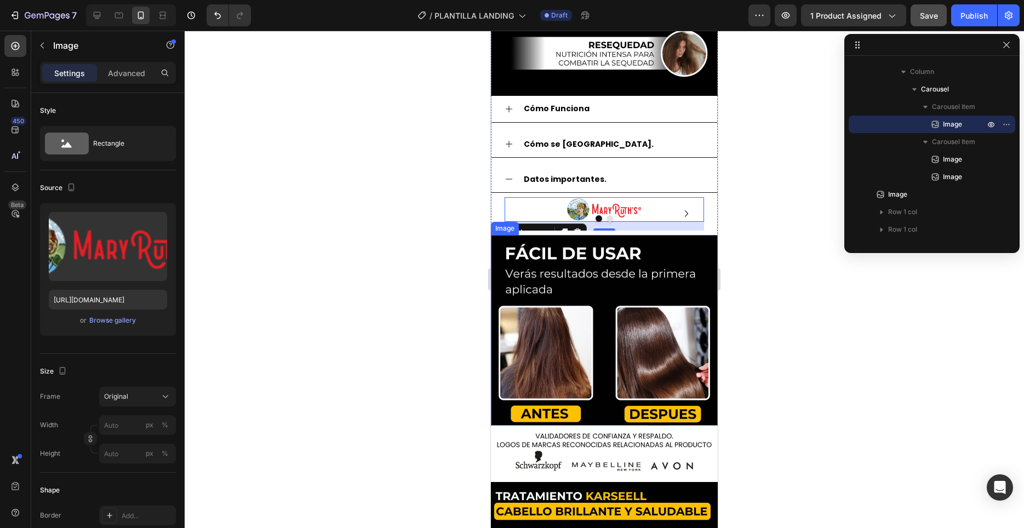
scroll to position [548, 0]
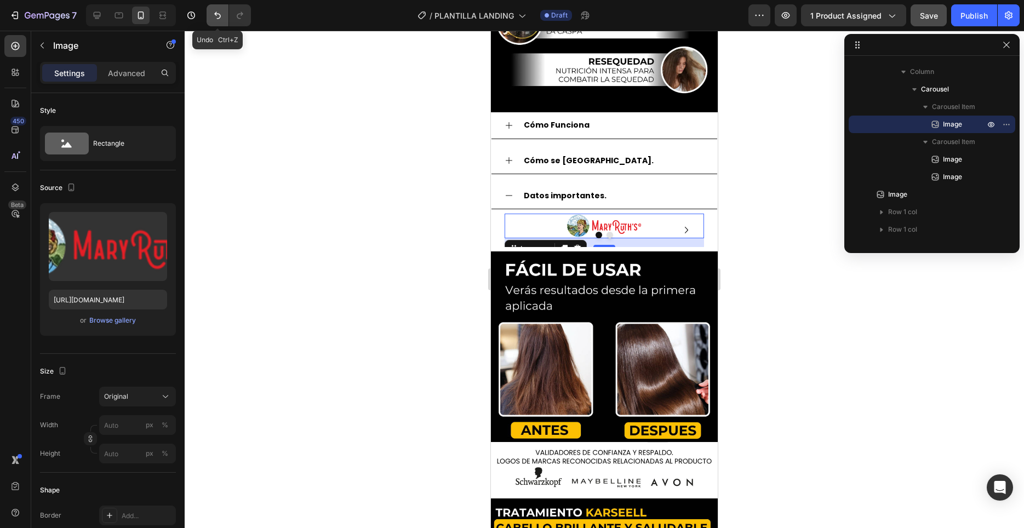
click at [217, 19] on icon "Undo/Redo" at bounding box center [217, 15] width 7 height 7
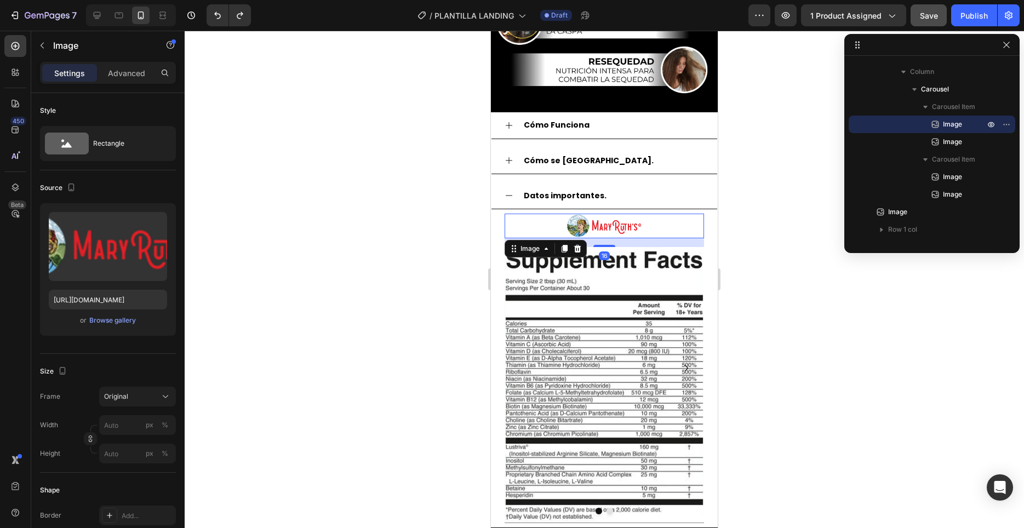
click at [625, 291] on img at bounding box center [603, 385] width 199 height 276
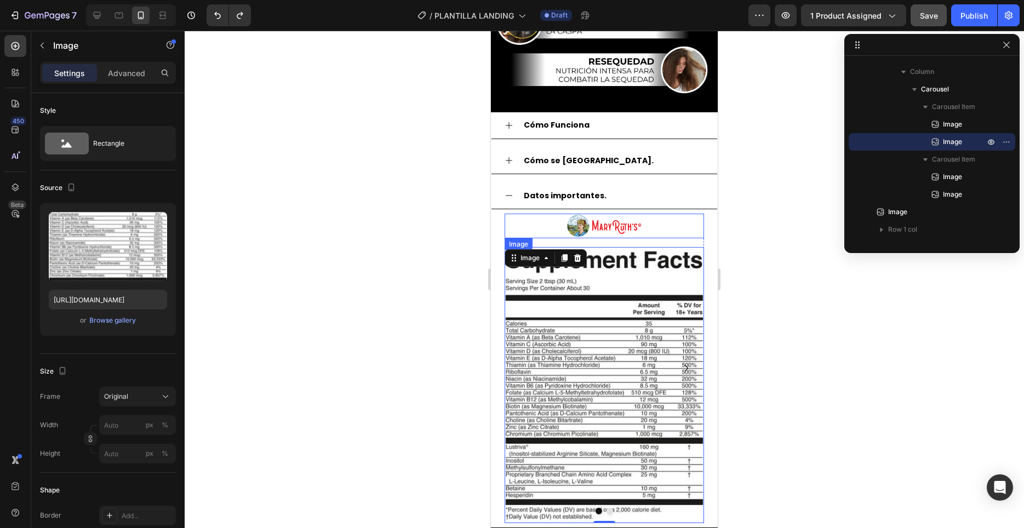
click at [603, 221] on img at bounding box center [604, 226] width 77 height 25
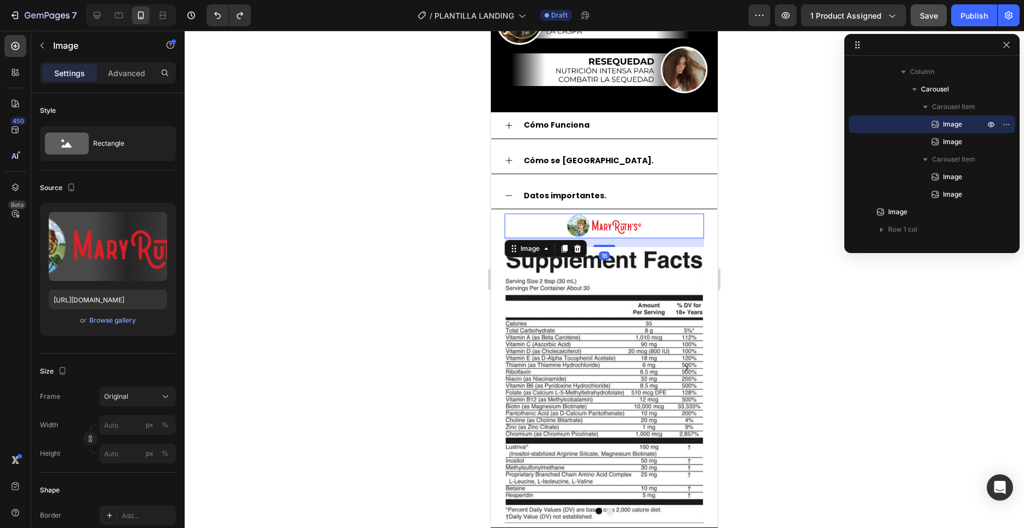
click at [603, 221] on img at bounding box center [604, 226] width 77 height 25
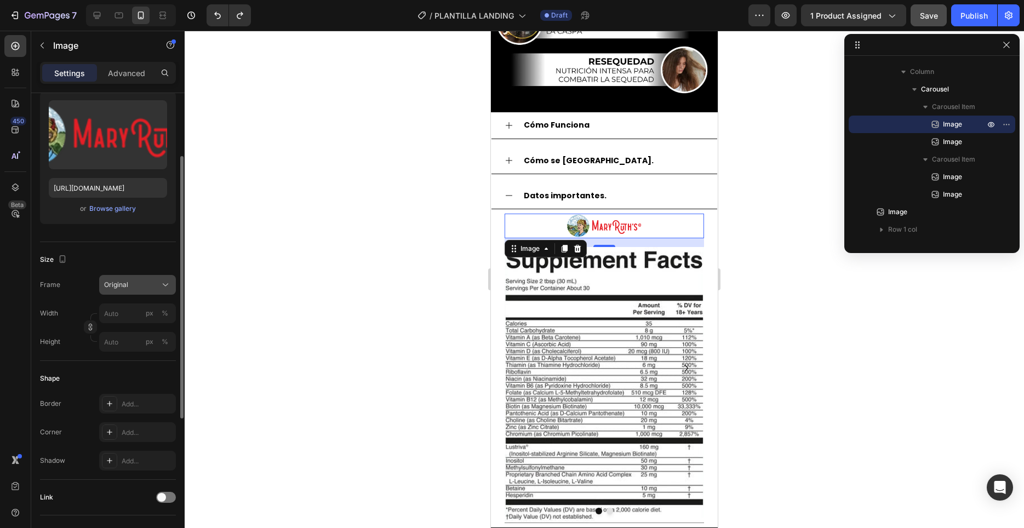
scroll to position [335, 0]
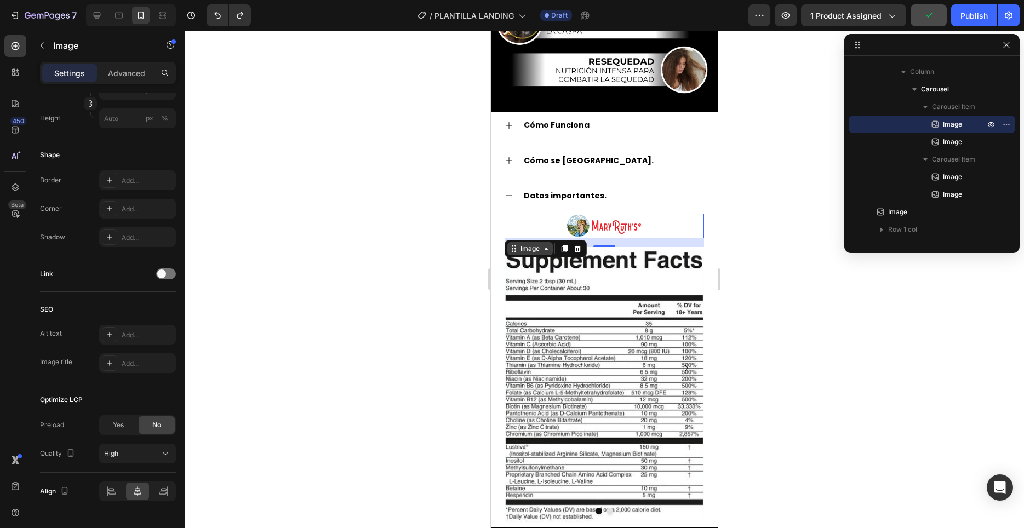
click at [548, 250] on icon at bounding box center [546, 248] width 9 height 9
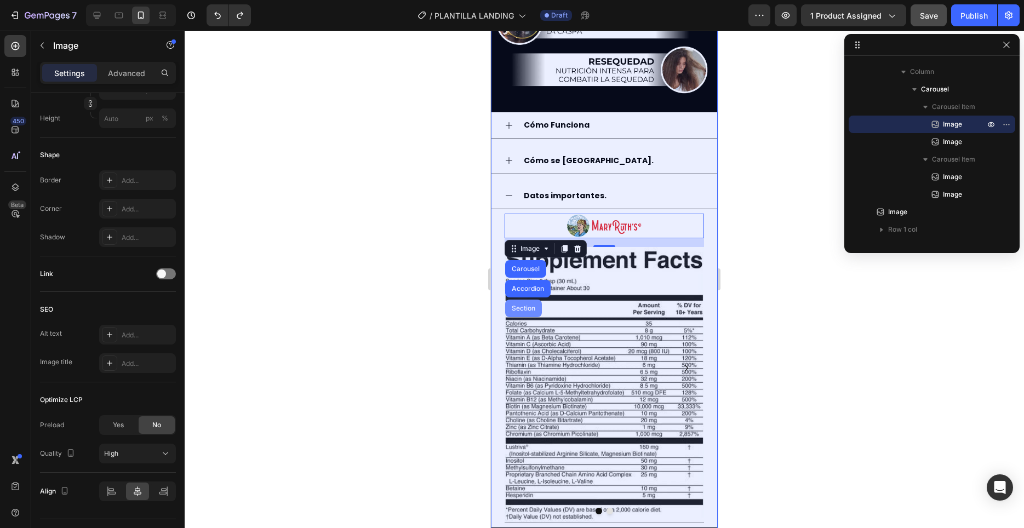
click at [524, 311] on div "Section" at bounding box center [523, 308] width 28 height 7
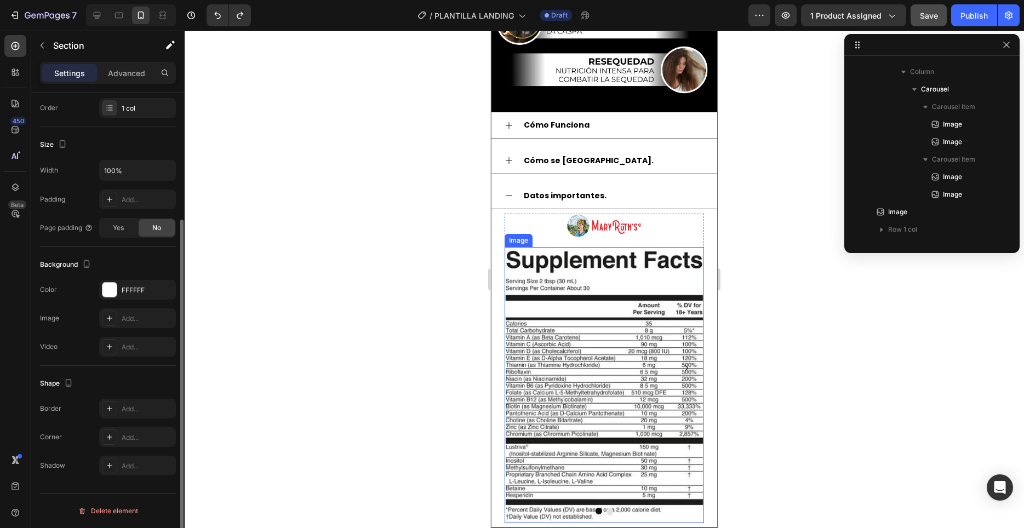
scroll to position [0, 0]
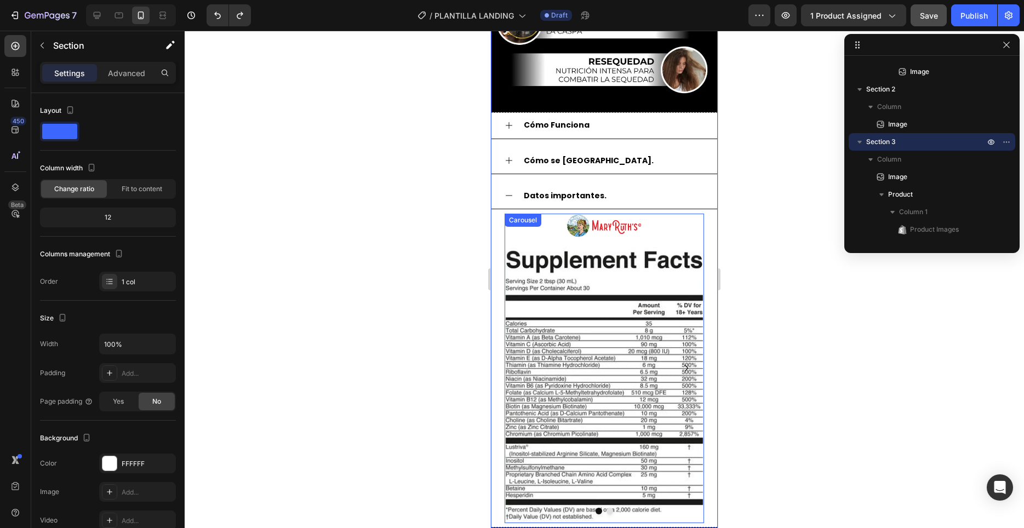
click at [615, 311] on img at bounding box center [603, 385] width 199 height 276
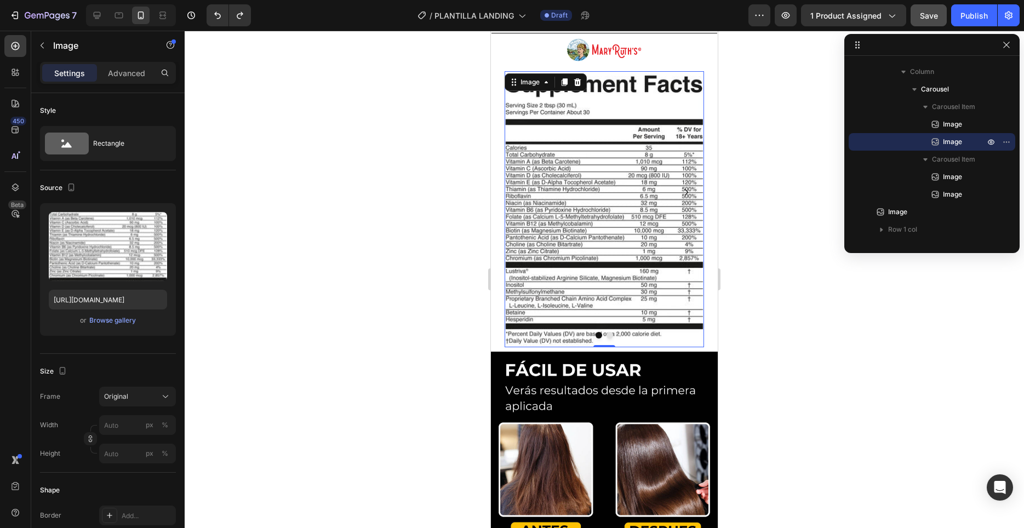
scroll to position [715, 0]
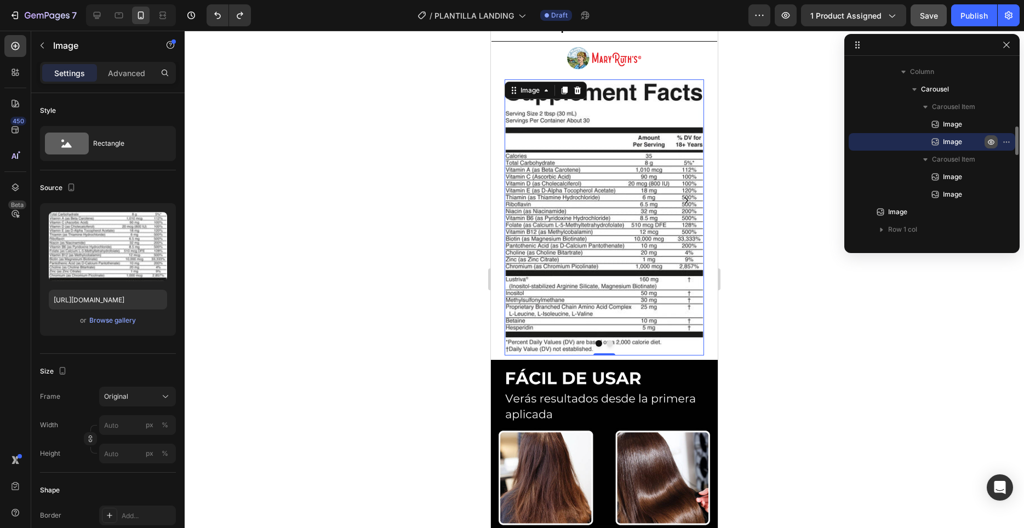
click at [992, 140] on icon "button" at bounding box center [990, 141] width 9 height 9
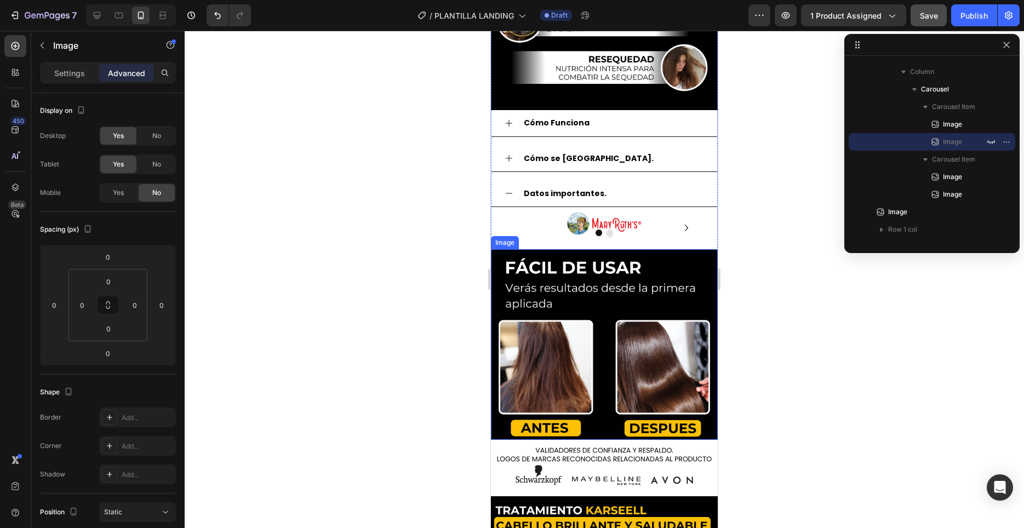
scroll to position [548, 0]
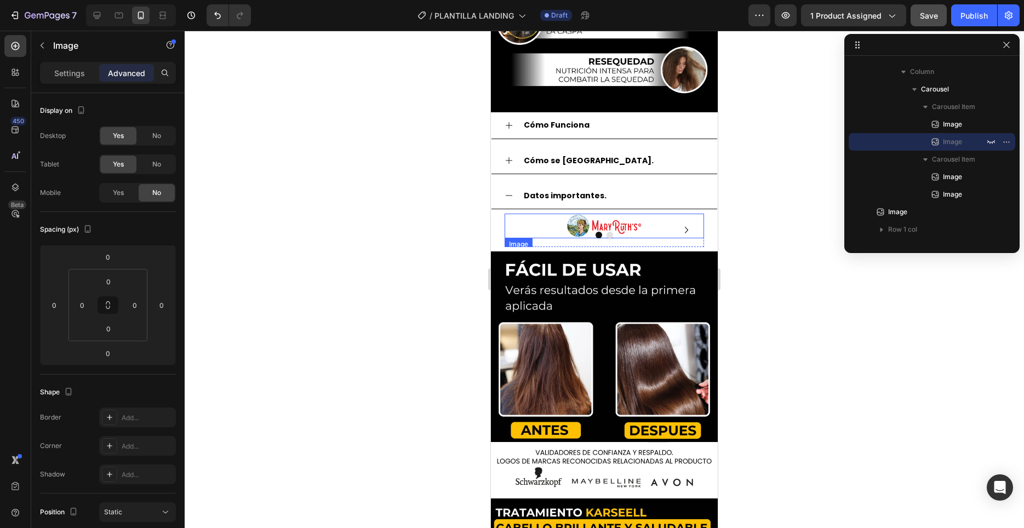
click at [626, 227] on img at bounding box center [604, 226] width 77 height 25
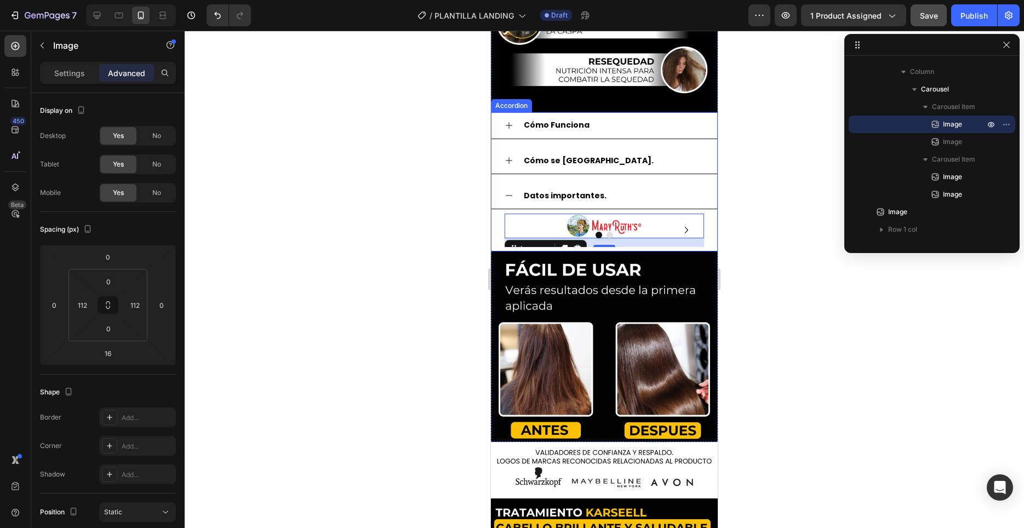
click at [642, 246] on div "Image 16 Image Image Image [GEOGRAPHIC_DATA]" at bounding box center [604, 230] width 226 height 42
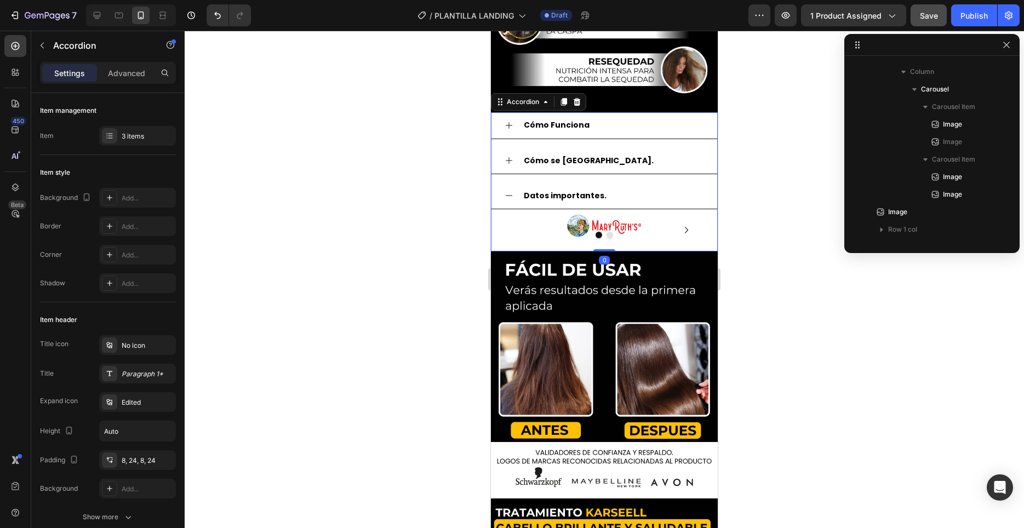
scroll to position [208, 0]
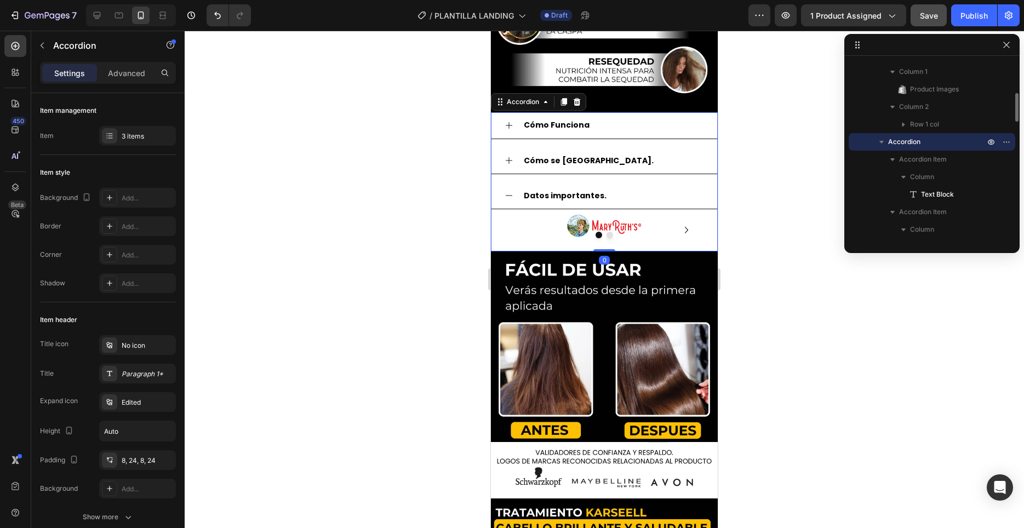
click at [642, 246] on div "Image Image Image Image [GEOGRAPHIC_DATA]" at bounding box center [604, 230] width 226 height 42
click at [632, 228] on img at bounding box center [604, 226] width 77 height 25
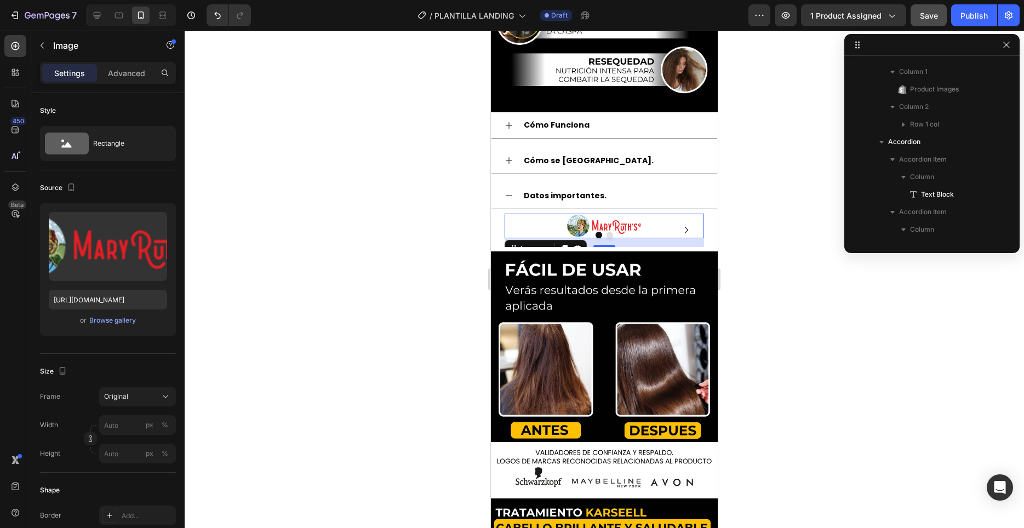
scroll to position [400, 0]
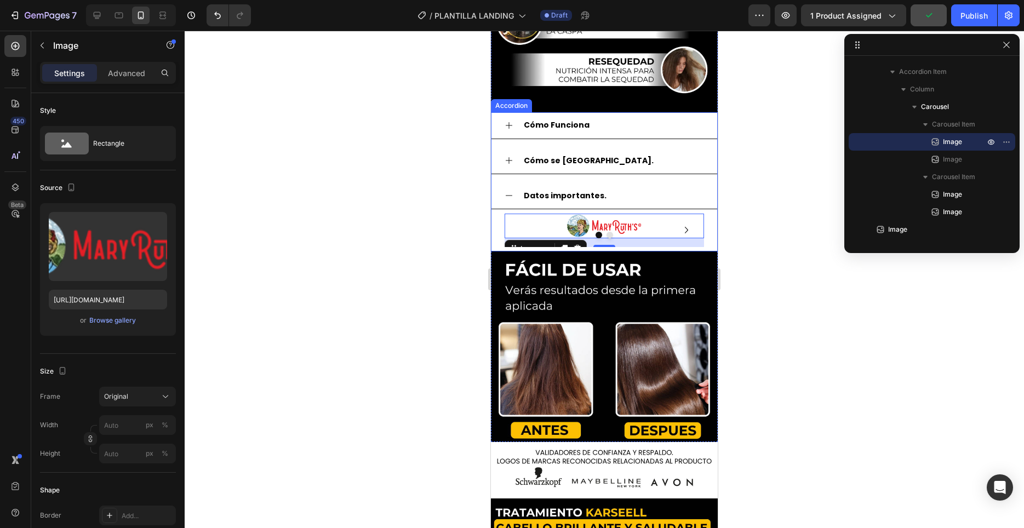
click at [662, 201] on div "Datos importantes." at bounding box center [613, 195] width 182 height 17
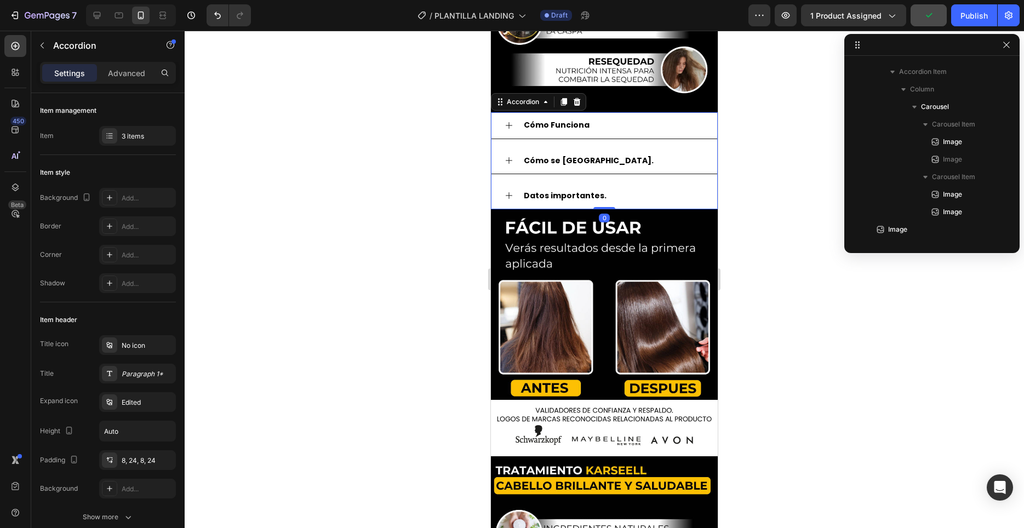
scroll to position [208, 0]
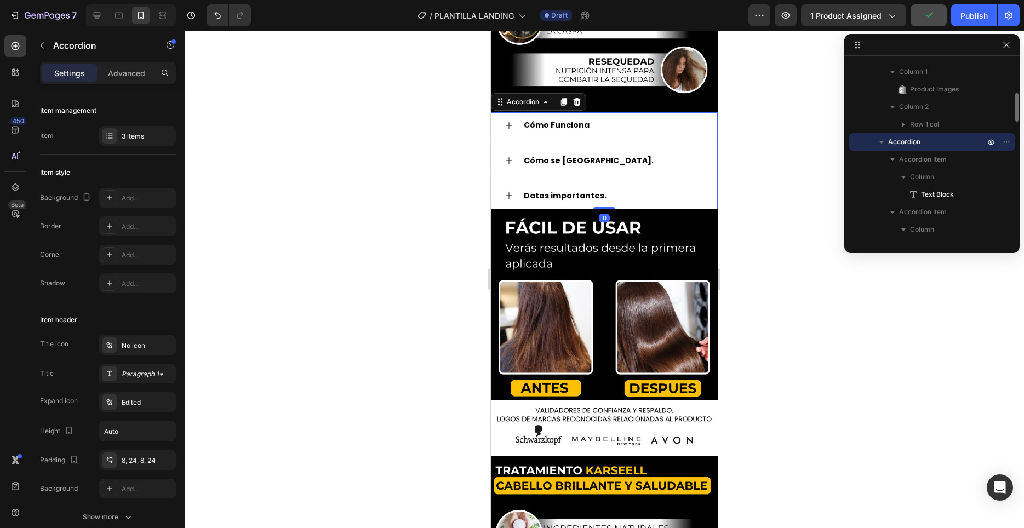
click at [669, 194] on div "Datos importantes." at bounding box center [613, 195] width 182 height 17
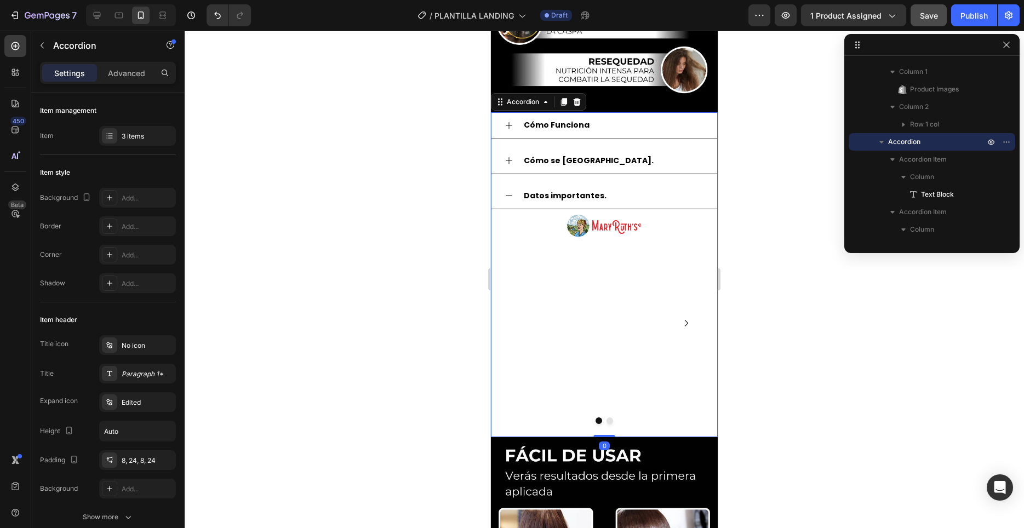
click at [669, 194] on div "Datos importantes." at bounding box center [613, 195] width 182 height 17
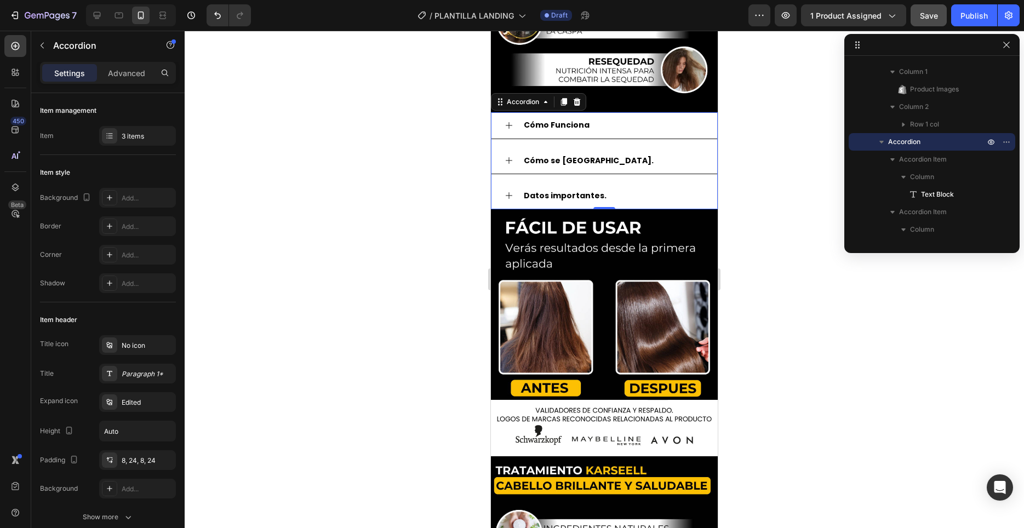
click at [669, 194] on div "Datos importantes." at bounding box center [613, 195] width 182 height 17
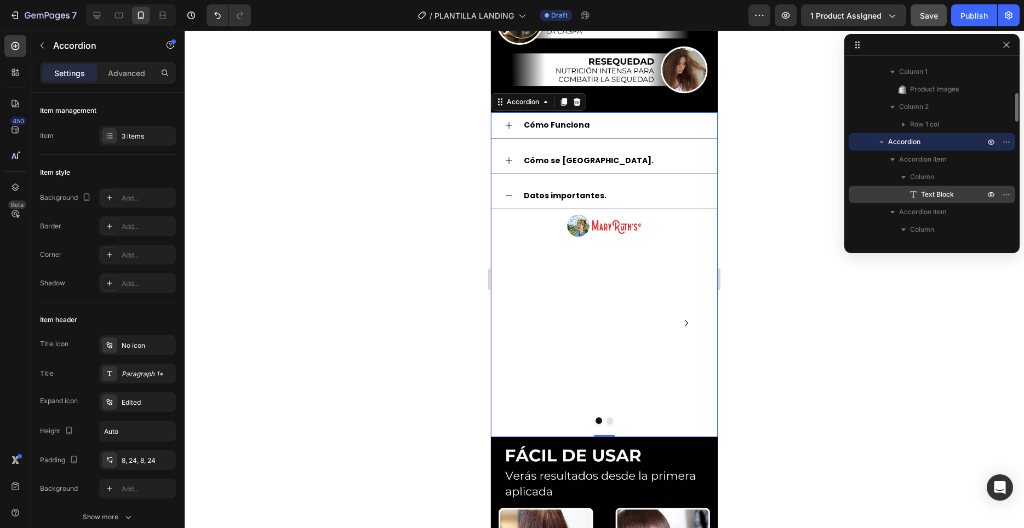
click at [916, 200] on div "Text Block" at bounding box center [932, 195] width 158 height 18
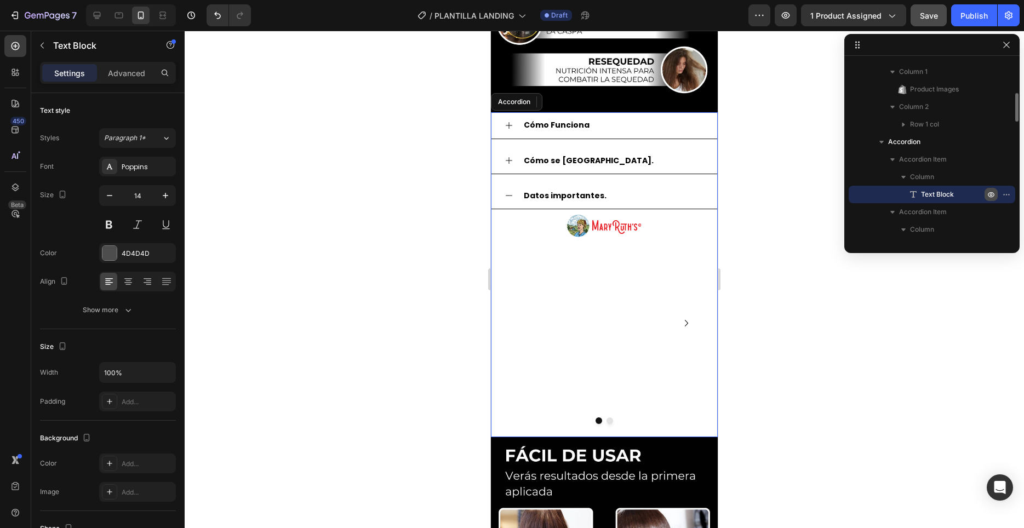
click at [993, 197] on icon "button" at bounding box center [990, 194] width 9 height 9
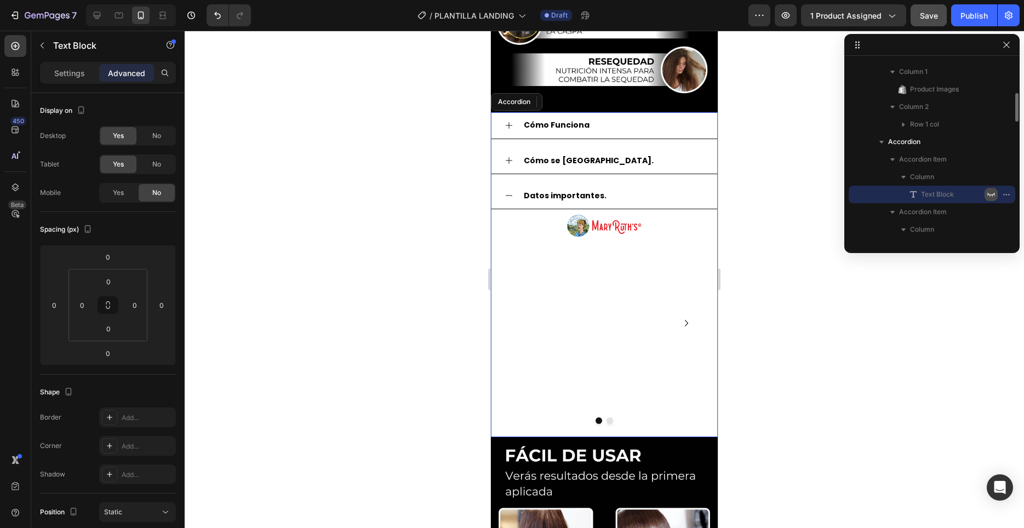
click at [993, 197] on icon "button" at bounding box center [990, 194] width 9 height 9
click at [629, 231] on img at bounding box center [604, 226] width 77 height 25
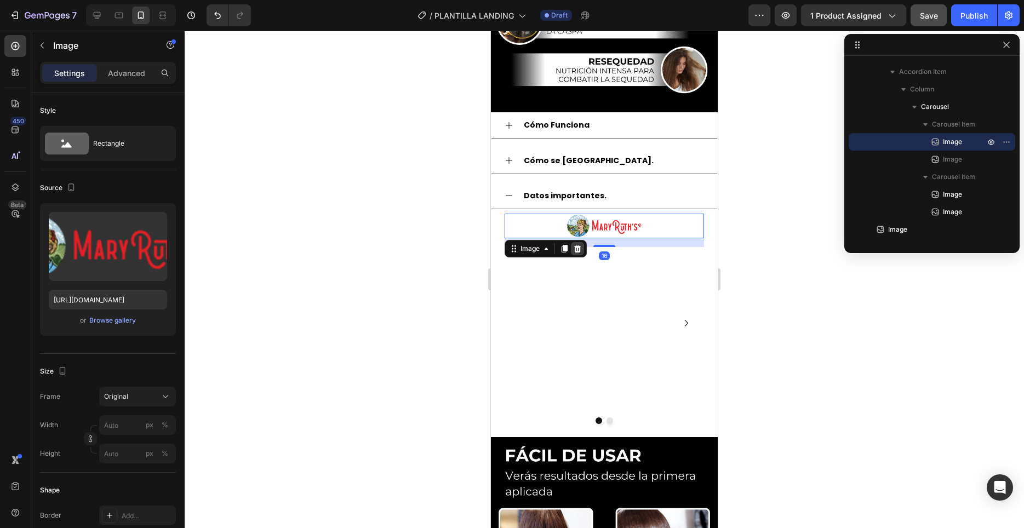
click at [575, 246] on icon at bounding box center [577, 249] width 7 height 8
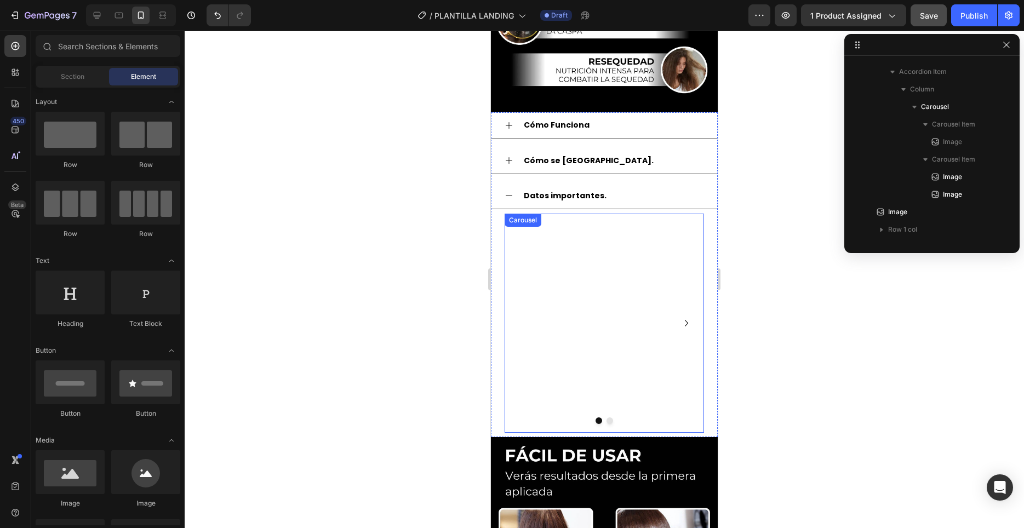
click at [618, 233] on div "Image" at bounding box center [603, 323] width 199 height 219
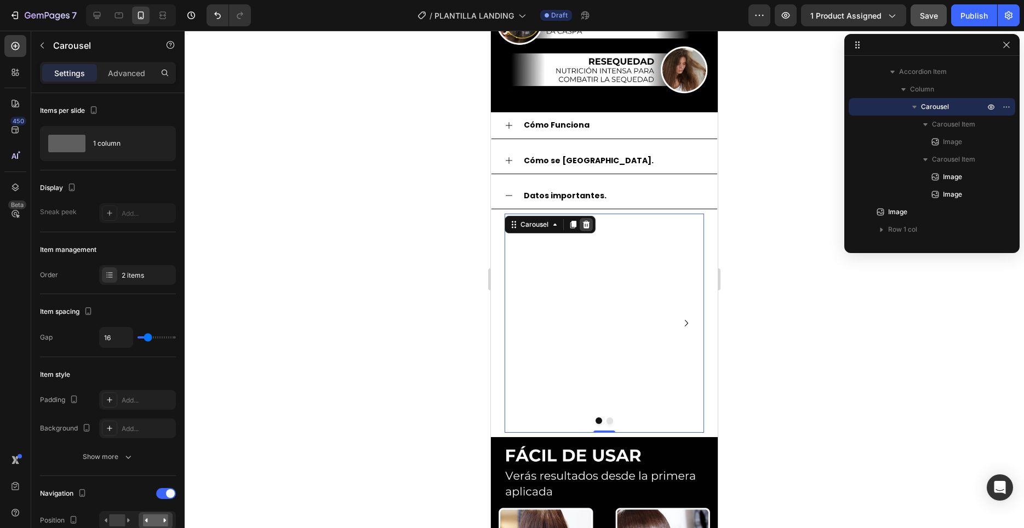
click at [586, 224] on icon at bounding box center [586, 225] width 7 height 8
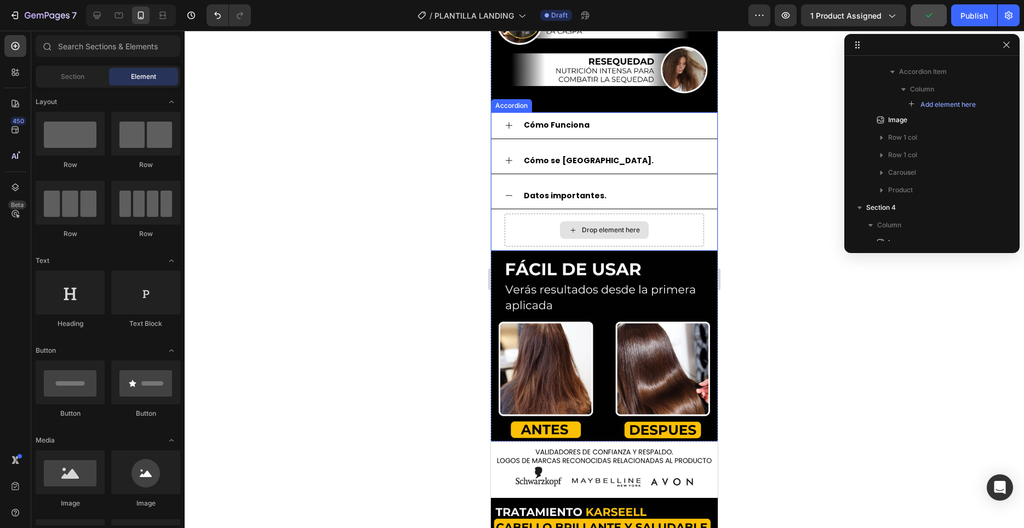
click at [624, 227] on div "Drop element here" at bounding box center [611, 230] width 58 height 9
click at [599, 226] on div "Drop element here" at bounding box center [611, 230] width 58 height 9
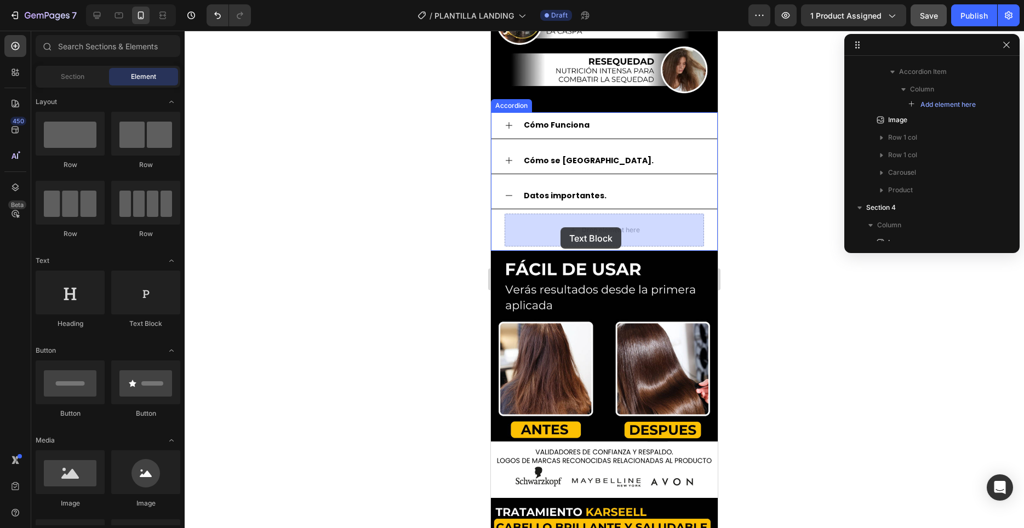
drag, startPoint x: 658, startPoint y: 329, endPoint x: 560, endPoint y: 227, distance: 141.4
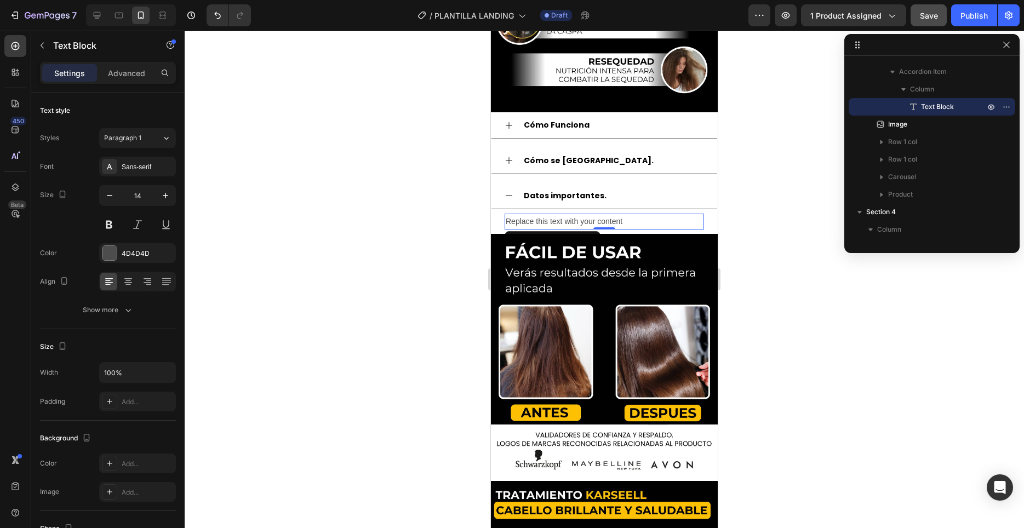
click at [603, 220] on div "Replace this text with your content" at bounding box center [603, 222] width 199 height 16
click at [603, 220] on p "Replace this text with your content" at bounding box center [604, 222] width 197 height 14
click at [629, 221] on p "Replace this text with your content" at bounding box center [604, 222] width 197 height 14
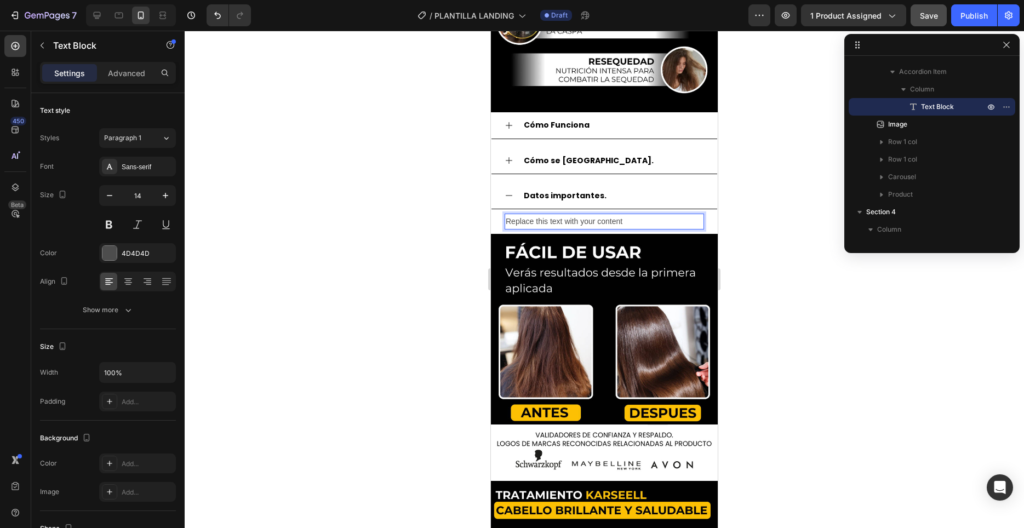
click at [629, 221] on p "Replace this text with your content" at bounding box center [604, 222] width 197 height 14
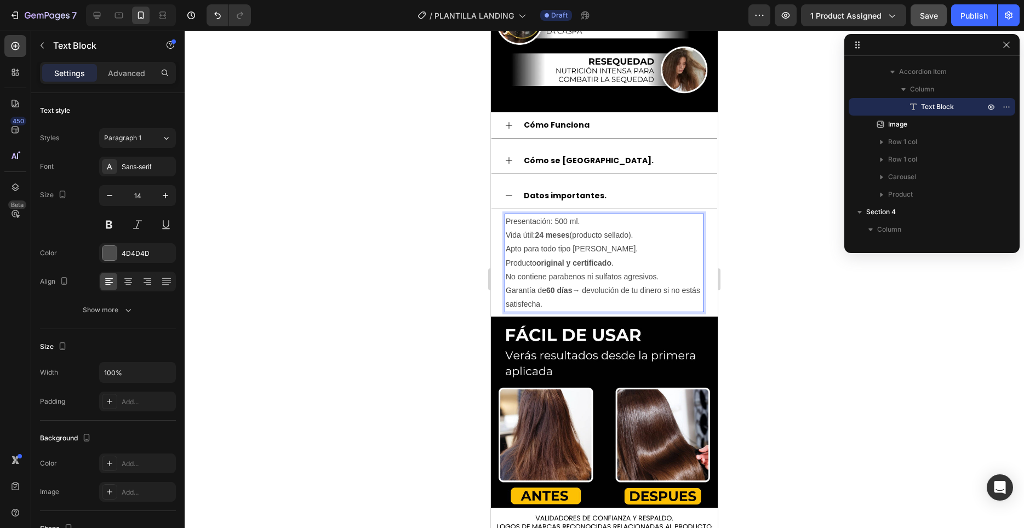
click at [750, 294] on div at bounding box center [604, 279] width 839 height 497
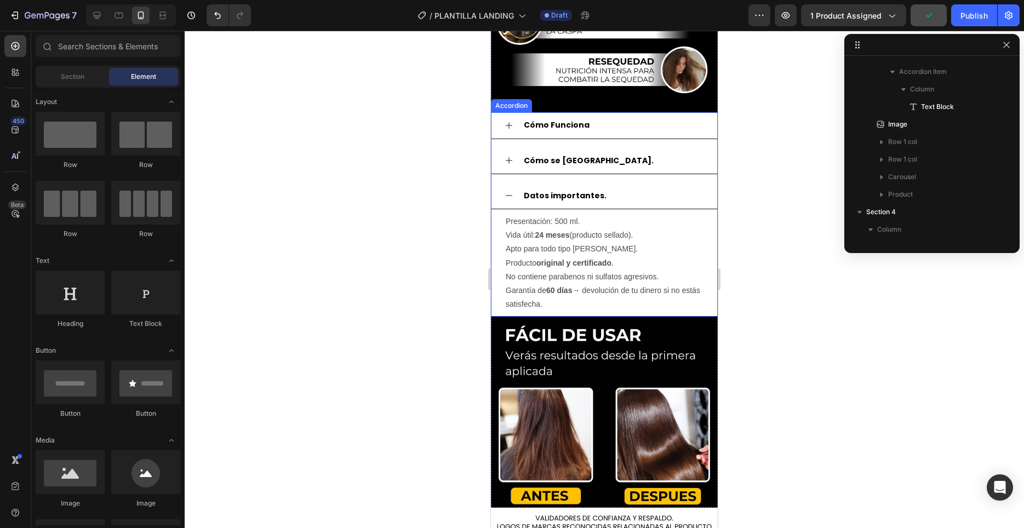
click at [507, 195] on icon at bounding box center [508, 195] width 9 height 9
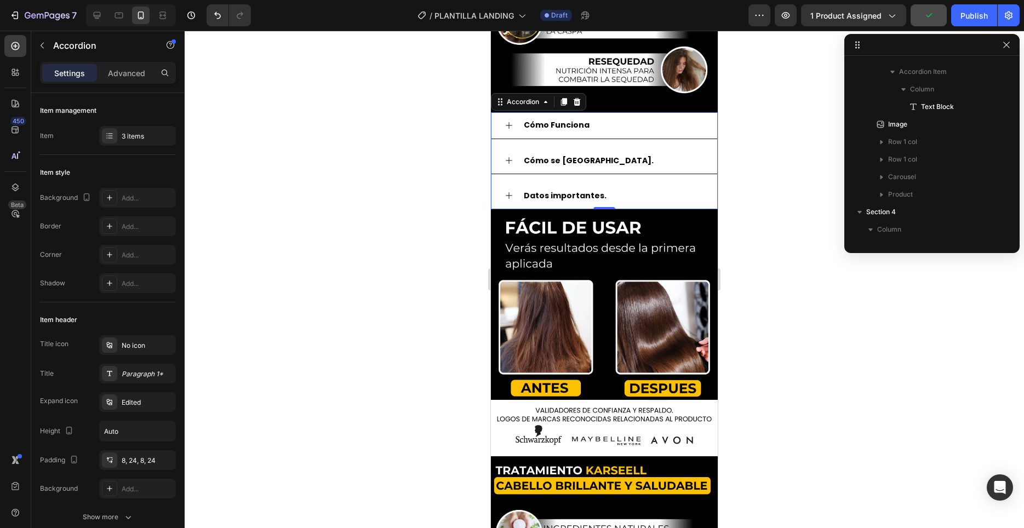
scroll to position [208, 0]
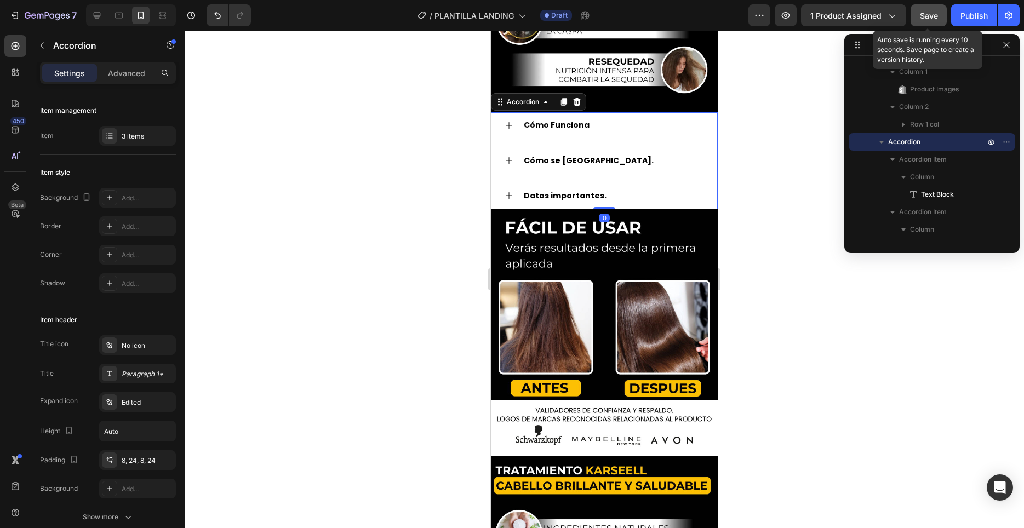
click at [928, 17] on span "Save" at bounding box center [929, 15] width 18 height 9
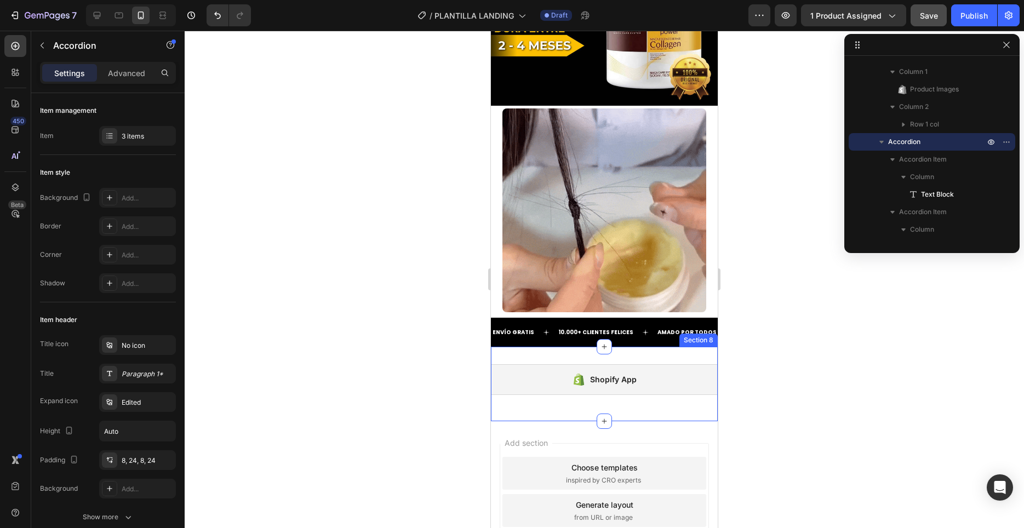
scroll to position [1218, 0]
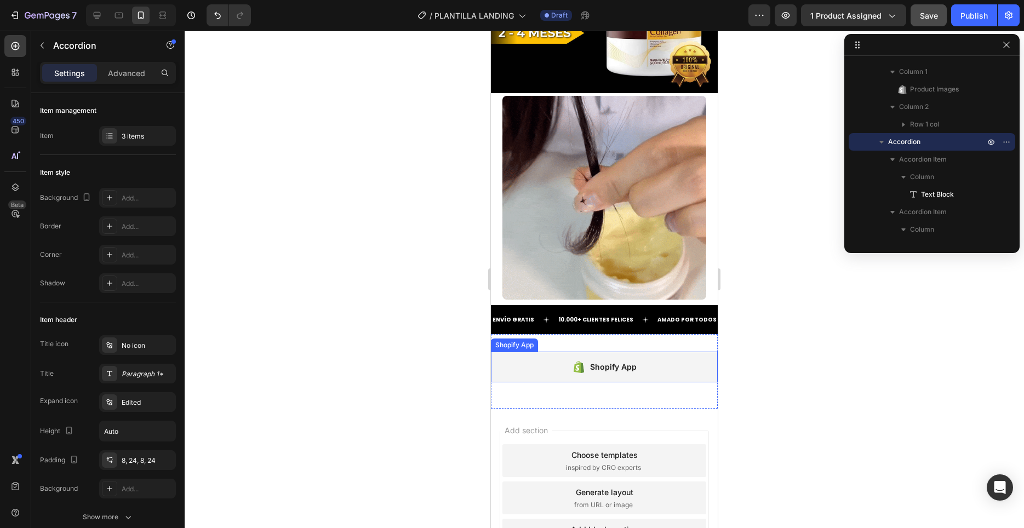
click at [634, 362] on div "Shopify App" at bounding box center [613, 366] width 47 height 13
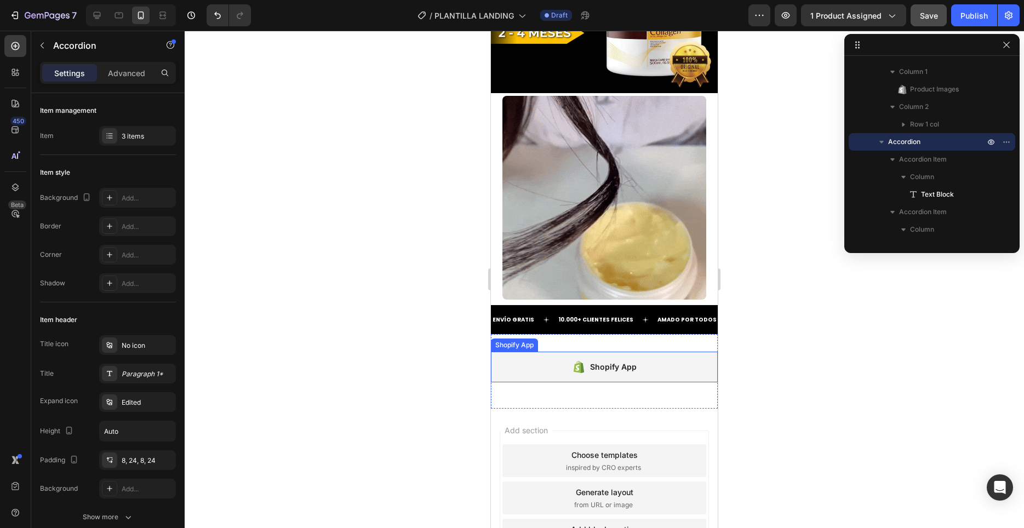
scroll to position [853, 0]
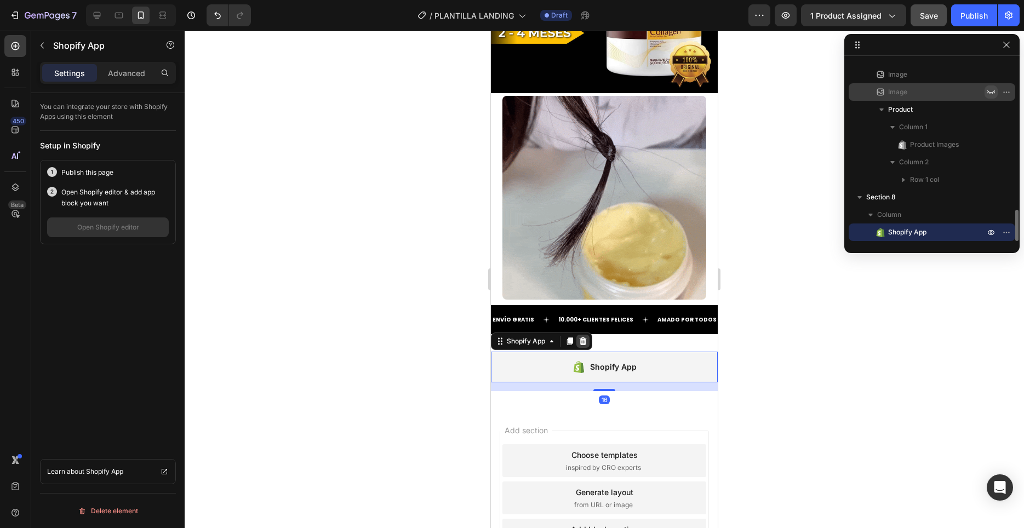
click at [585, 341] on icon at bounding box center [582, 341] width 7 height 8
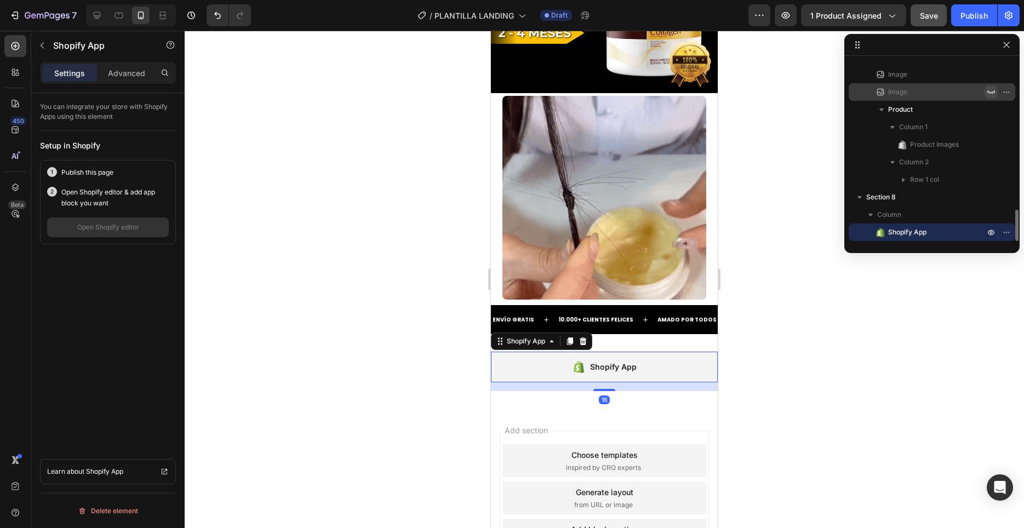
scroll to position [849, 0]
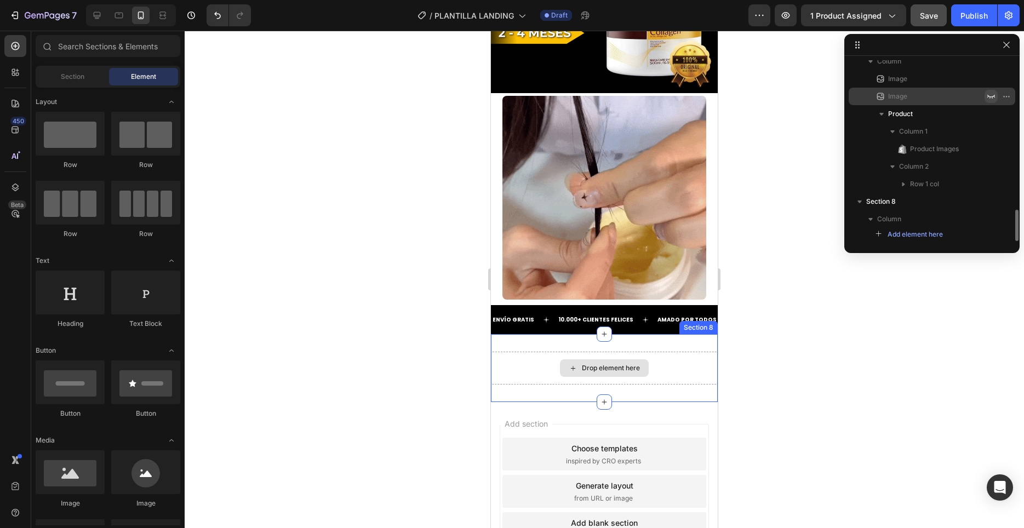
click at [663, 361] on div "Drop element here" at bounding box center [604, 368] width 227 height 33
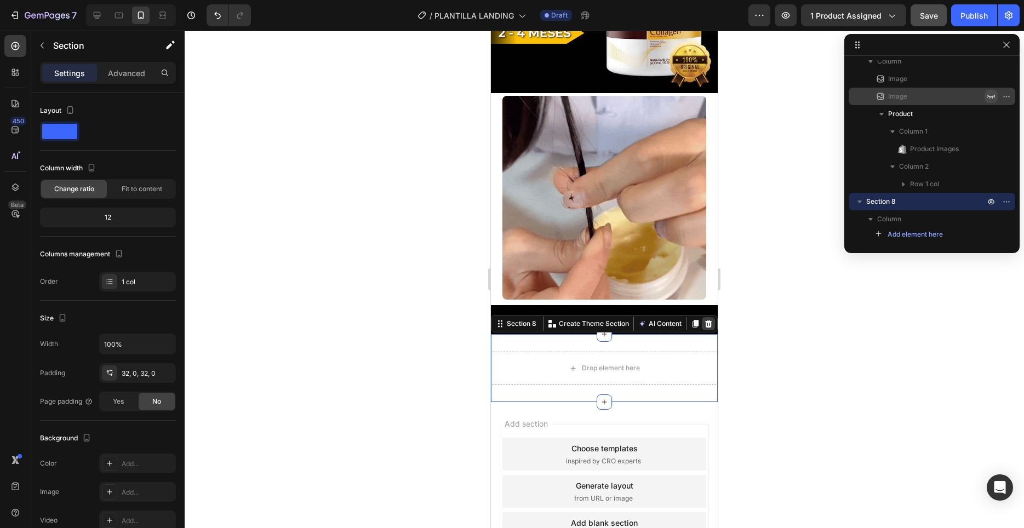
click at [705, 323] on icon at bounding box center [708, 323] width 9 height 9
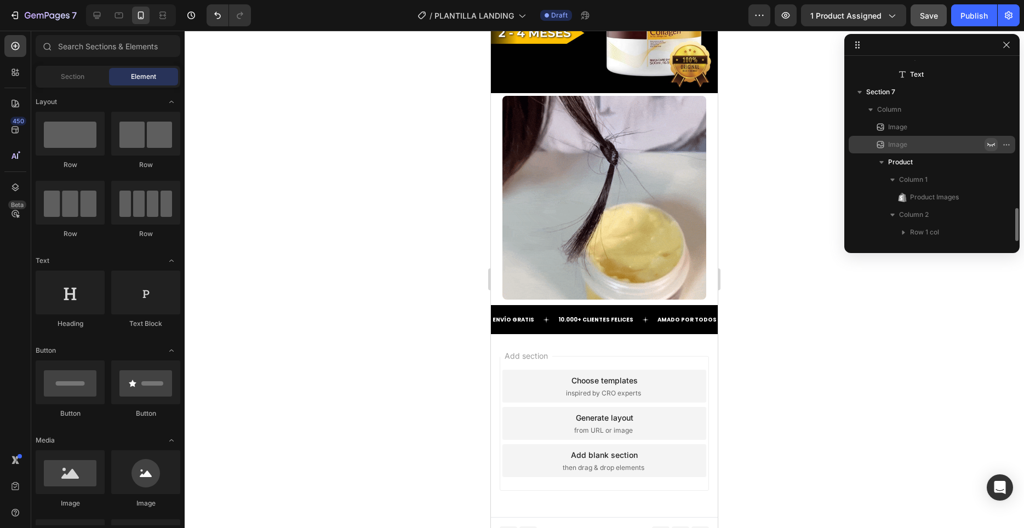
scroll to position [801, 0]
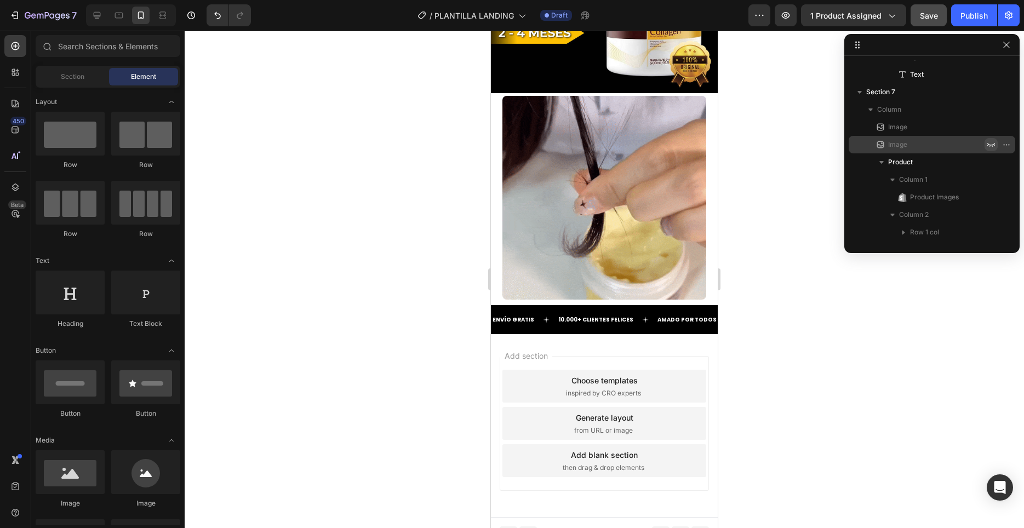
click at [630, 341] on div "Add section Choose templates inspired by CRO experts Generate layout from URL o…" at bounding box center [604, 425] width 227 height 183
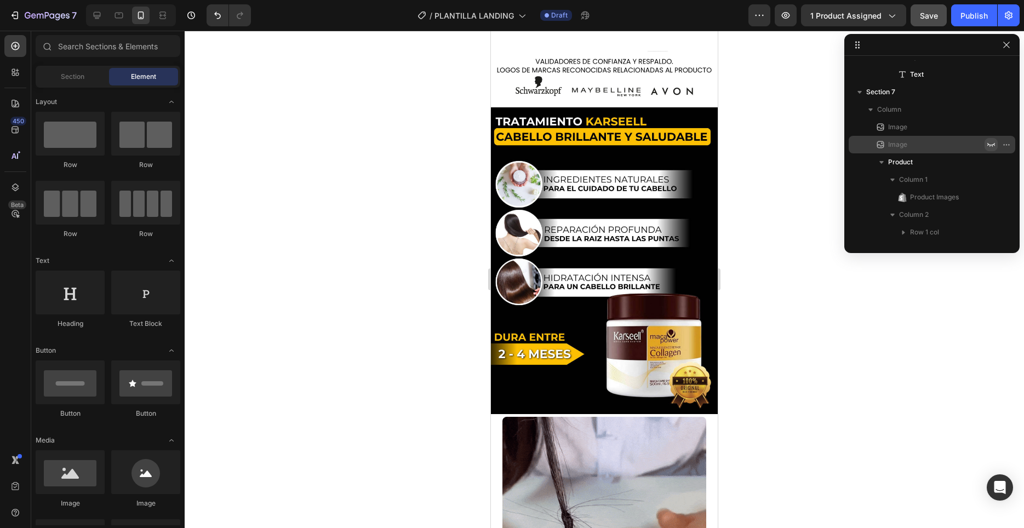
scroll to position [1633, 0]
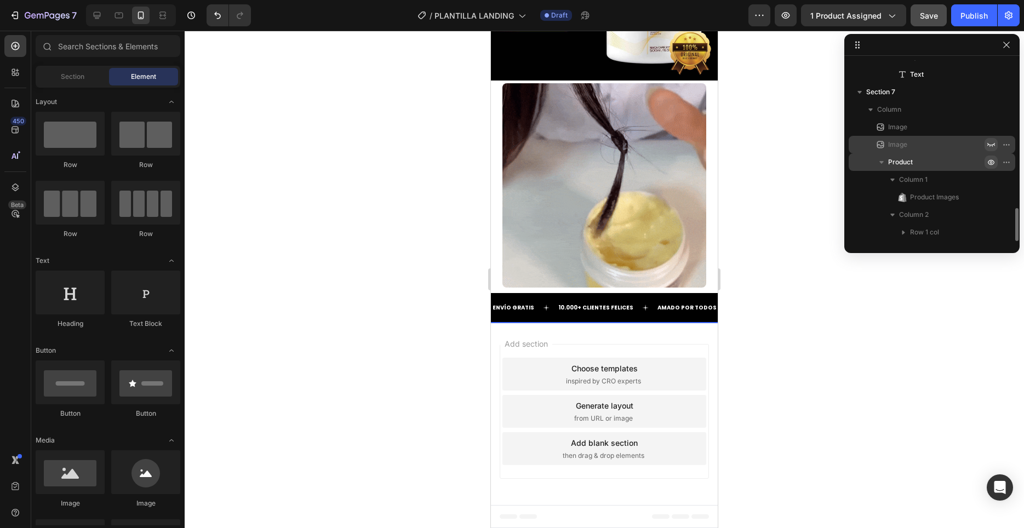
click at [993, 163] on icon "button" at bounding box center [990, 162] width 9 height 9
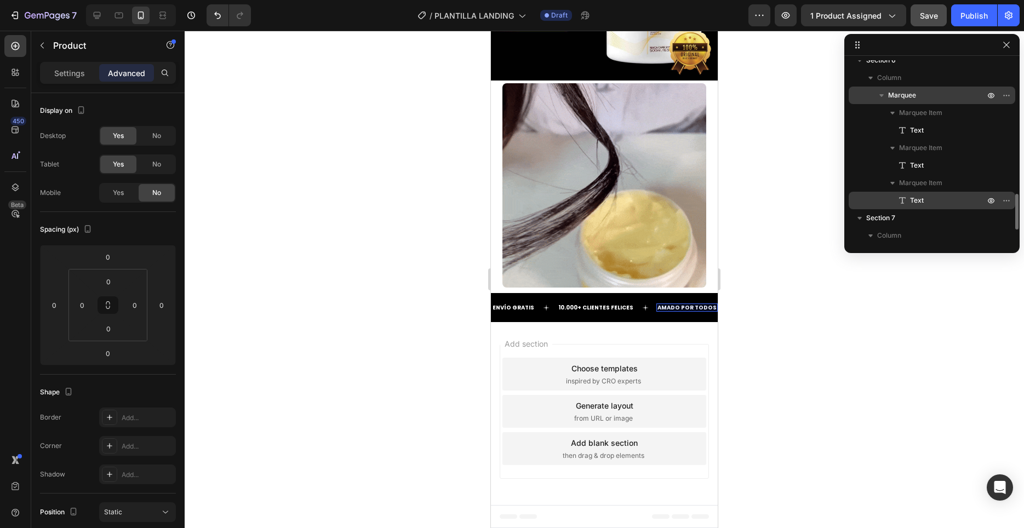
scroll to position [731, 0]
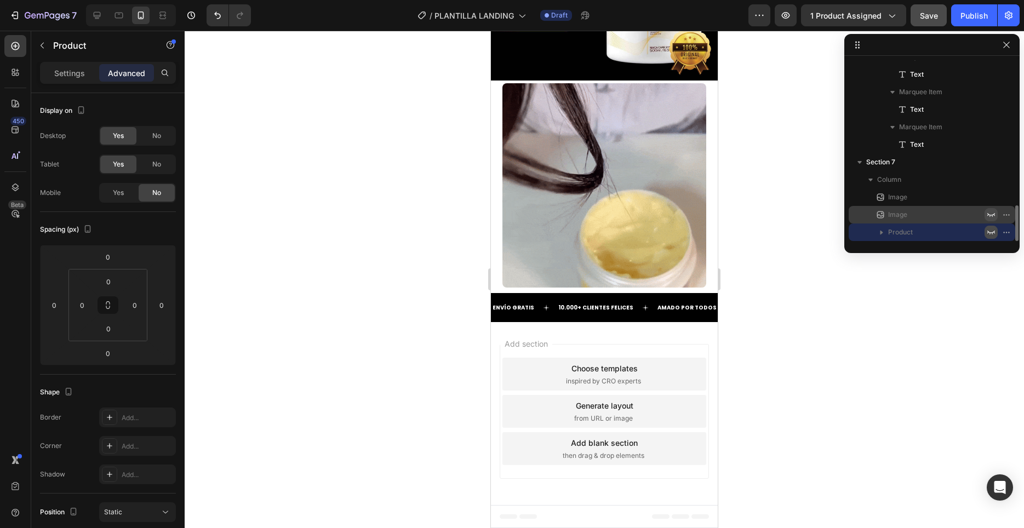
click at [989, 232] on icon "button" at bounding box center [990, 232] width 9 height 9
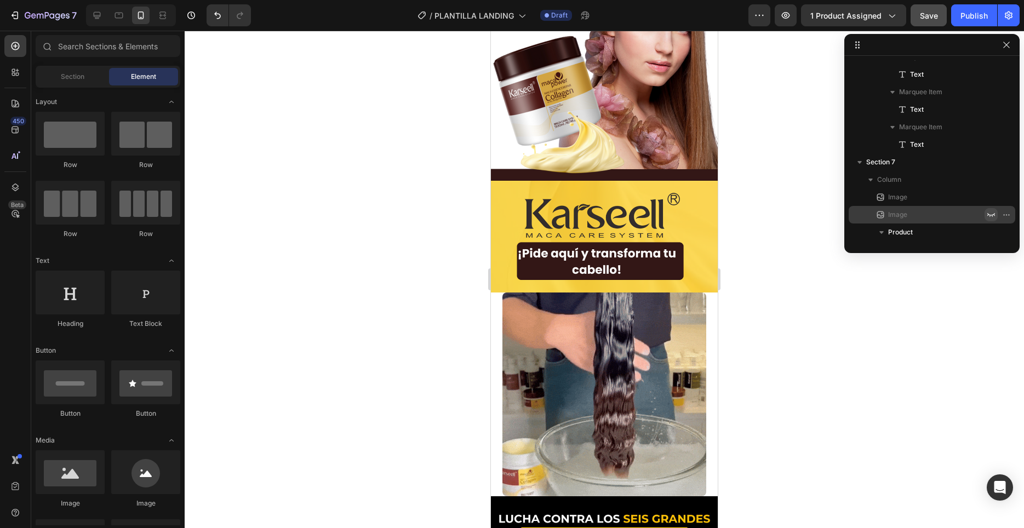
scroll to position [216, 0]
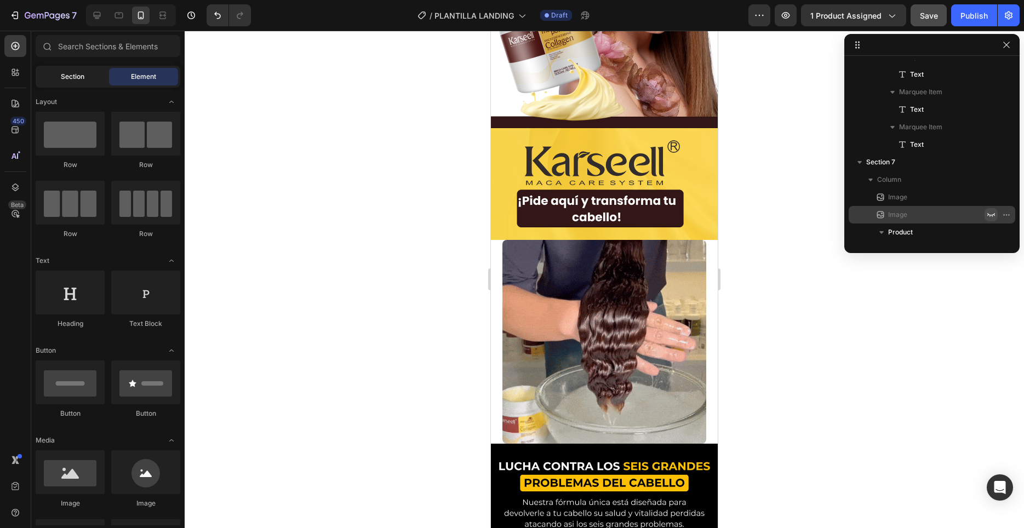
click at [83, 82] on div "Section" at bounding box center [72, 77] width 69 height 18
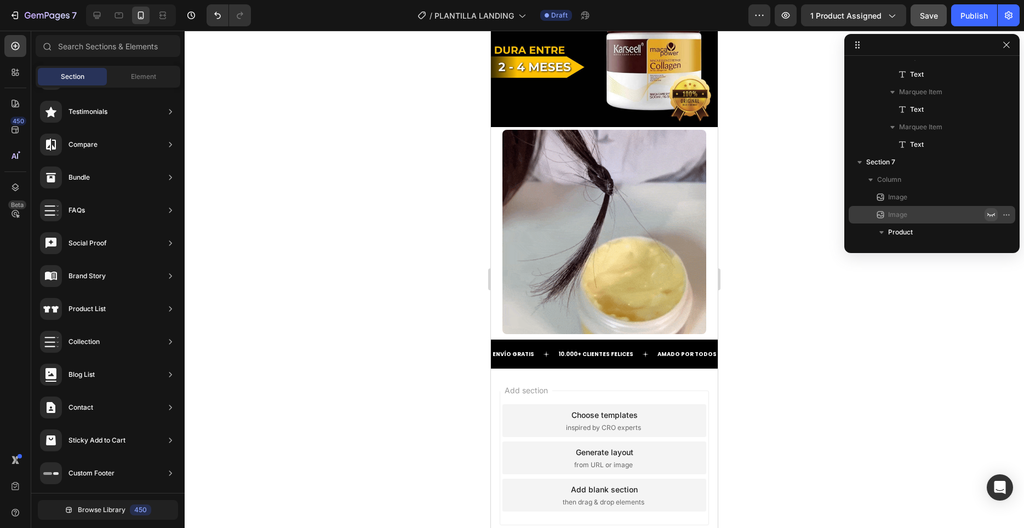
scroll to position [1633, 0]
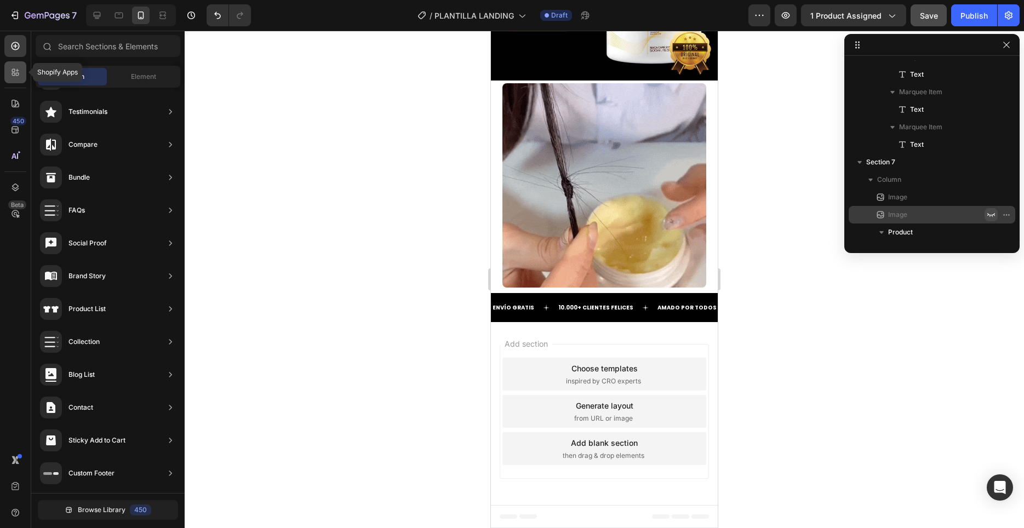
click at [10, 61] on div at bounding box center [15, 72] width 22 height 22
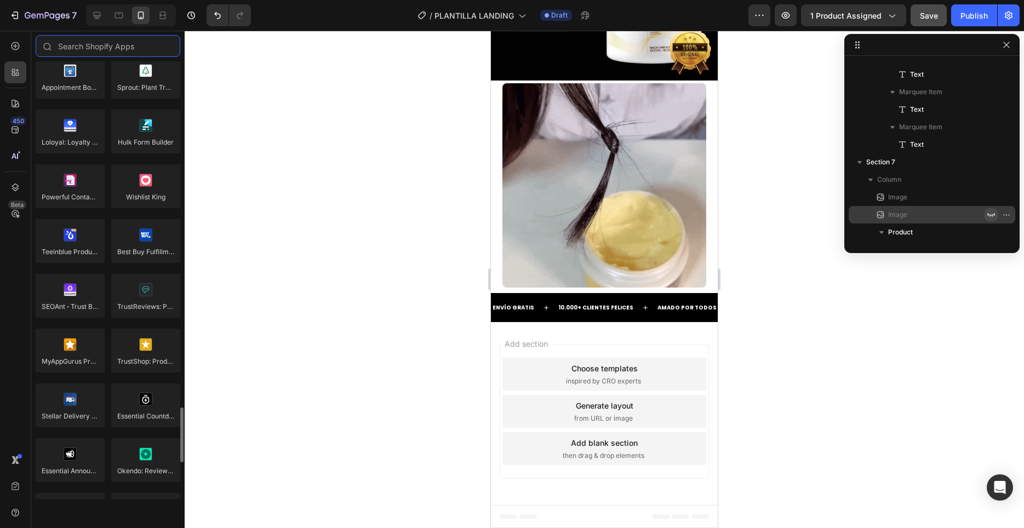
scroll to position [3025, 0]
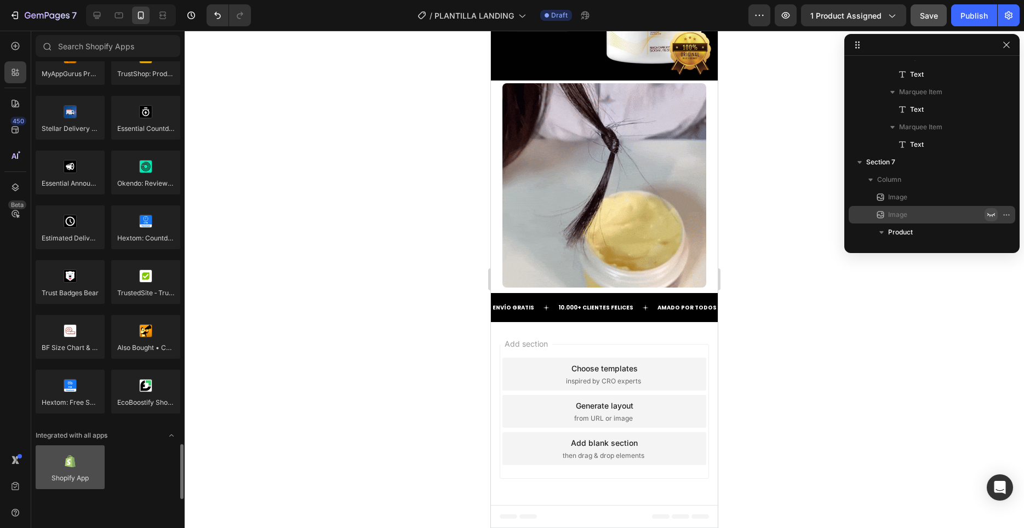
click at [75, 483] on div at bounding box center [70, 467] width 69 height 44
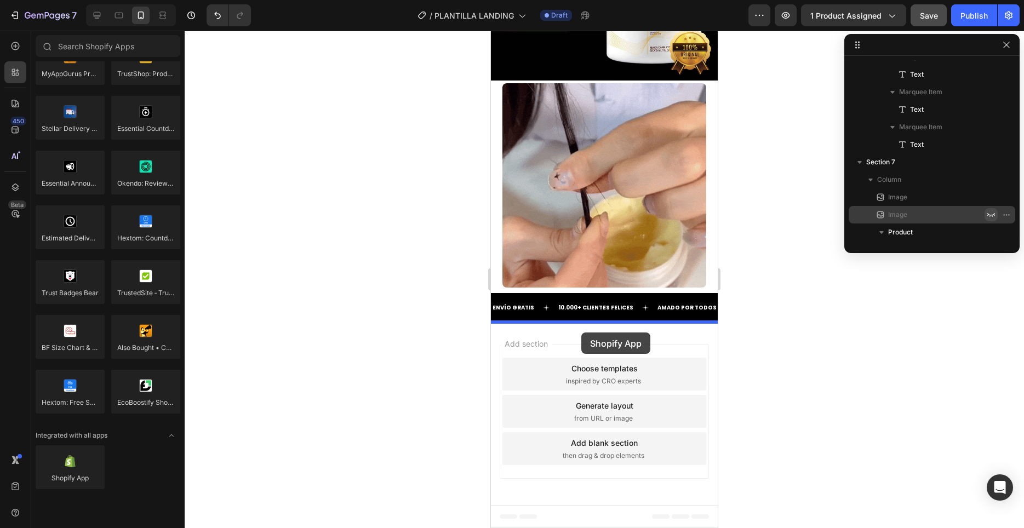
drag, startPoint x: 554, startPoint y: 492, endPoint x: 581, endPoint y: 332, distance: 161.7
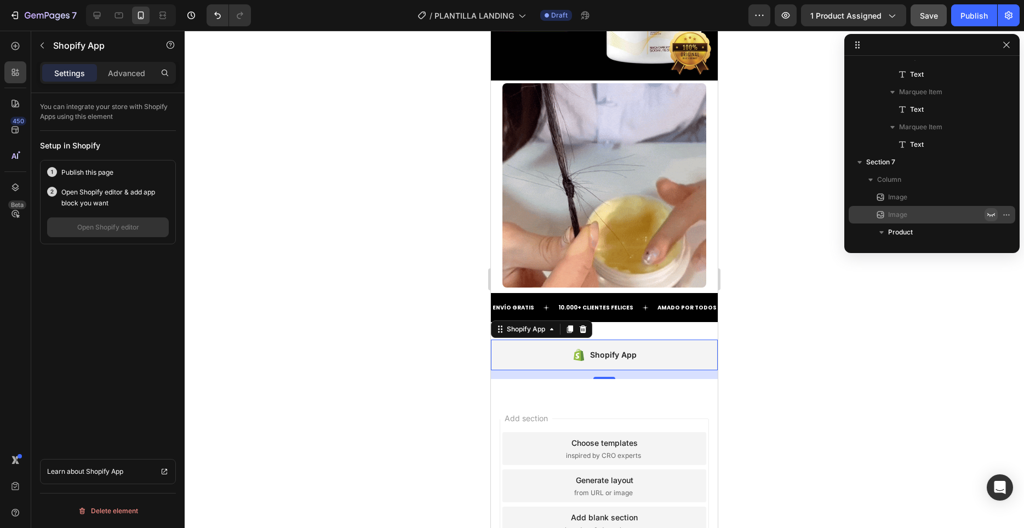
scroll to position [853, 0]
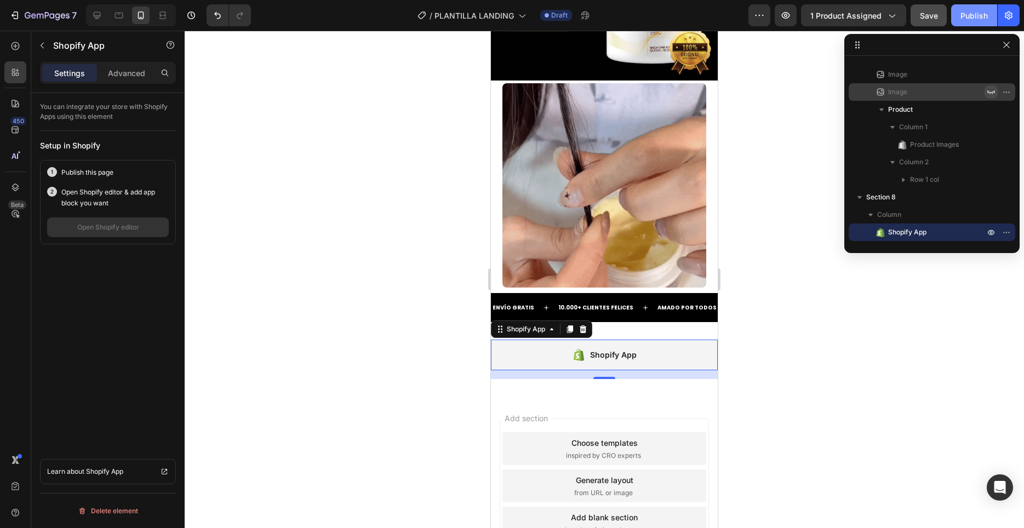
click at [971, 14] on div "Publish" at bounding box center [973, 16] width 27 height 12
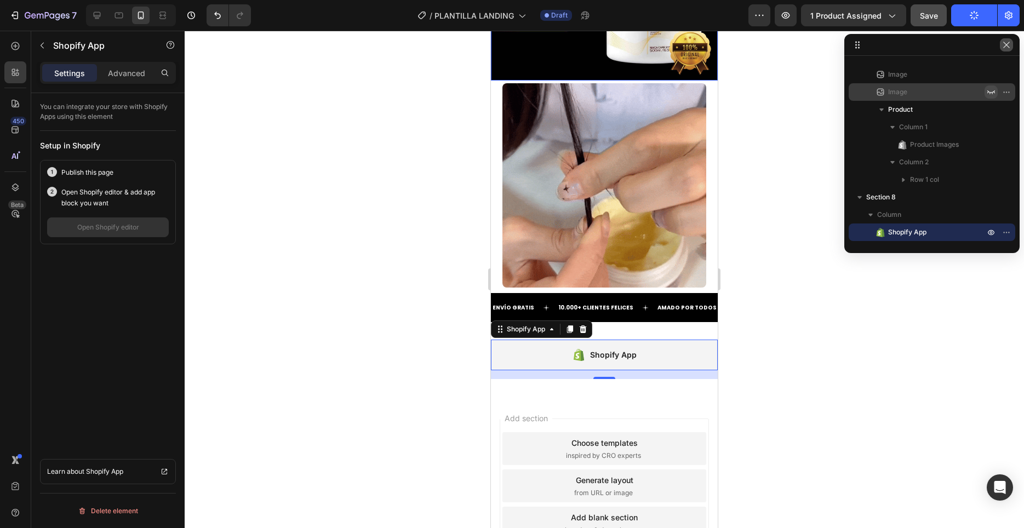
click at [1006, 43] on icon "button" at bounding box center [1006, 45] width 9 height 9
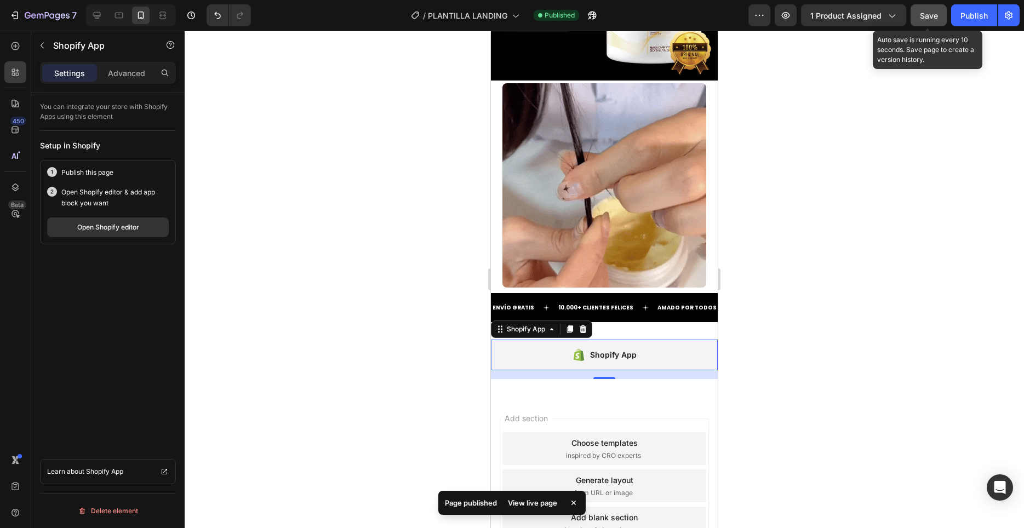
click at [920, 21] on button "Save" at bounding box center [928, 15] width 36 height 22
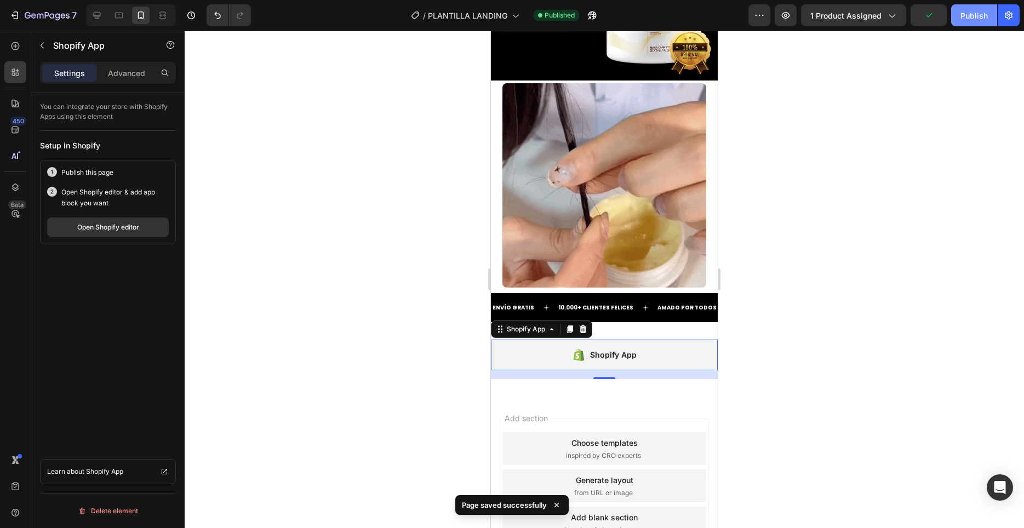
click at [983, 18] on div "Publish" at bounding box center [973, 16] width 27 height 12
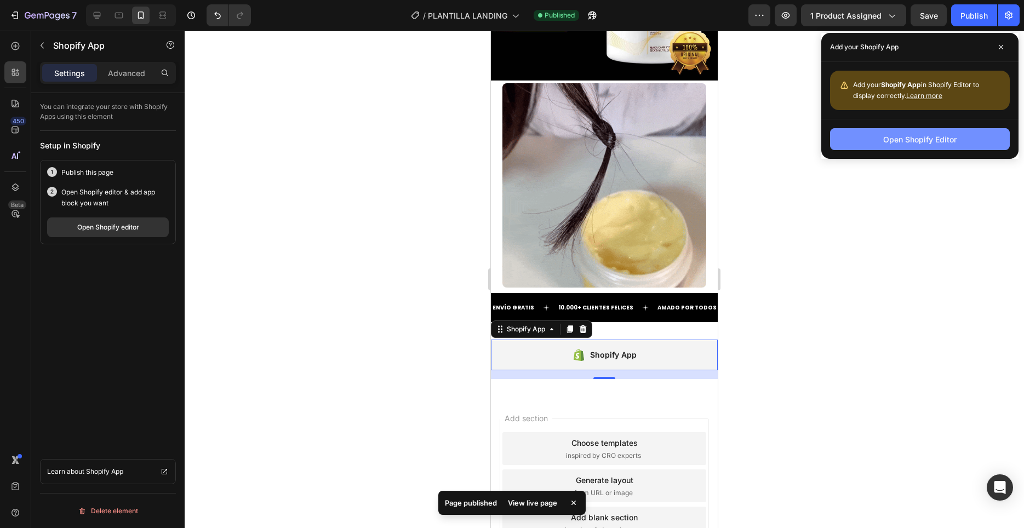
click at [916, 144] on div "Open Shopify Editor" at bounding box center [919, 140] width 73 height 12
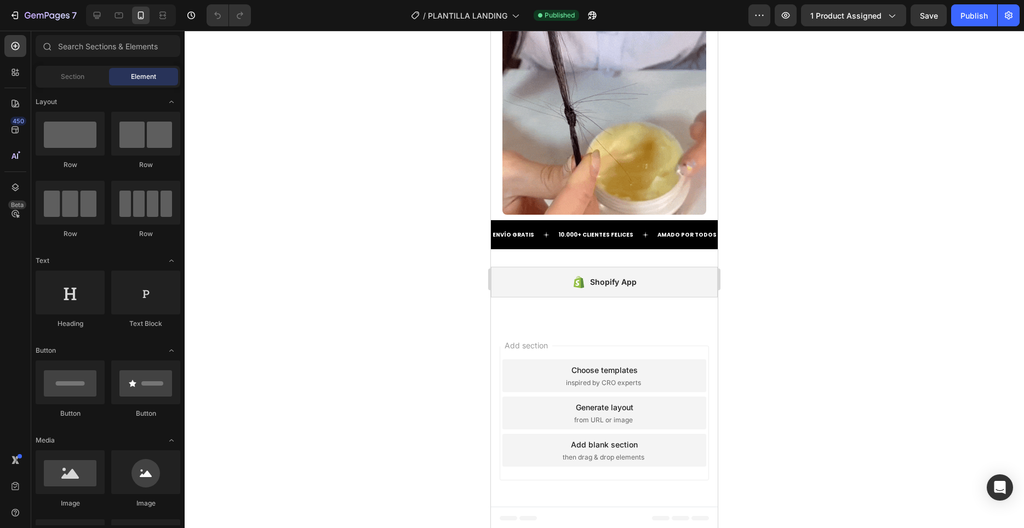
scroll to position [1708, 0]
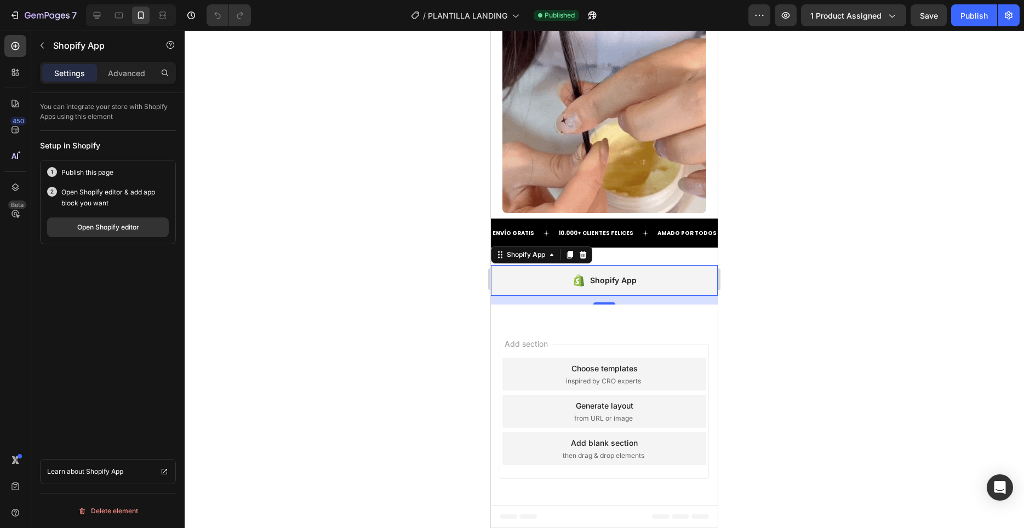
click at [641, 281] on div "Shopify App" at bounding box center [604, 280] width 227 height 31
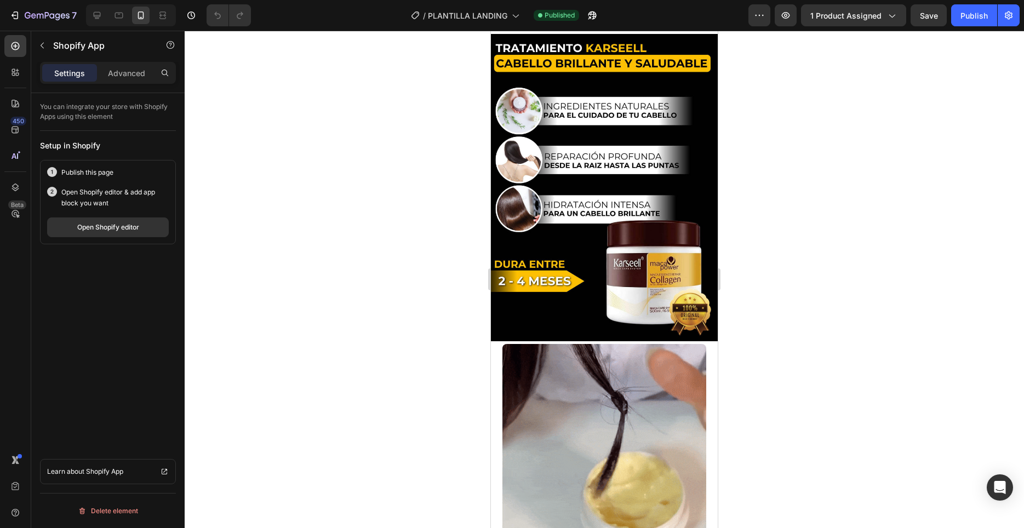
scroll to position [1503, 0]
